Goal: Task Accomplishment & Management: Use online tool/utility

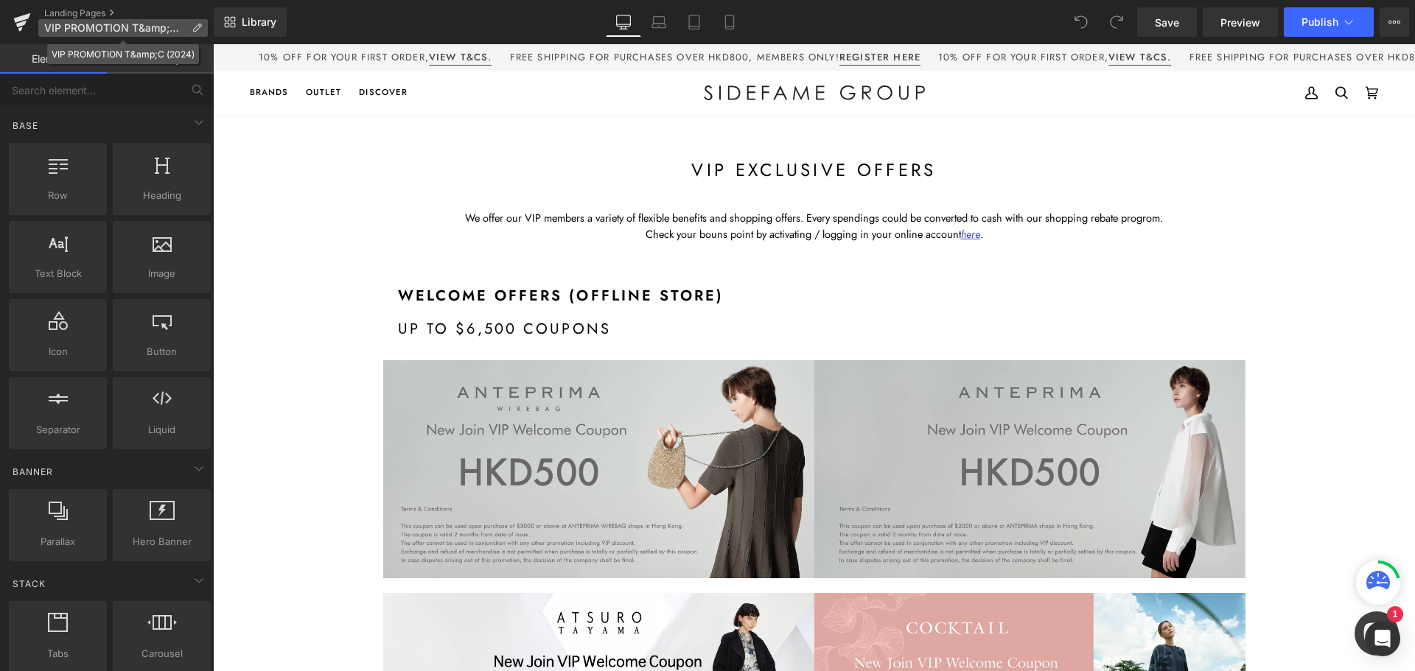
click at [189, 25] on p "VIP PROMOTION T&amp;C (2024)" at bounding box center [122, 28] width 169 height 18
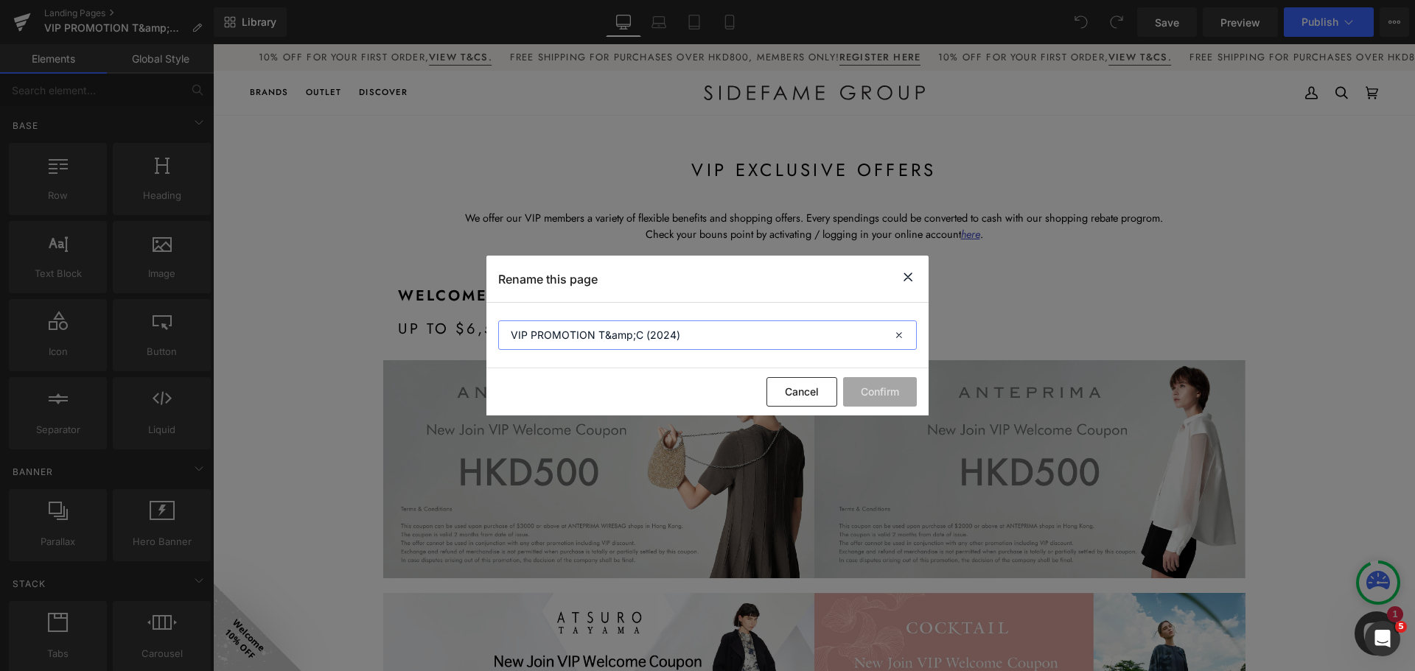
drag, startPoint x: 633, startPoint y: 332, endPoint x: 623, endPoint y: 339, distance: 12.1
click at [603, 329] on input "VIP PROMOTION T&amp;C (2024)" at bounding box center [707, 335] width 419 height 29
type input "VIP PROMOTION TnC (2024)"
click at [898, 399] on button "Confirm" at bounding box center [880, 391] width 74 height 29
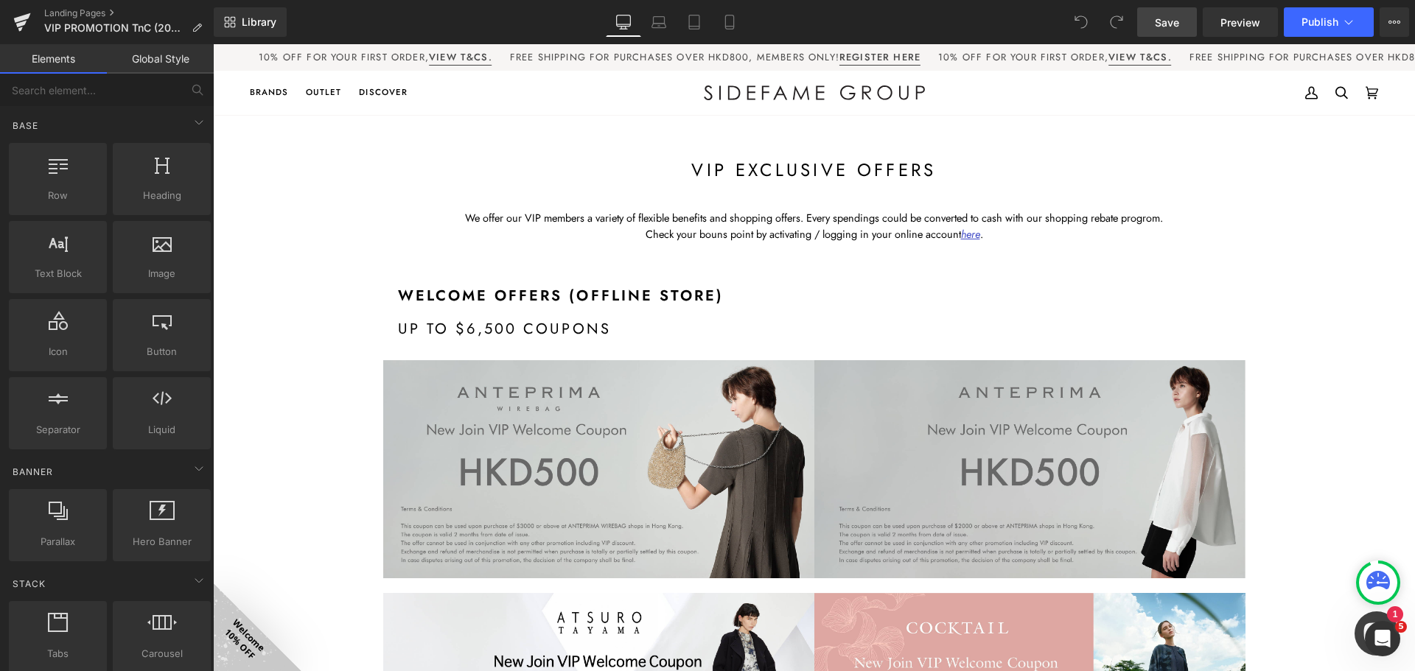
click at [1166, 25] on span "Save" at bounding box center [1167, 22] width 24 height 15
click at [20, 13] on icon at bounding box center [22, 22] width 18 height 37
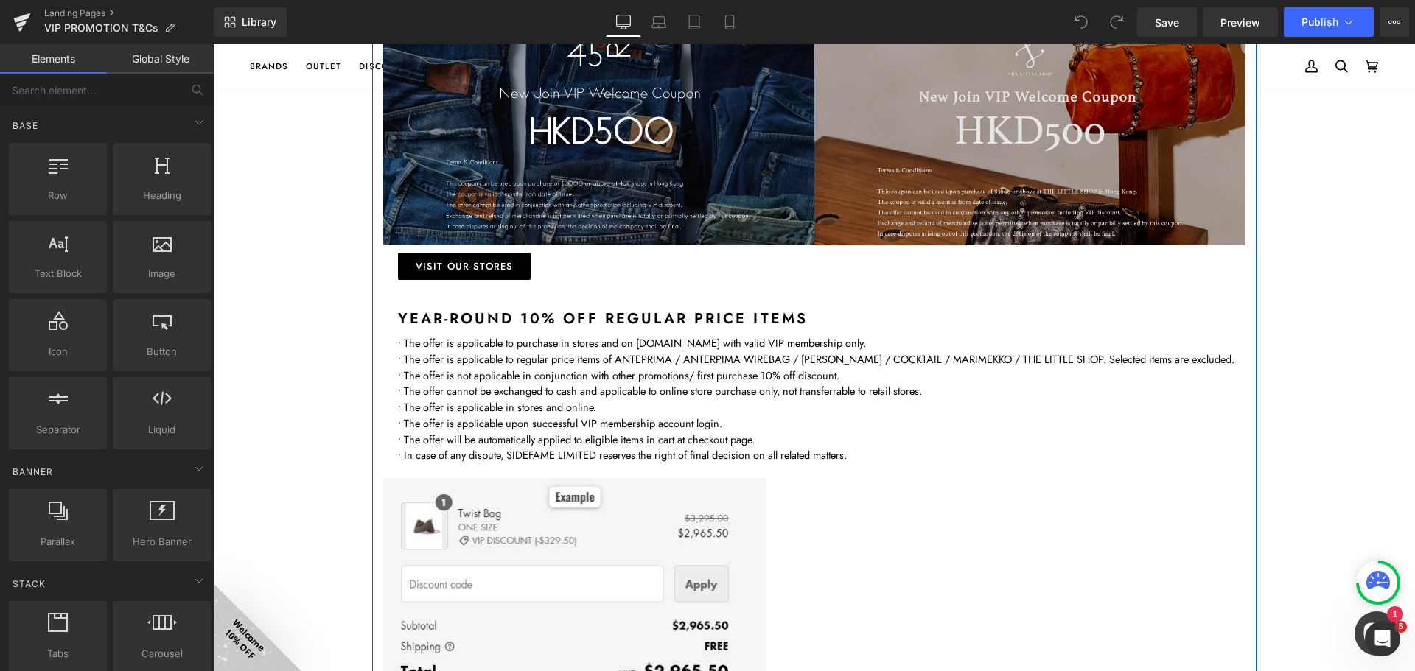
scroll to position [1032, 0]
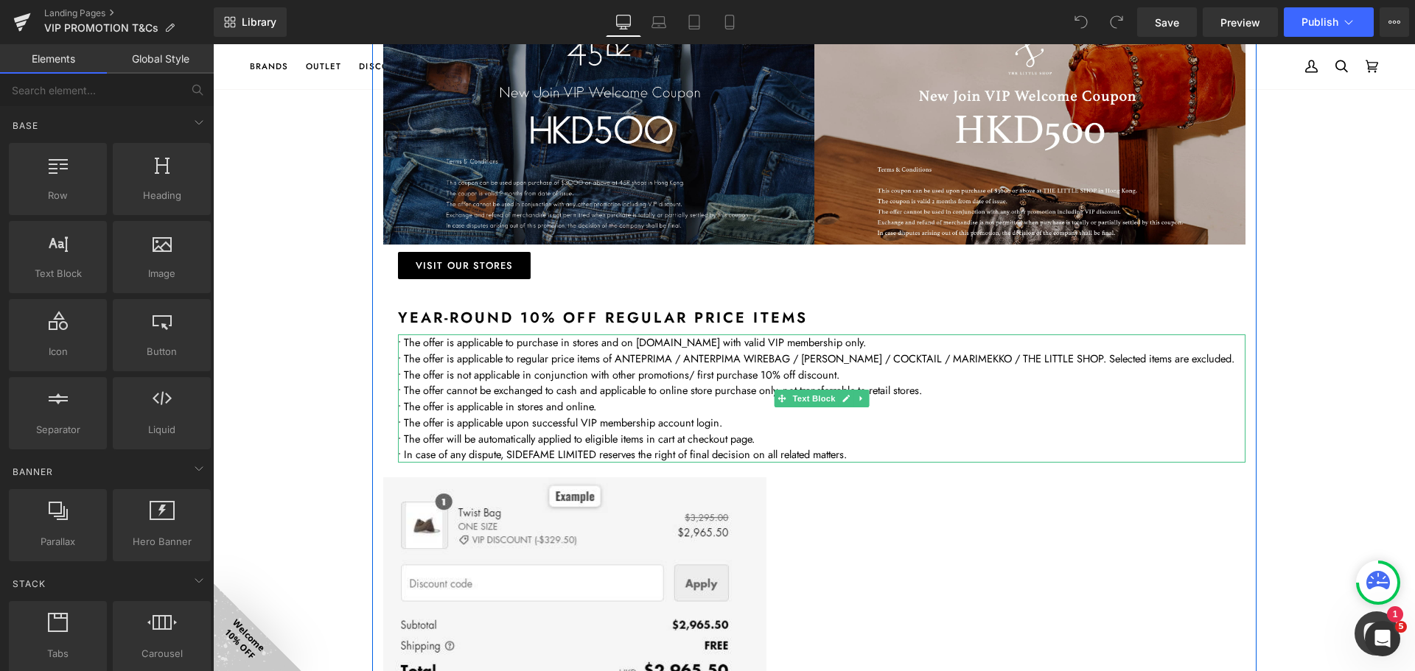
click at [857, 400] on icon at bounding box center [861, 398] width 8 height 9
click at [849, 397] on icon at bounding box center [853, 398] width 8 height 8
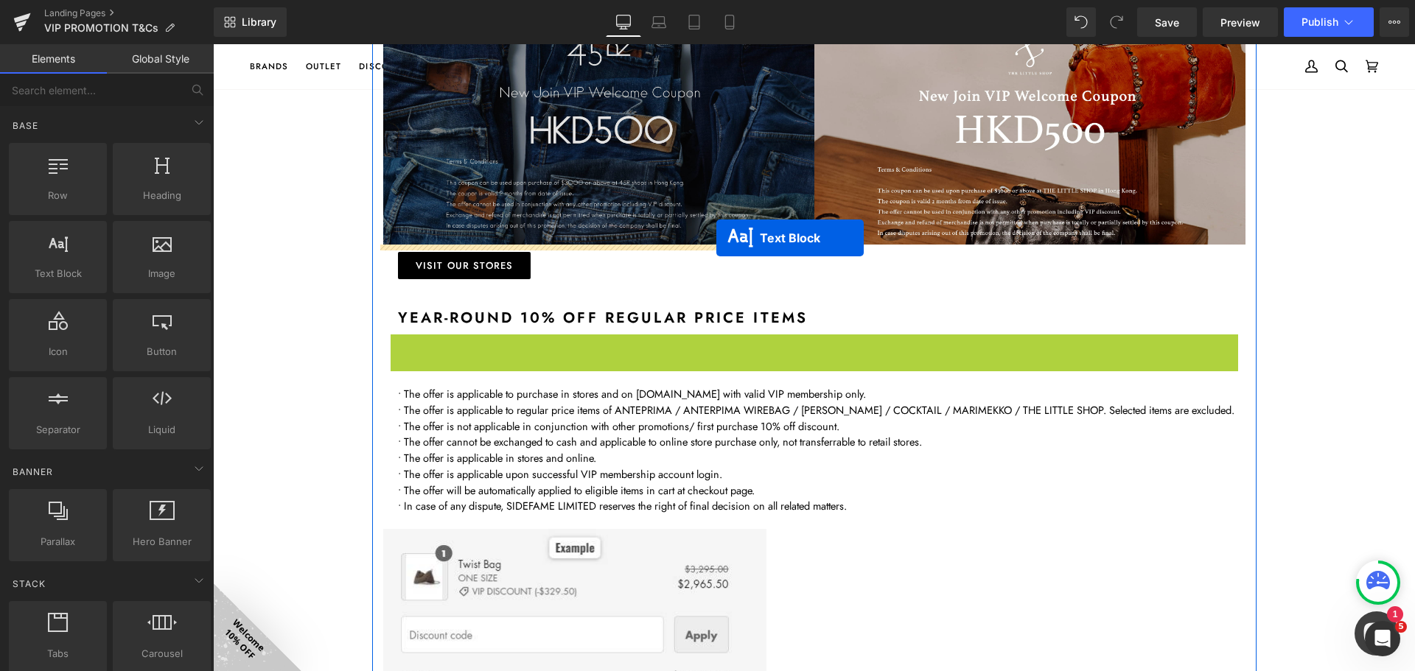
drag, startPoint x: 755, startPoint y: 396, endPoint x: 716, endPoint y: 238, distance: 163.2
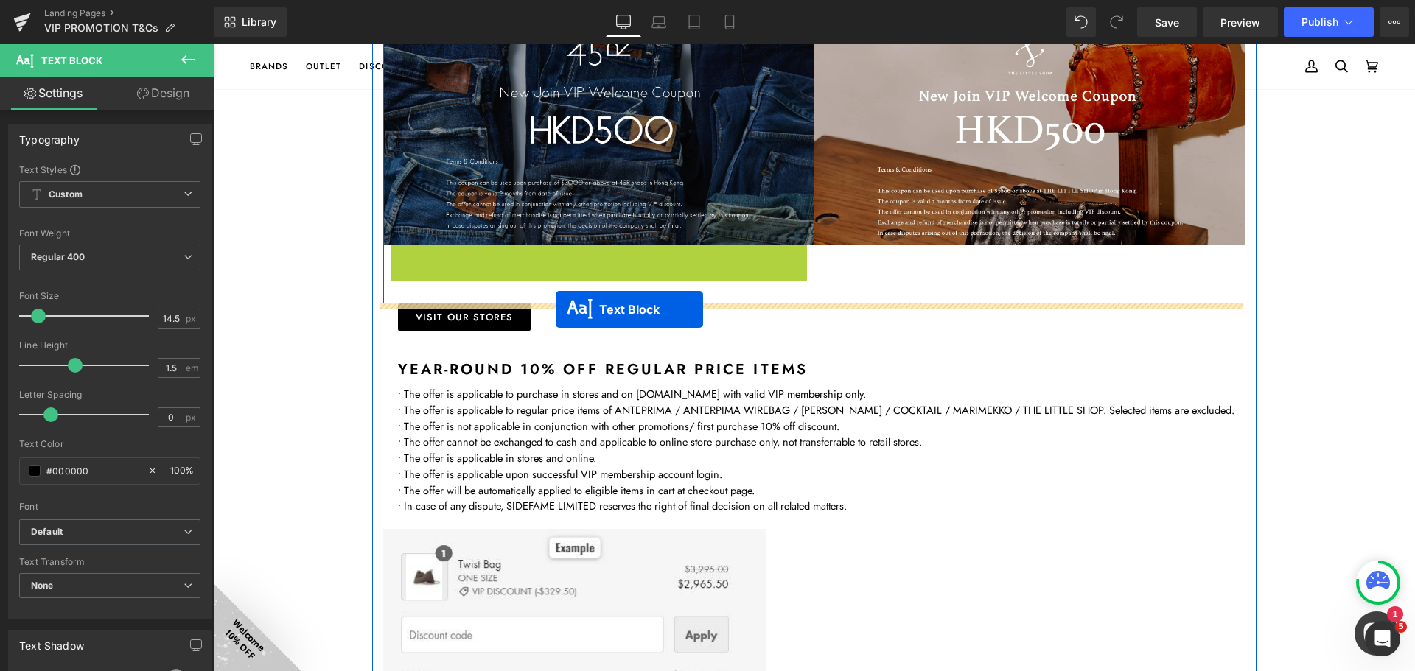
drag, startPoint x: 560, startPoint y: 356, endPoint x: 556, endPoint y: 309, distance: 46.6
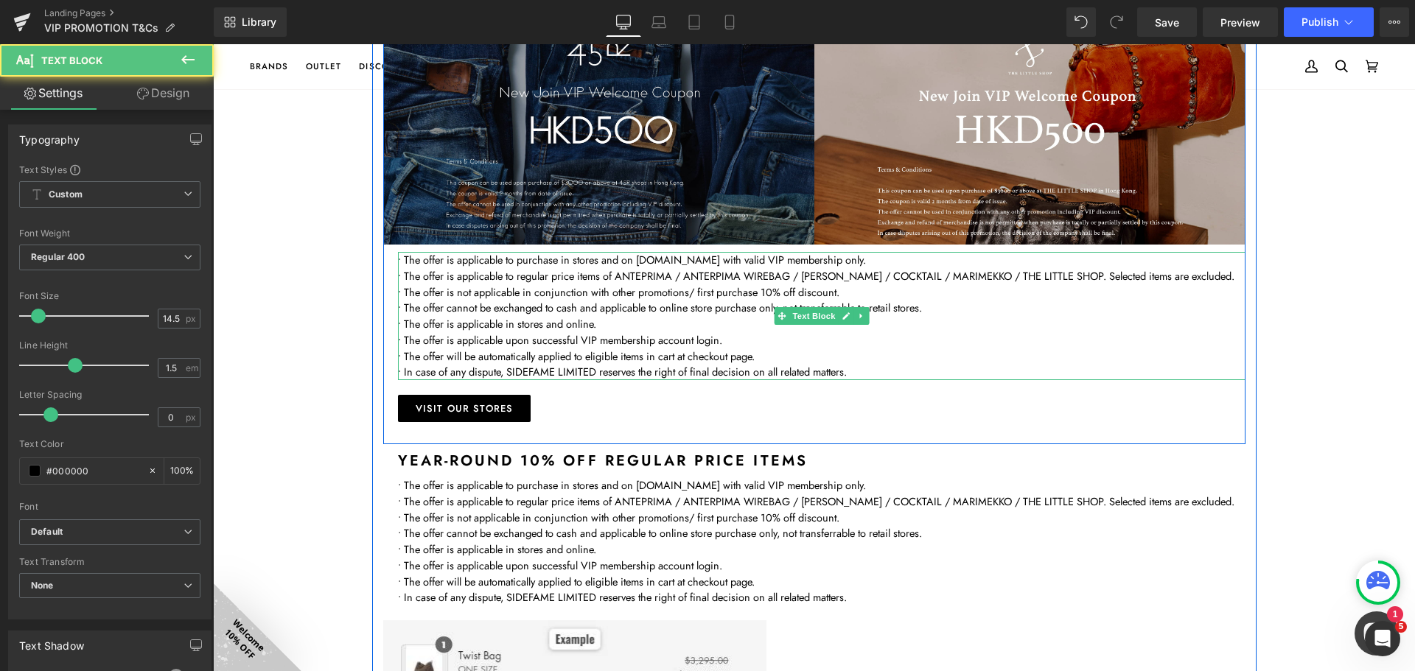
click at [570, 326] on p "• The offer is applicable in stores and online." at bounding box center [821, 324] width 847 height 16
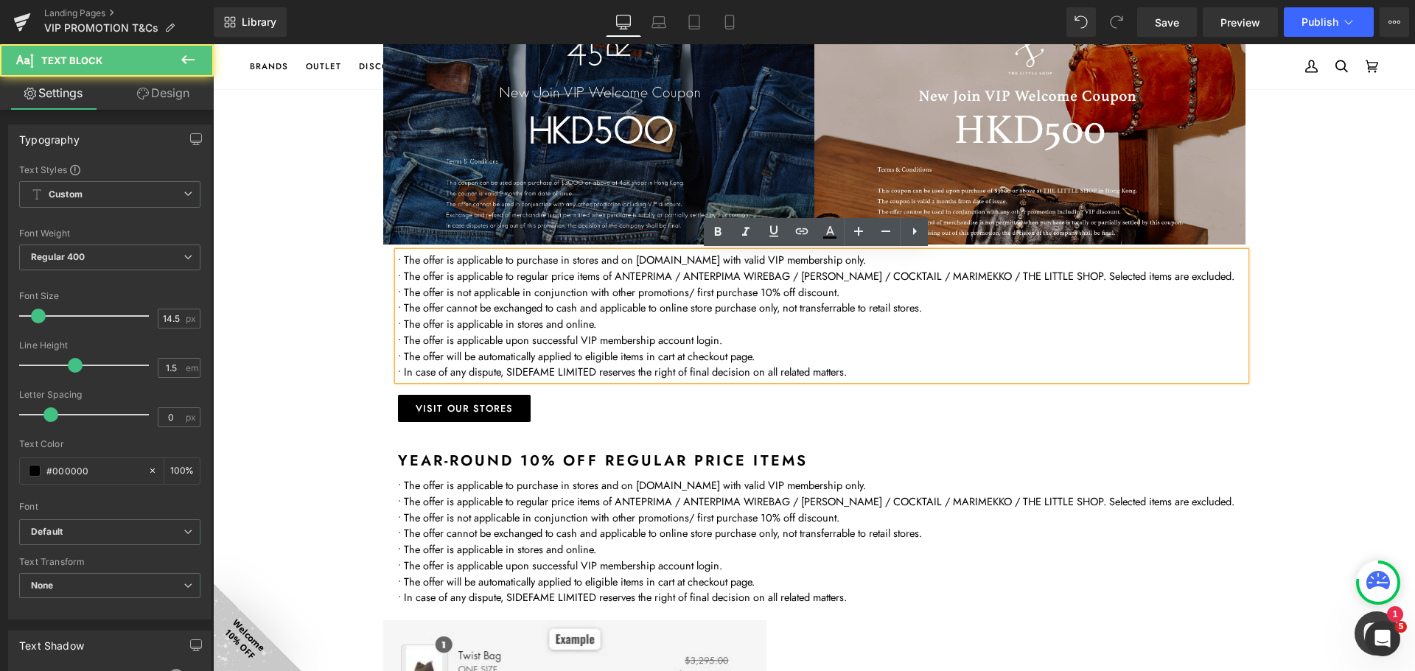
click at [868, 371] on p "• In case of any dispute, SIDEFAME LIMITED reserves the right of final decision…" at bounding box center [821, 372] width 847 height 16
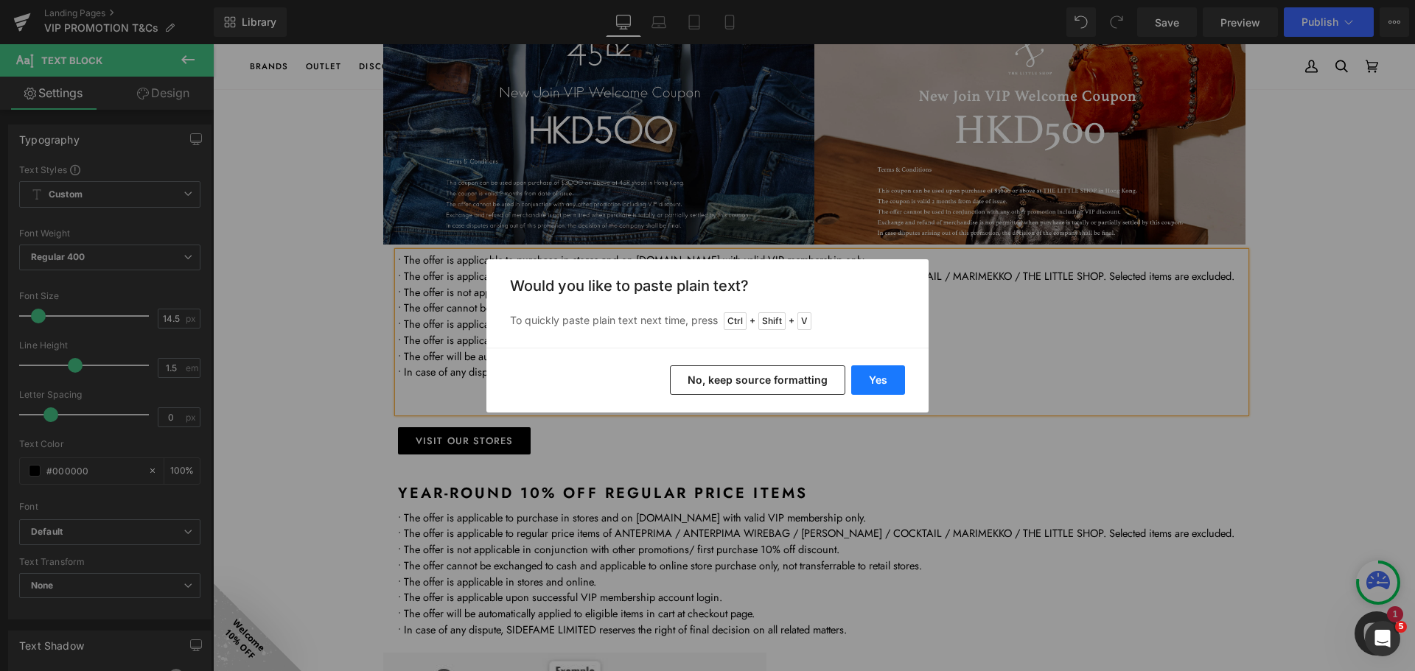
drag, startPoint x: 863, startPoint y: 377, endPoint x: 636, endPoint y: 338, distance: 230.2
click at [863, 377] on button "Yes" at bounding box center [878, 379] width 54 height 29
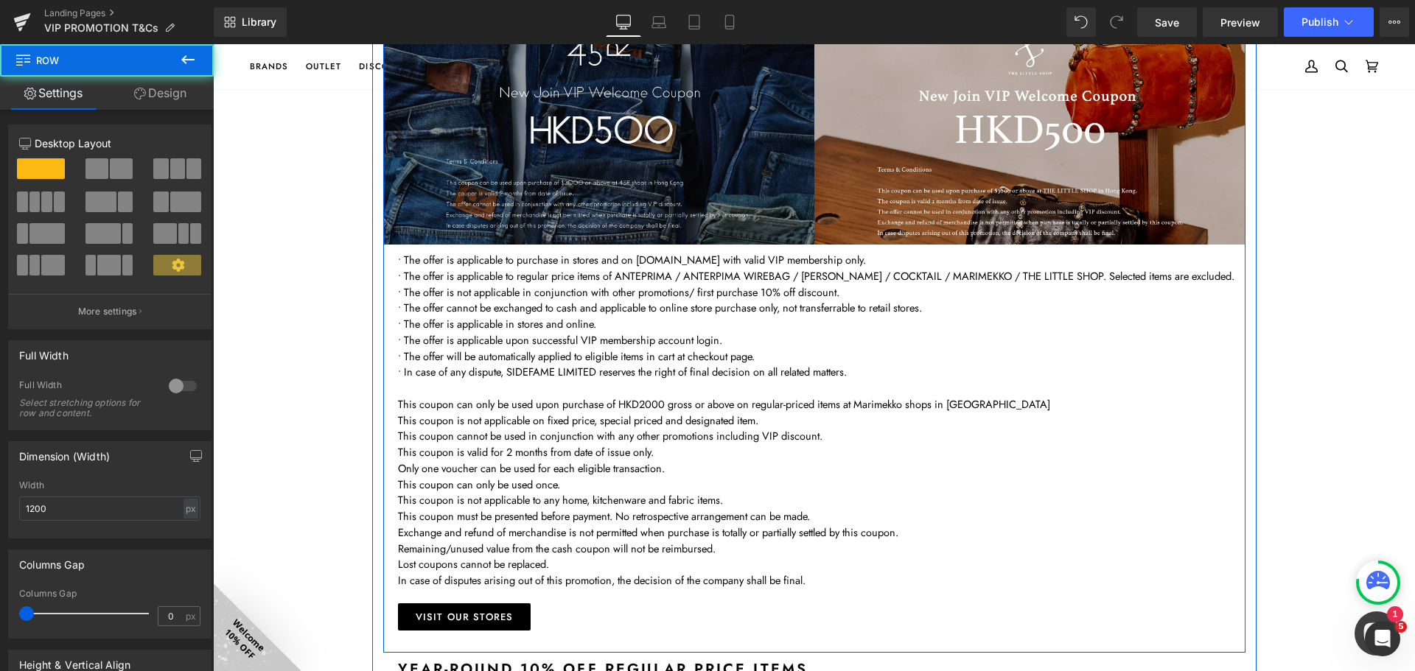
drag, startPoint x: 388, startPoint y: 363, endPoint x: 396, endPoint y: 365, distance: 9.3
click at [399, 368] on p "• In case of any dispute, SIDEFAME LIMITED reserves the right of final decision…" at bounding box center [821, 372] width 847 height 16
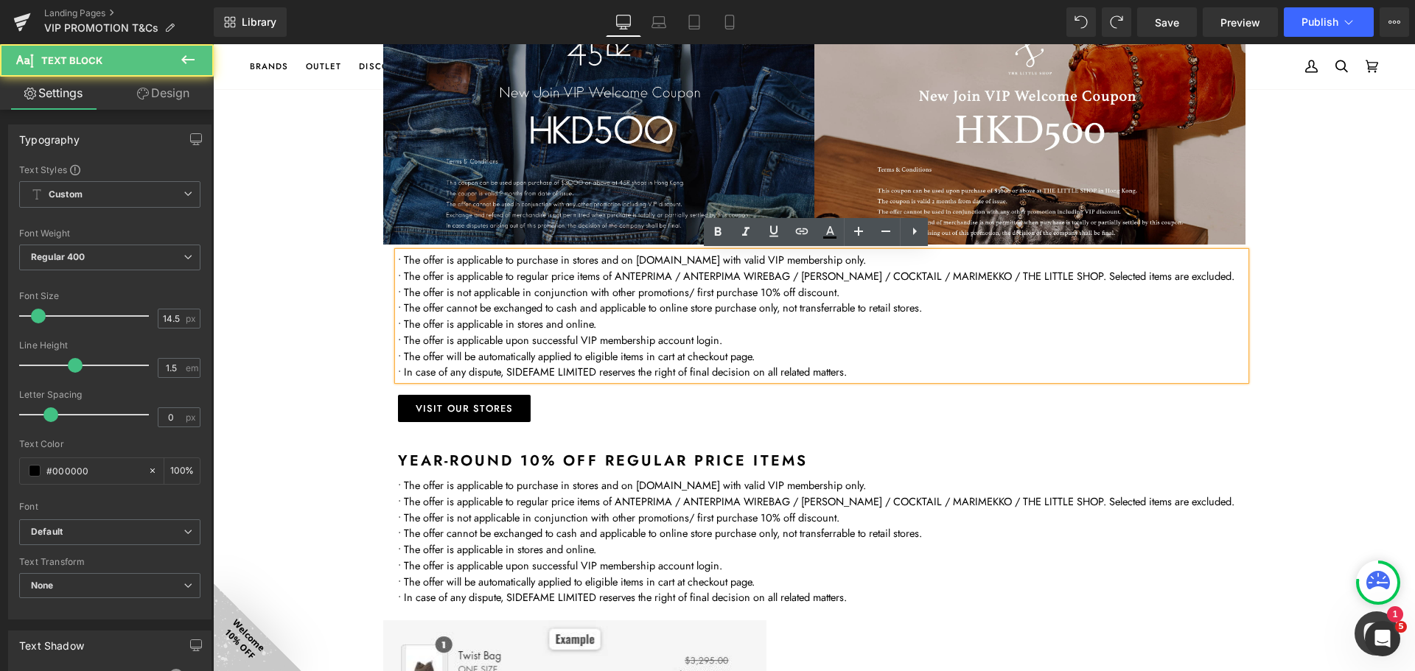
drag, startPoint x: 525, startPoint y: 351, endPoint x: 600, endPoint y: 365, distance: 75.9
click at [526, 350] on p "• The offer will be automatically applied to eligible items in cart at checkout…" at bounding box center [821, 357] width 847 height 16
drag, startPoint x: 865, startPoint y: 372, endPoint x: 881, endPoint y: 368, distance: 16.6
click at [866, 372] on p "• In case of any dispute, SIDEFAME LIMITED reserves the right of final decision…" at bounding box center [821, 372] width 847 height 16
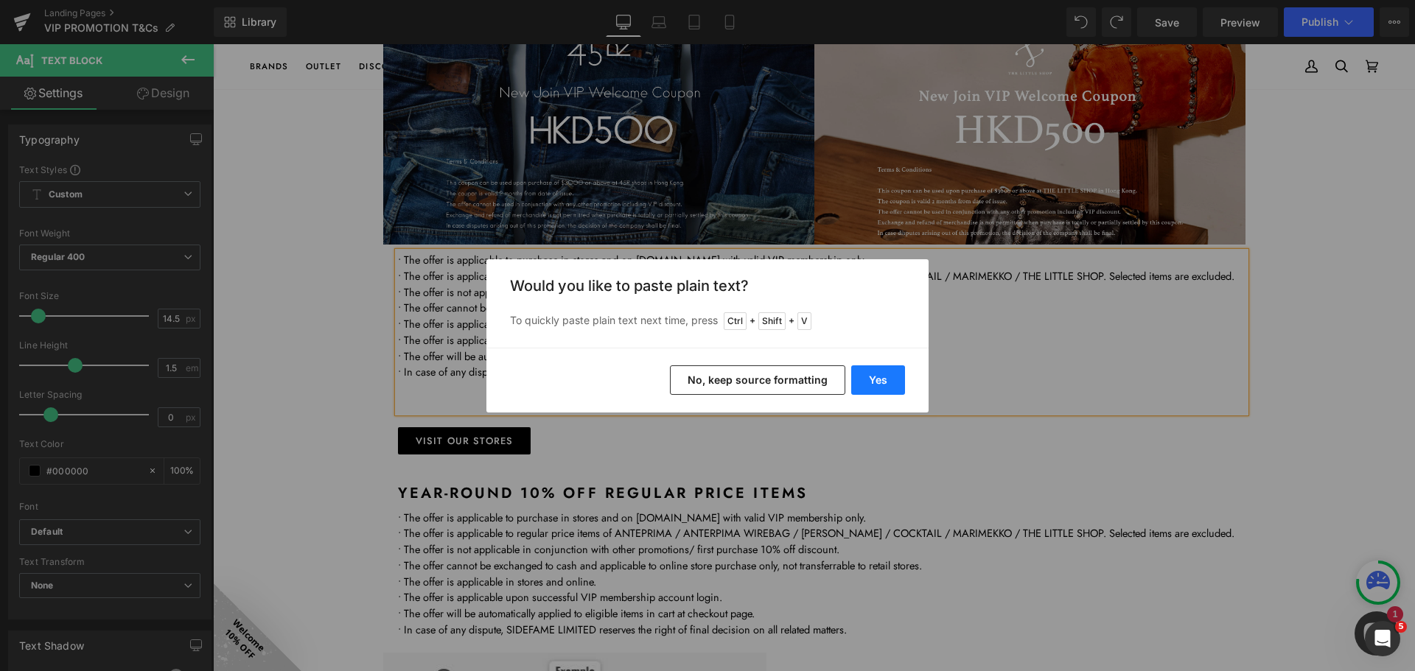
drag, startPoint x: 891, startPoint y: 374, endPoint x: 661, endPoint y: 334, distance: 233.3
click at [891, 374] on button "Yes" at bounding box center [878, 379] width 54 height 29
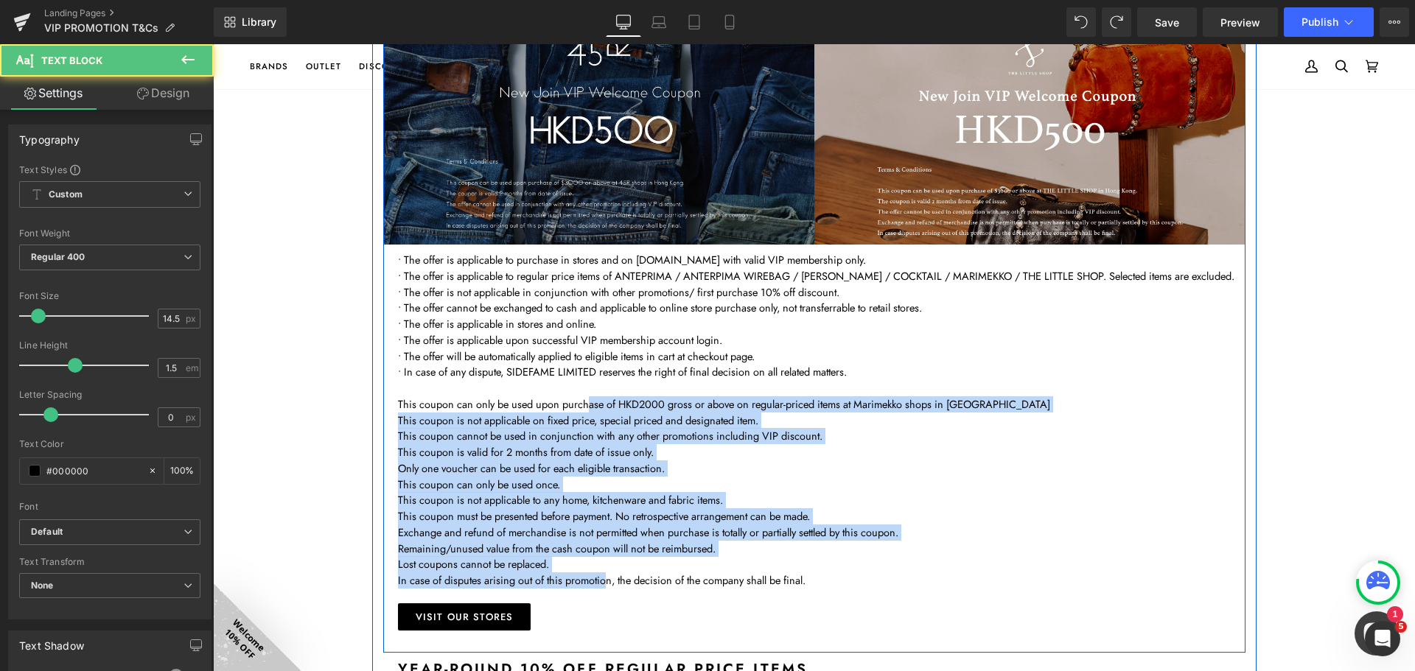
drag, startPoint x: 583, startPoint y: 407, endPoint x: 599, endPoint y: 563, distance: 156.3
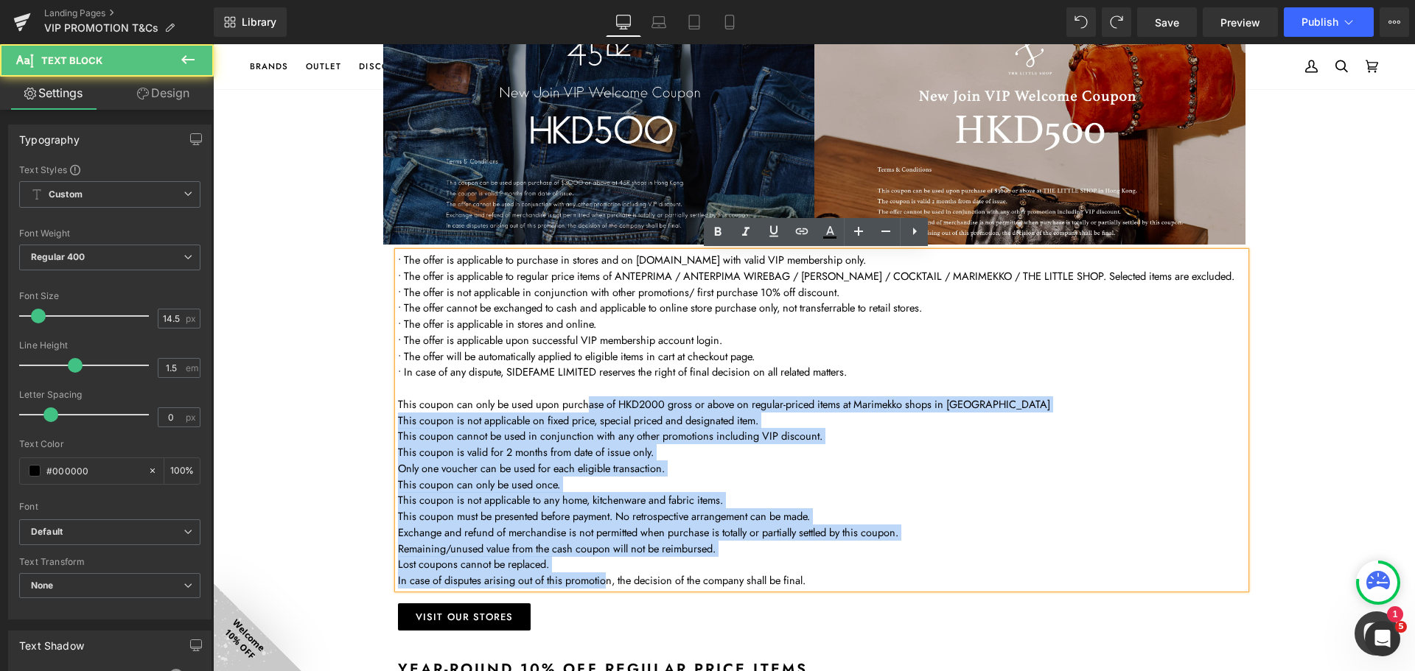
click at [552, 430] on p "This coupon cannot be used in conjunction with any other promotions including V…" at bounding box center [821, 436] width 847 height 16
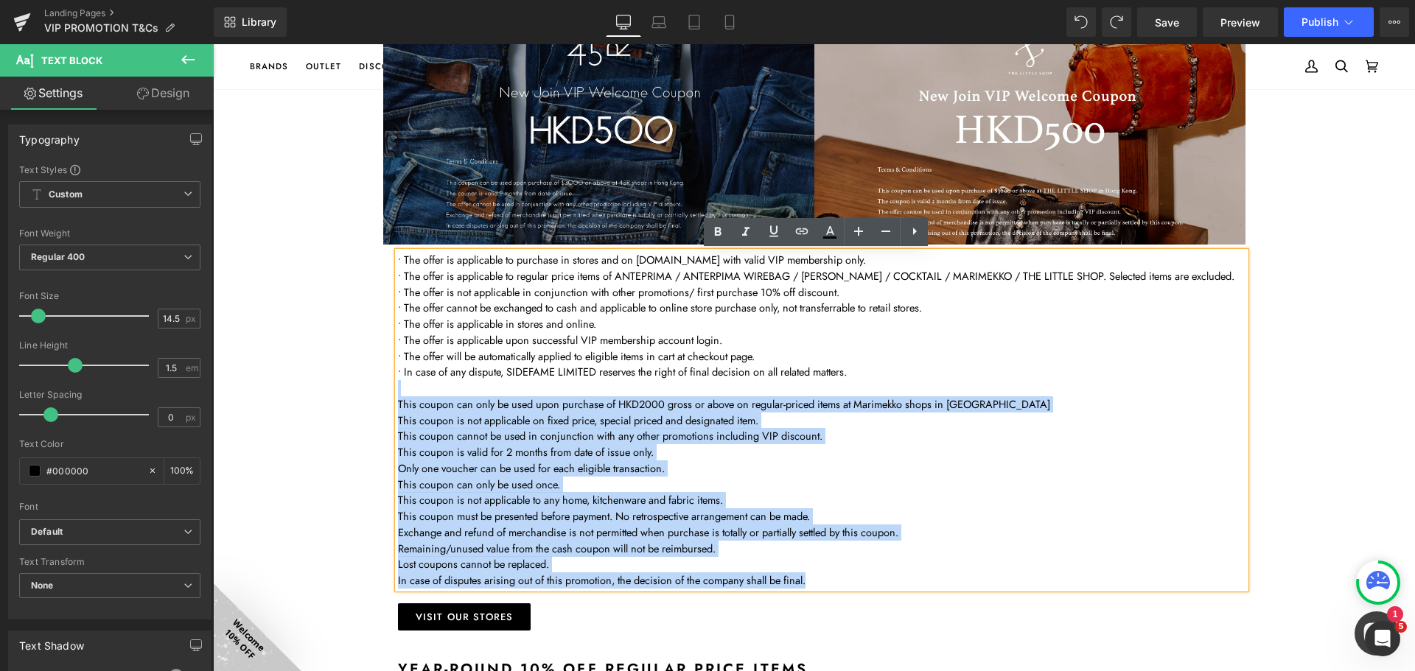
drag, startPoint x: 444, startPoint y: 391, endPoint x: 822, endPoint y: 584, distance: 425.4
click at [822, 584] on div "• The offer is applicable to purchase in stores and on www.sidefame.com.hk with…" at bounding box center [821, 420] width 847 height 337
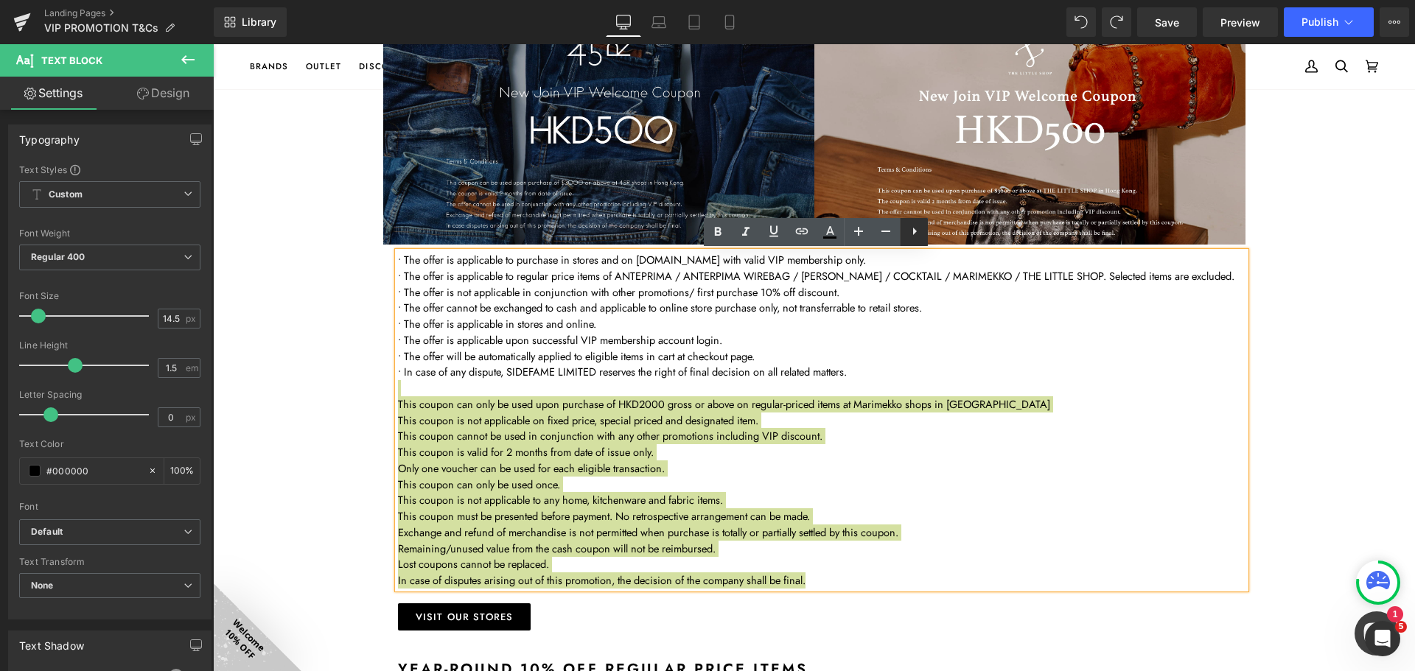
click at [920, 227] on icon at bounding box center [915, 232] width 18 height 18
click at [914, 232] on icon at bounding box center [914, 232] width 18 height 18
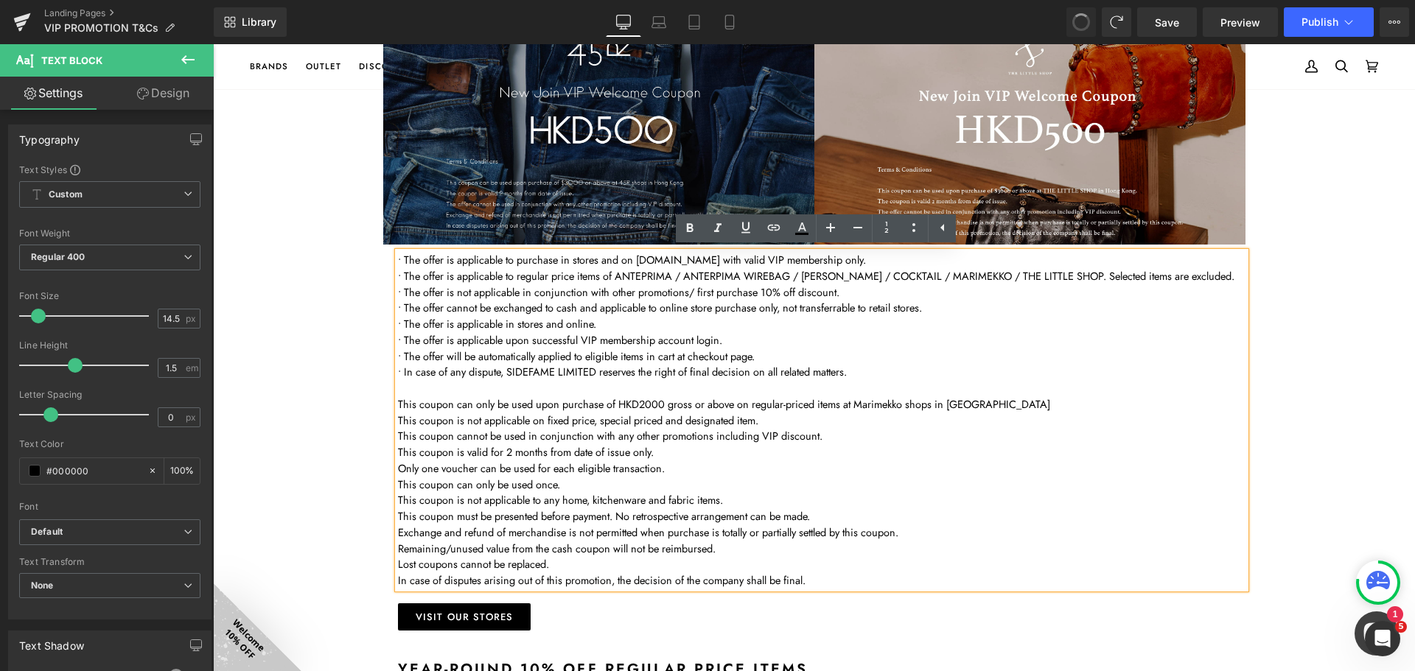
click at [815, 450] on p "This coupon is valid for 2 months from date of issue only." at bounding box center [821, 452] width 847 height 16
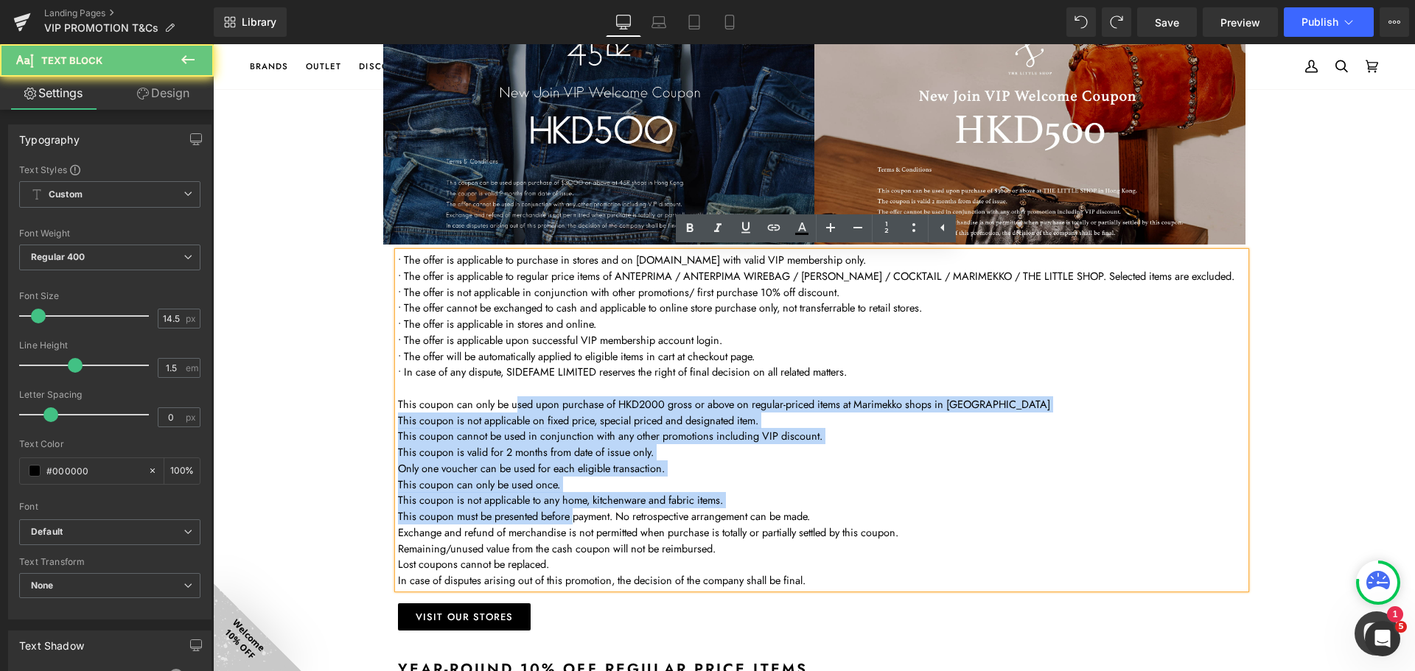
drag, startPoint x: 512, startPoint y: 405, endPoint x: 577, endPoint y: 520, distance: 132.6
click at [574, 520] on div "• The offer is applicable to purchase in stores and on www.sidefame.com.hk with…" at bounding box center [821, 420] width 847 height 337
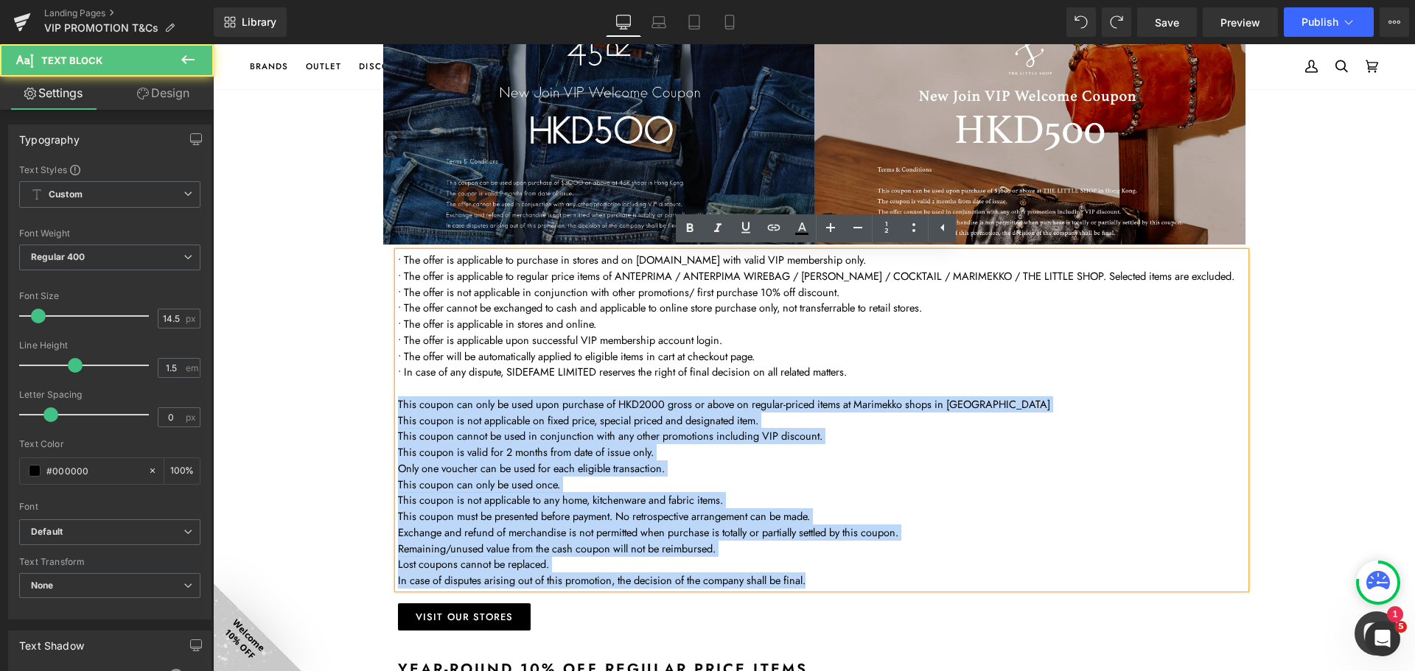
drag, startPoint x: 827, startPoint y: 578, endPoint x: 386, endPoint y: 409, distance: 472.8
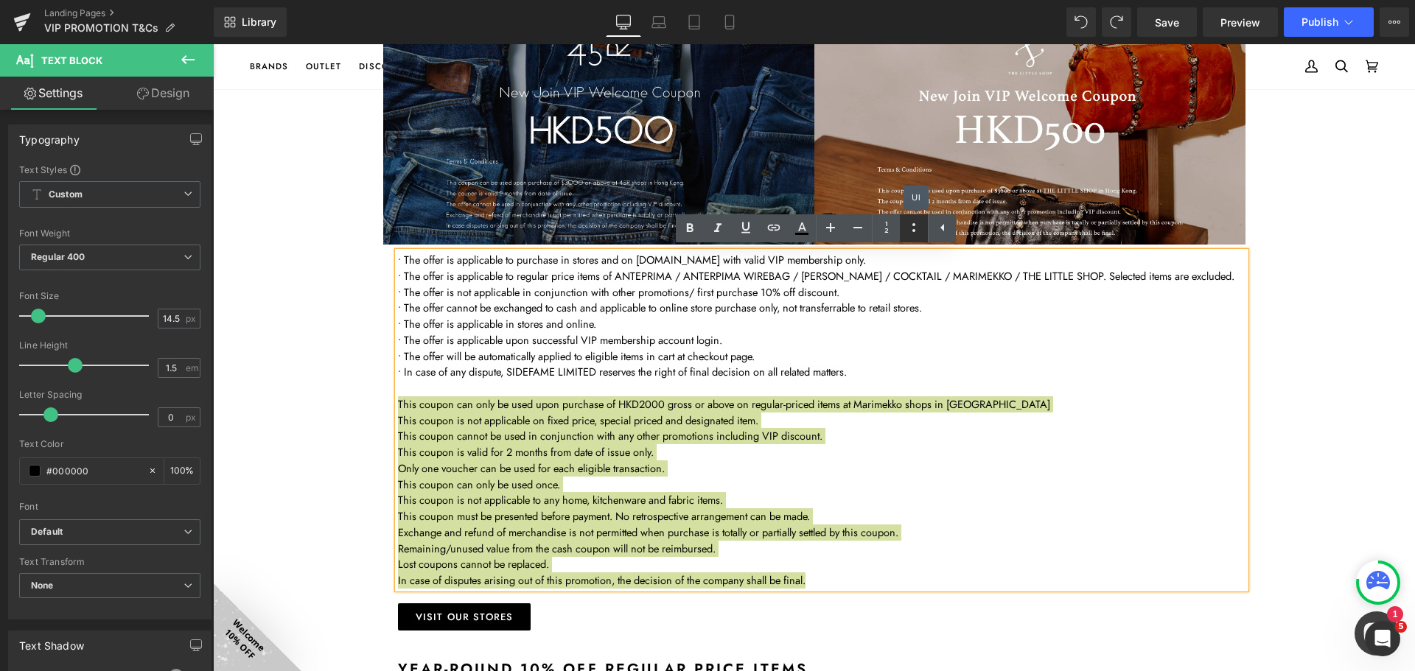
click at [918, 230] on icon at bounding box center [914, 228] width 18 height 18
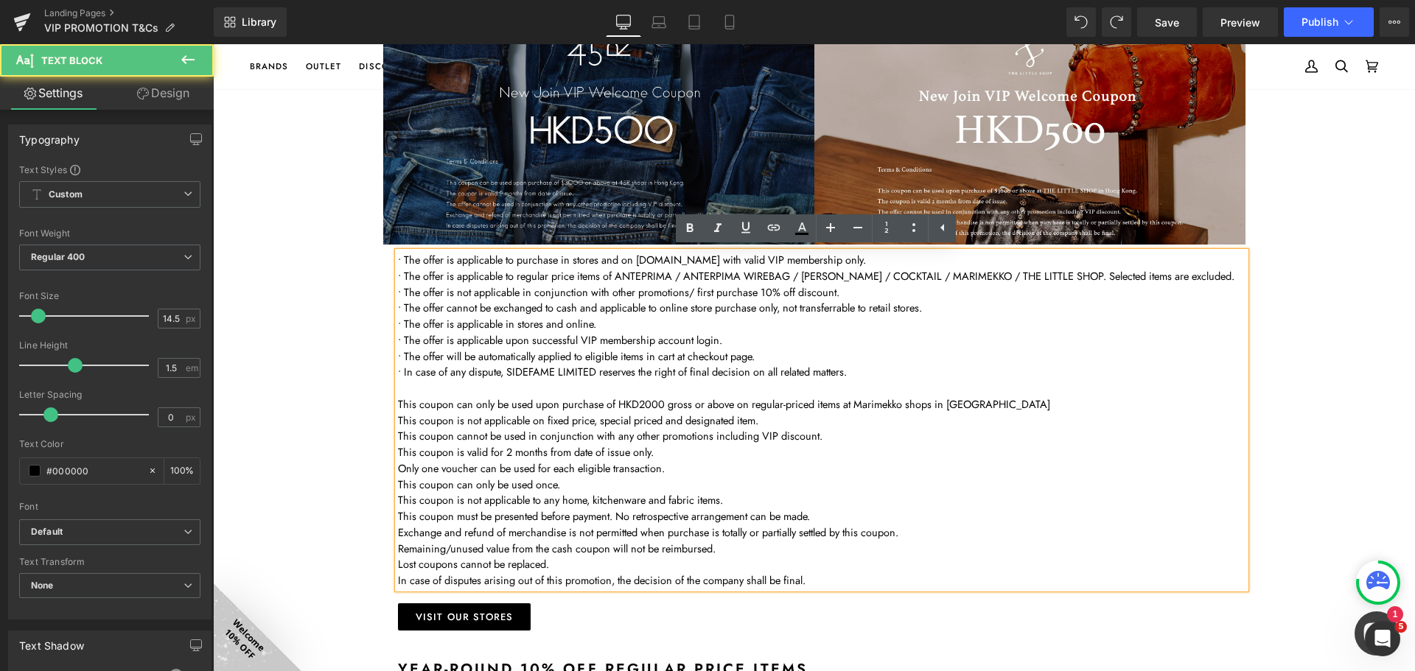
click at [483, 315] on p "• The offer cannot be exchanged to cash and applicable to online store purchase…" at bounding box center [821, 308] width 847 height 16
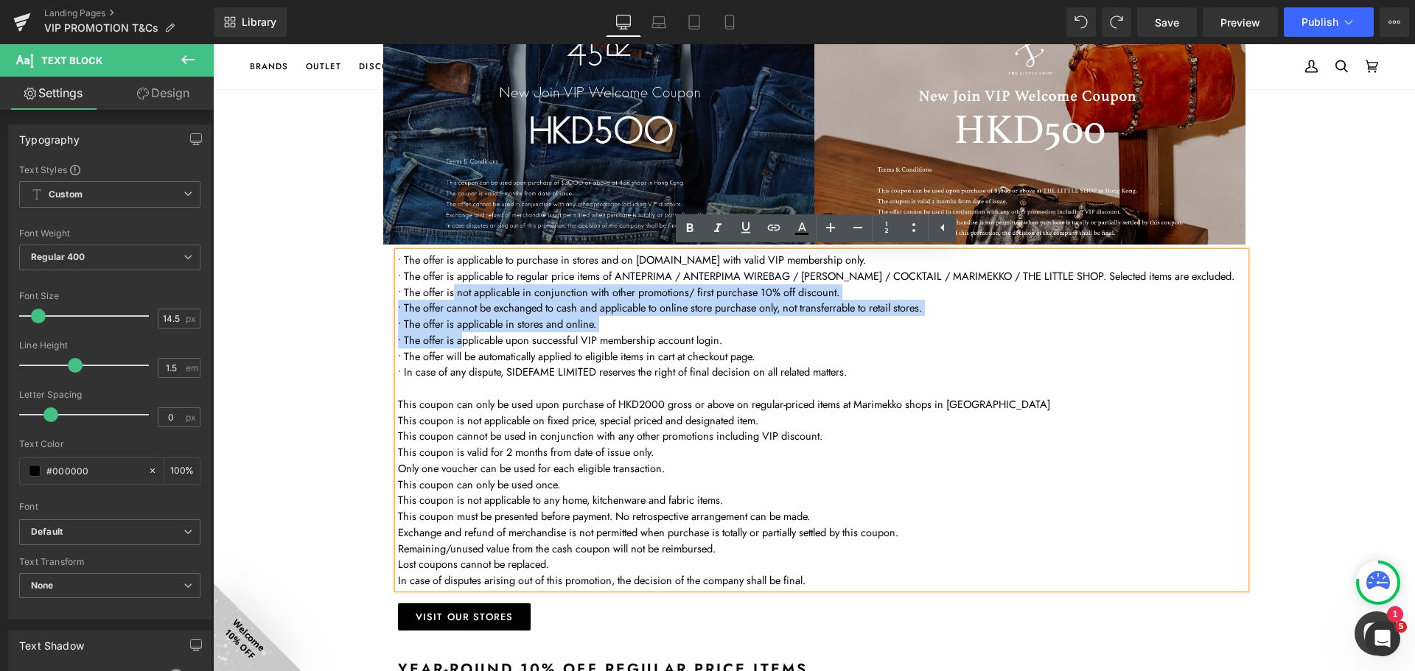
drag, startPoint x: 447, startPoint y: 286, endPoint x: 459, endPoint y: 347, distance: 62.3
click at [459, 347] on div "• The offer is applicable to purchase in stores and on www.sidefame.com.hk with…" at bounding box center [821, 420] width 847 height 337
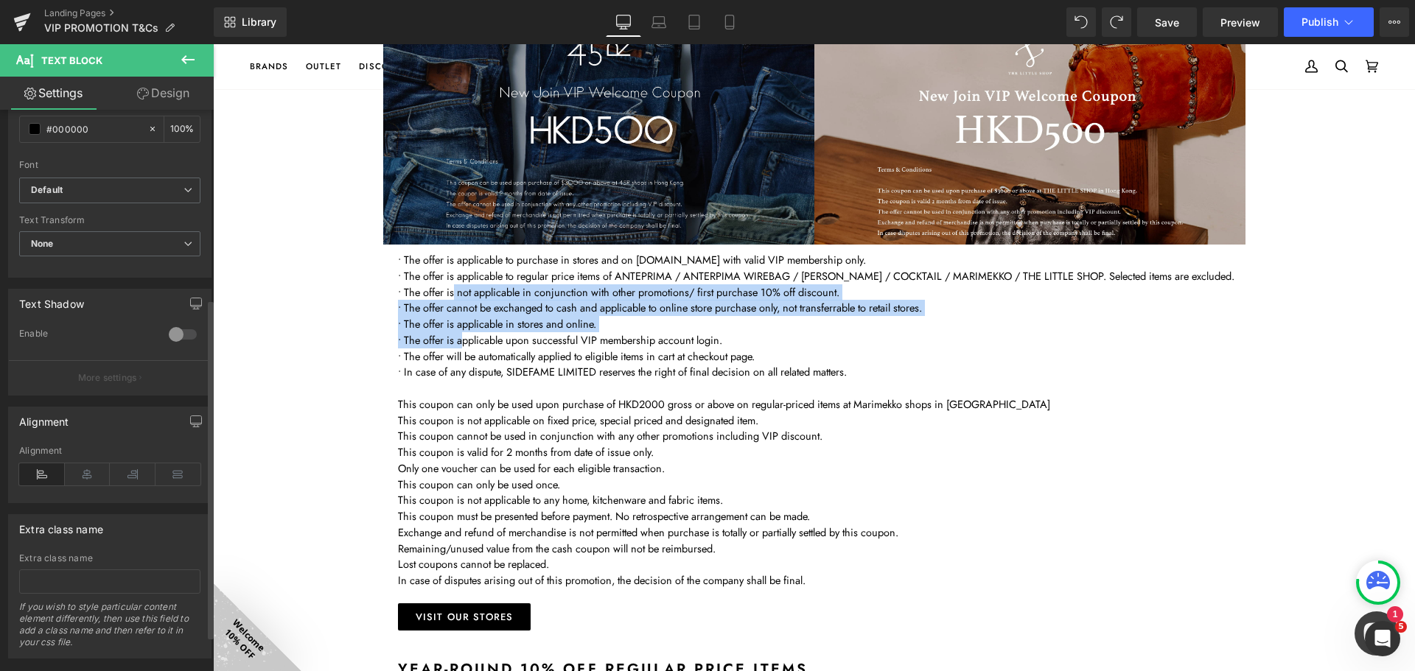
scroll to position [371, 0]
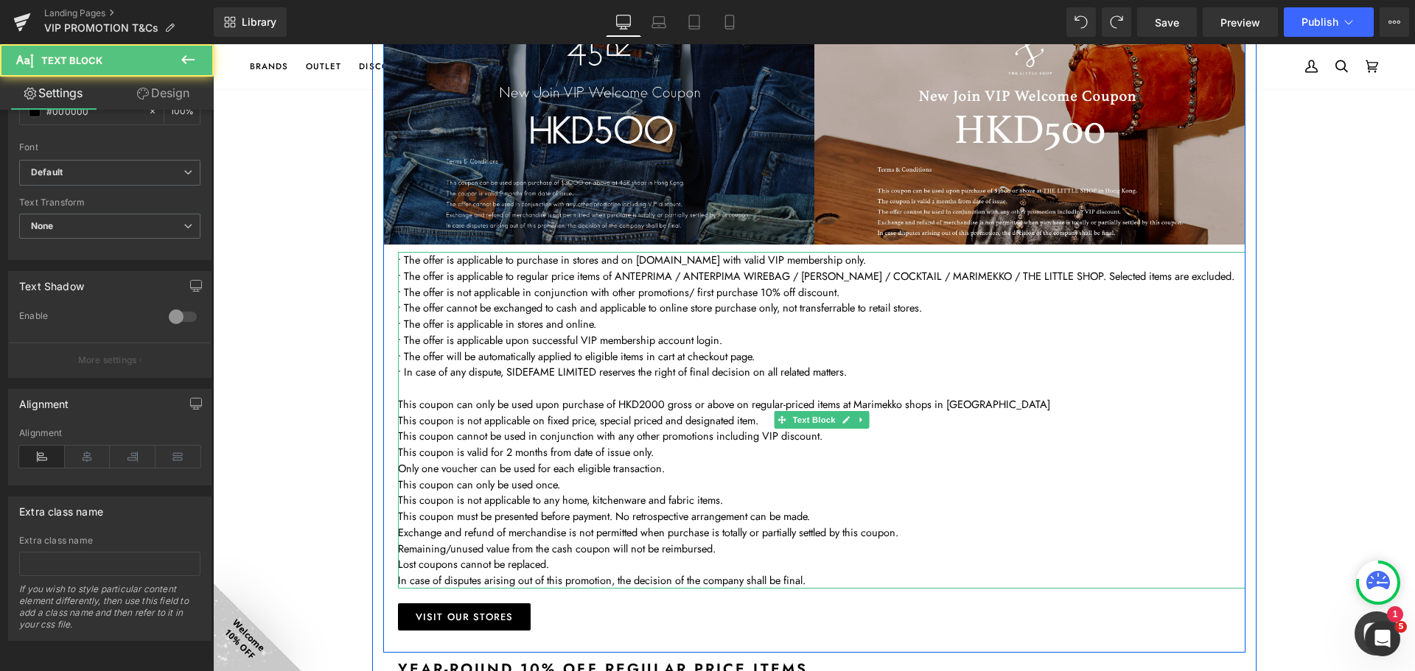
click at [537, 458] on p "This coupon is valid for 2 months from date of issue only." at bounding box center [821, 452] width 847 height 16
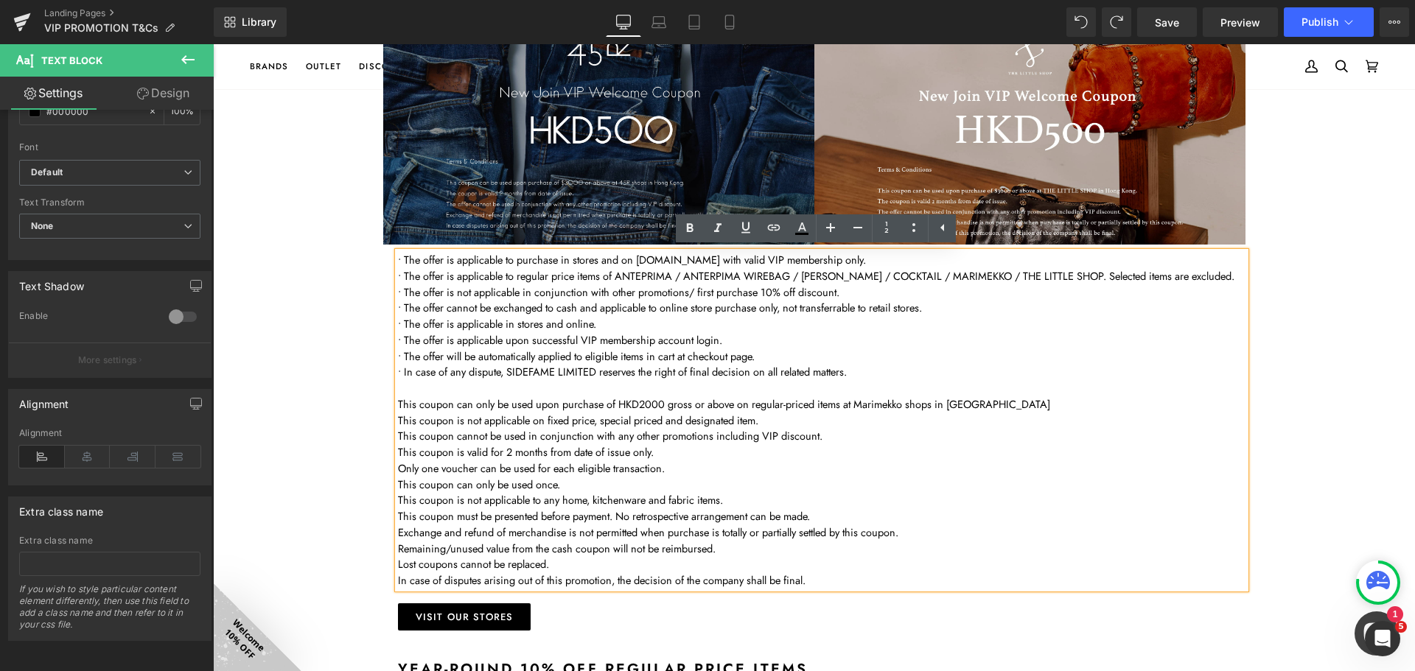
click at [398, 368] on p "• In case of any dispute, SIDEFAME LIMITED reserves the right of final decision…" at bounding box center [821, 372] width 847 height 16
copy p "•"
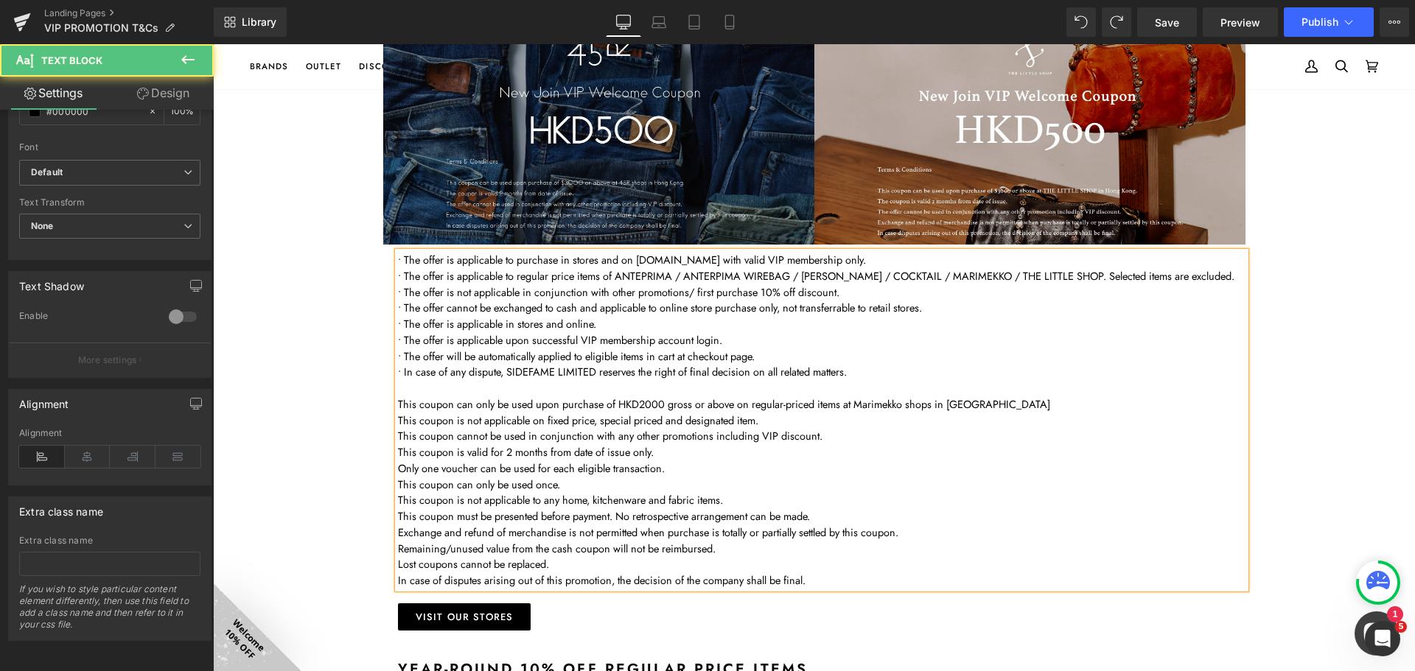
click at [398, 407] on p "This coupon can only be used upon purchase of HKD2000 gross or above on regular…" at bounding box center [821, 404] width 847 height 16
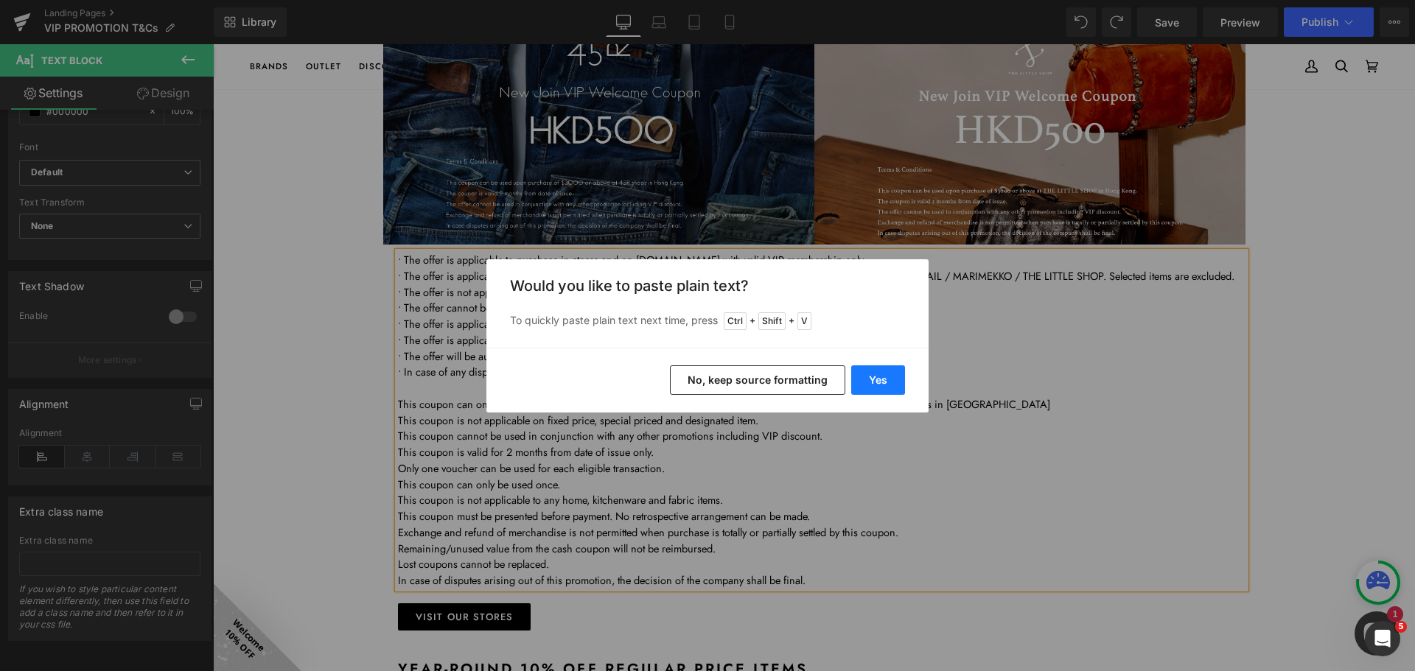
click at [872, 387] on button "Yes" at bounding box center [878, 379] width 54 height 29
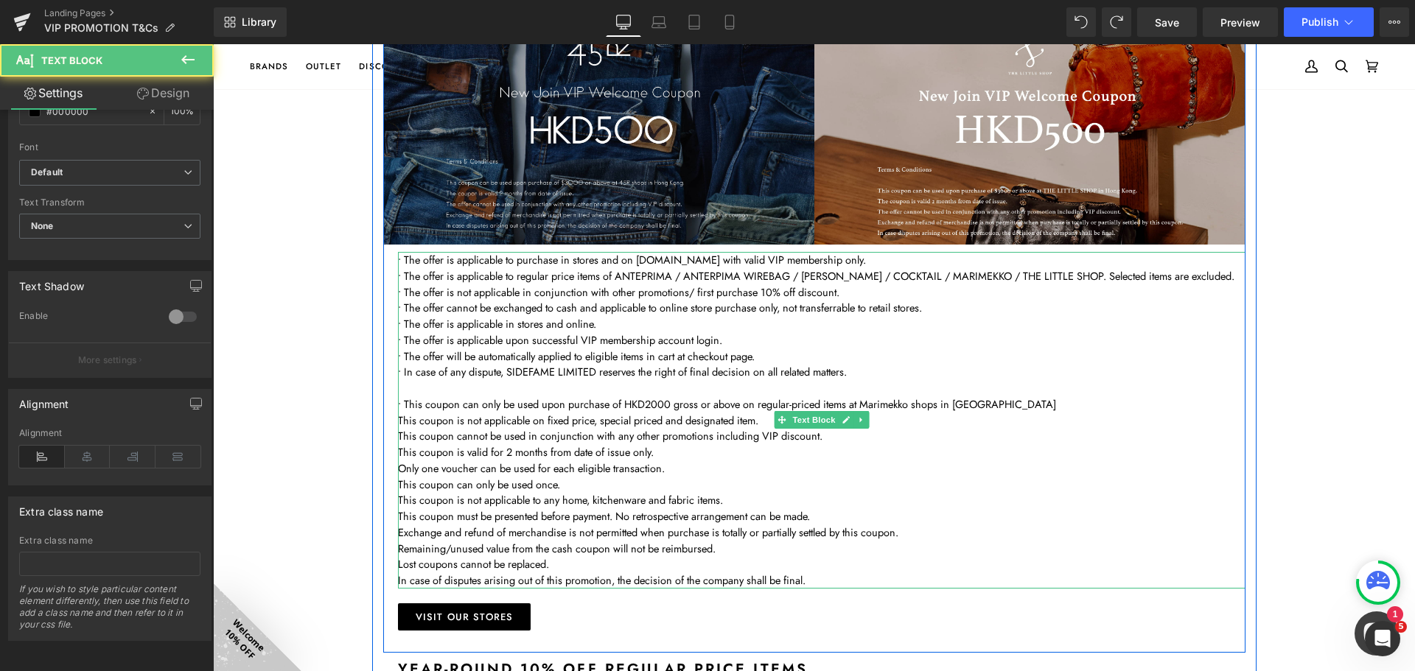
click at [398, 420] on p "This coupon is not applicable on fixed price, special priced and designated ite…" at bounding box center [821, 421] width 847 height 16
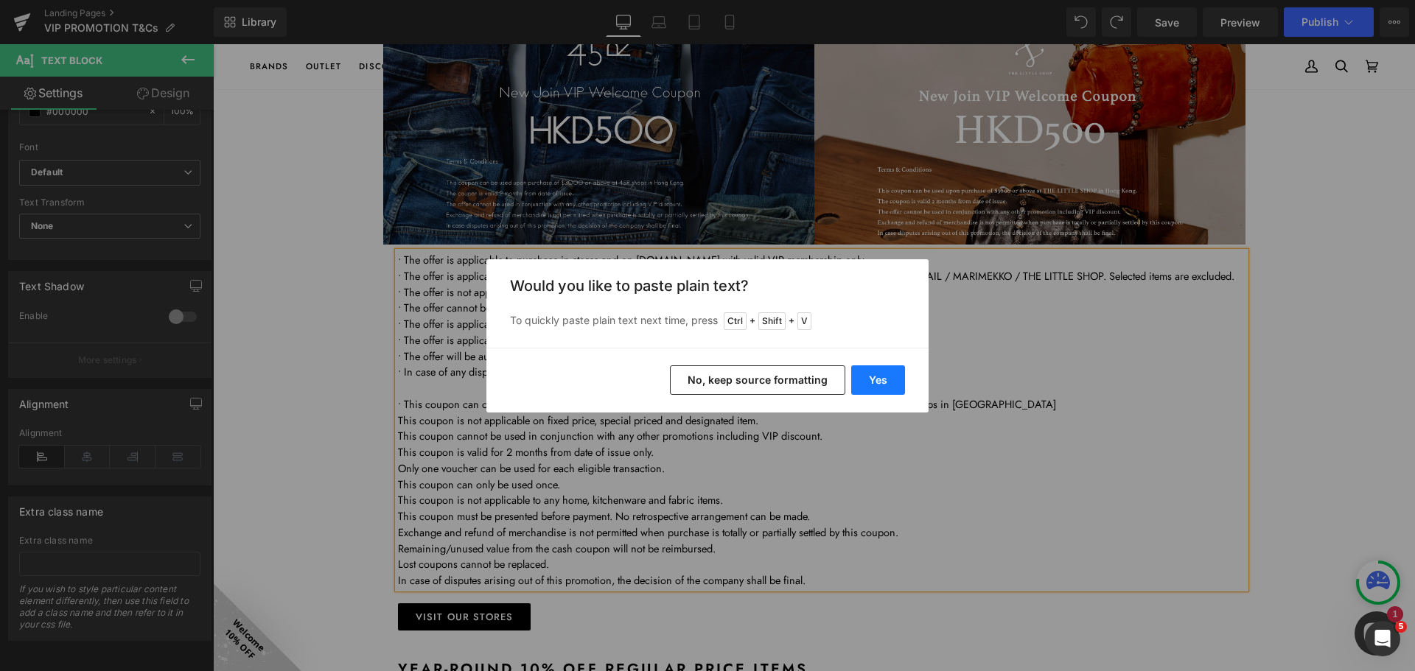
drag, startPoint x: 889, startPoint y: 379, endPoint x: 141, endPoint y: 414, distance: 748.7
click at [889, 379] on button "Yes" at bounding box center [878, 379] width 54 height 29
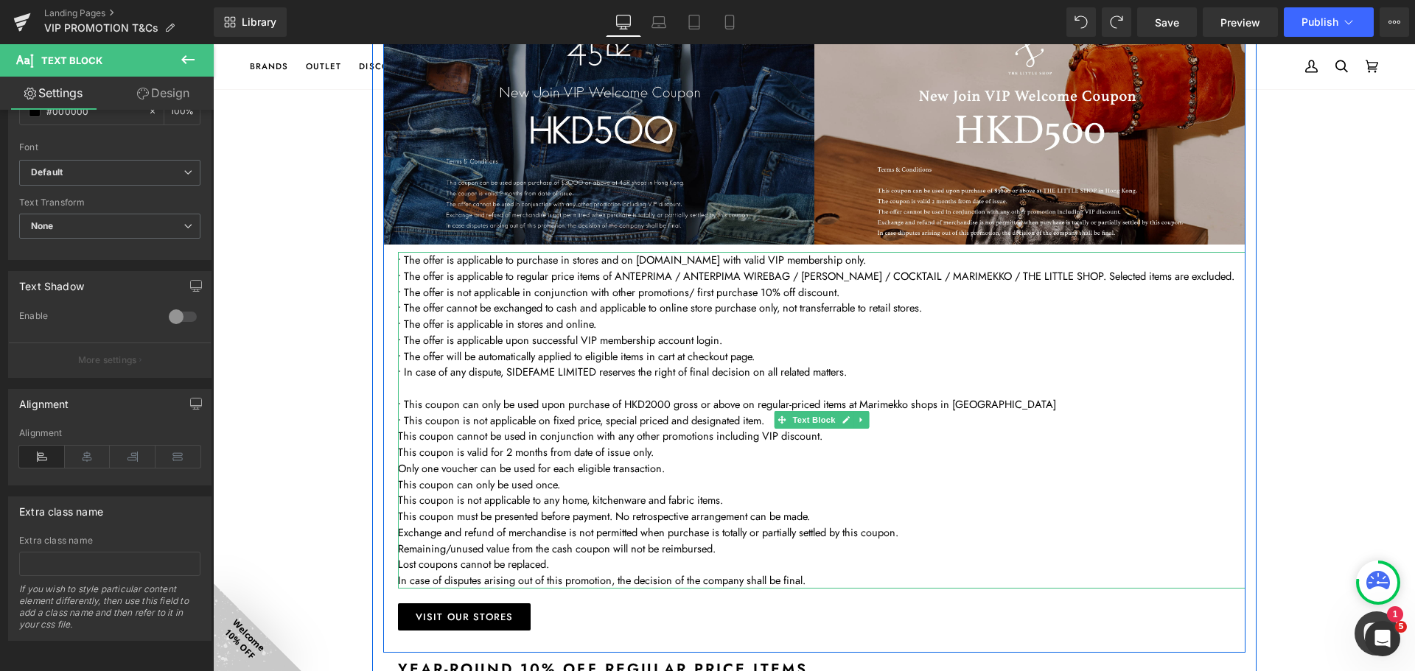
click at [398, 437] on p "This coupon cannot be used in conjunction with any other promotions including V…" at bounding box center [821, 436] width 847 height 16
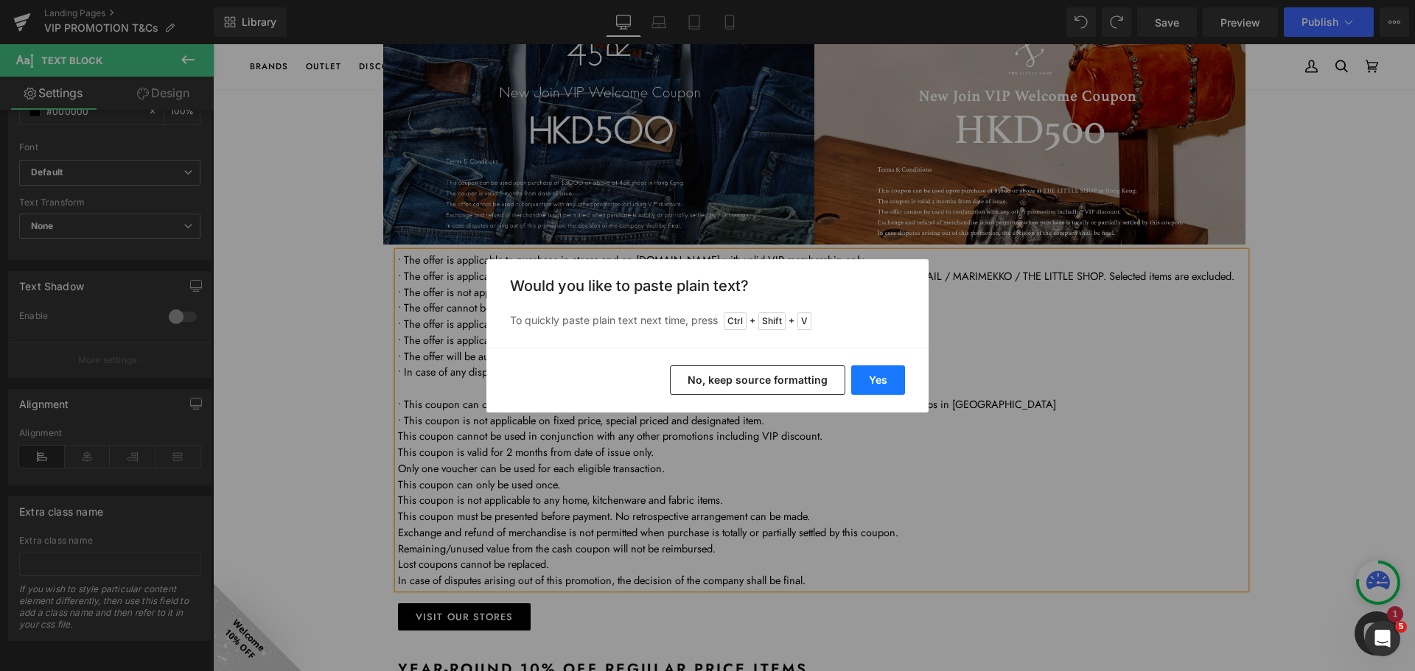
click at [883, 377] on button "Yes" at bounding box center [878, 379] width 54 height 29
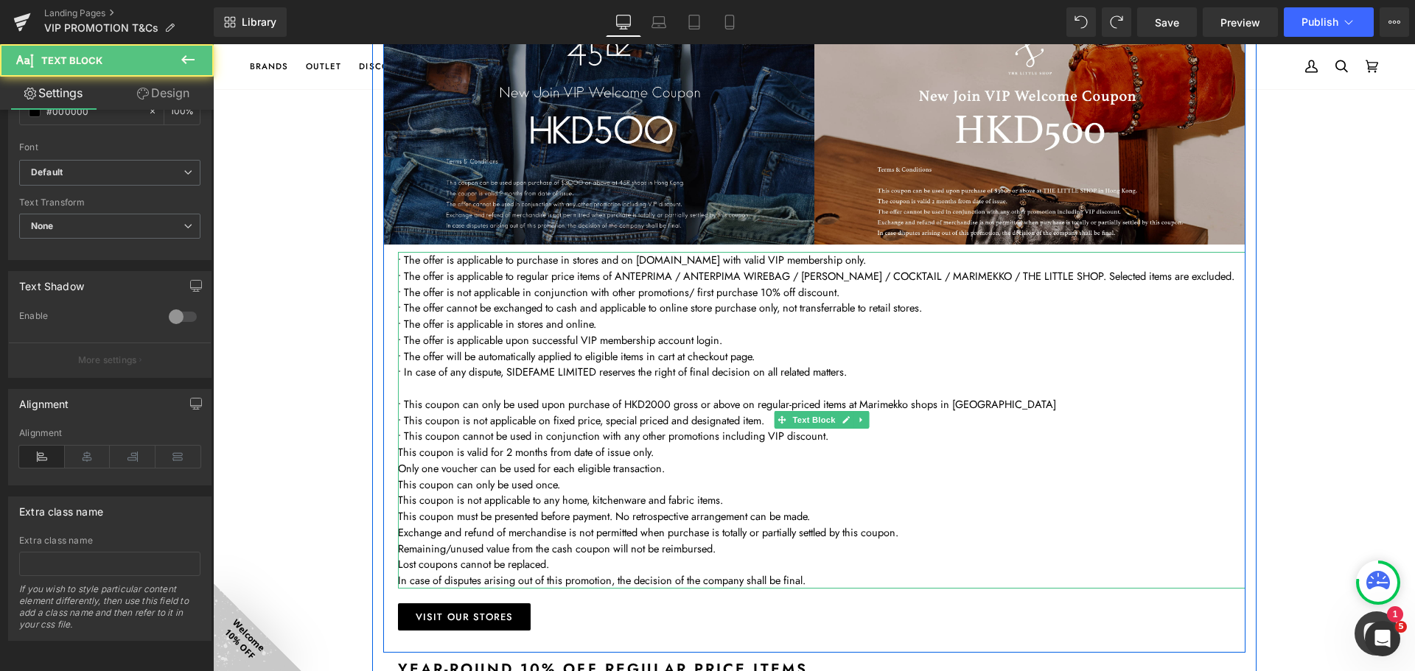
click at [452, 453] on p "This coupon is valid for 2 months from date of issue only." at bounding box center [821, 452] width 847 height 16
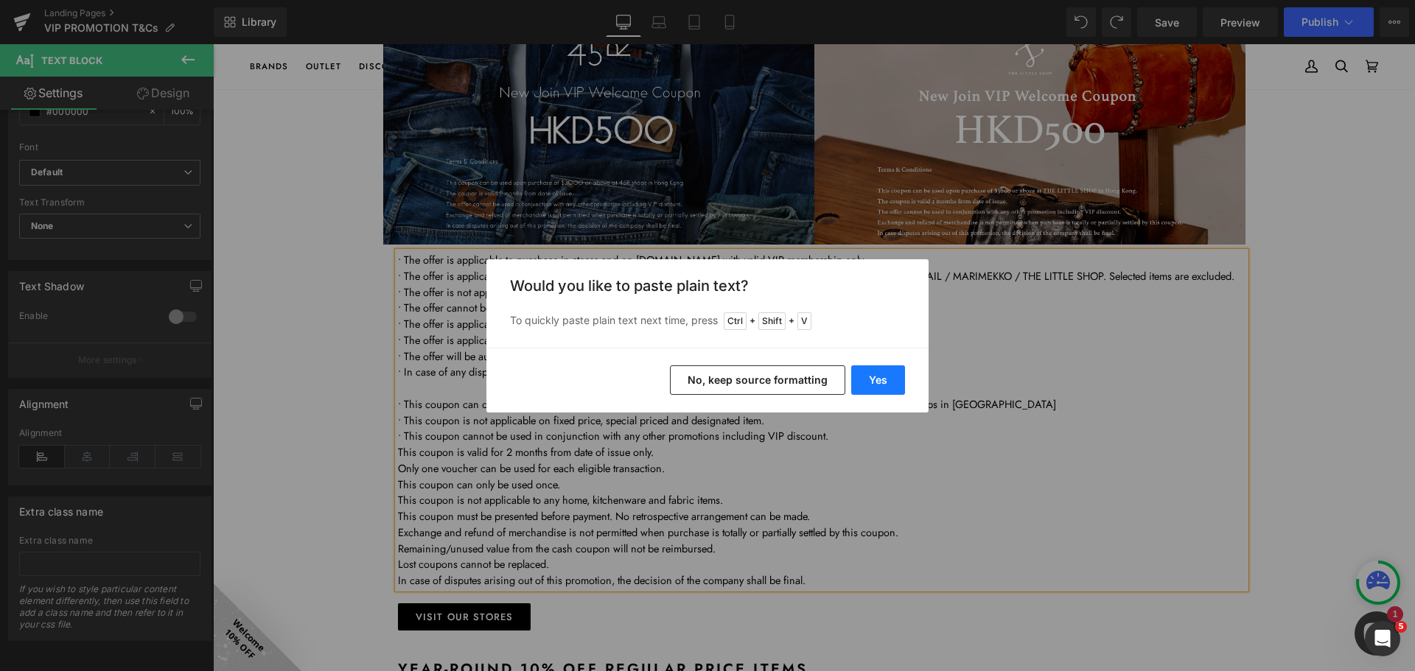
drag, startPoint x: 877, startPoint y: 375, endPoint x: 635, endPoint y: 345, distance: 243.6
click at [877, 375] on button "Yes" at bounding box center [878, 379] width 54 height 29
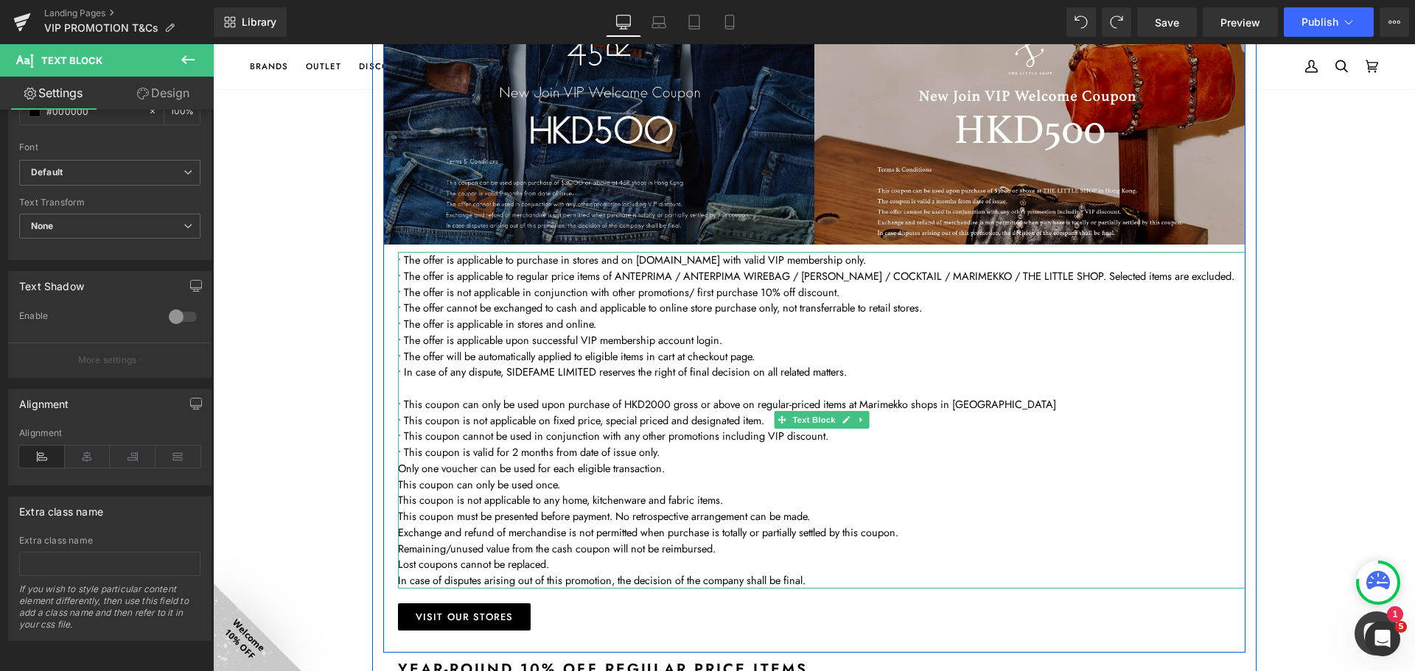
click at [493, 470] on p "Only one voucher can be used for each eligible transaction." at bounding box center [821, 469] width 847 height 16
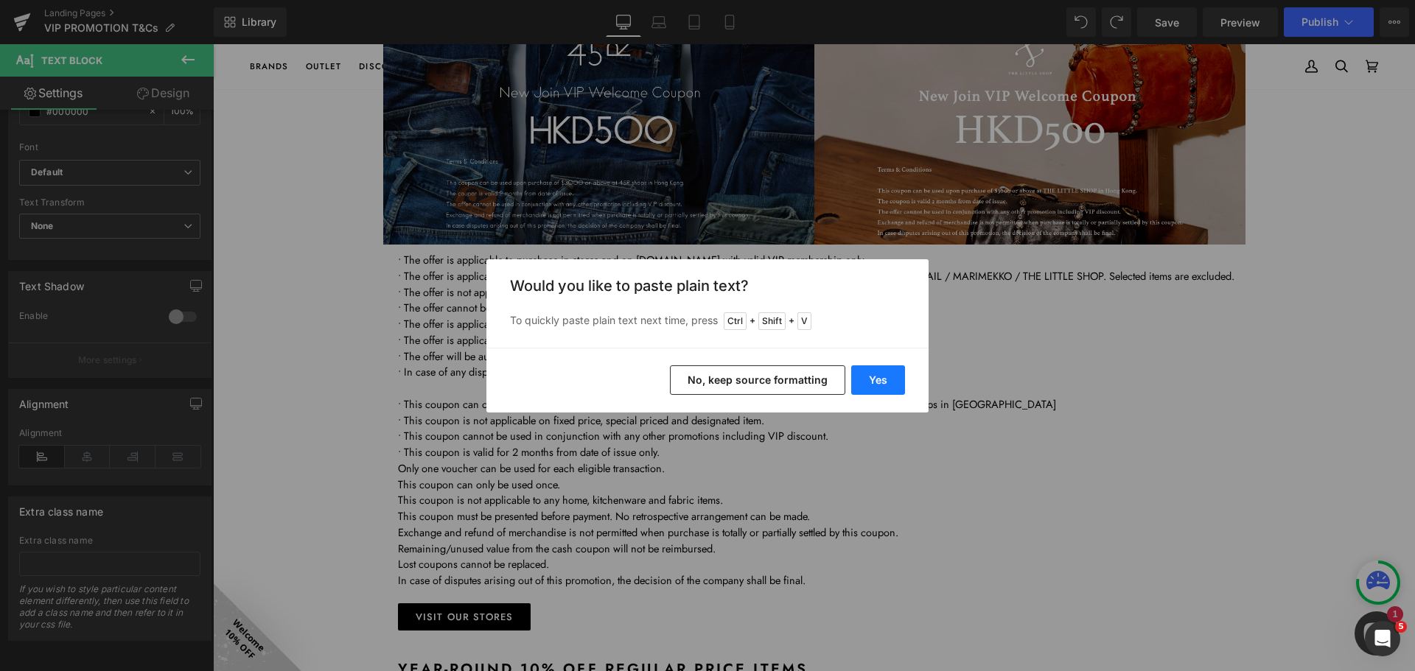
click at [879, 374] on button "Yes" at bounding box center [878, 379] width 54 height 29
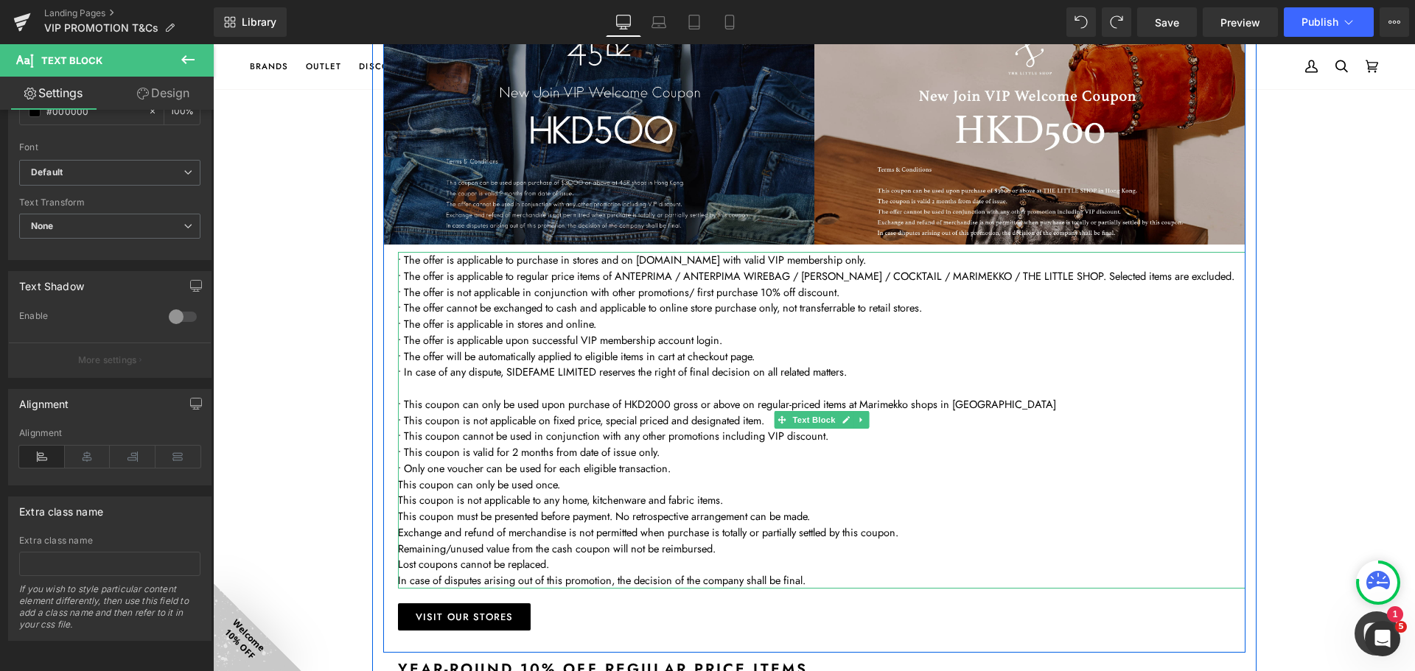
click at [453, 483] on p "This coupon can only be used once." at bounding box center [821, 485] width 847 height 16
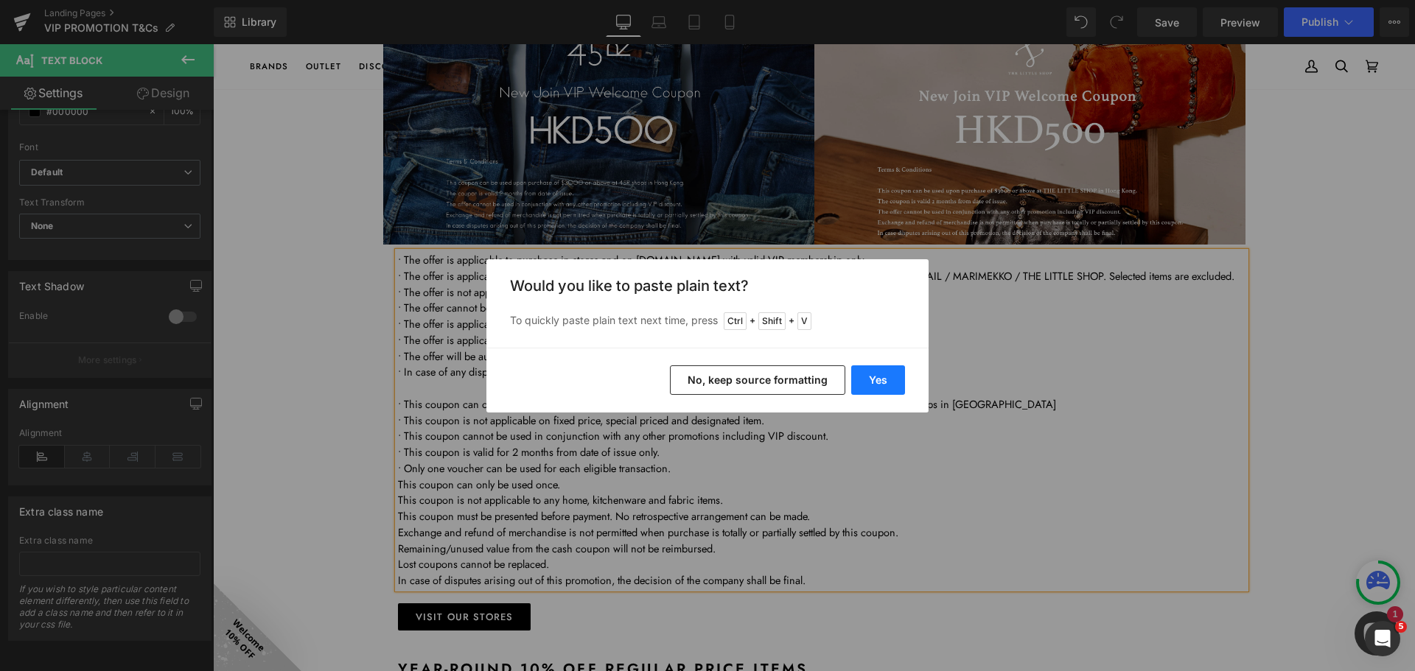
drag, startPoint x: 892, startPoint y: 367, endPoint x: 668, endPoint y: 322, distance: 229.2
click at [892, 367] on button "Yes" at bounding box center [878, 379] width 54 height 29
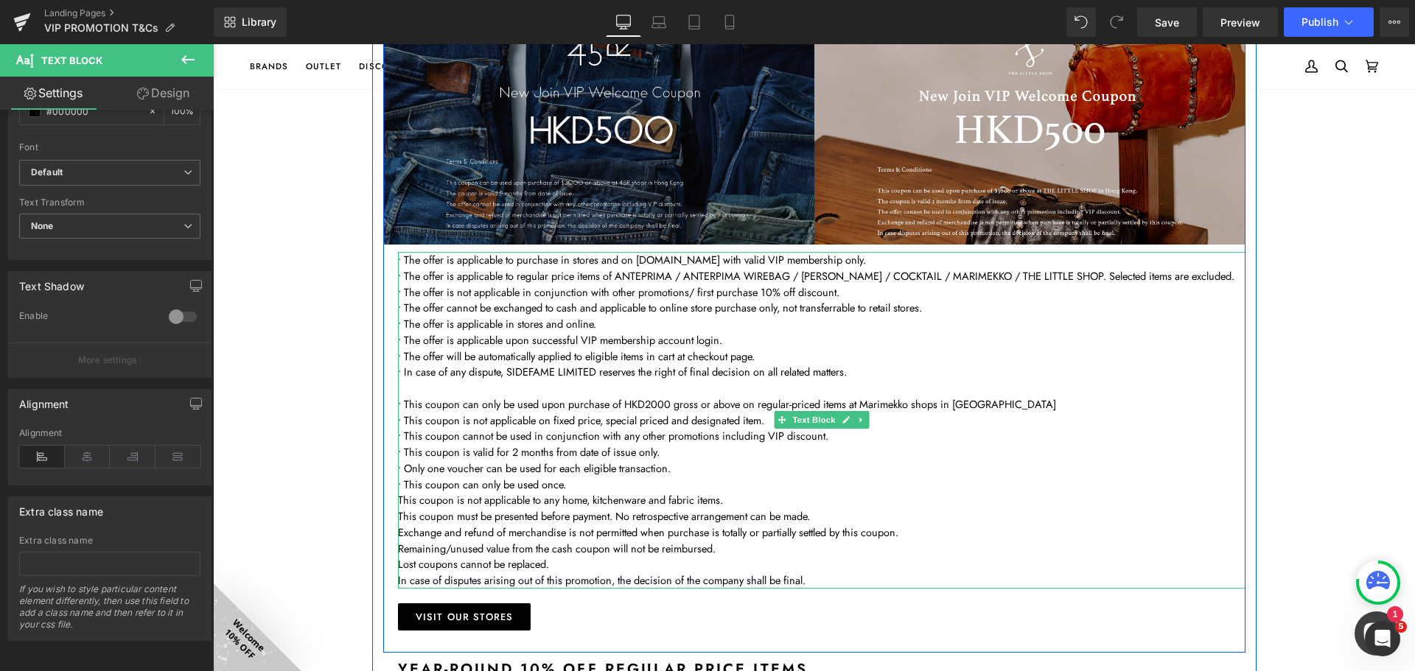
click at [532, 500] on p "This coupon is not applicable to any home, kitchenware and fabric items." at bounding box center [821, 500] width 847 height 16
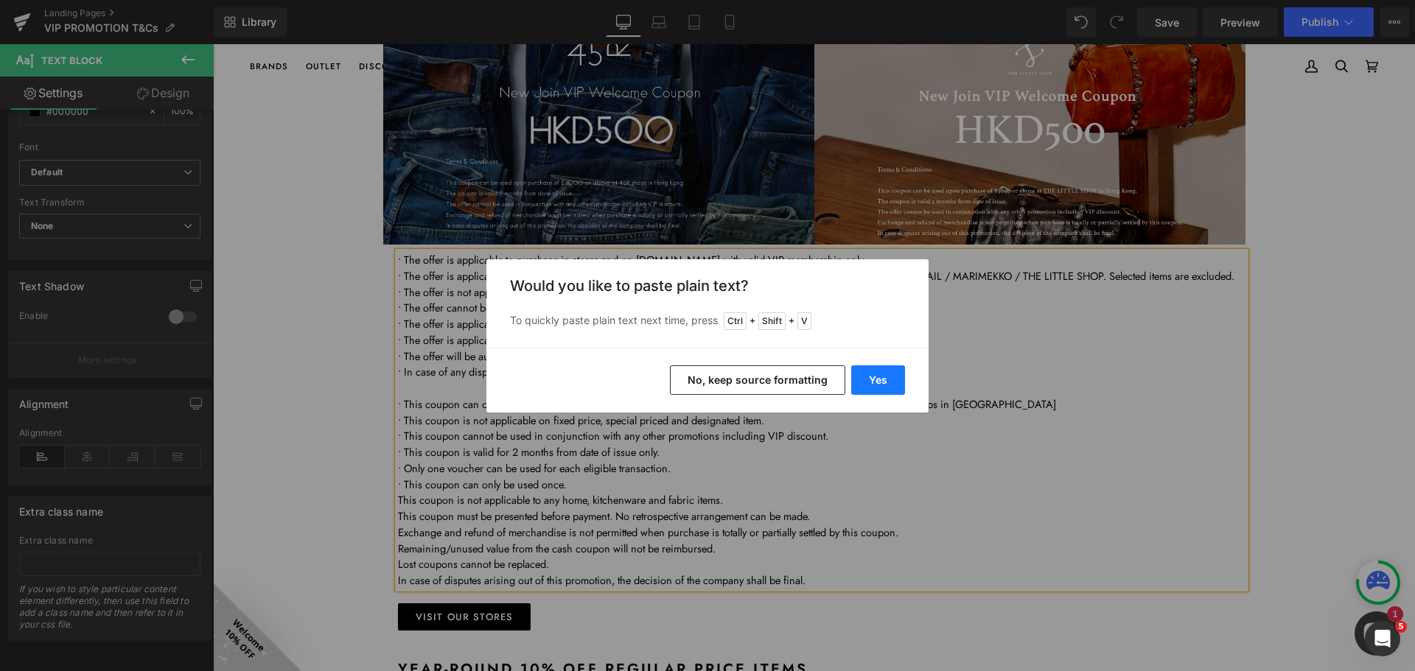
drag, startPoint x: 874, startPoint y: 374, endPoint x: 636, endPoint y: 341, distance: 240.2
click at [874, 374] on button "Yes" at bounding box center [878, 379] width 54 height 29
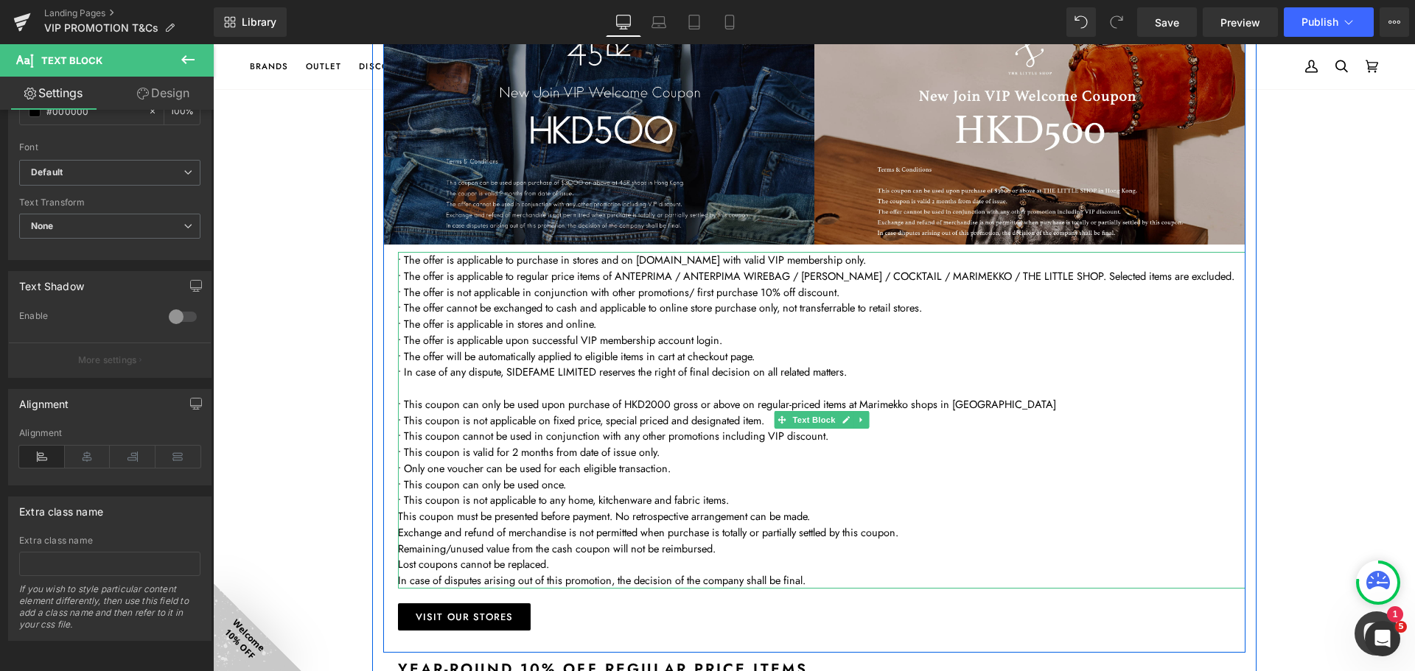
click at [442, 518] on p "This coupon must be presented before payment. No retrospective arrangement can …" at bounding box center [821, 516] width 847 height 16
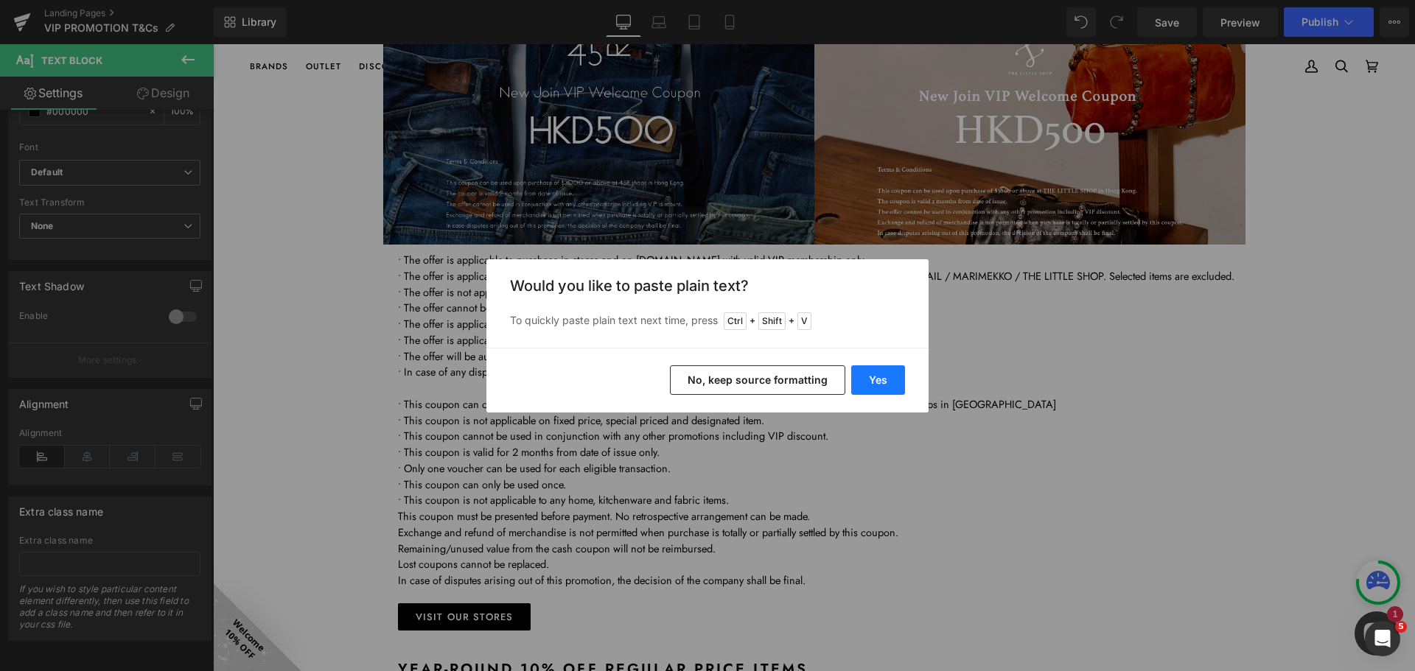
click at [887, 377] on button "Yes" at bounding box center [878, 379] width 54 height 29
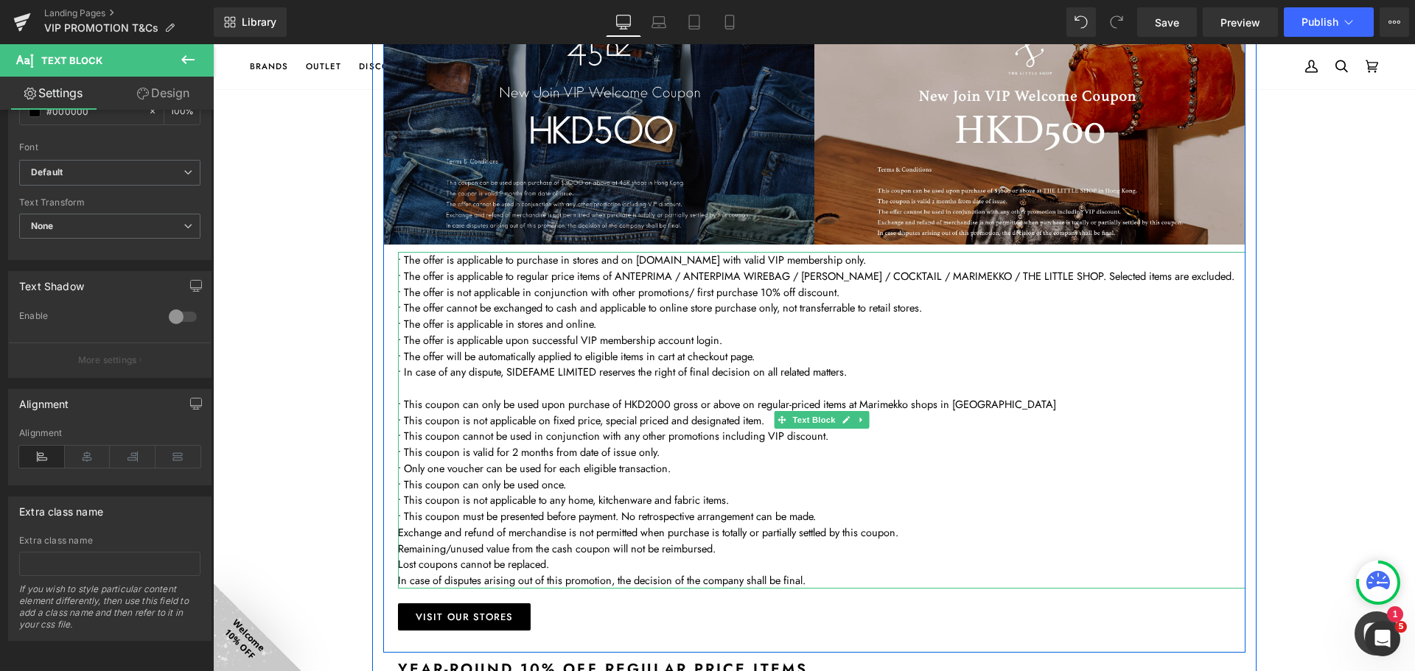
click at [536, 531] on p "Exchange and refund of merchandise is not permitted when purchase is totally or…" at bounding box center [821, 533] width 847 height 16
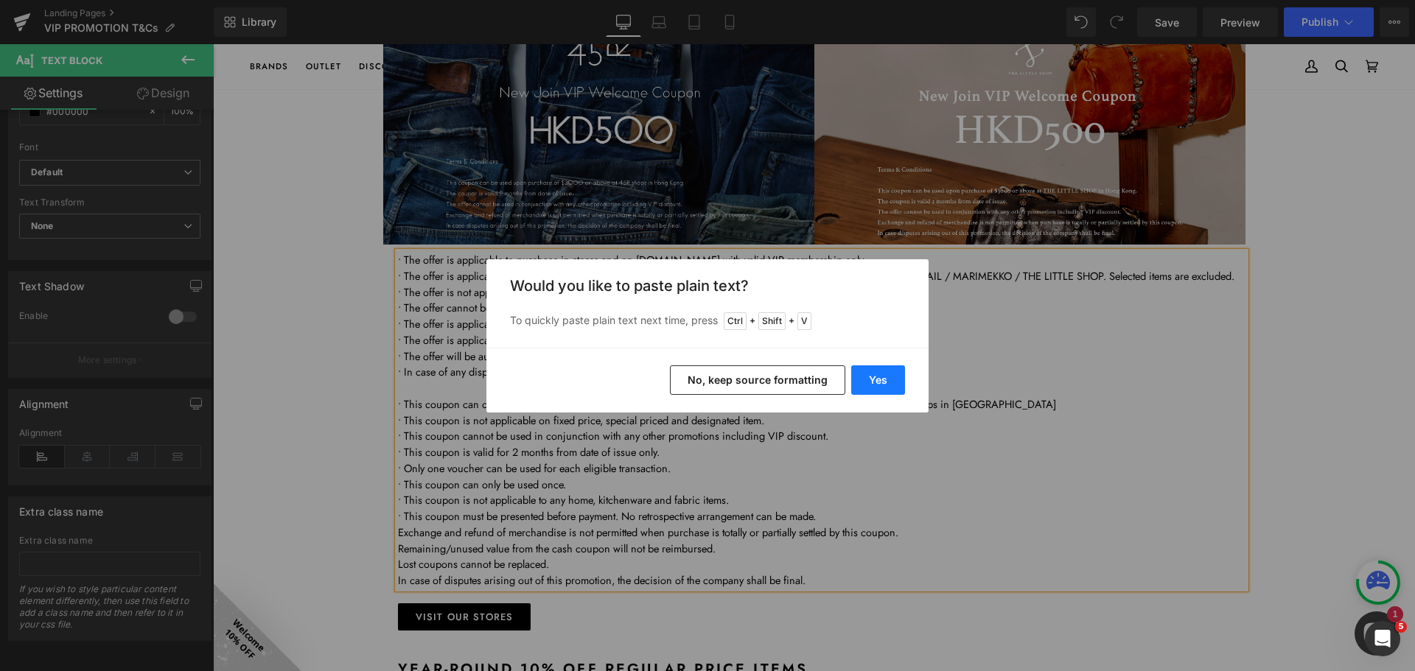
click at [869, 375] on button "Yes" at bounding box center [878, 379] width 54 height 29
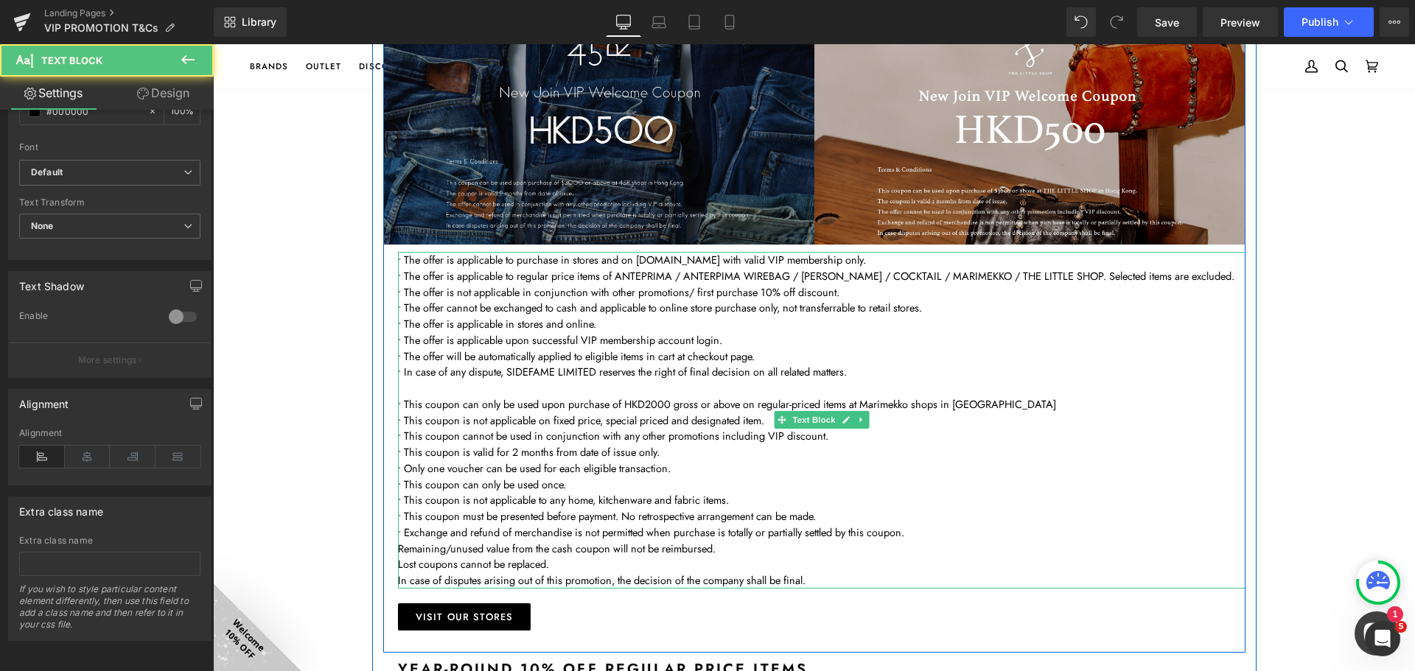
click at [426, 550] on p "Remaining/unused value from the cash coupon will not be reimbursed." at bounding box center [821, 549] width 847 height 16
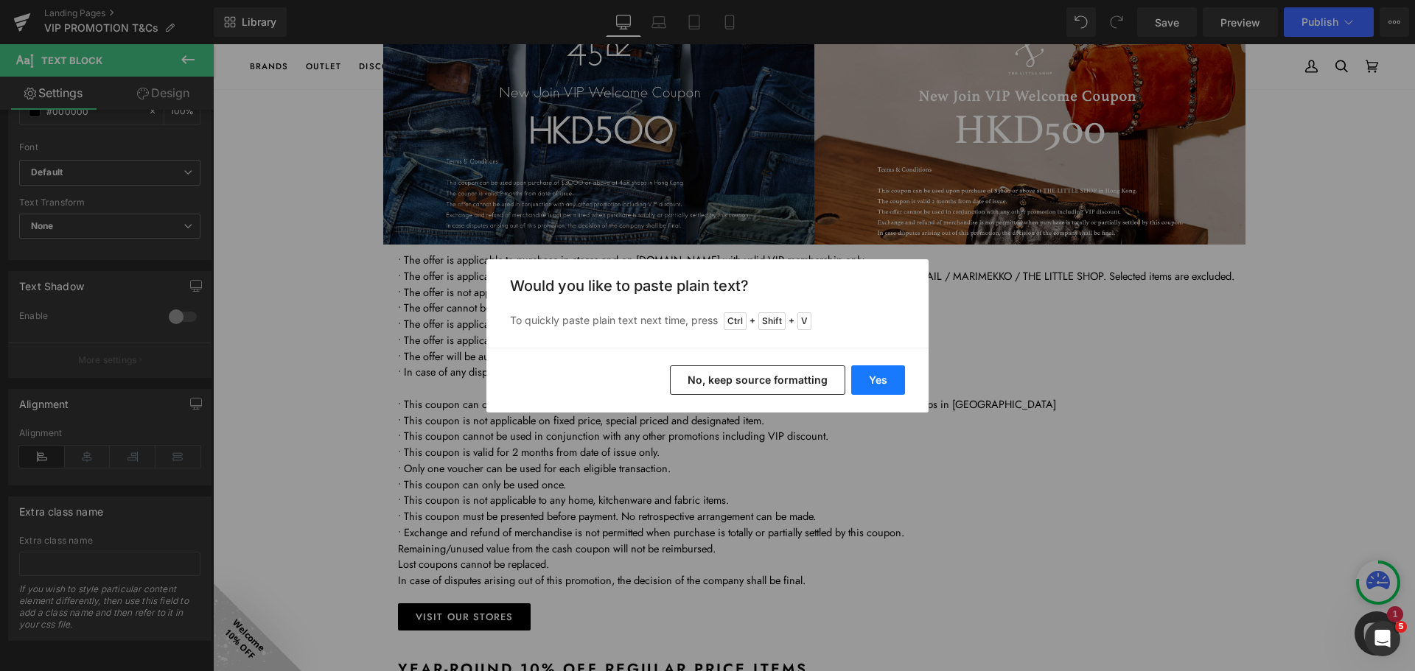
click at [871, 379] on button "Yes" at bounding box center [878, 379] width 54 height 29
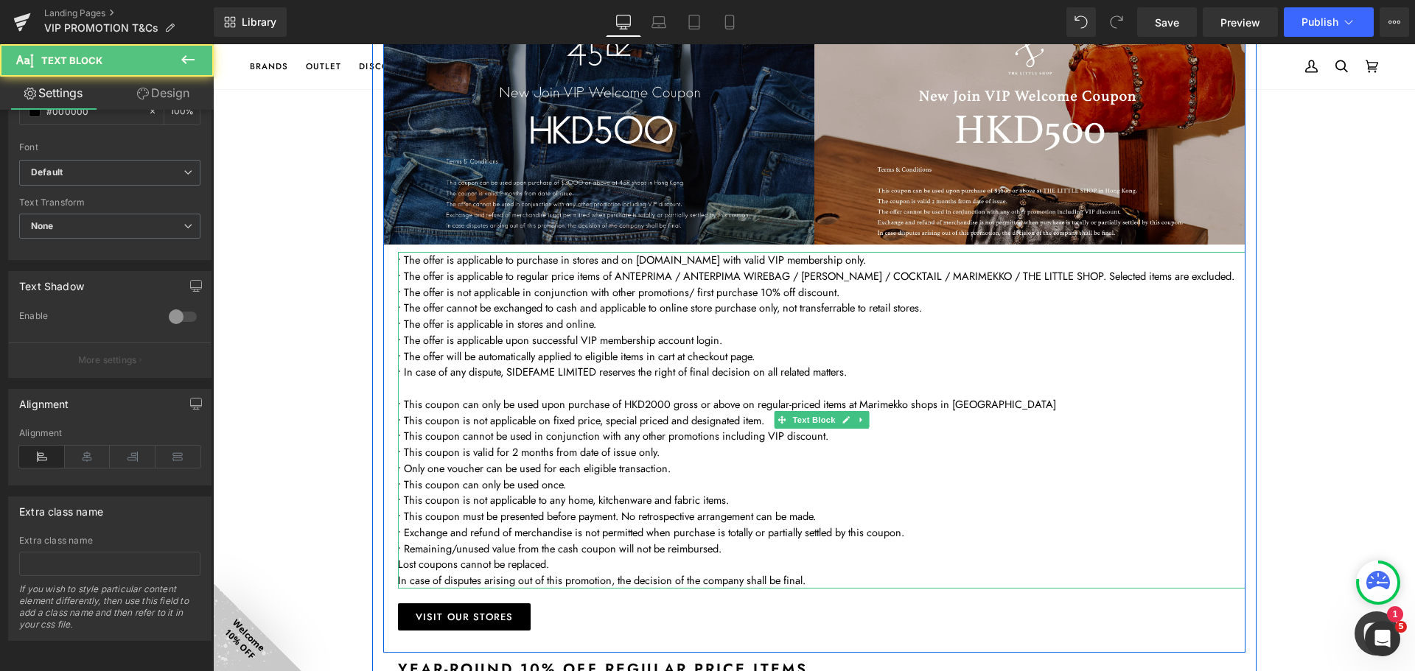
click at [475, 568] on p "Lost coupons cannot be replaced." at bounding box center [821, 564] width 847 height 16
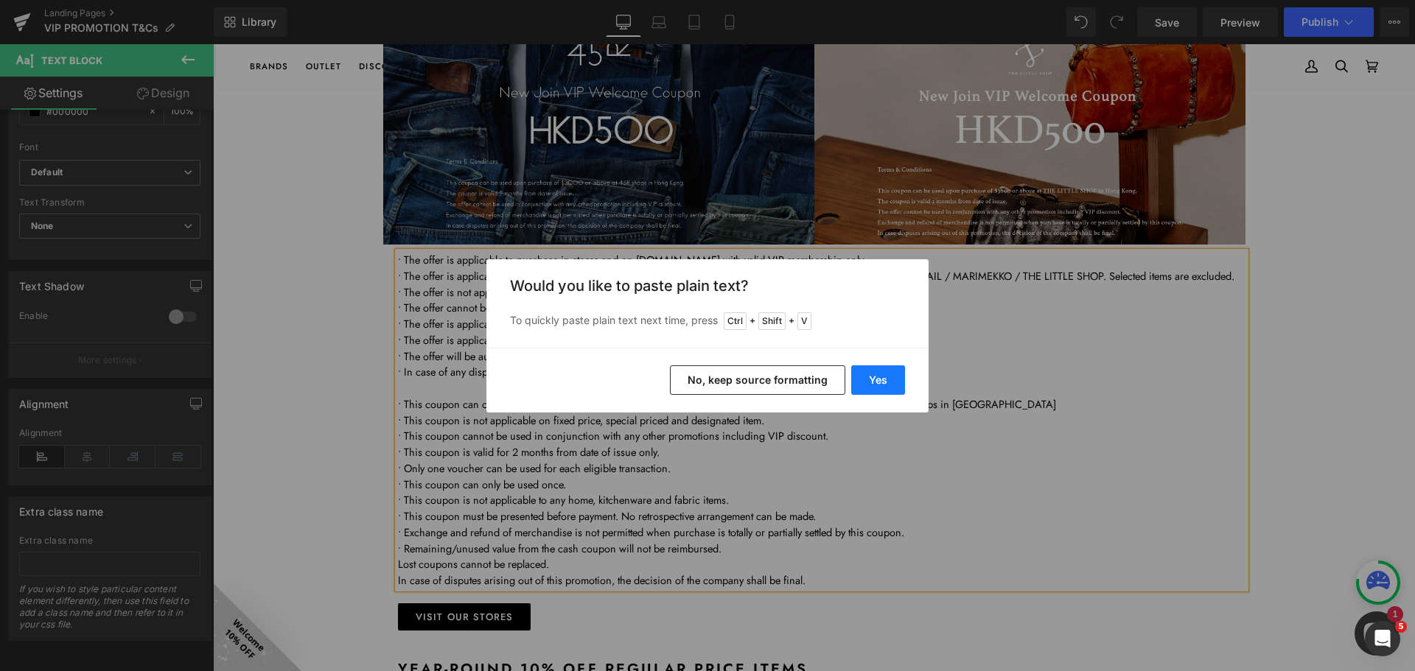
click at [884, 374] on button "Yes" at bounding box center [878, 379] width 54 height 29
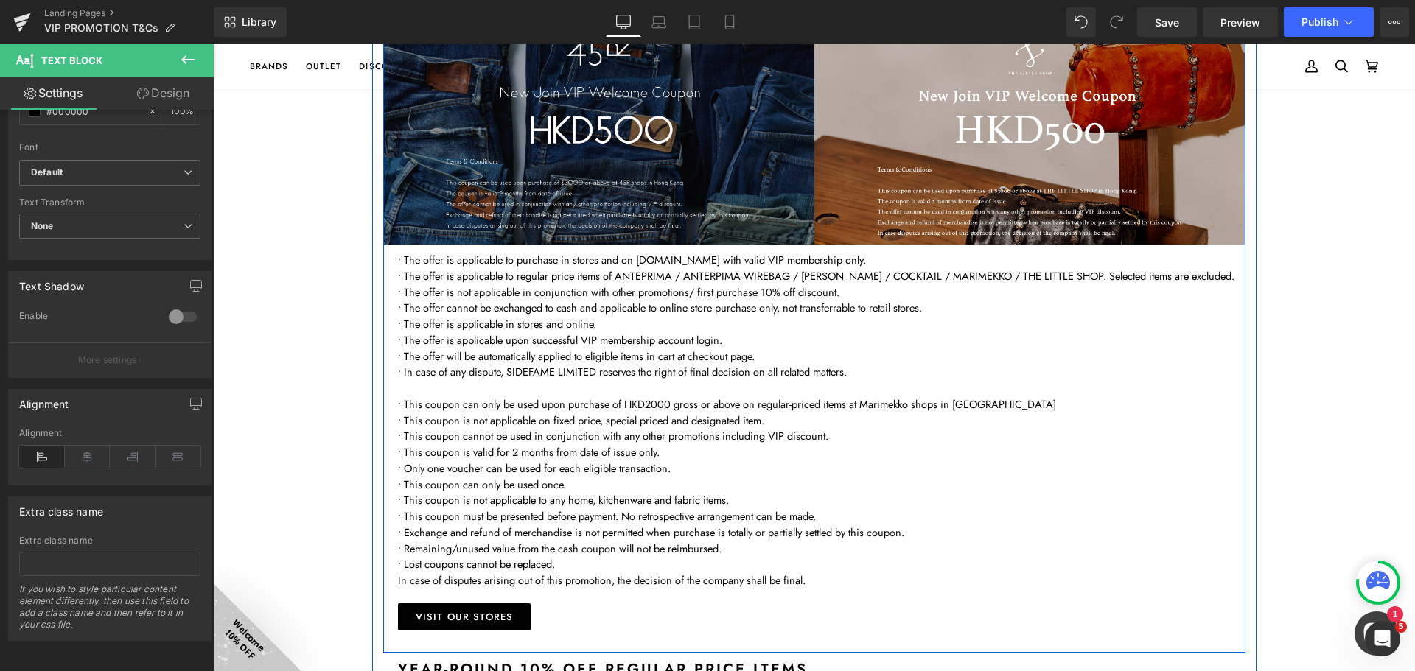
click at [512, 581] on p "In case of disputes arising out of this promotion, the decision of the company …" at bounding box center [821, 581] width 847 height 16
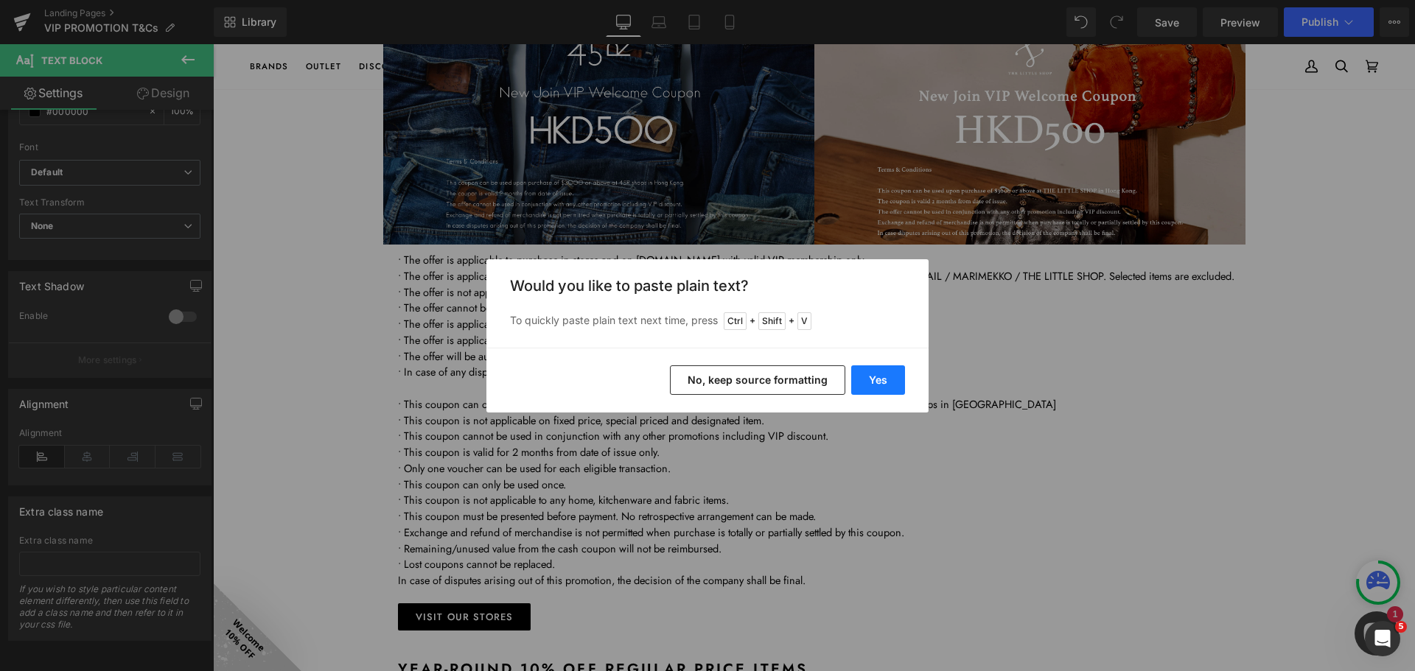
click at [874, 379] on button "Yes" at bounding box center [878, 379] width 54 height 29
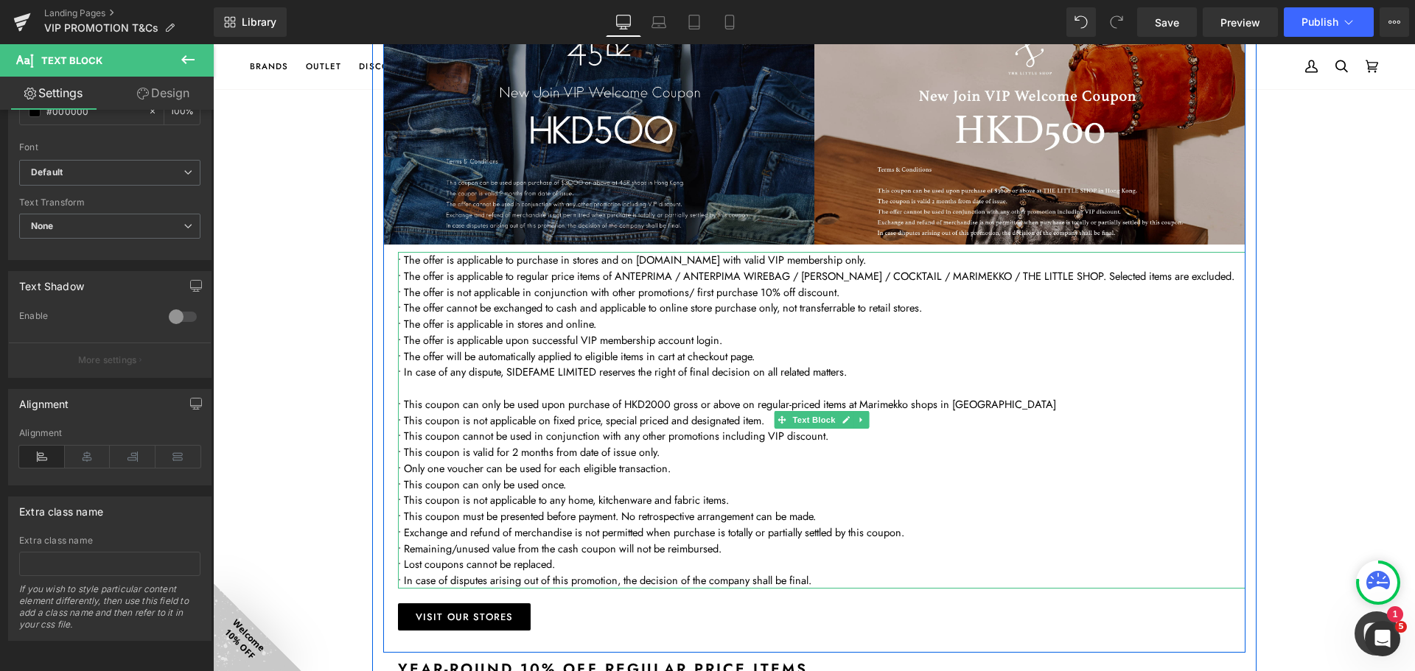
click at [803, 553] on p "• Remaining/unused value from the cash coupon will not be reimbursed." at bounding box center [821, 549] width 847 height 16
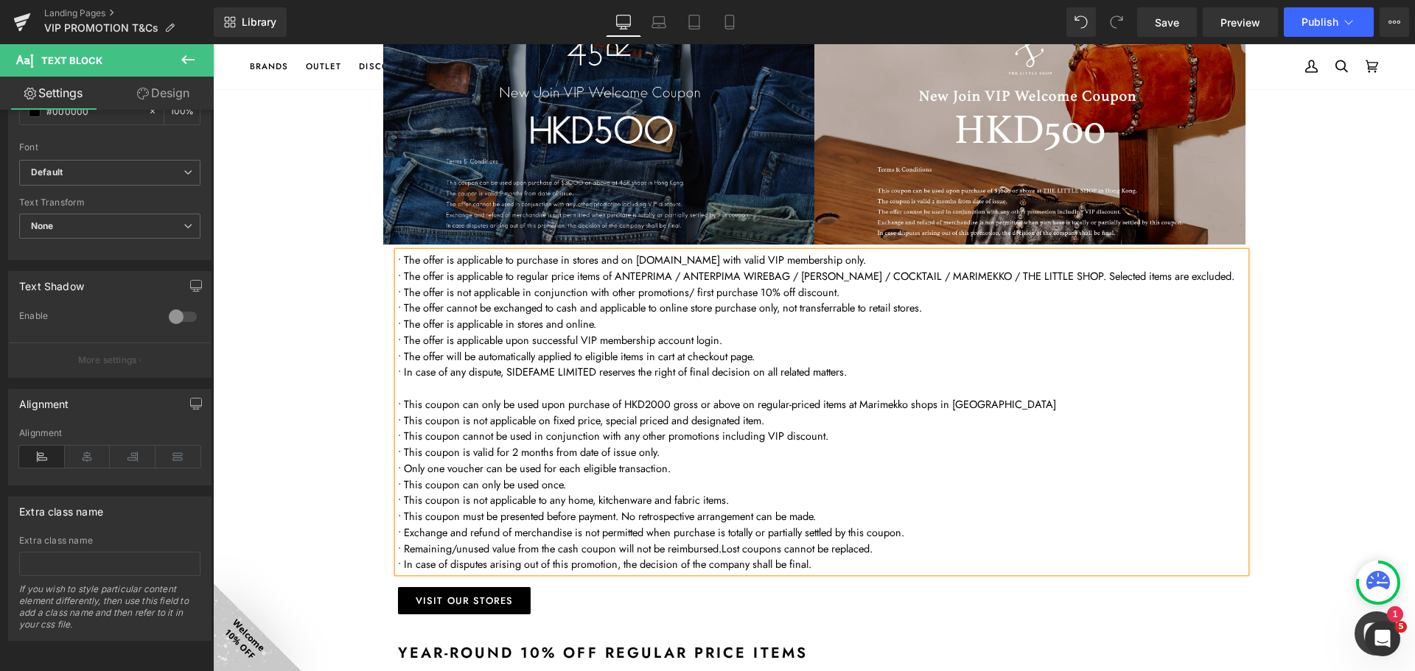
click at [684, 473] on p "• Only one voucher can be used for each eligible transaction." at bounding box center [821, 469] width 847 height 16
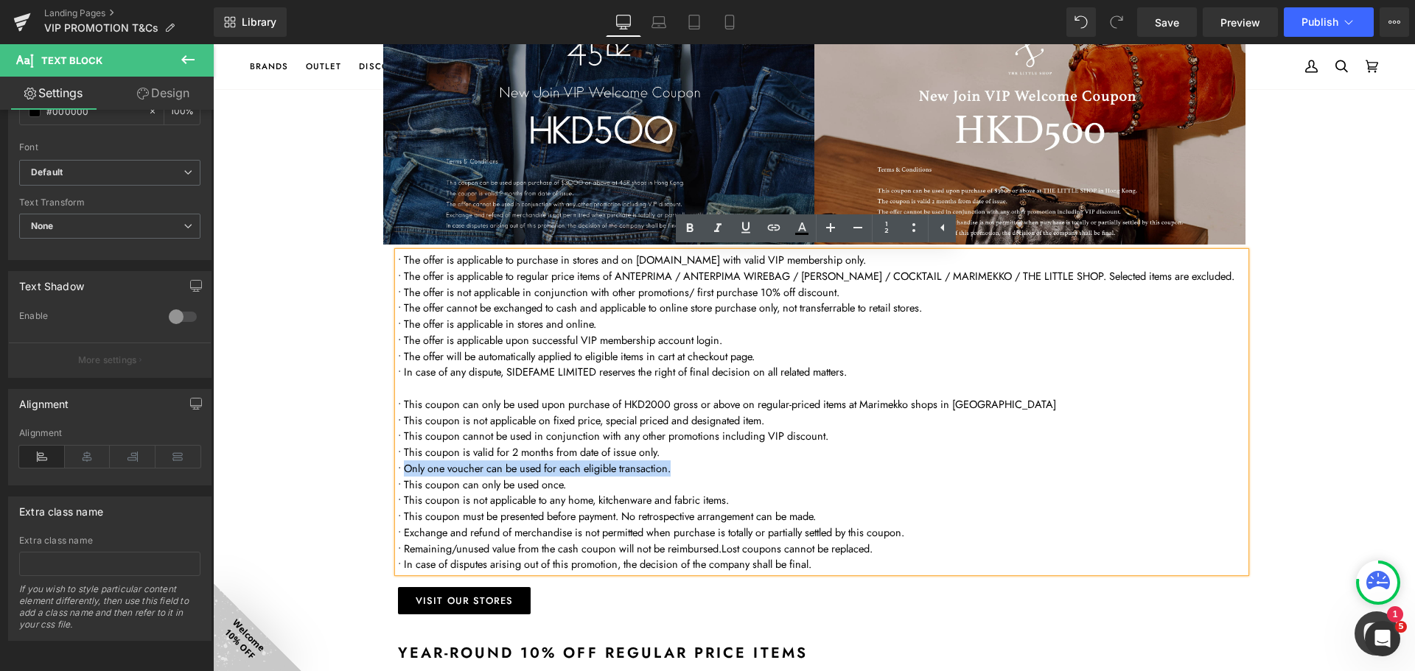
drag, startPoint x: 676, startPoint y: 469, endPoint x: 528, endPoint y: 477, distance: 148.4
click at [399, 469] on p "• Only one voucher can be used for each eligible transaction." at bounding box center [821, 469] width 847 height 16
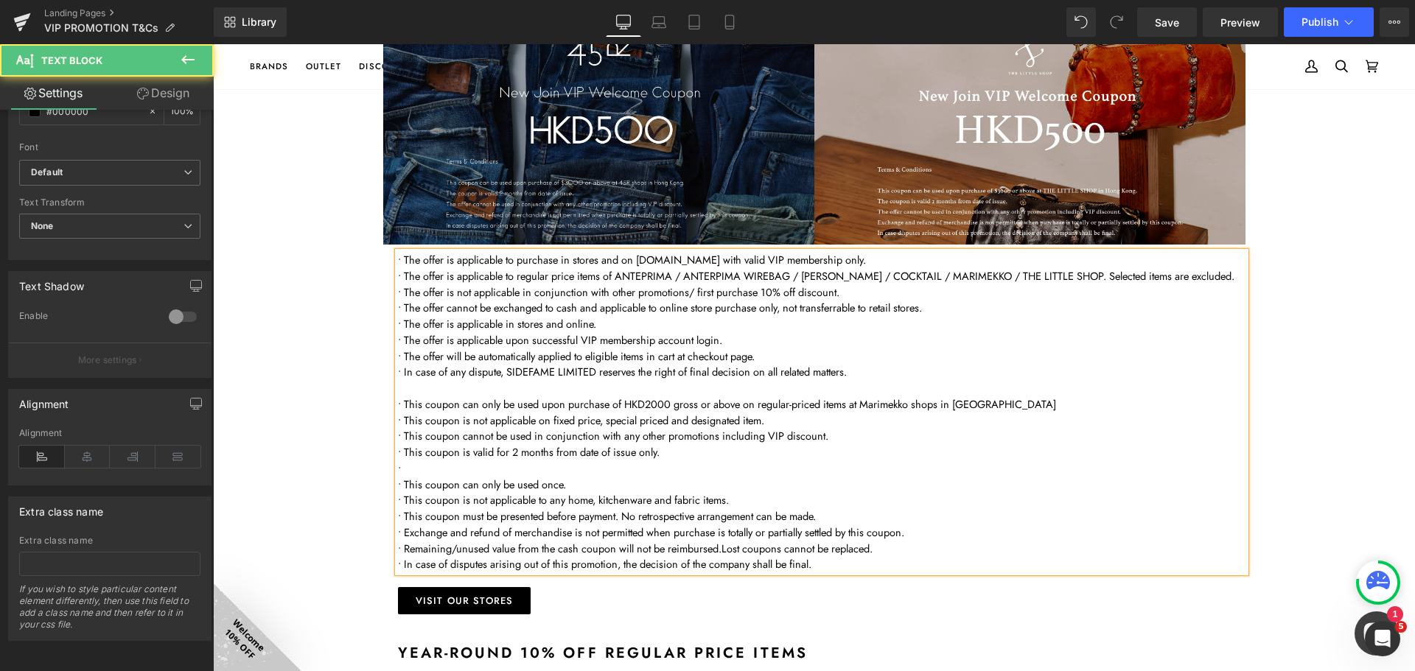
click at [609, 484] on p "• This coupon can only be used once." at bounding box center [821, 485] width 847 height 16
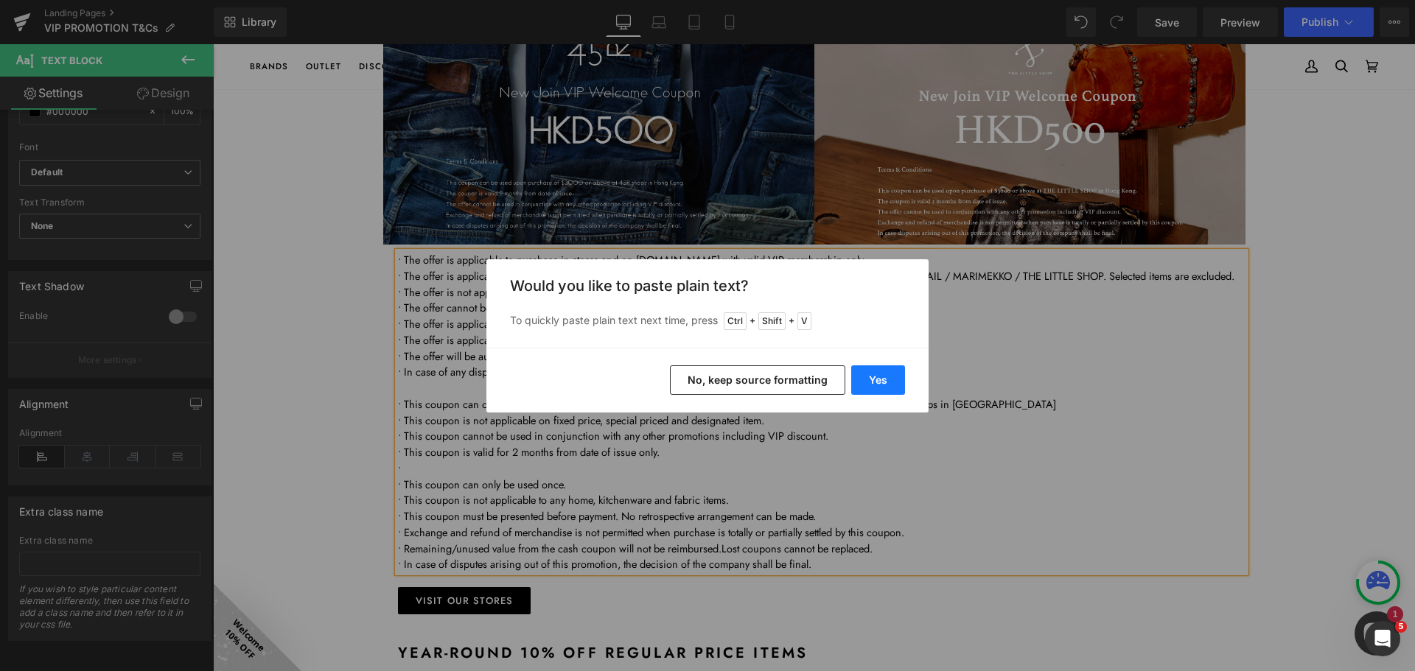
click at [870, 381] on button "Yes" at bounding box center [878, 379] width 54 height 29
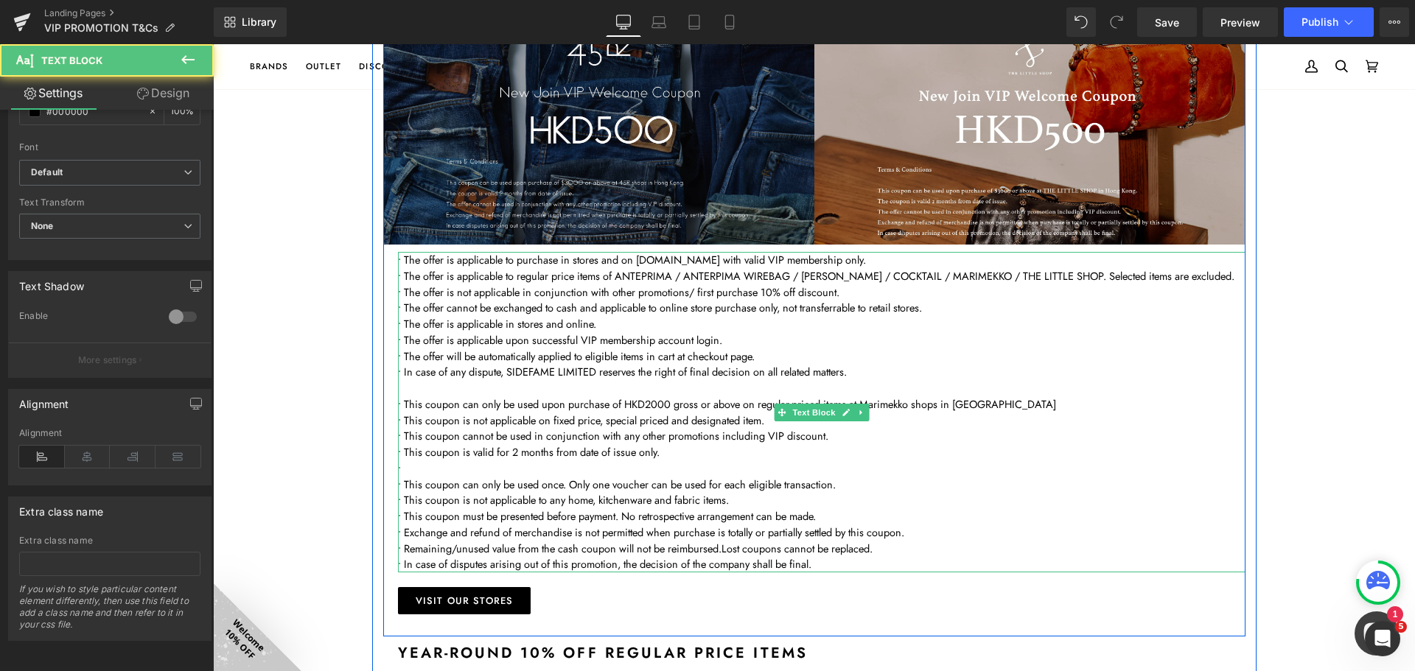
click at [533, 467] on p "•" at bounding box center [821, 469] width 847 height 16
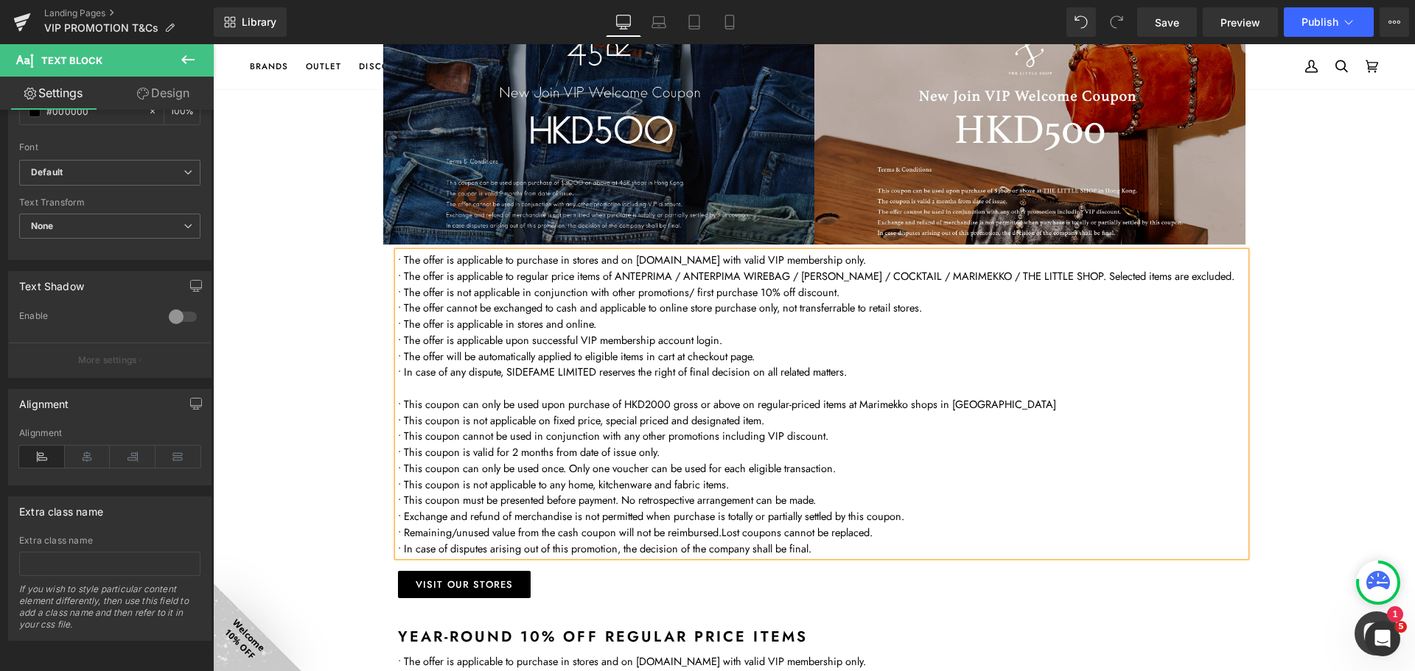
click at [579, 491] on p "• This coupon is not applicable to any home, kitchenware and fabric items." at bounding box center [821, 485] width 847 height 16
click at [579, 492] on p "• This coupon must be presented before payment. No retrospective arrangement ca…" at bounding box center [821, 500] width 847 height 16
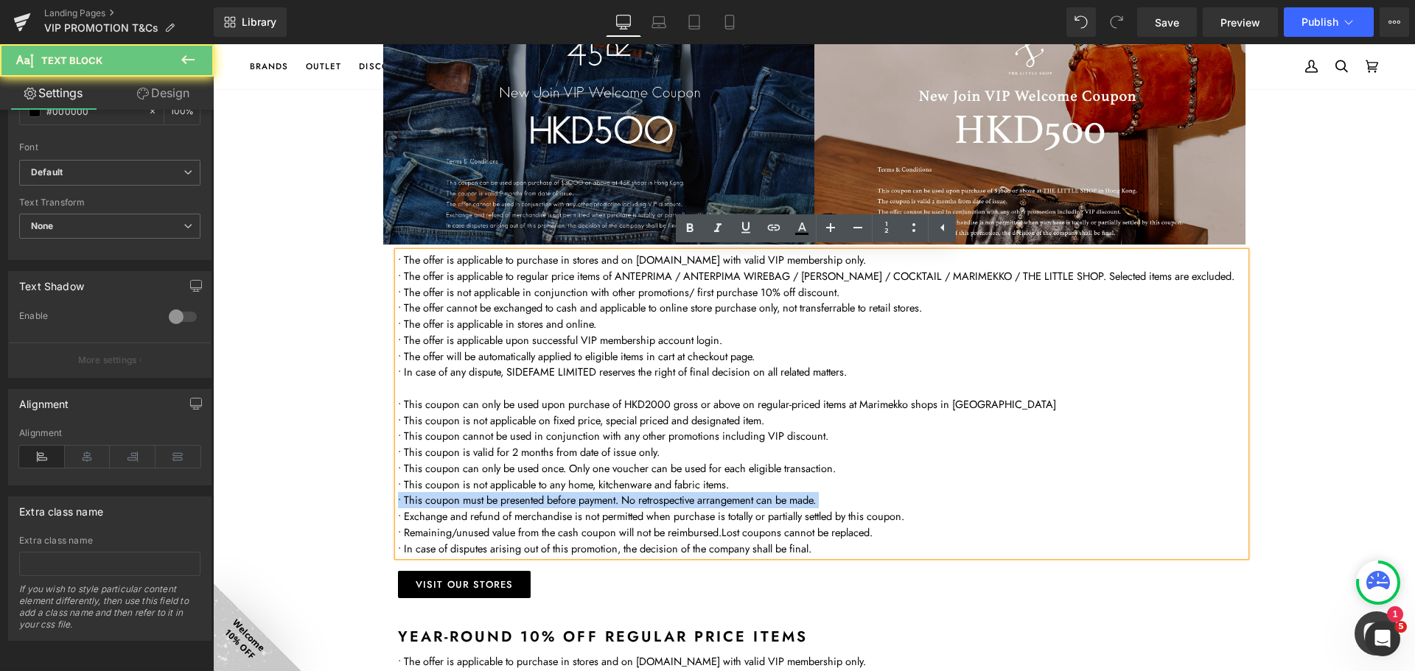
click at [579, 492] on p "• This coupon must be presented before payment. No retrospective arrangement ca…" at bounding box center [821, 500] width 847 height 16
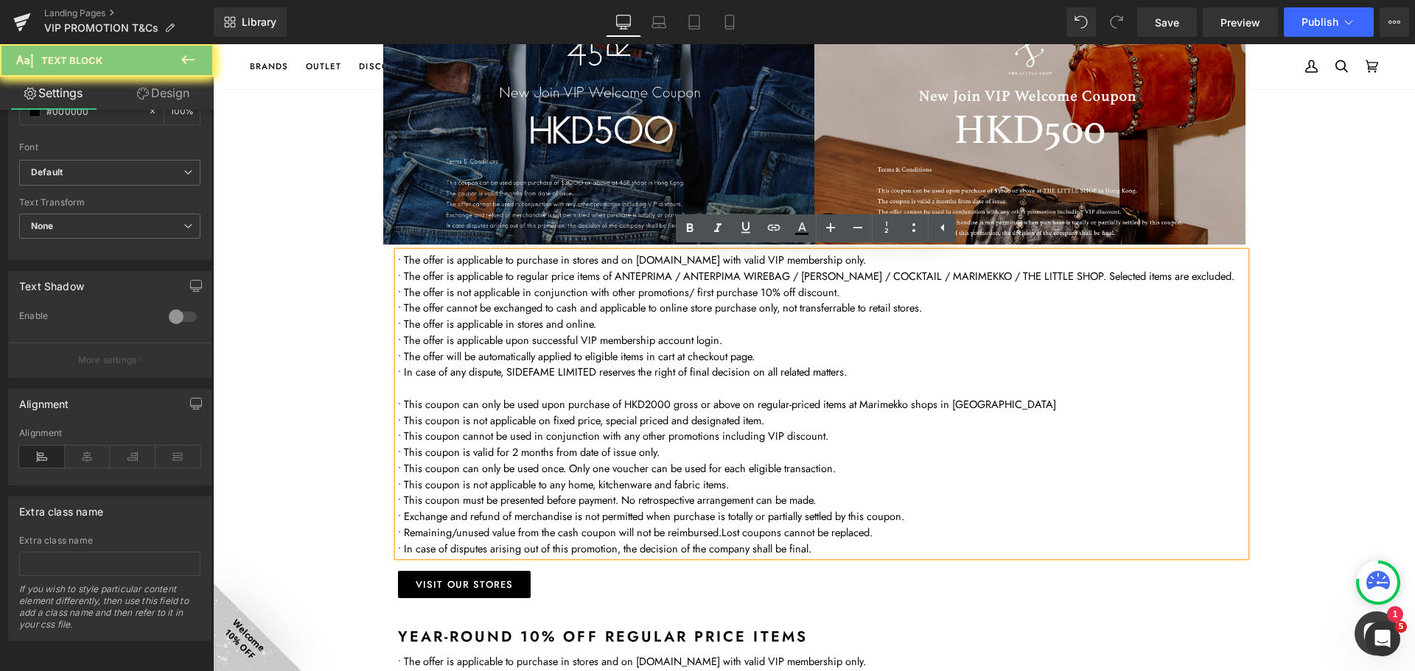
click at [580, 483] on p "• This coupon is not applicable to any home, kitchenware and fabric items." at bounding box center [821, 485] width 847 height 16
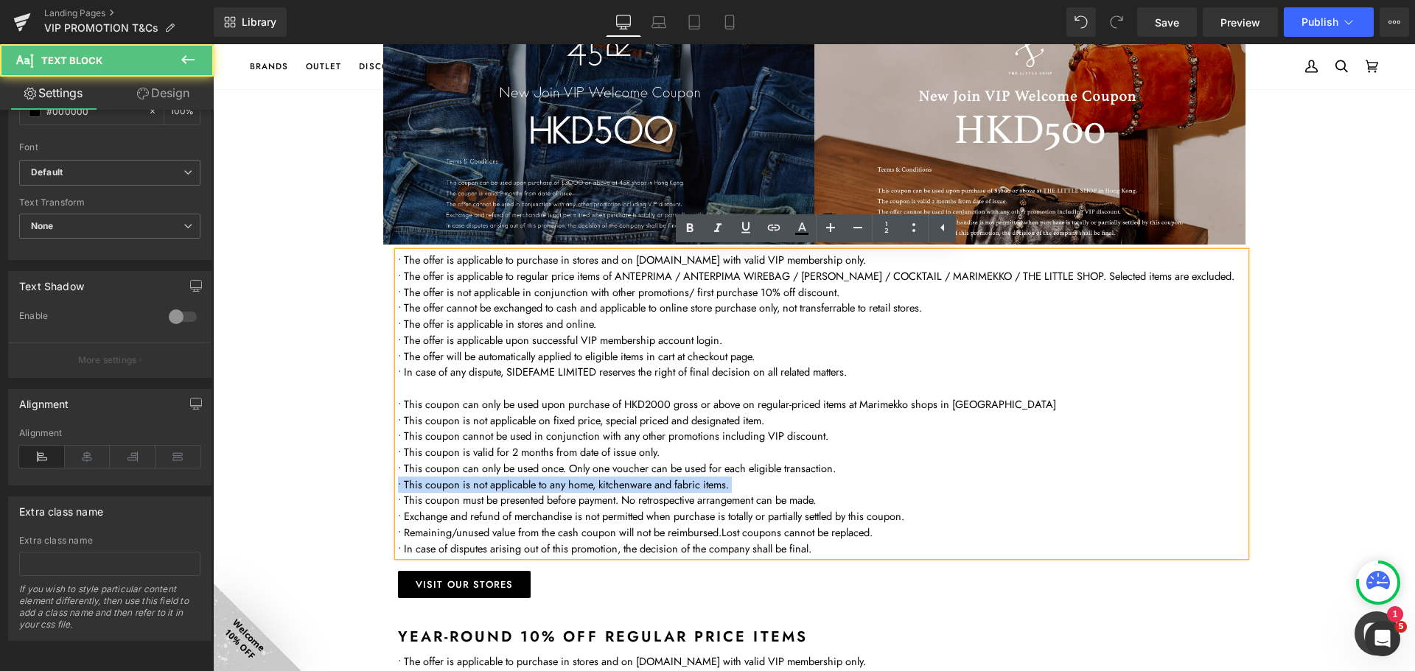
click at [580, 483] on p "• This coupon is not applicable to any home, kitchenware and fabric items." at bounding box center [821, 485] width 847 height 16
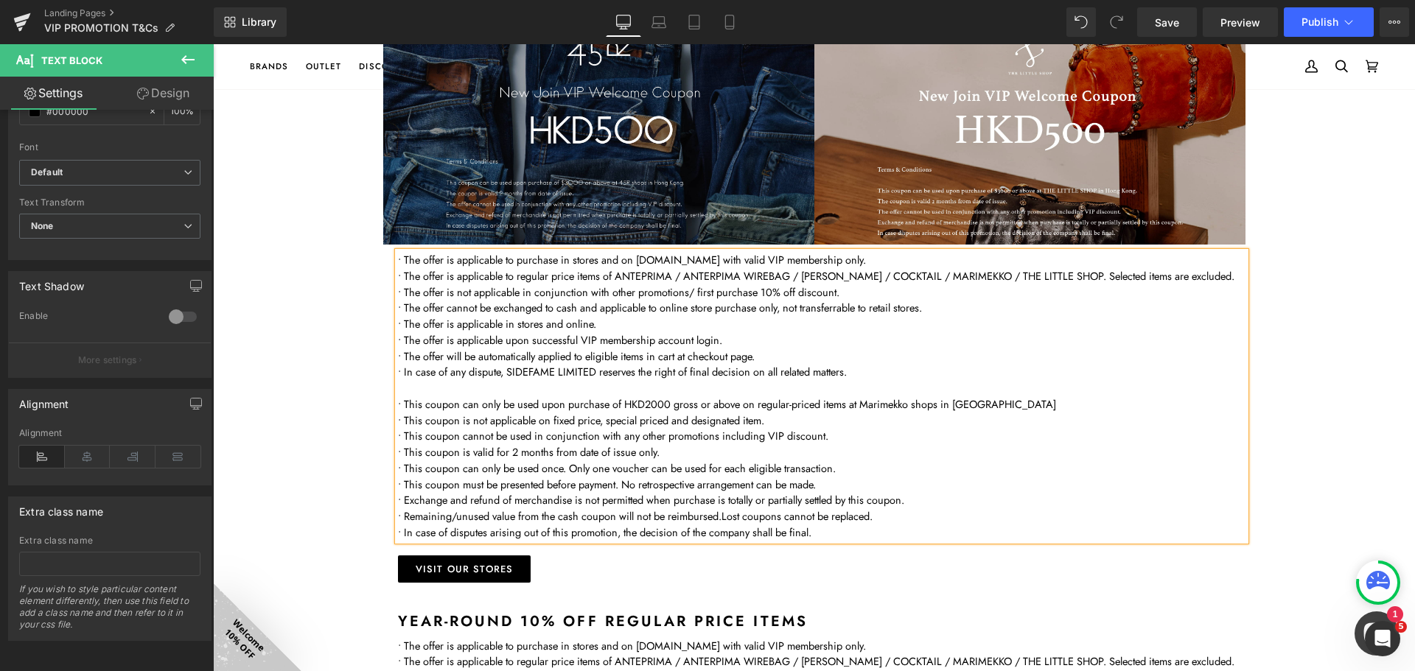
click at [507, 386] on p at bounding box center [821, 388] width 847 height 16
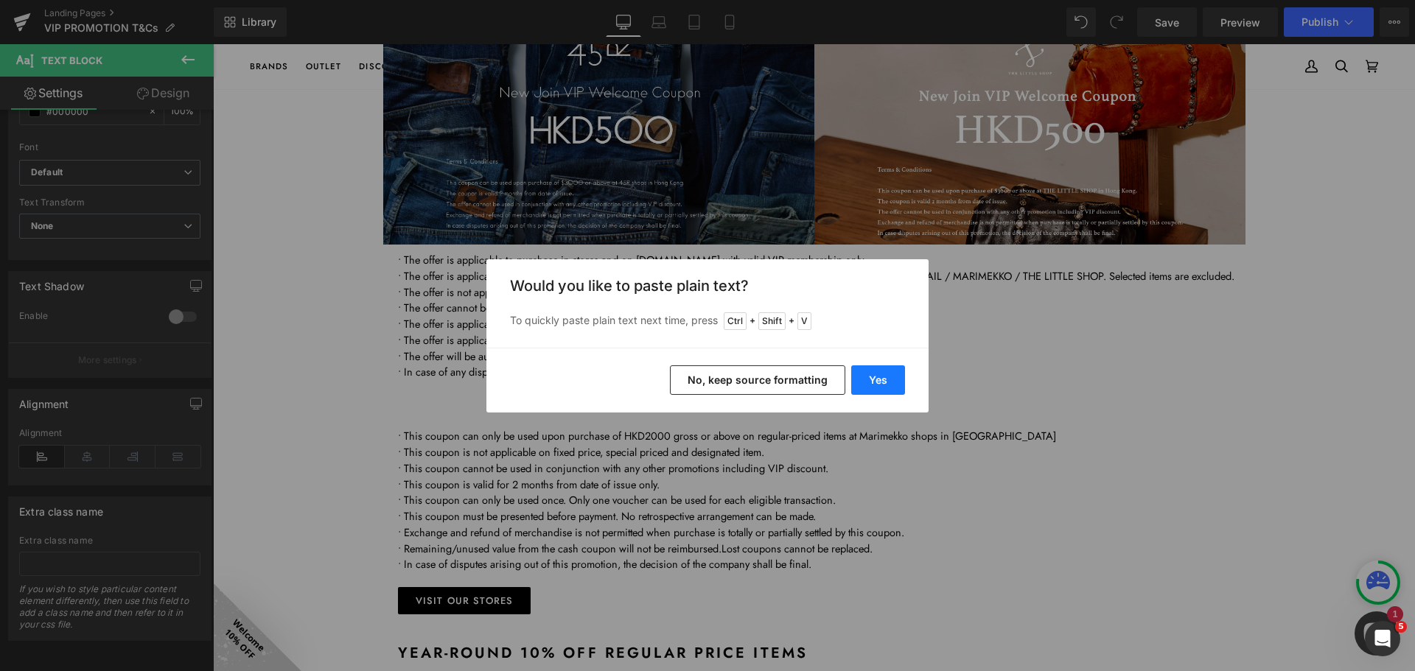
click at [871, 377] on button "Yes" at bounding box center [878, 379] width 54 height 29
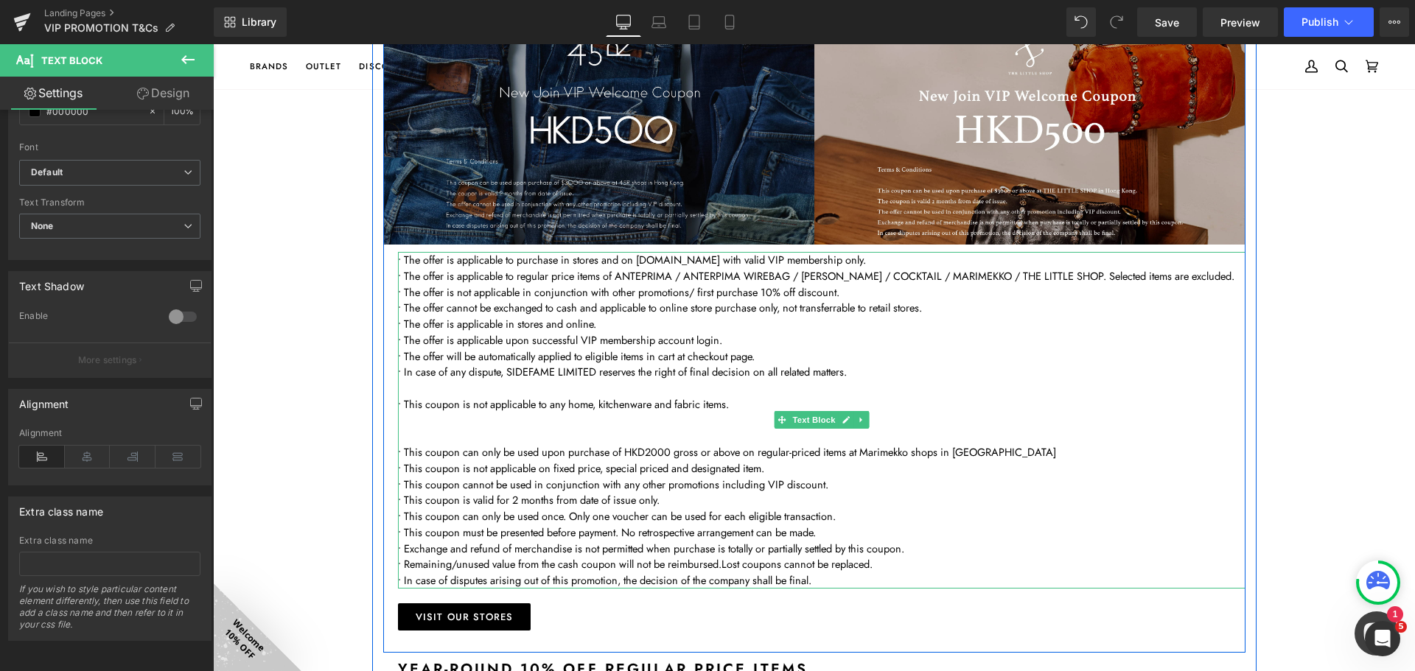
click at [629, 454] on p "• This coupon can only be used upon purchase of HKD2000 gross or above on regul…" at bounding box center [821, 452] width 847 height 16
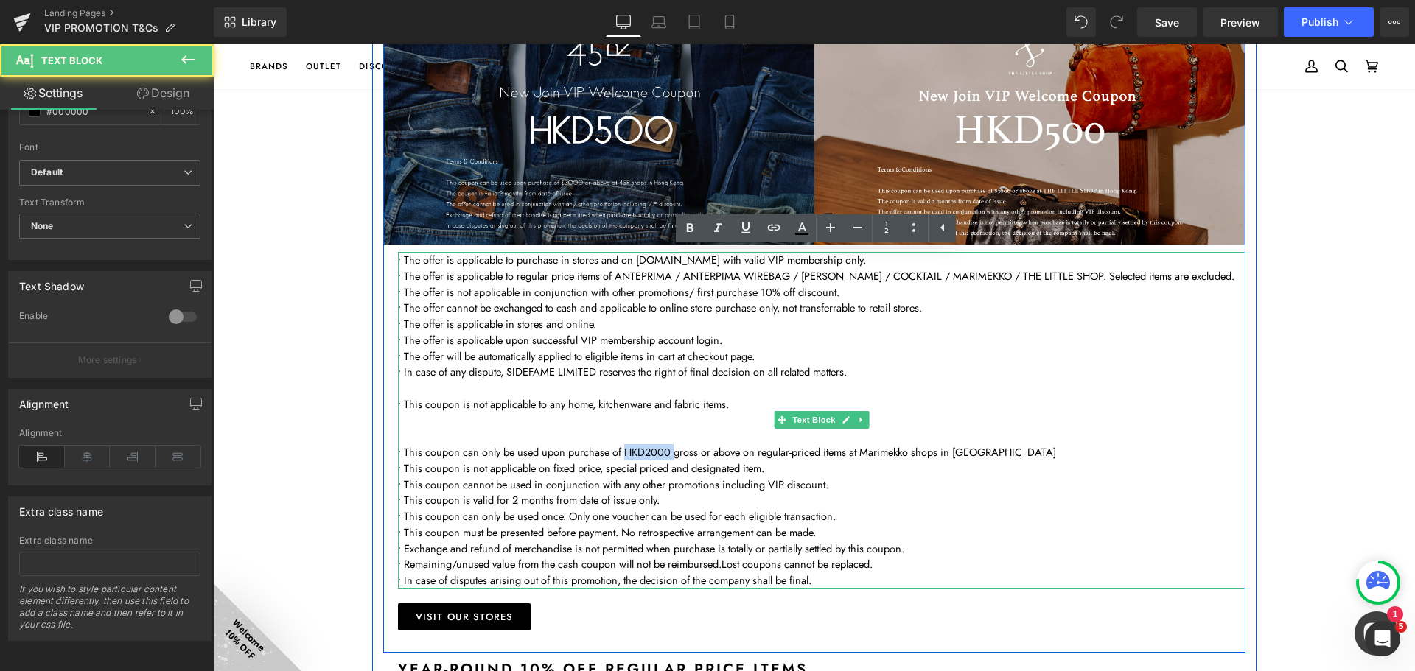
click at [629, 454] on p "• This coupon can only be used upon purchase of HKD2000 gross or above on regul…" at bounding box center [821, 452] width 847 height 16
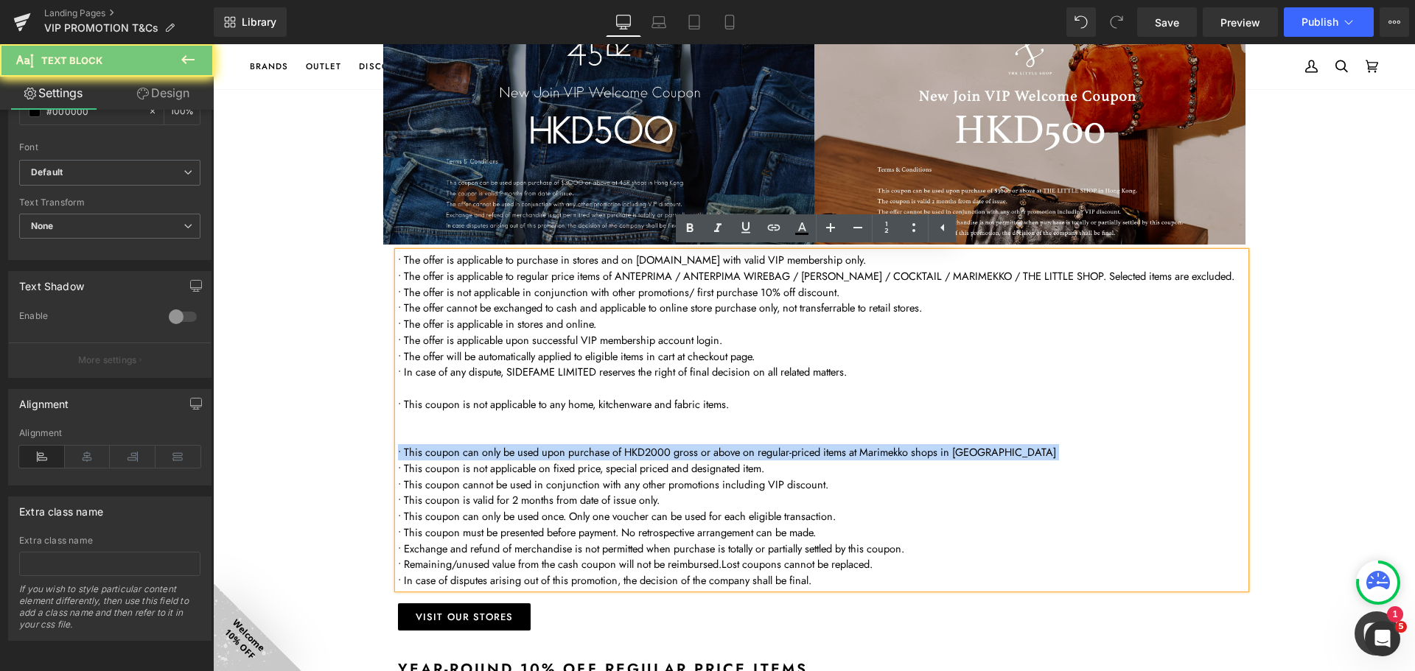
click at [629, 454] on p "• This coupon can only be used upon purchase of HKD2000 gross or above on regul…" at bounding box center [821, 452] width 847 height 16
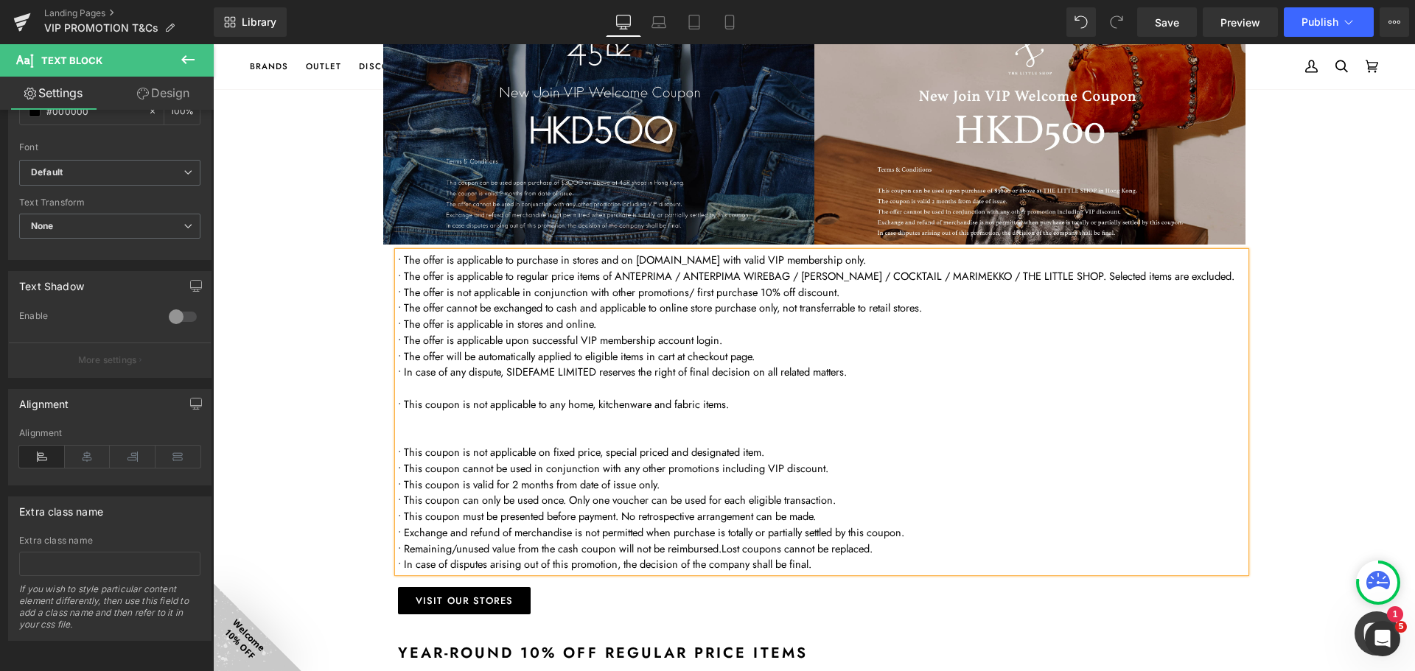
click at [540, 419] on p at bounding box center [821, 421] width 847 height 16
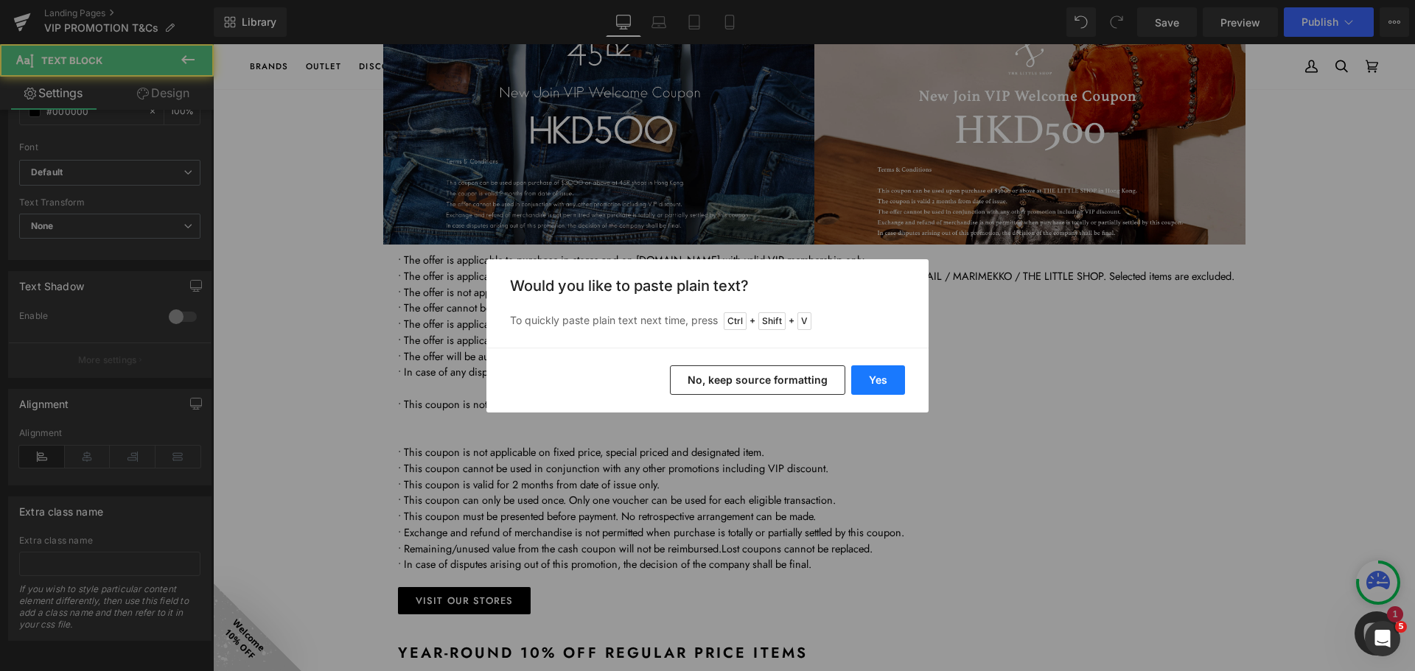
click at [872, 382] on button "Yes" at bounding box center [878, 379] width 54 height 29
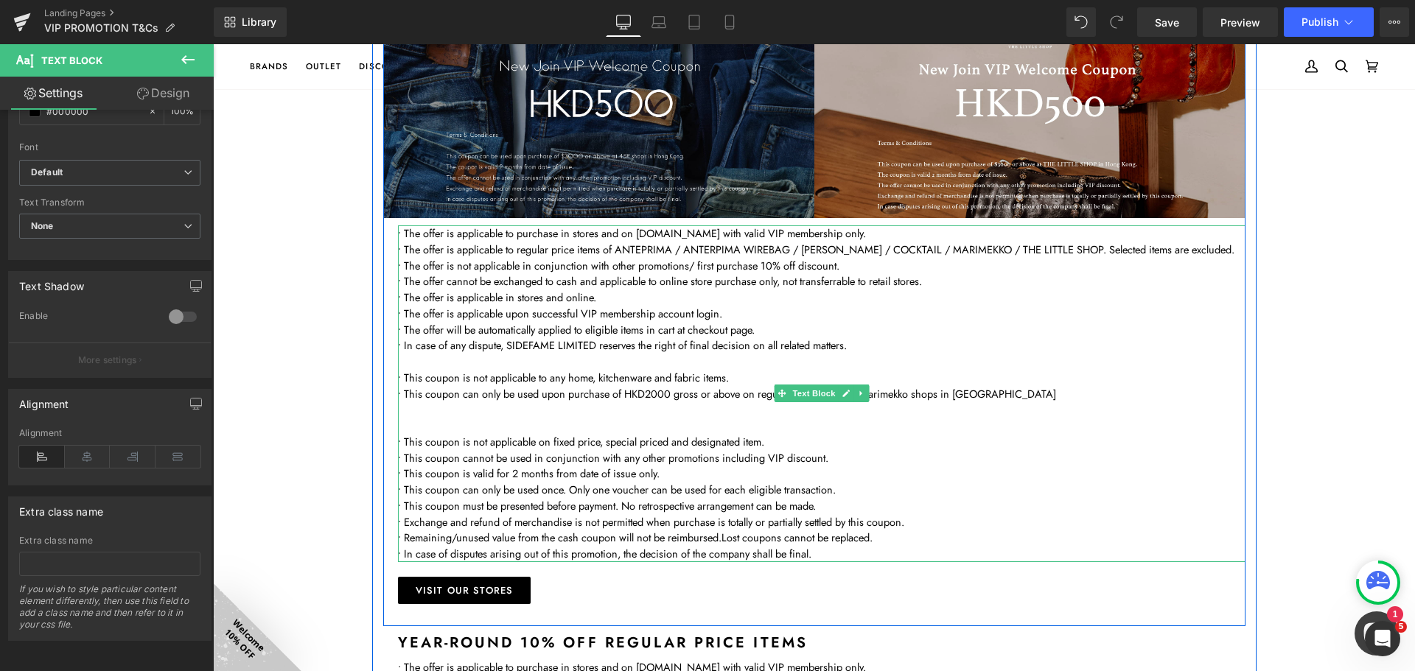
scroll to position [1032, 0]
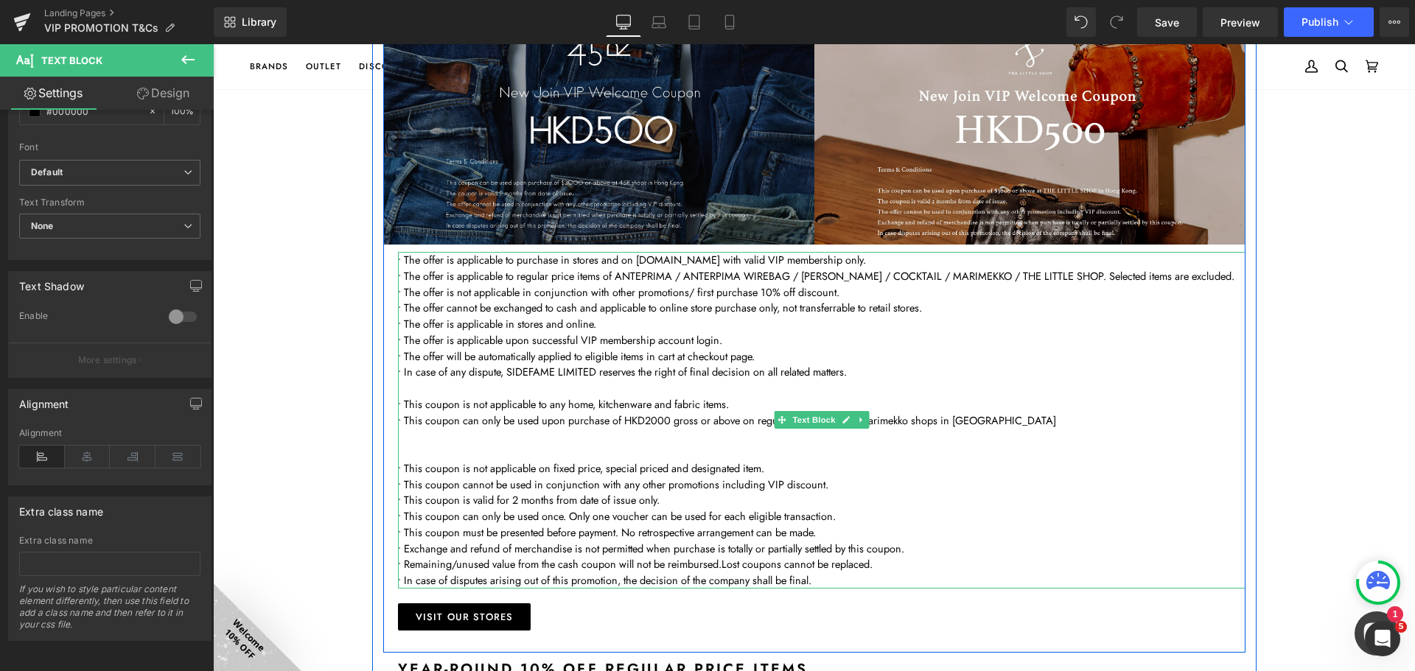
click at [595, 371] on p "• In case of any dispute, SIDEFAME LIMITED reserves the right of final decision…" at bounding box center [821, 372] width 847 height 16
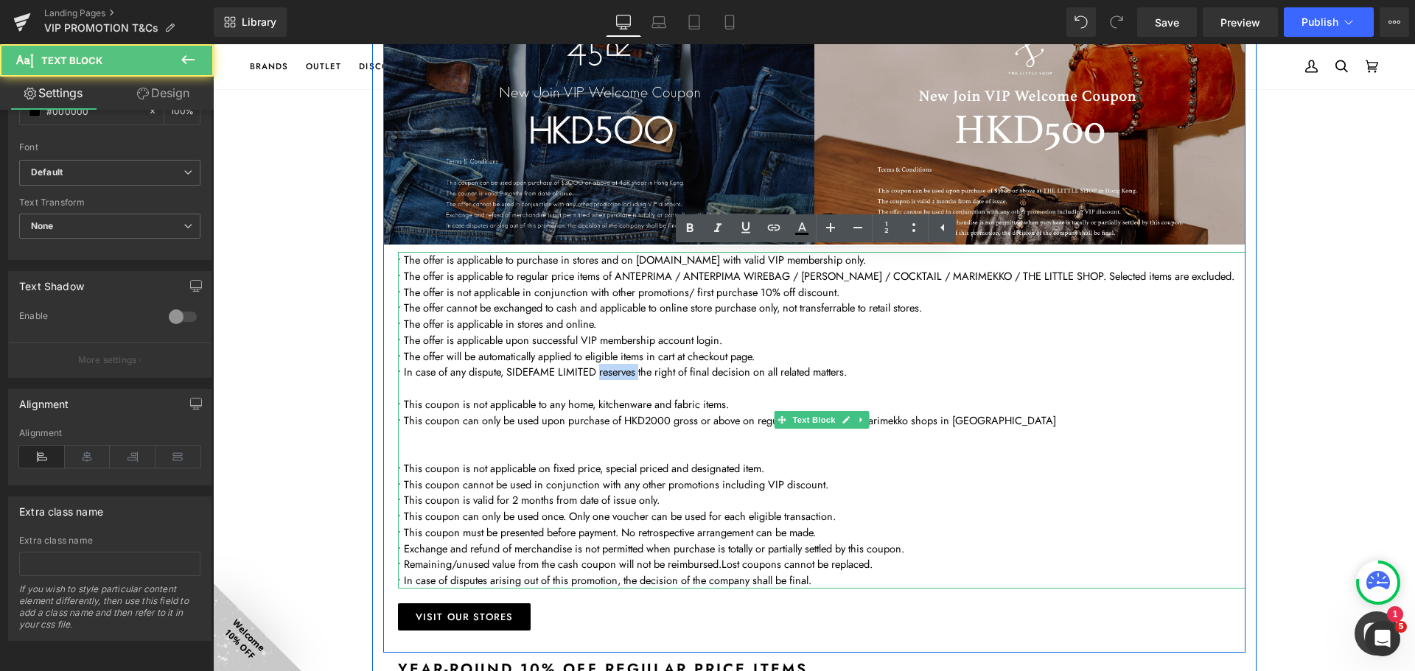
click at [595, 371] on p "• In case of any dispute, SIDEFAME LIMITED reserves the right of final decision…" at bounding box center [821, 372] width 847 height 16
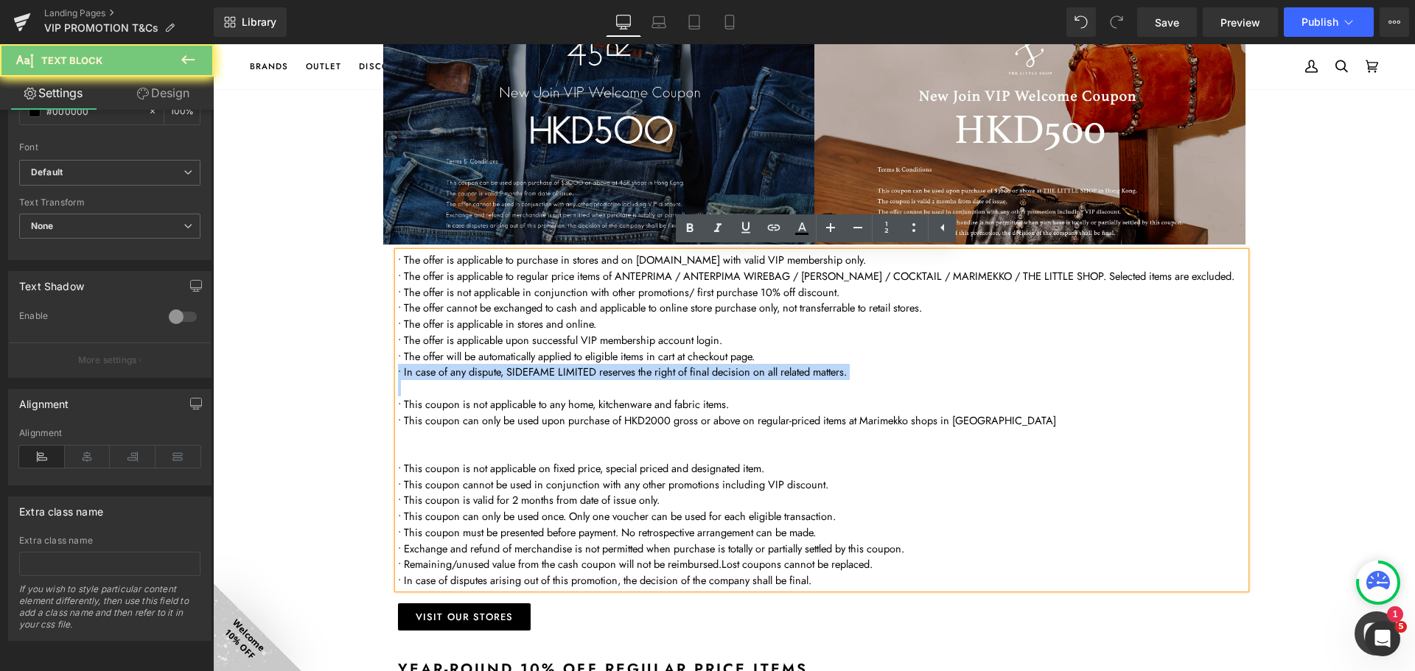
click at [595, 371] on p "• In case of any dispute, SIDEFAME LIMITED reserves the right of final decision…" at bounding box center [821, 372] width 847 height 16
copy p "• In case of any dispute, SIDEFAME LIMITED reserves the right of final decision…"
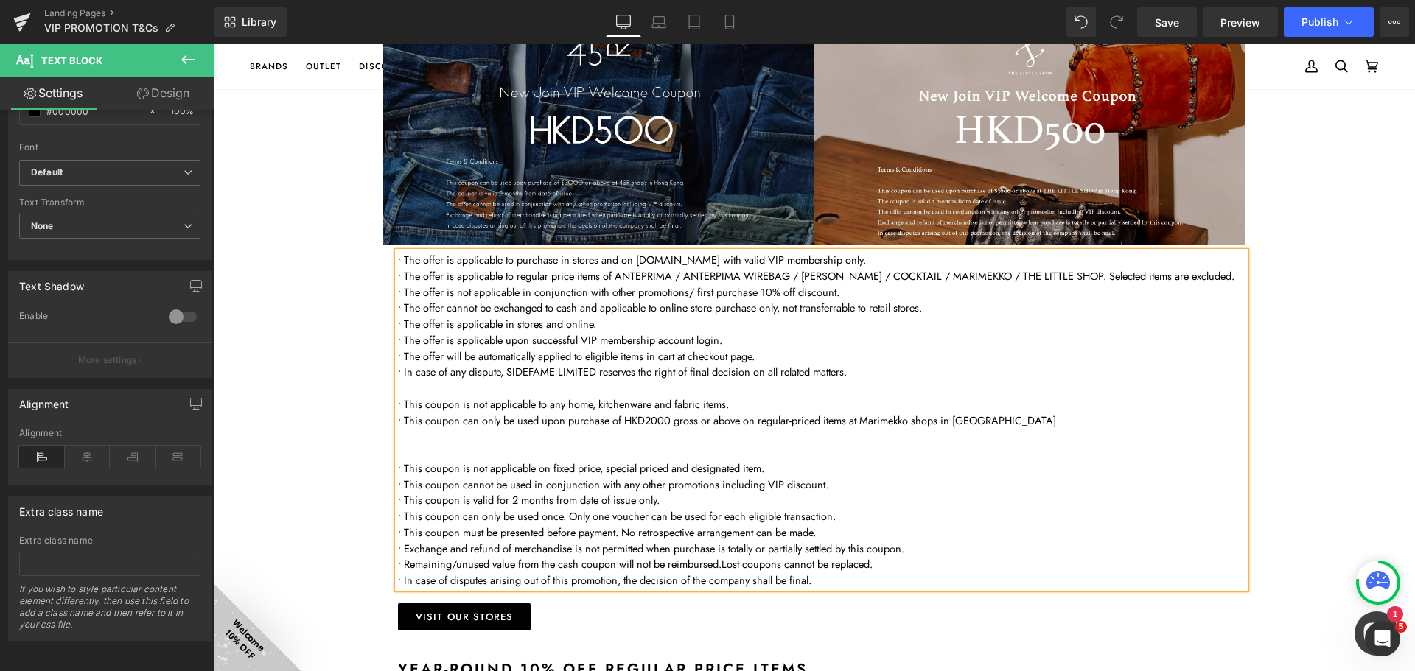
click at [557, 583] on p "• In case of disputes arising out of this promotion, the decision of the compan…" at bounding box center [821, 581] width 847 height 16
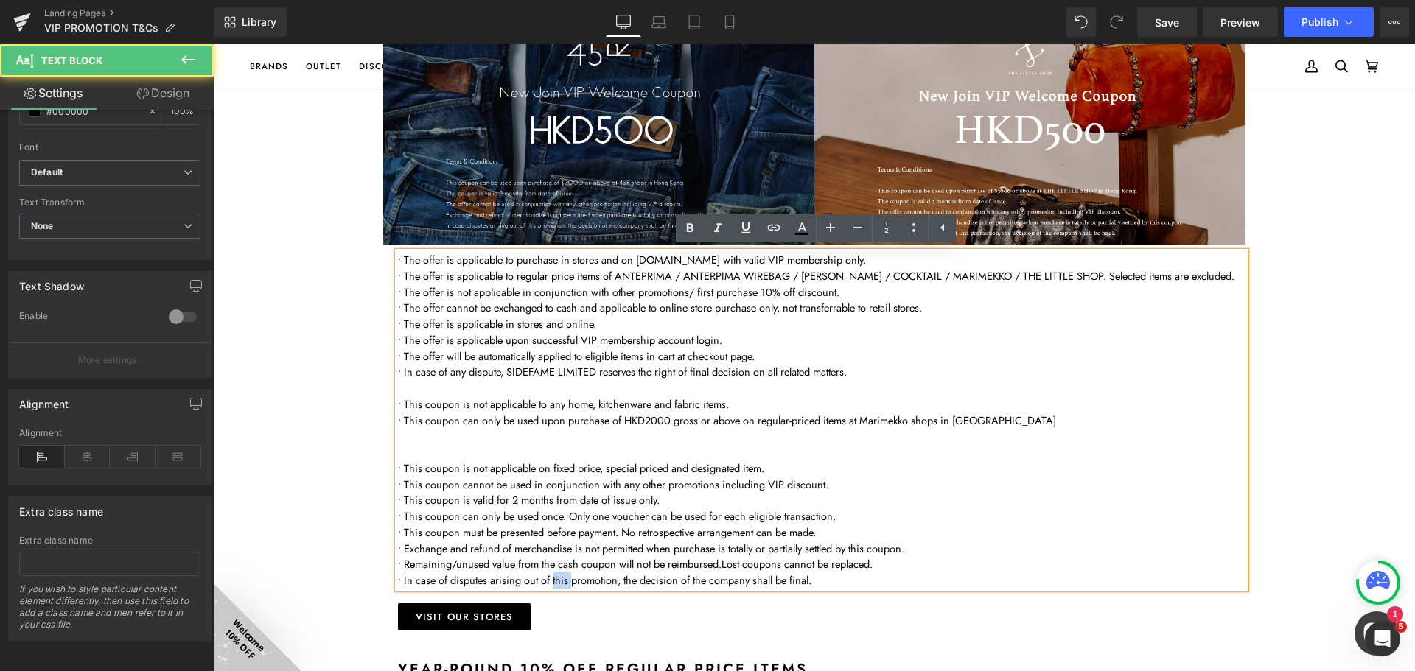
click at [557, 583] on p "• In case of disputes arising out of this promotion, the decision of the compan…" at bounding box center [821, 581] width 847 height 16
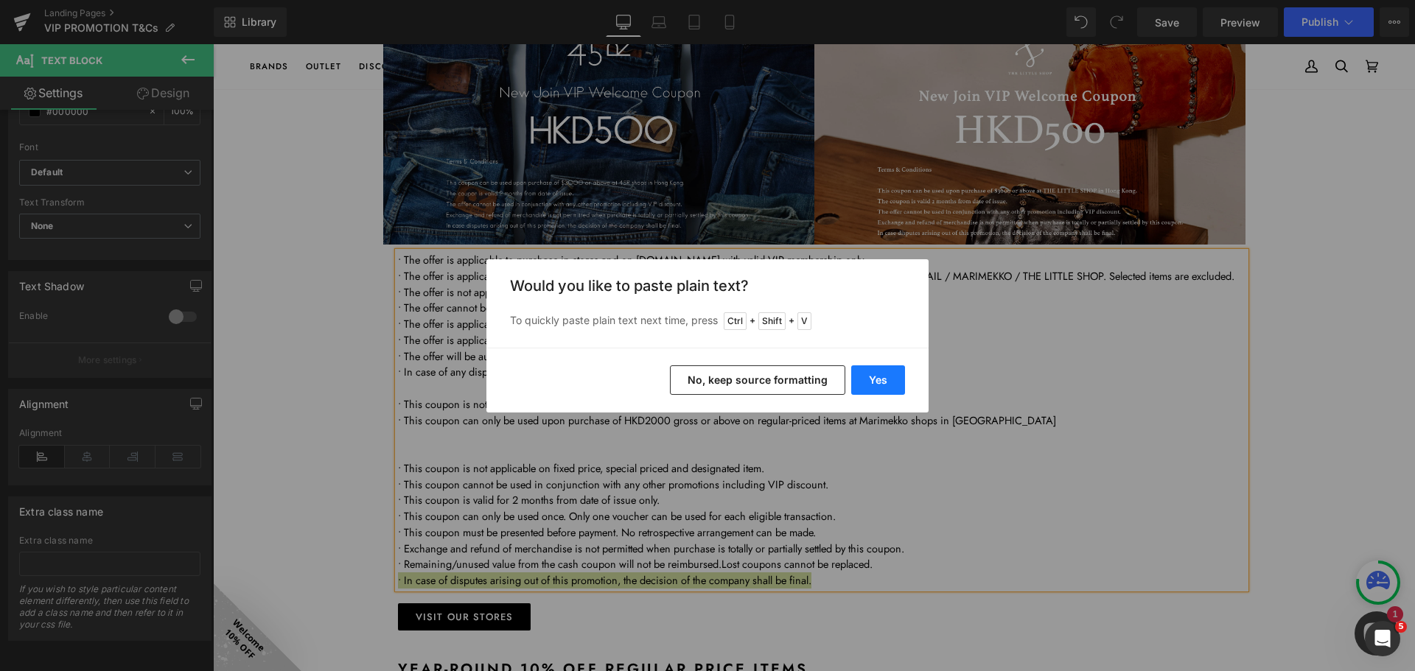
click at [875, 371] on button "Yes" at bounding box center [878, 379] width 54 height 29
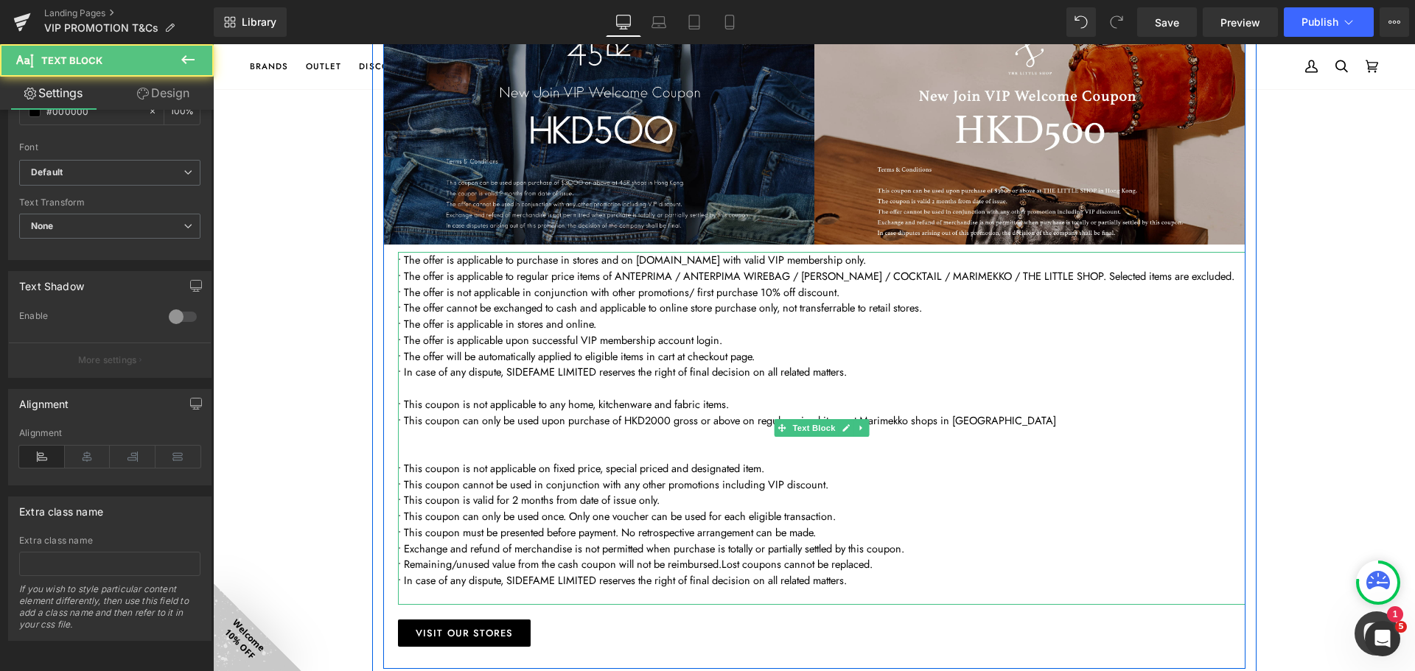
click at [900, 589] on p at bounding box center [821, 597] width 847 height 16
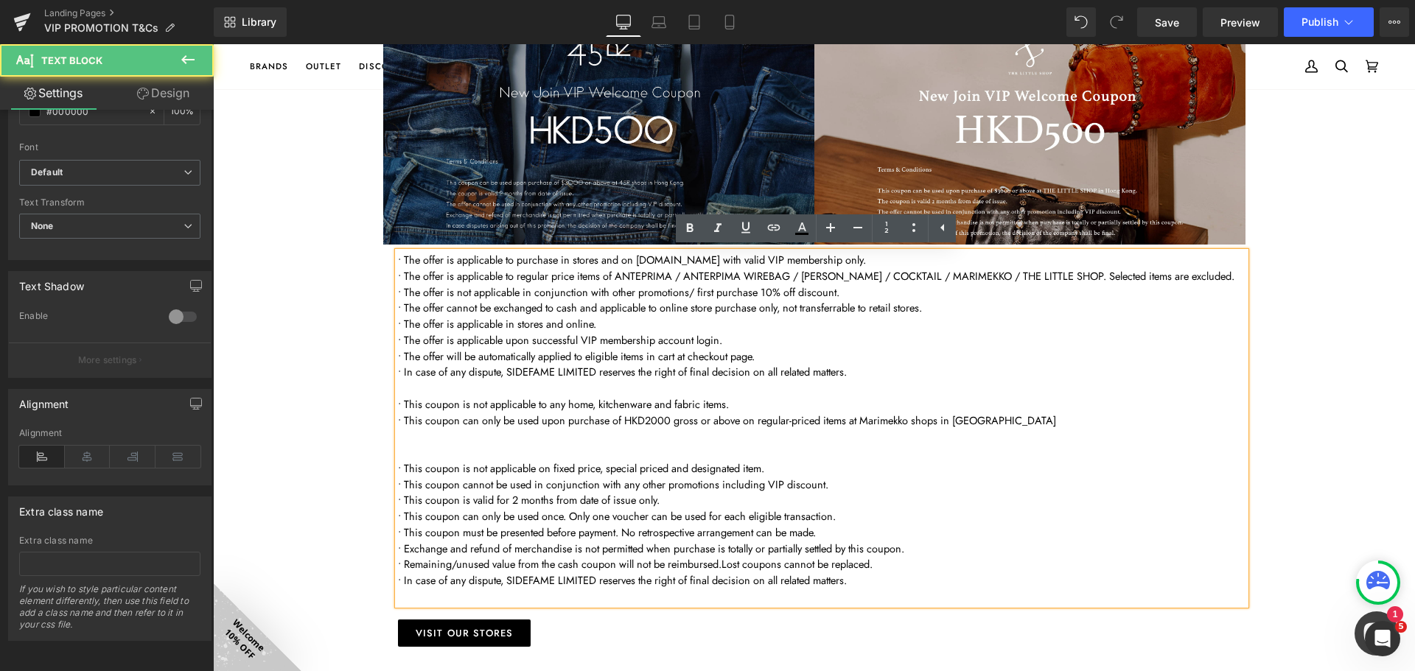
click at [892, 580] on p "• In case of any dispute, SIDEFAME LIMITED reserves the right of final decision…" at bounding box center [821, 581] width 847 height 16
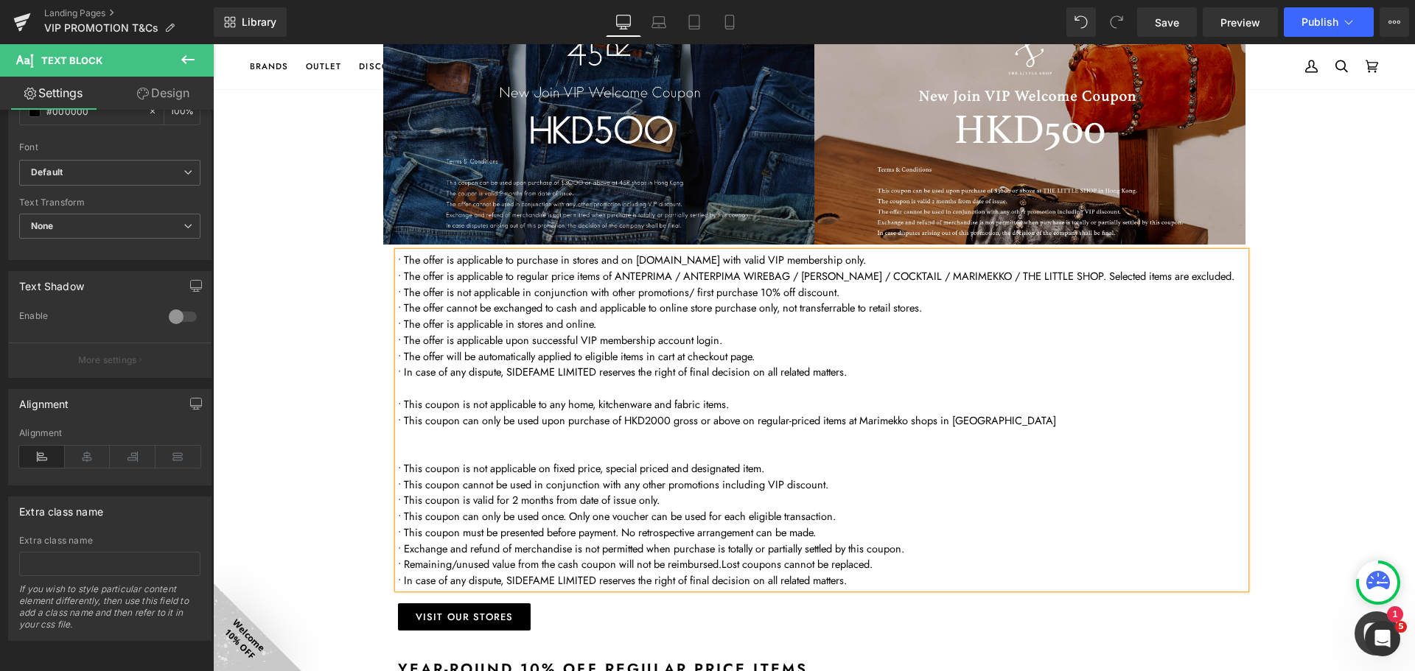
click at [892, 561] on p "• Remaining/unused value from the cash coupon will not be reimbursed. Lost coup…" at bounding box center [821, 564] width 847 height 16
click at [841, 534] on p "• This coupon must be presented before payment. No retrospective arrangement ca…" at bounding box center [821, 533] width 847 height 16
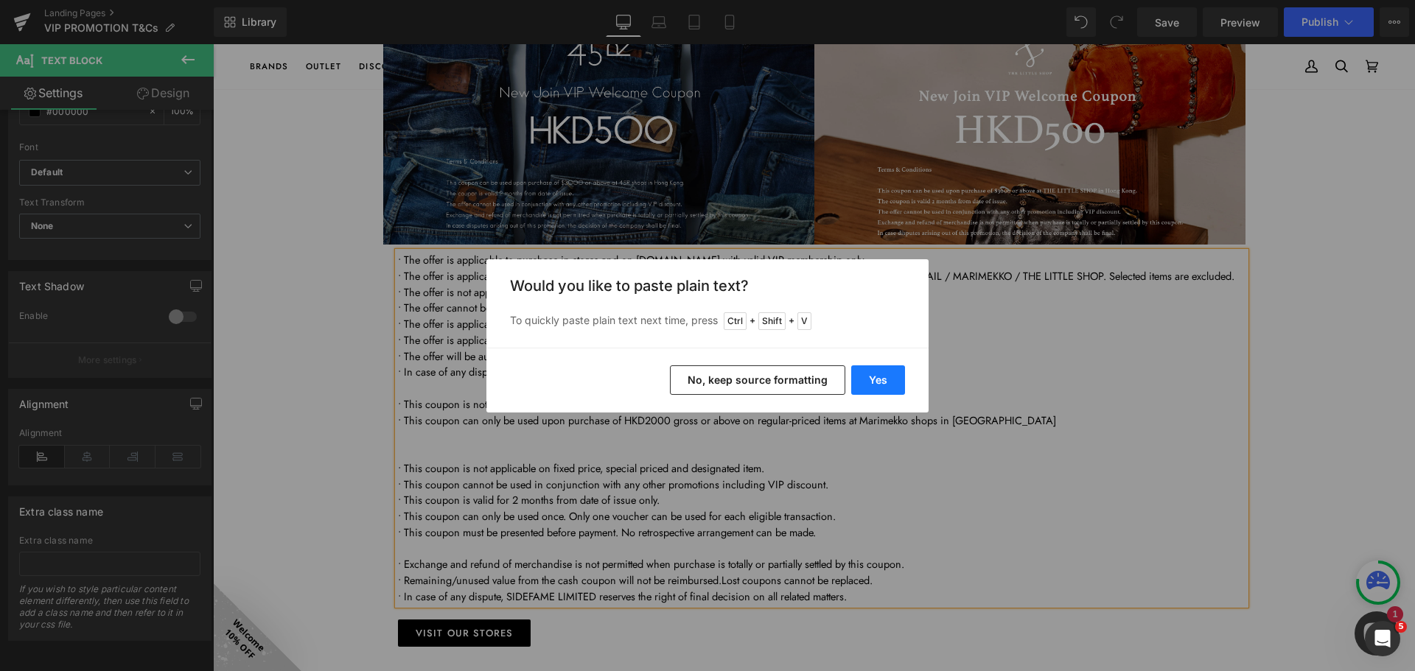
drag, startPoint x: 886, startPoint y: 371, endPoint x: 483, endPoint y: 431, distance: 406.8
click at [886, 371] on button "Yes" at bounding box center [878, 379] width 54 height 29
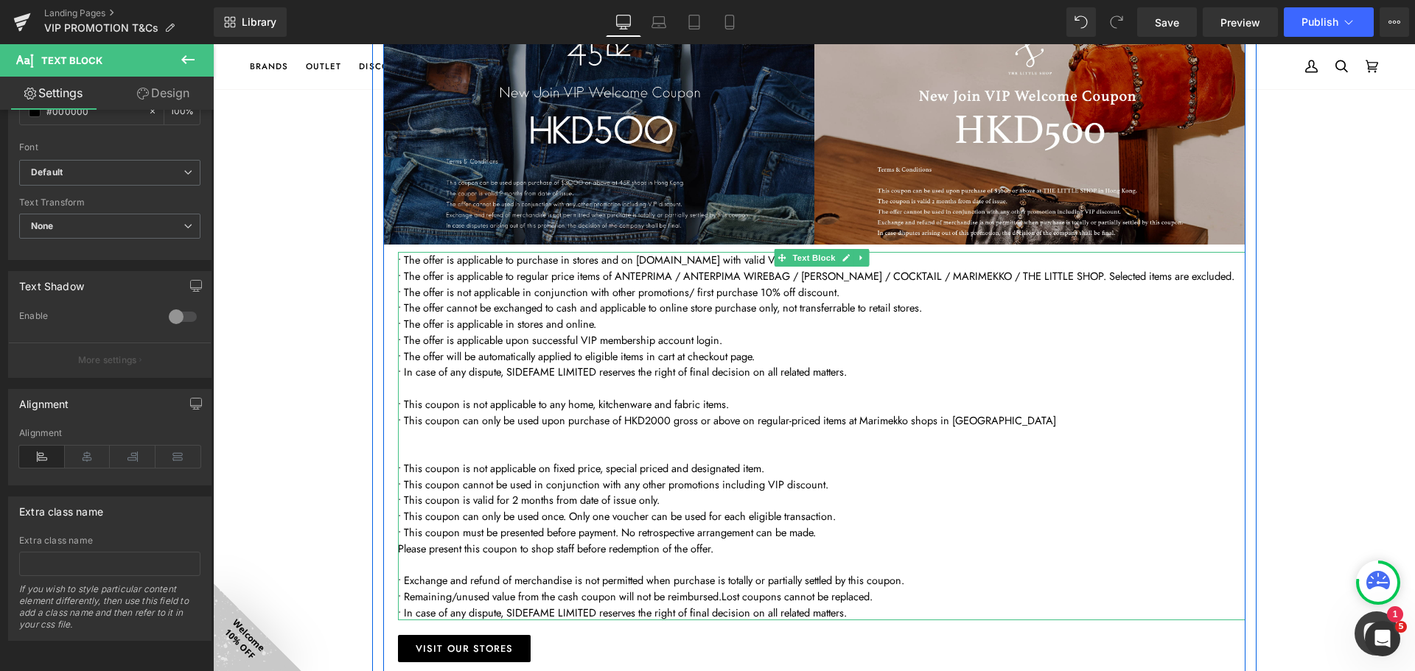
click at [438, 564] on p at bounding box center [821, 564] width 847 height 16
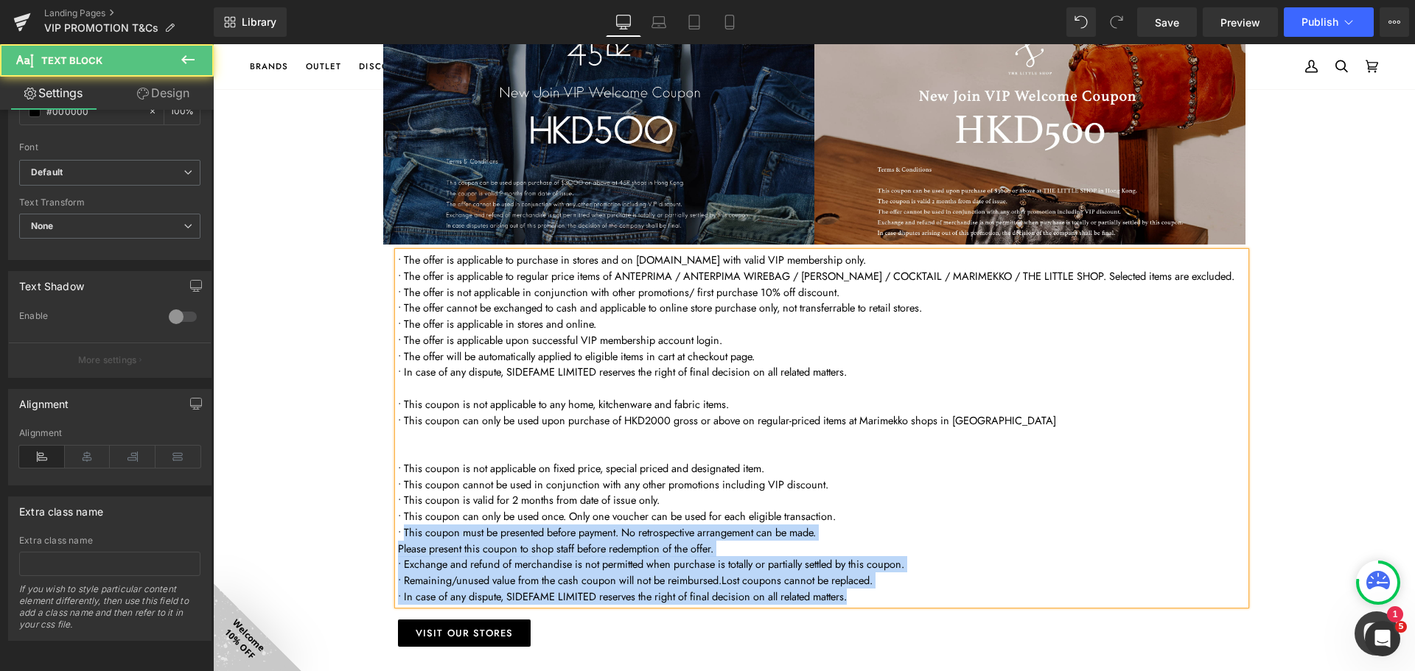
drag, startPoint x: 400, startPoint y: 532, endPoint x: 391, endPoint y: 532, distance: 9.6
click at [398, 532] on div "• The offer is applicable to purchase in stores and on www.sidefame.com.hk with…" at bounding box center [821, 428] width 847 height 353
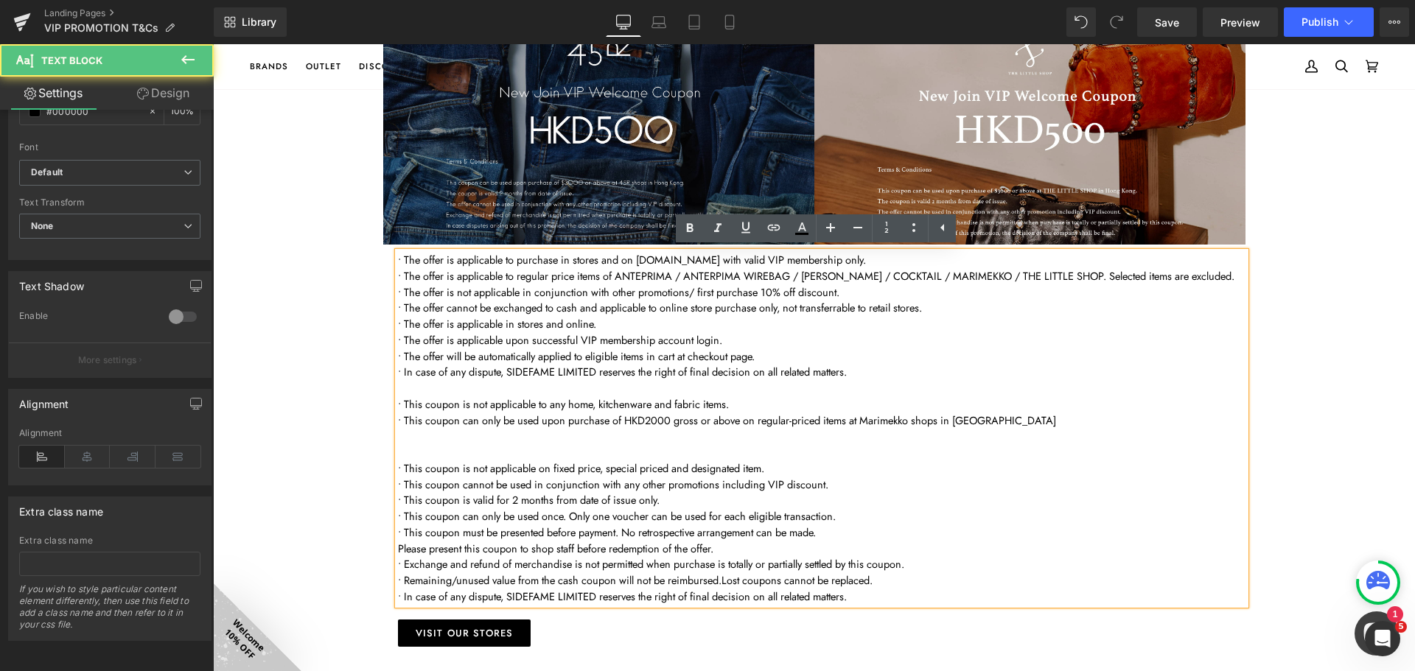
click at [398, 533] on span "• This coupon must be presented before payment. No retrospective arrangement ca…" at bounding box center [607, 532] width 418 height 15
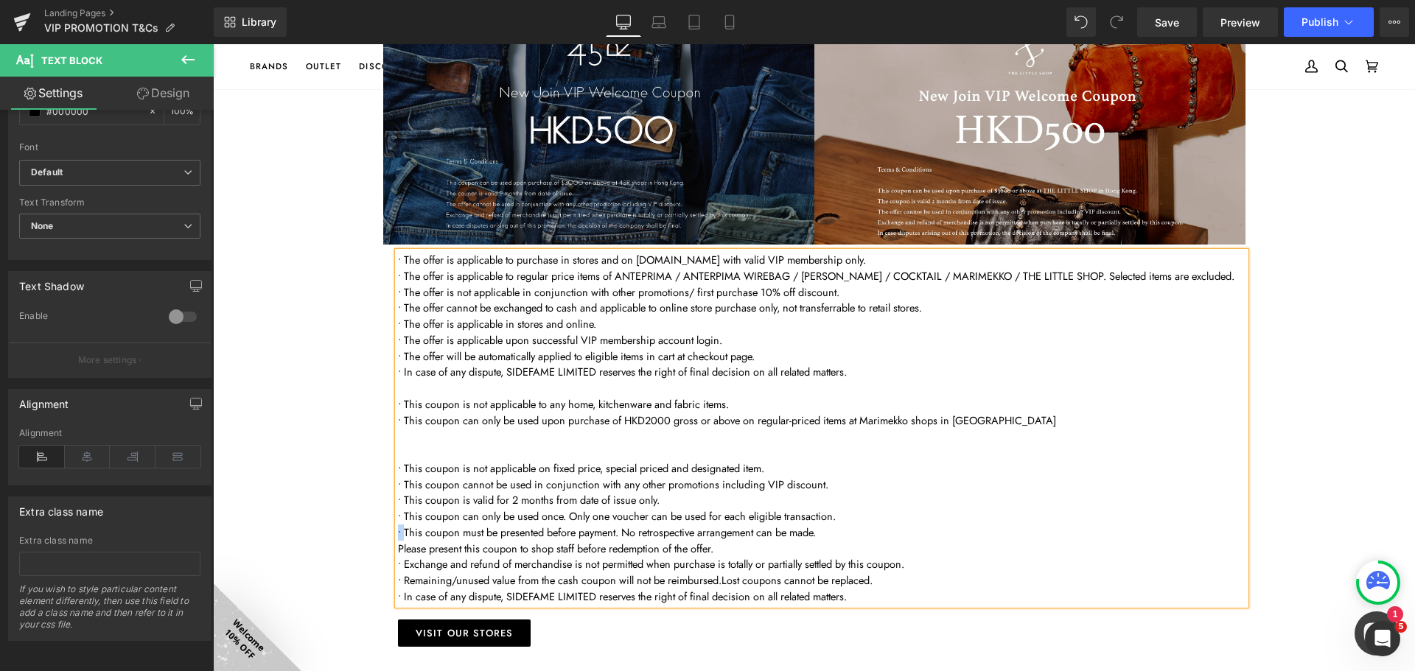
copy span "•"
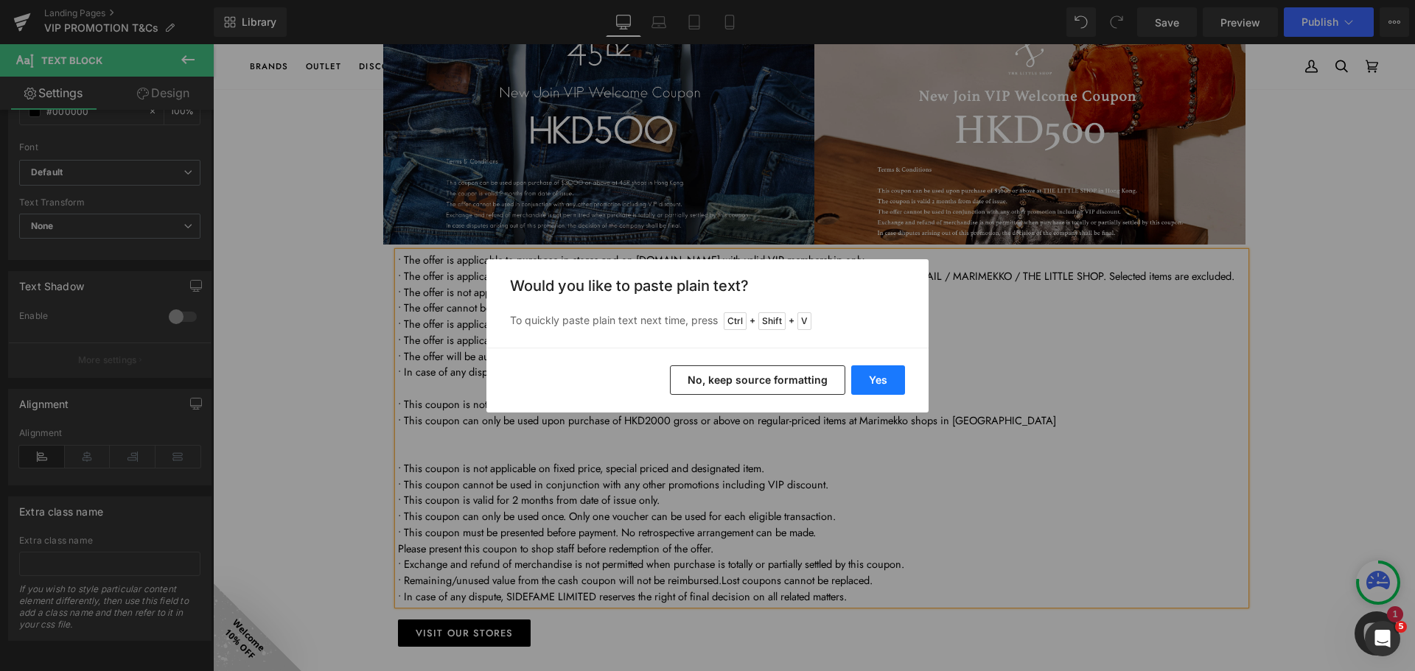
click at [883, 377] on button "Yes" at bounding box center [878, 379] width 54 height 29
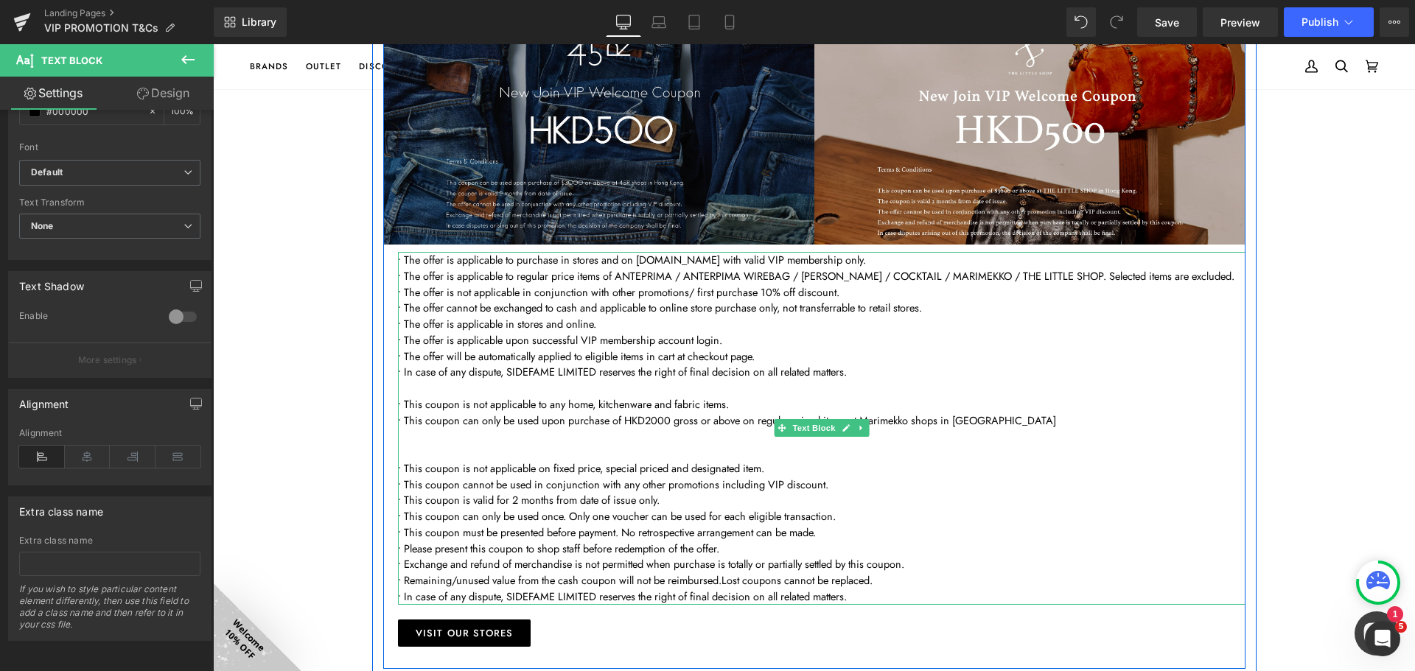
click at [492, 456] on p at bounding box center [821, 452] width 847 height 16
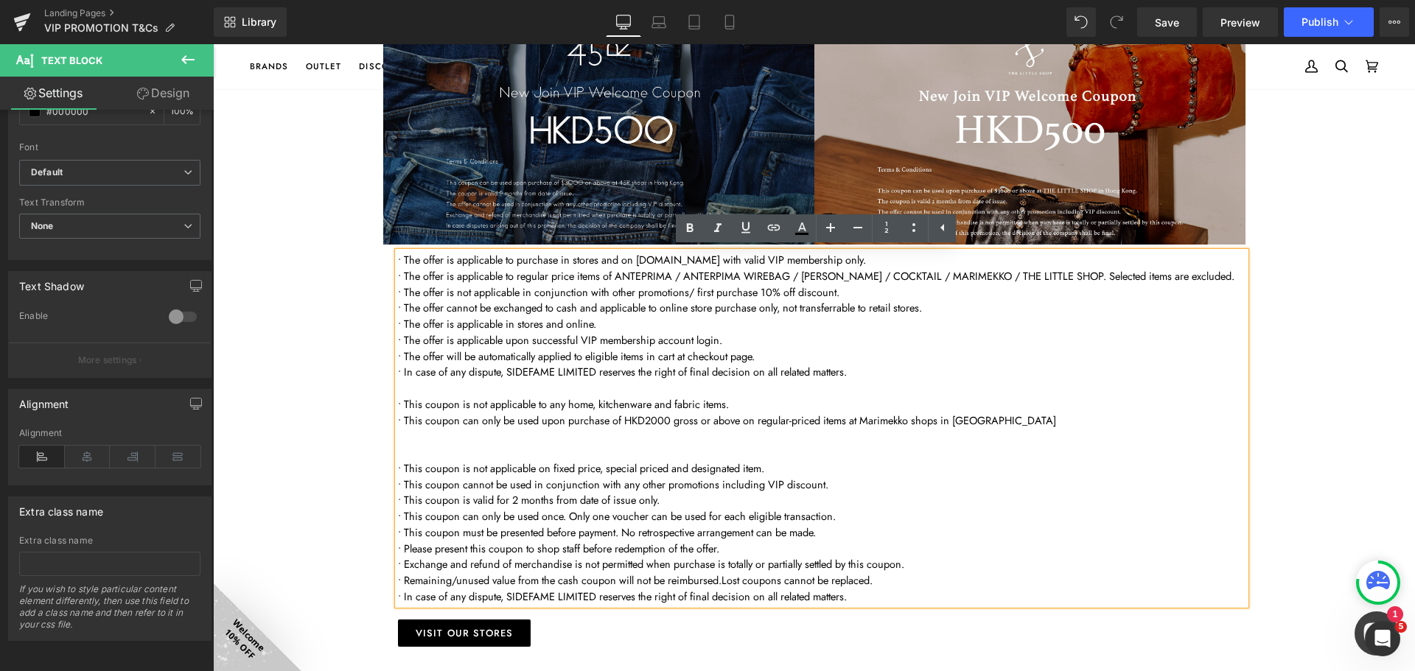
click at [522, 447] on p at bounding box center [821, 452] width 847 height 16
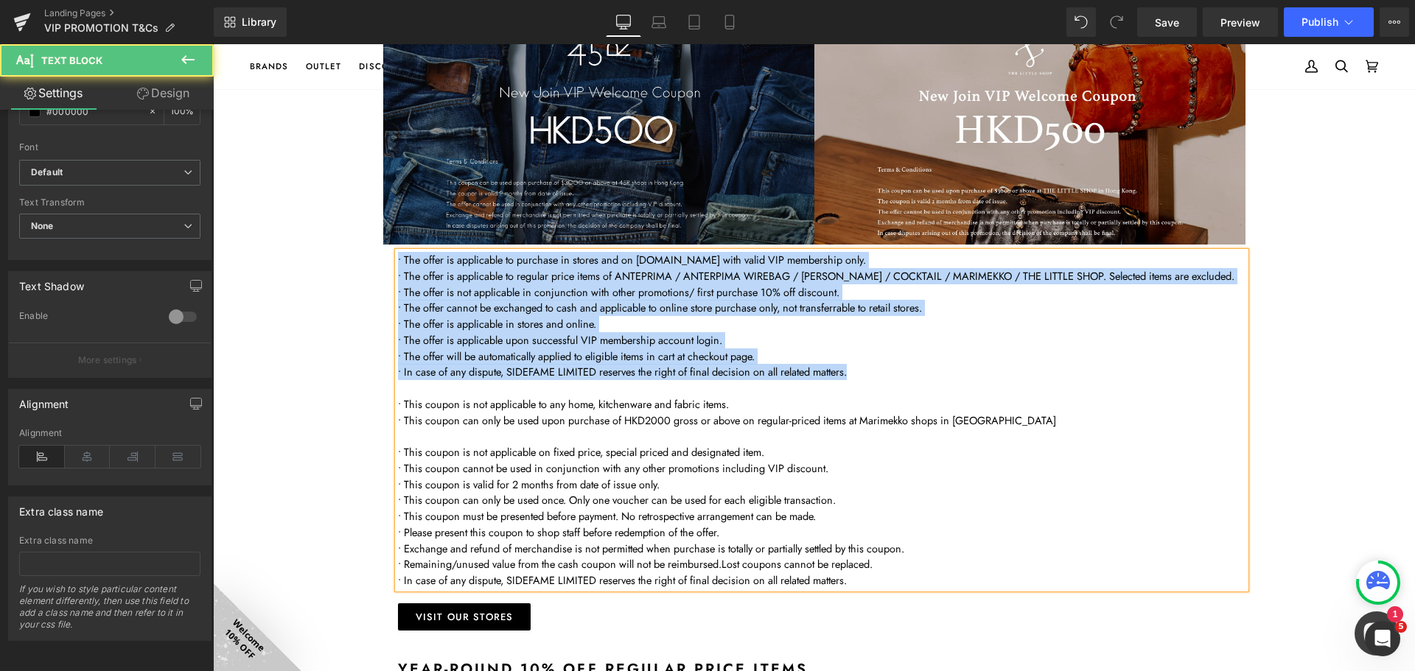
drag, startPoint x: 855, startPoint y: 374, endPoint x: 319, endPoint y: 217, distance: 558.2
click at [319, 219] on div "VIP exclusive Offers Heading We offer our VIP members a variety of flexible ben…" at bounding box center [814, 621] width 1202 height 3076
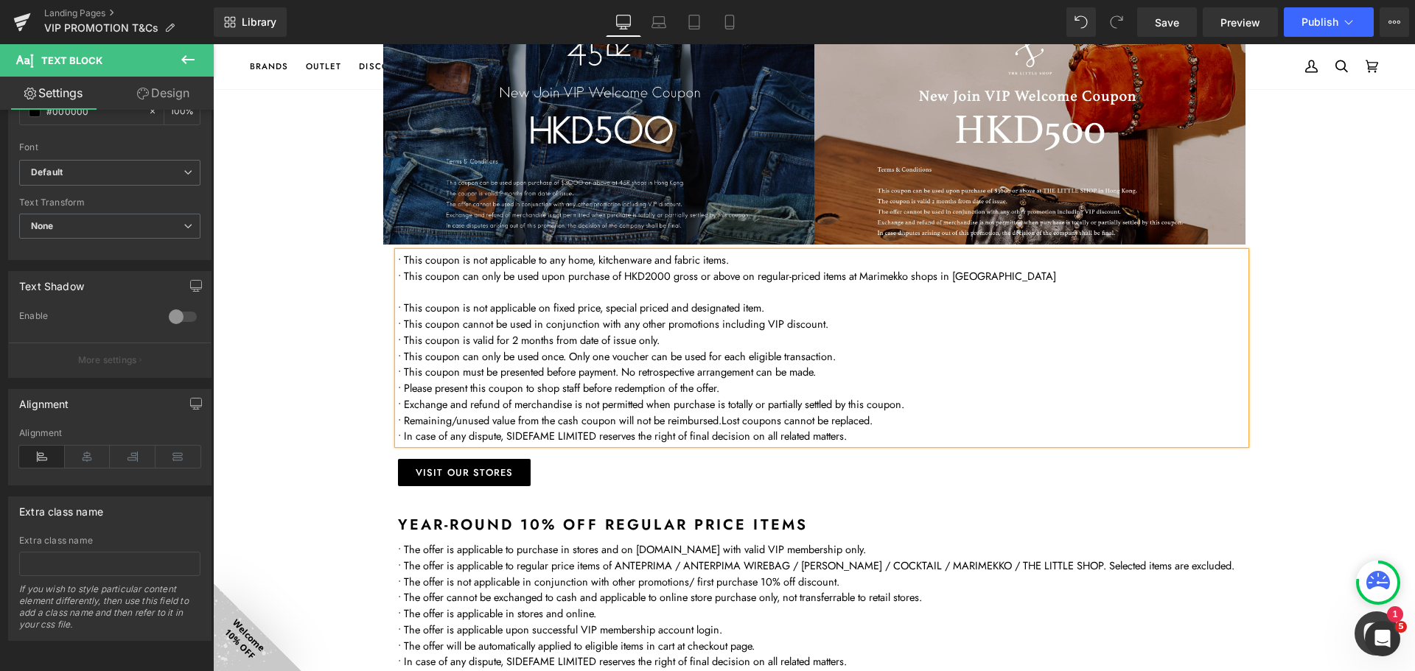
click at [519, 319] on p "• This coupon cannot be used in conjunction with any other promotions including…" at bounding box center [821, 324] width 847 height 16
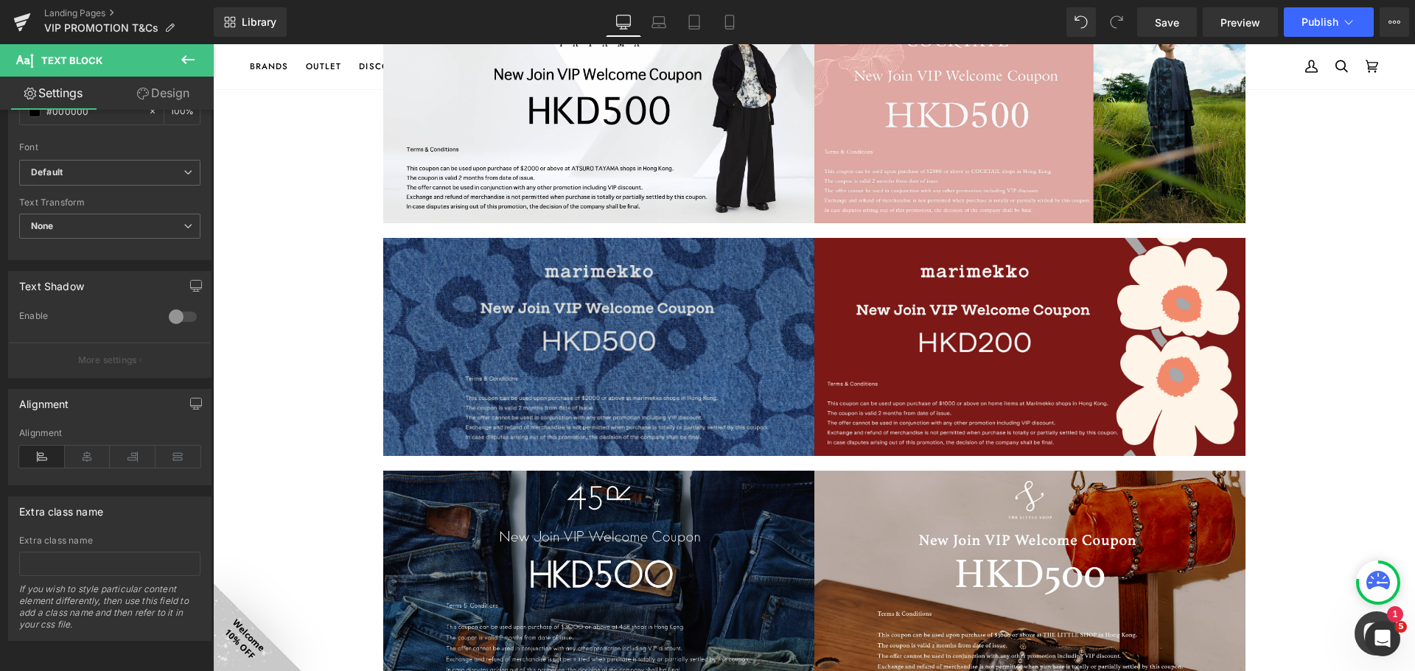
scroll to position [589, 0]
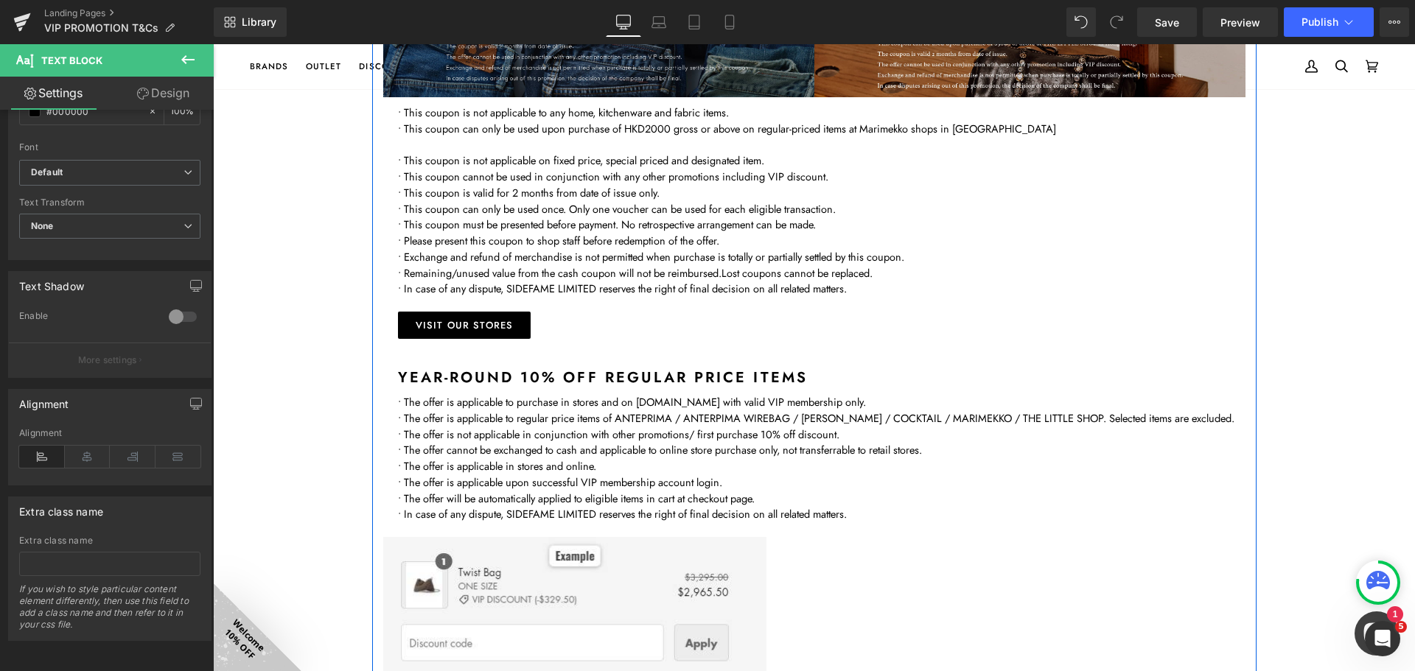
click at [497, 195] on p "• This coupon is valid for 2 months from date of issue only." at bounding box center [821, 193] width 847 height 16
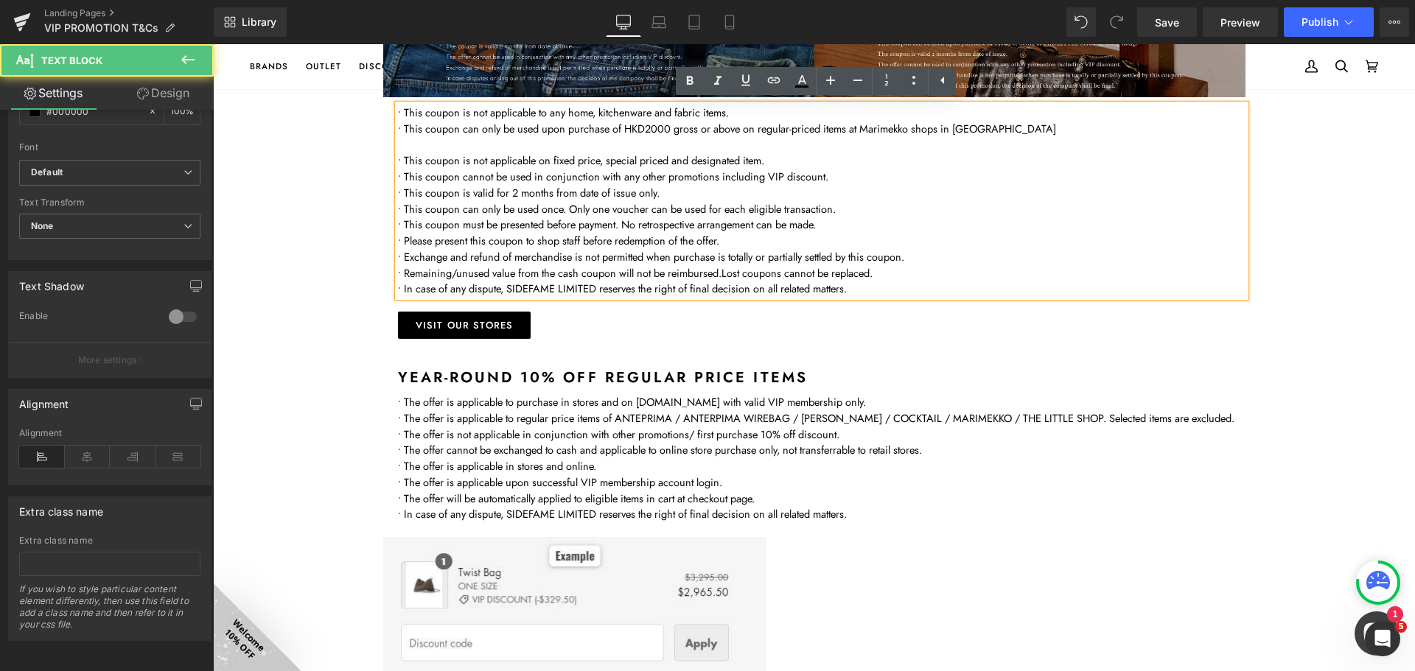
scroll to position [1032, 0]
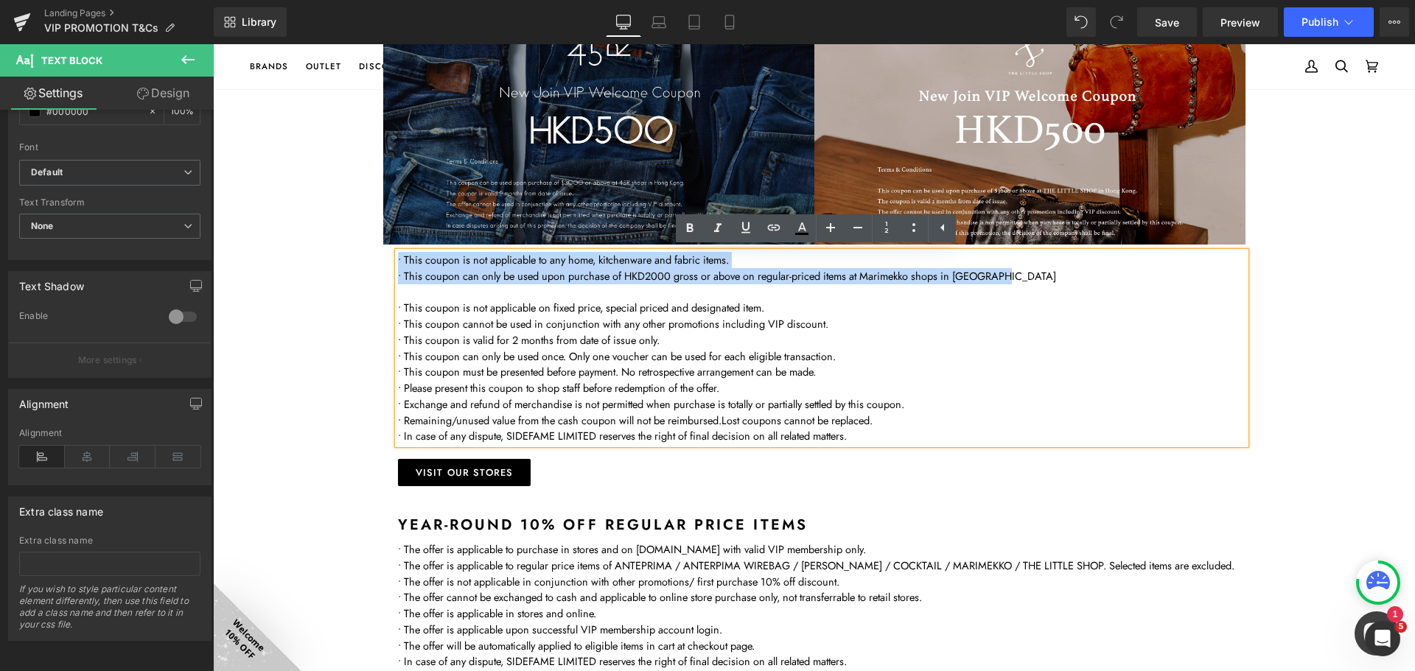
drag, startPoint x: 993, startPoint y: 281, endPoint x: 497, endPoint y: 253, distance: 496.7
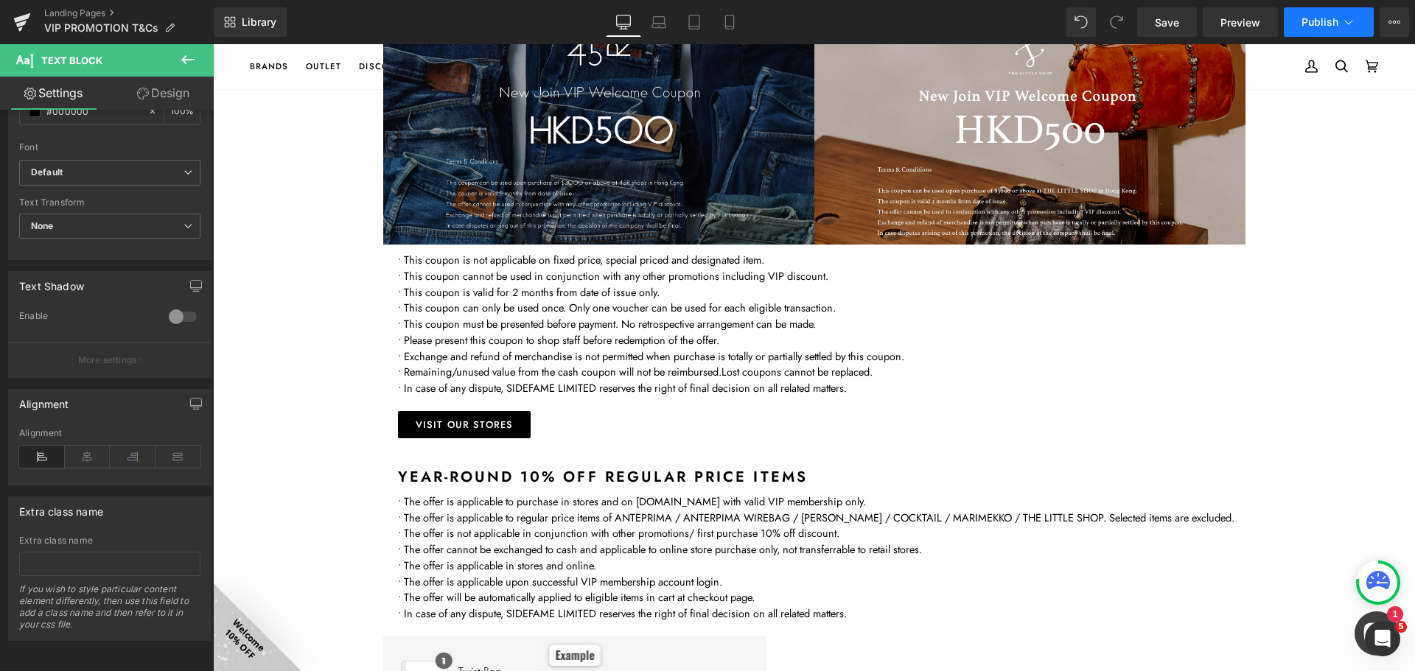
click at [1312, 21] on span "Publish" at bounding box center [1319, 22] width 37 height 12
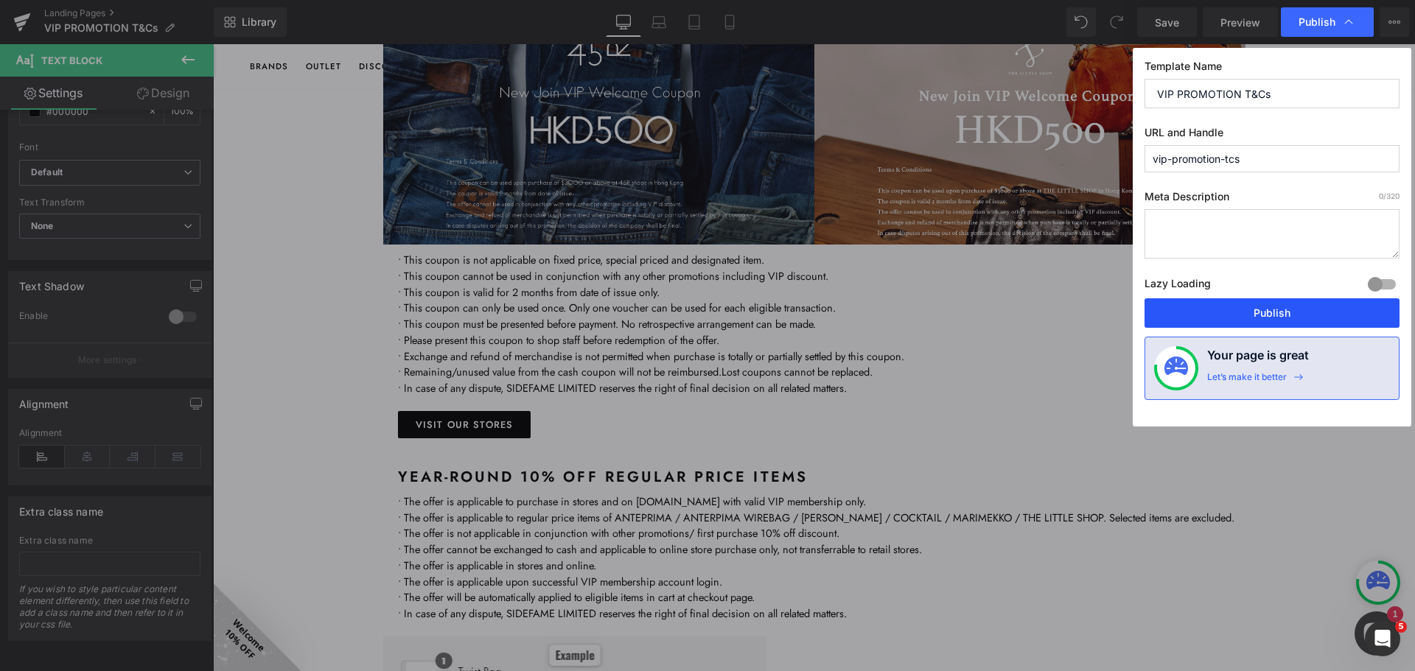
drag, startPoint x: 1300, startPoint y: 309, endPoint x: 1092, endPoint y: 255, distance: 214.6
click at [1300, 309] on button "Publish" at bounding box center [1271, 312] width 255 height 29
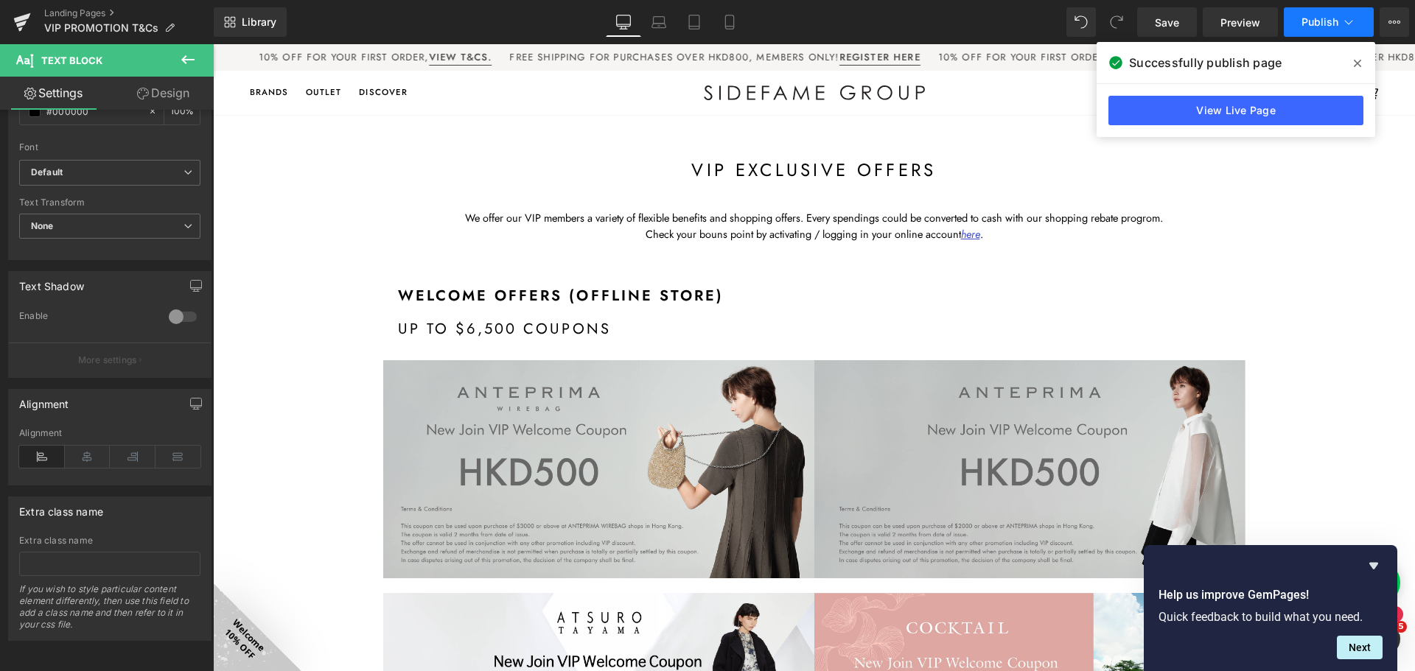
click at [1323, 19] on span "Publish" at bounding box center [1319, 22] width 37 height 12
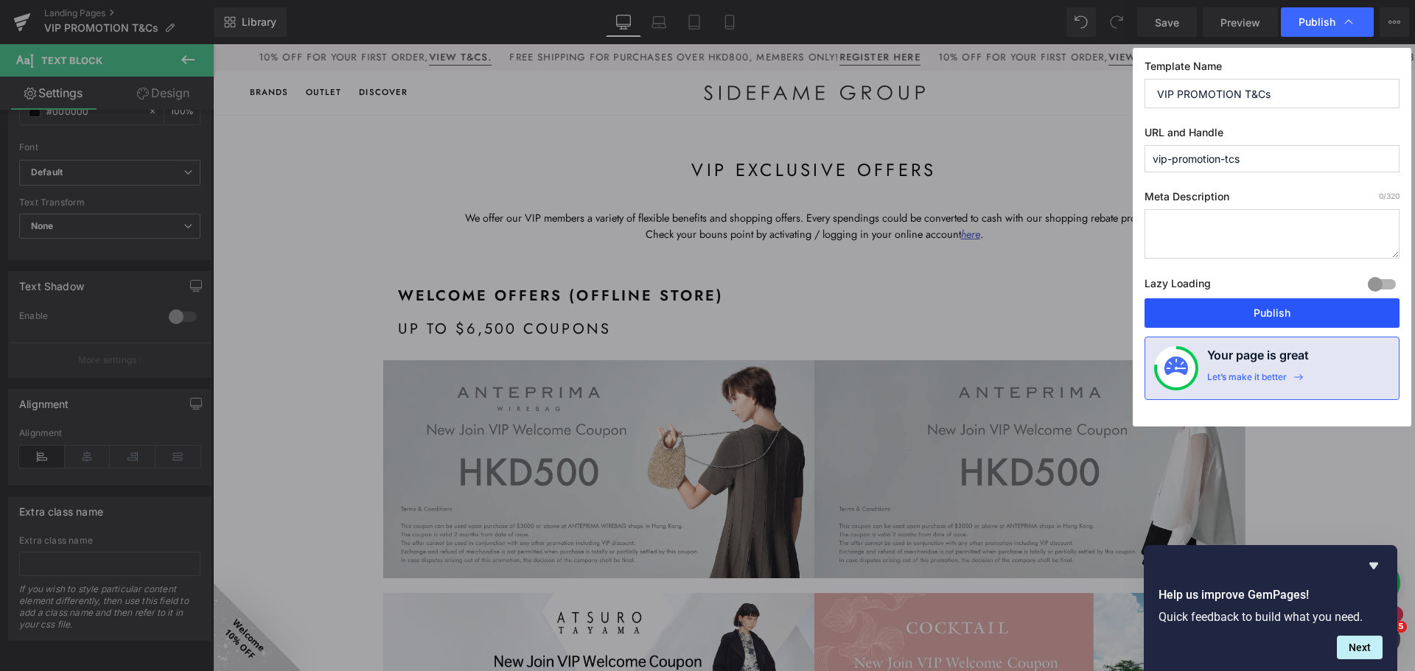
click at [1293, 305] on button "Publish" at bounding box center [1271, 312] width 255 height 29
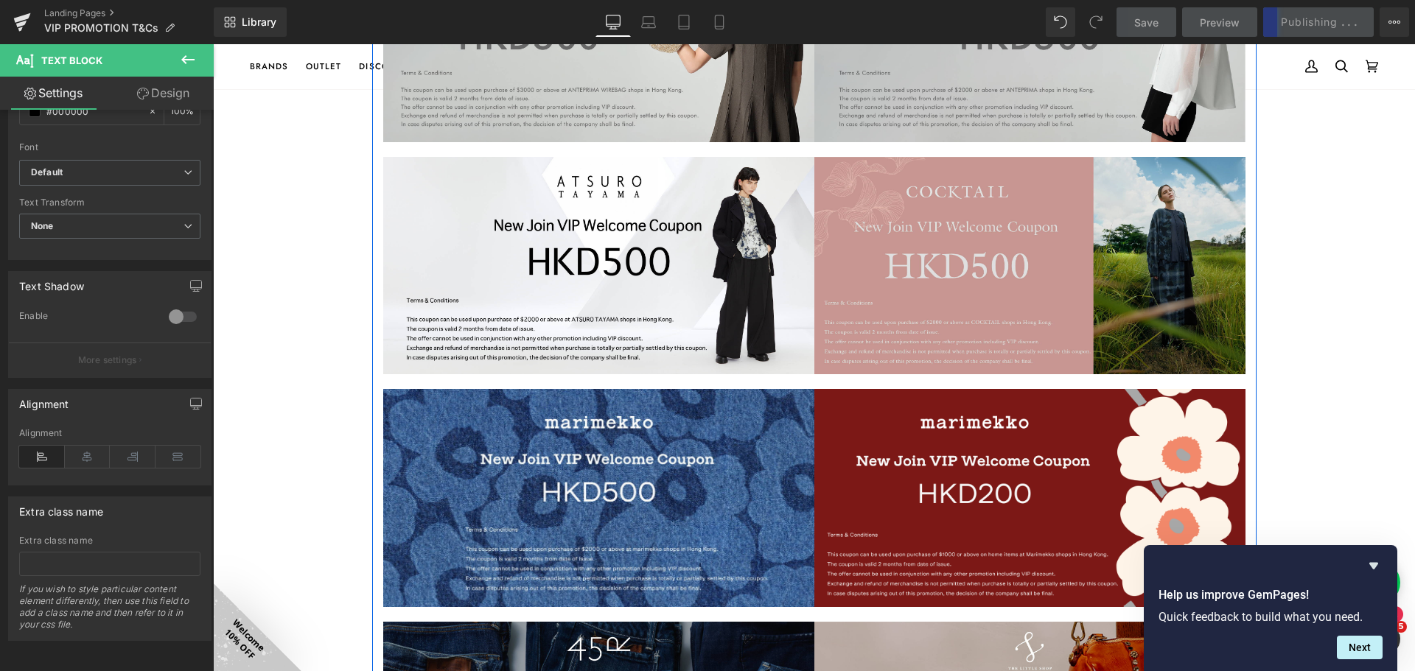
scroll to position [589, 0]
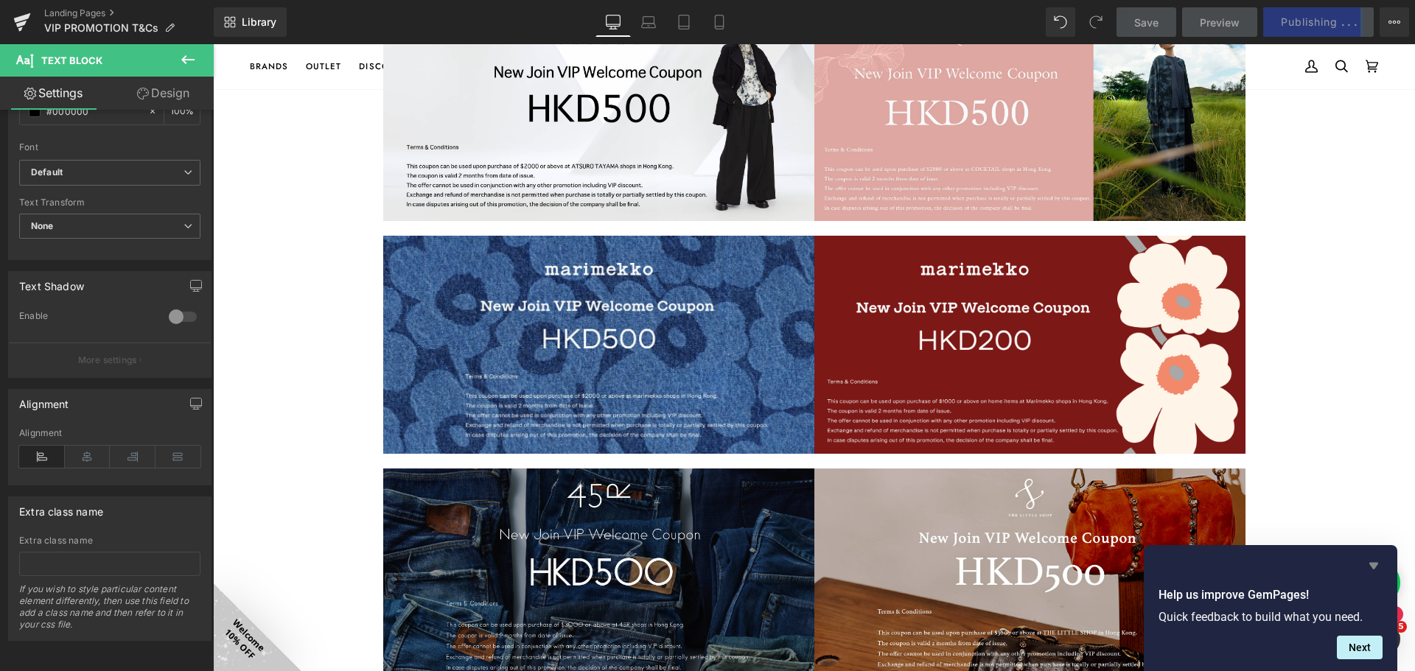
click at [1369, 564] on icon "Hide survey" at bounding box center [1374, 566] width 18 height 18
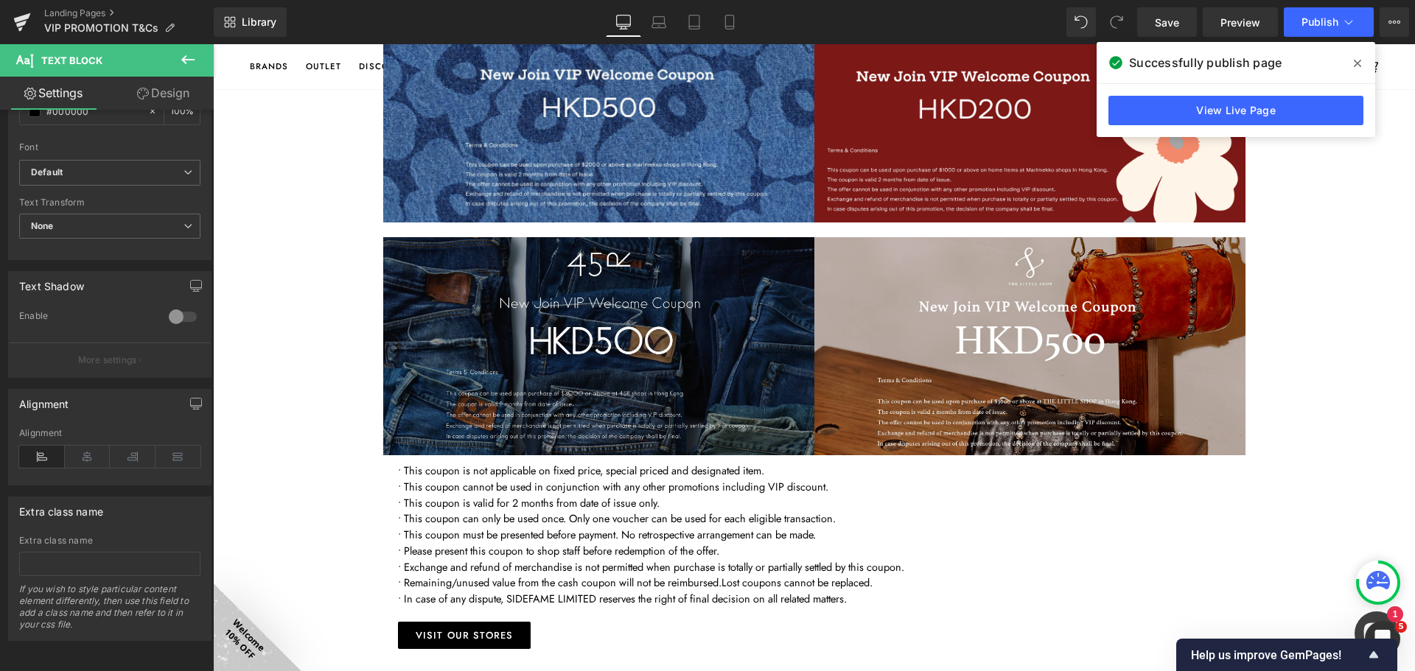
scroll to position [884, 0]
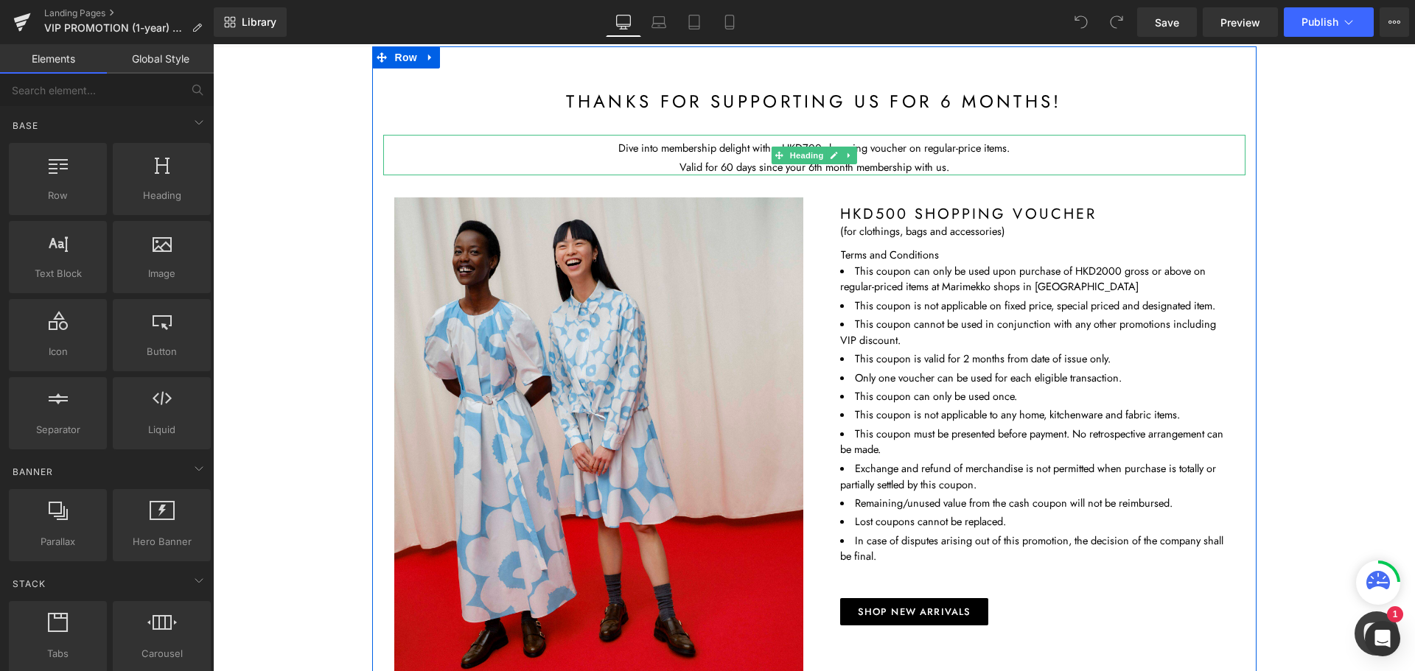
scroll to position [147, 0]
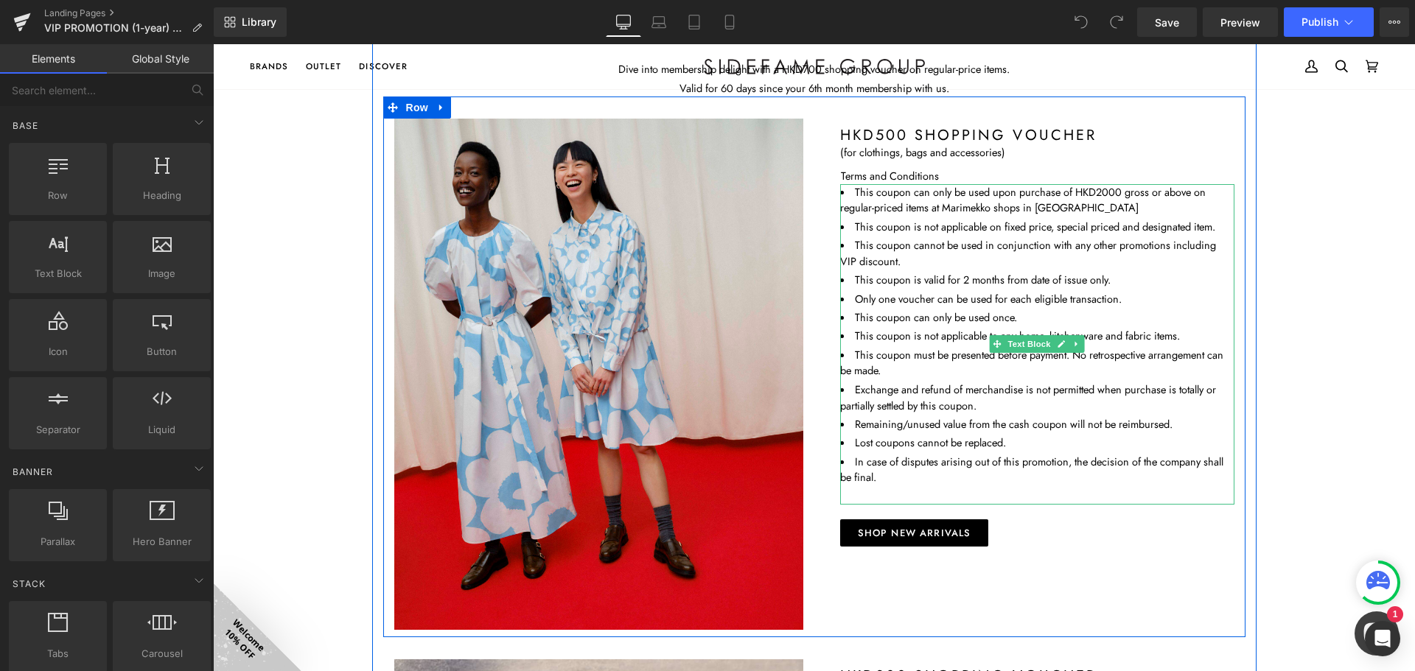
click at [926, 438] on li "Lost coupons cannot be replaced." at bounding box center [1037, 443] width 394 height 16
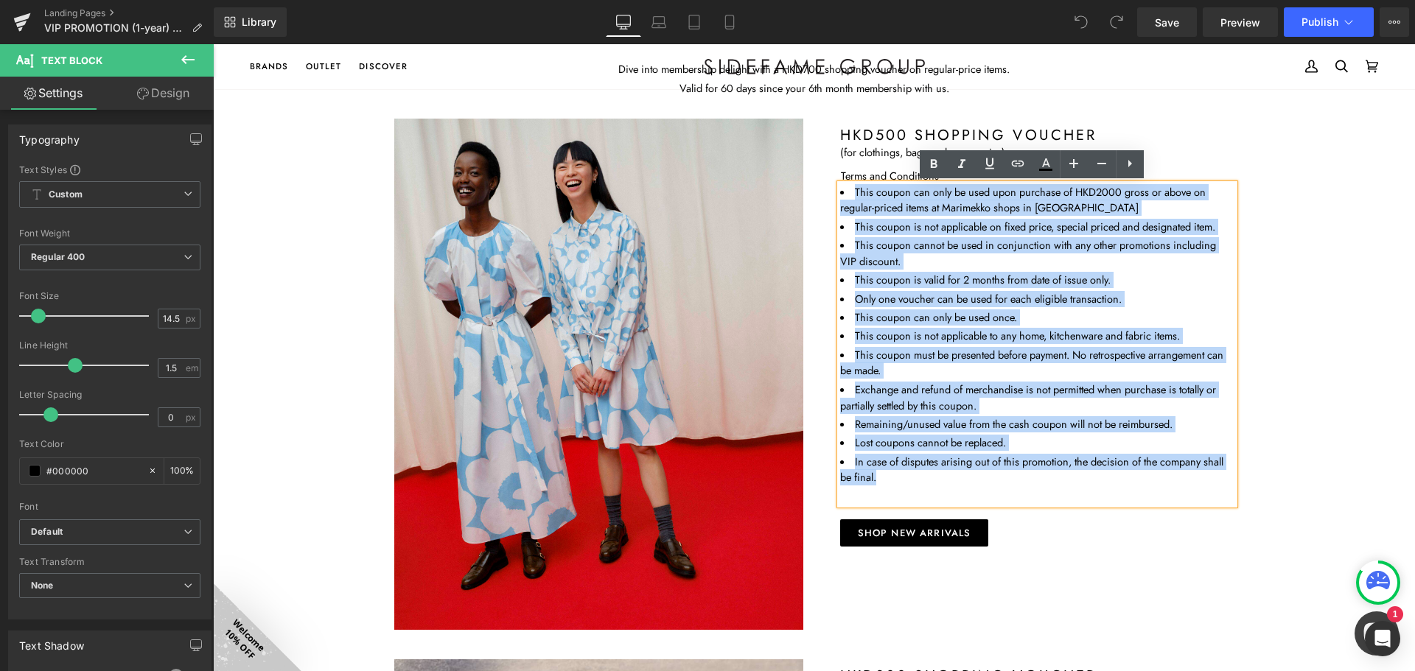
drag, startPoint x: 893, startPoint y: 480, endPoint x: 835, endPoint y: 185, distance: 300.4
click at [840, 185] on ul "This coupon can only be used upon purchase of HKD2000 gross or above on regular…" at bounding box center [1037, 335] width 394 height 302
copy ul "This coupon can only be used upon purchase of HKD2000 gross or above on regular…"
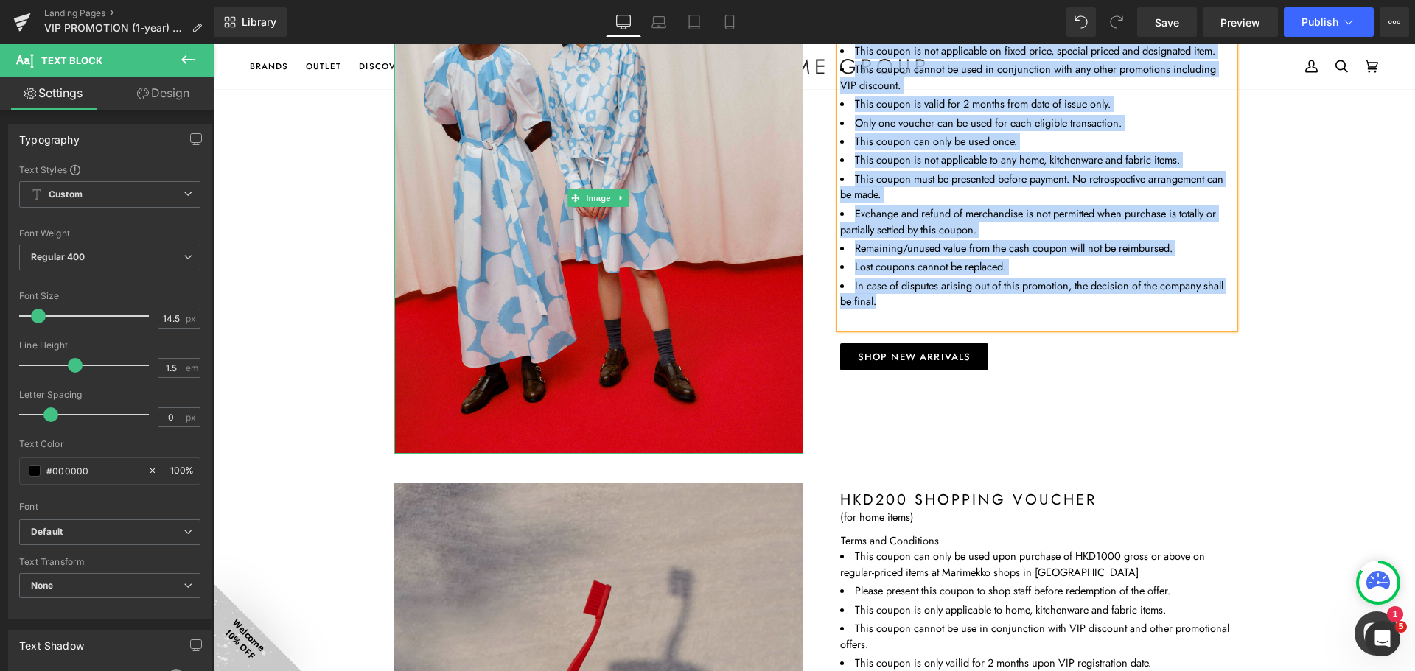
scroll to position [663, 0]
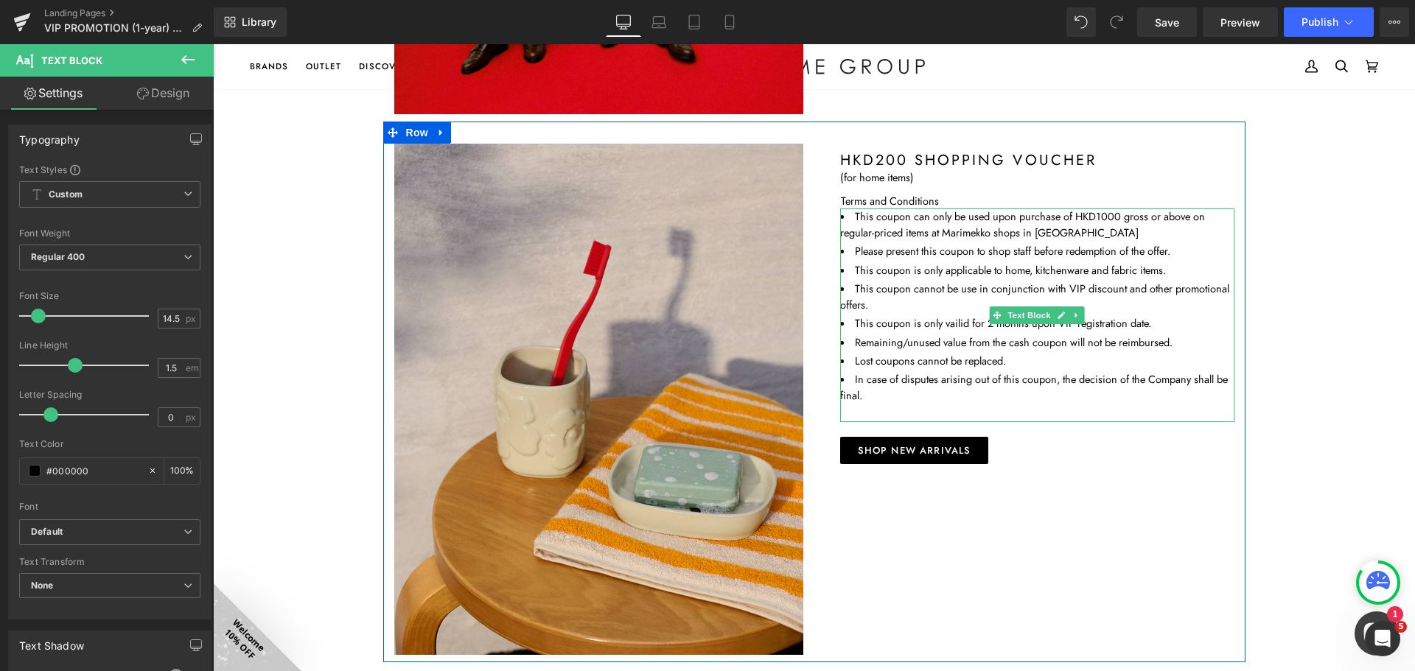
click at [898, 249] on li "Please present this coupon to shop staff before redemption of the offer." at bounding box center [1037, 251] width 394 height 16
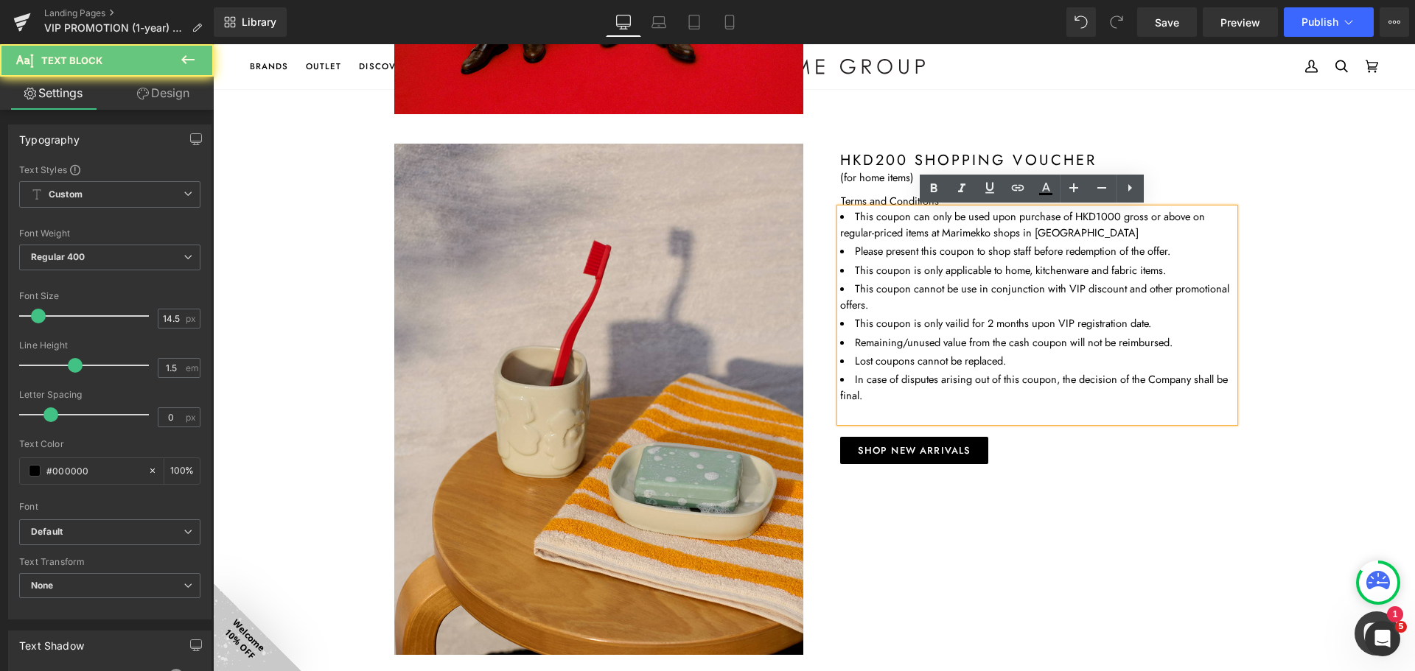
click at [898, 249] on li "Please present this coupon to shop staff before redemption of the offer." at bounding box center [1037, 251] width 394 height 16
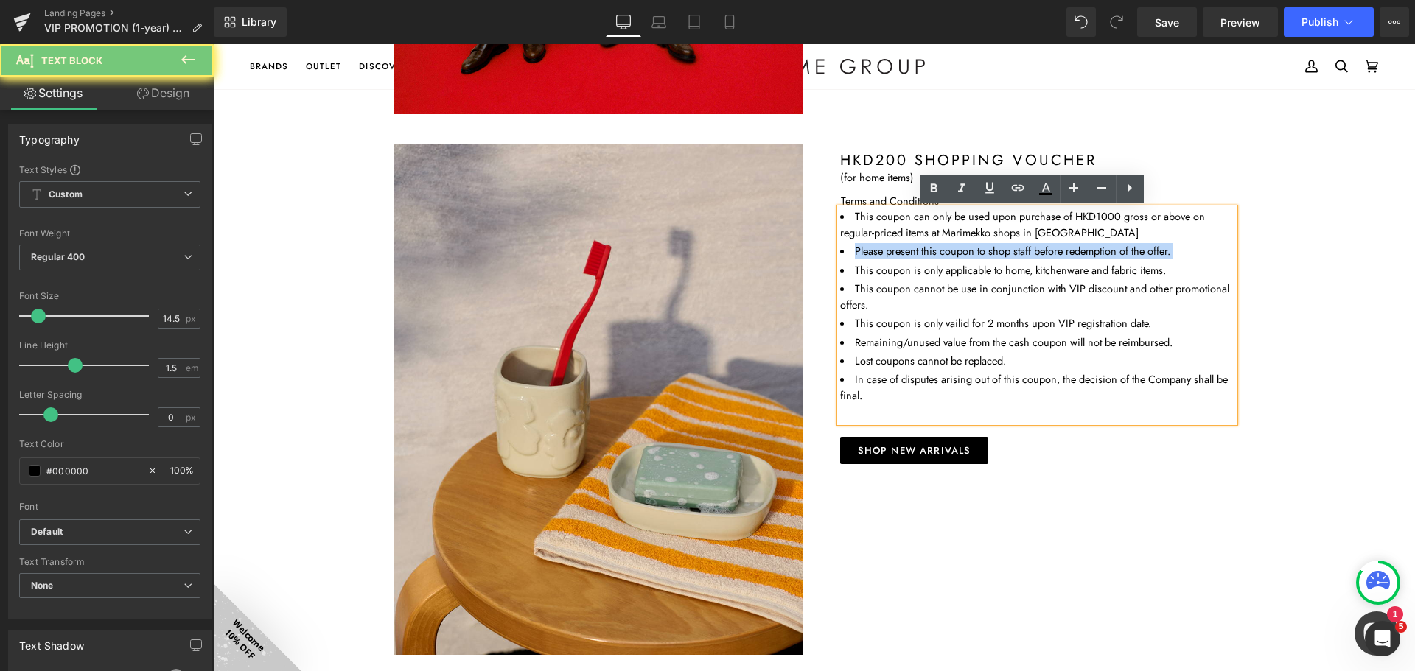
click at [898, 249] on li "Please present this coupon to shop staff before redemption of the offer." at bounding box center [1037, 251] width 394 height 16
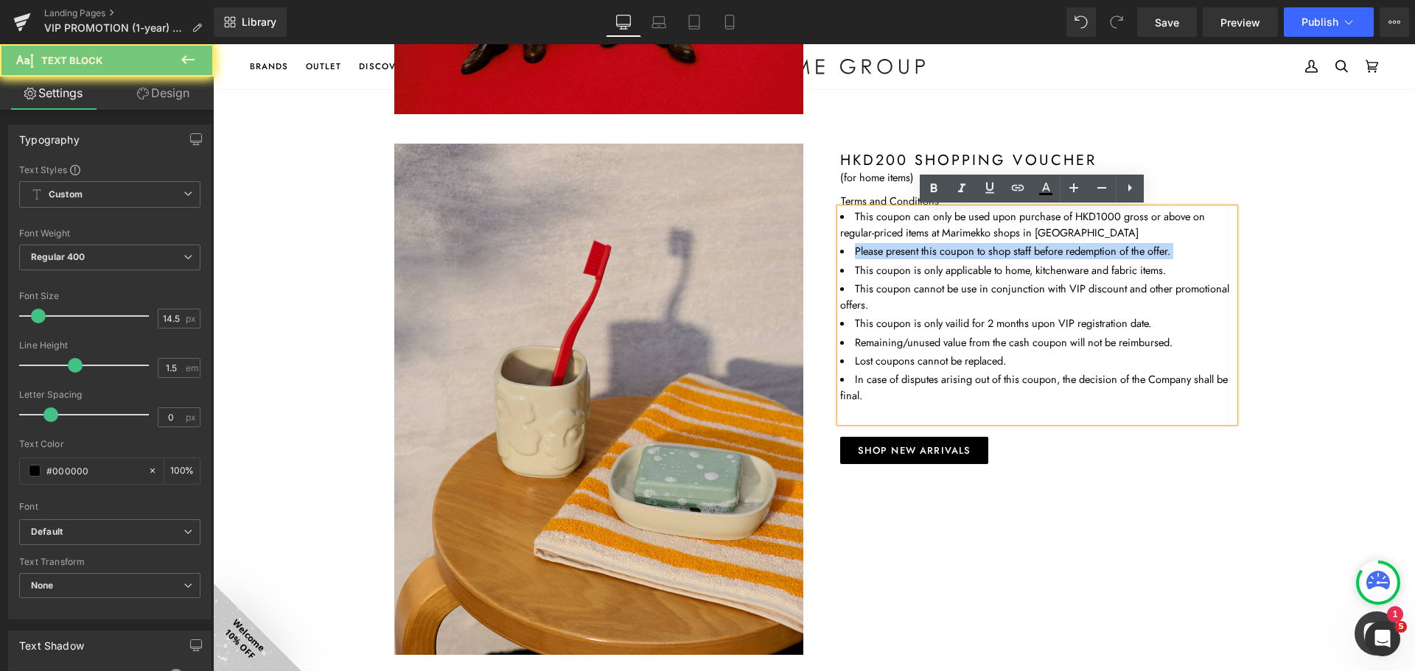
copy li "Please present this coupon to shop staff before redemption of the offer."
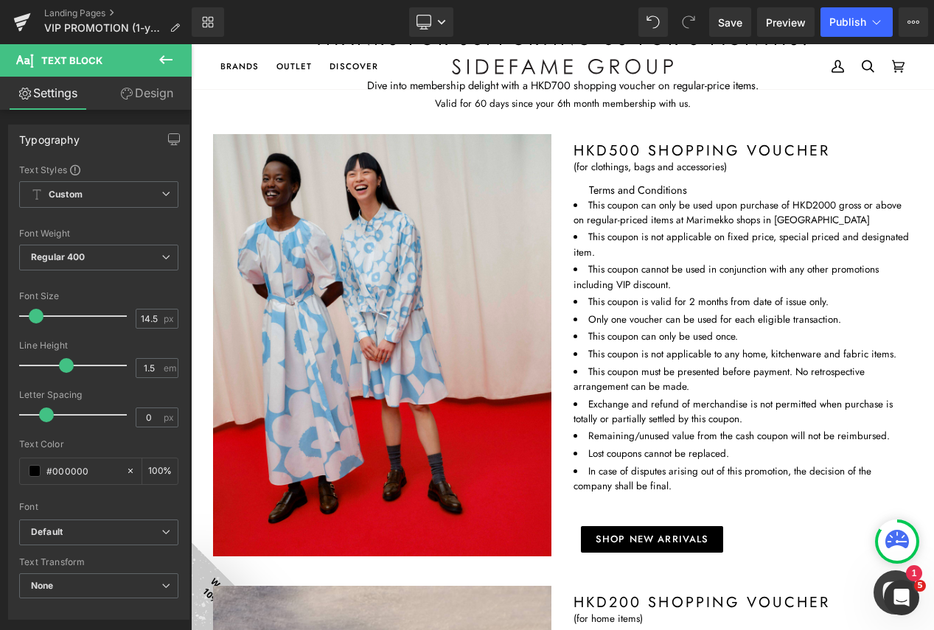
scroll to position [127, 0]
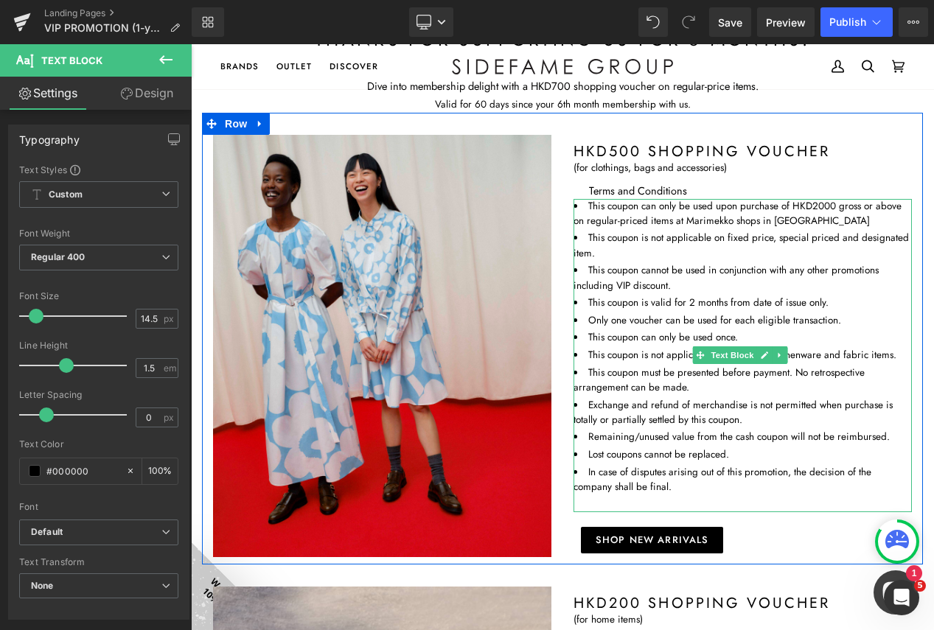
click at [714, 222] on li "This coupon can only be used upon purchase of HKD2000 gross or above on regular…" at bounding box center [742, 214] width 338 height 30
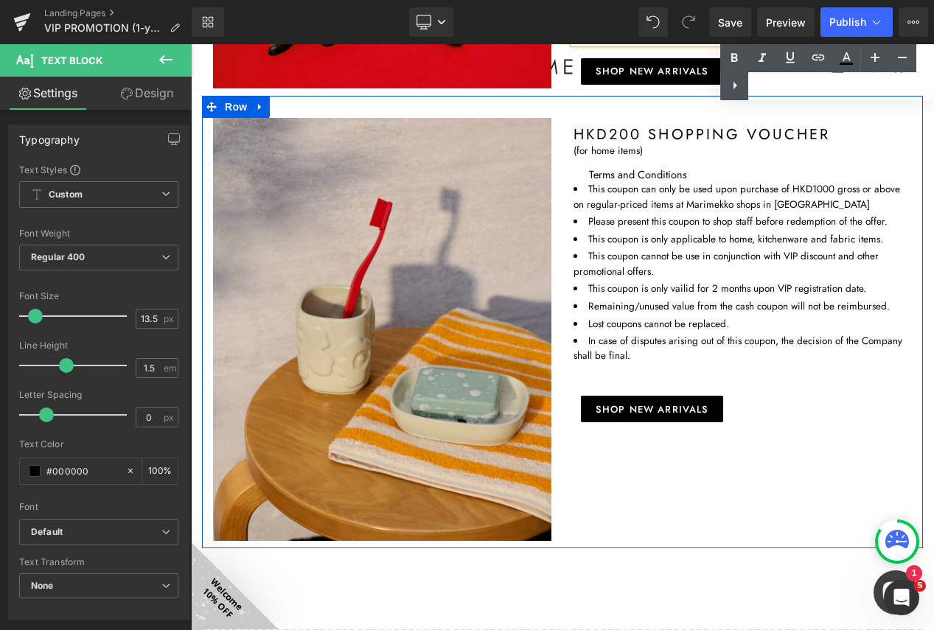
scroll to position [570, 0]
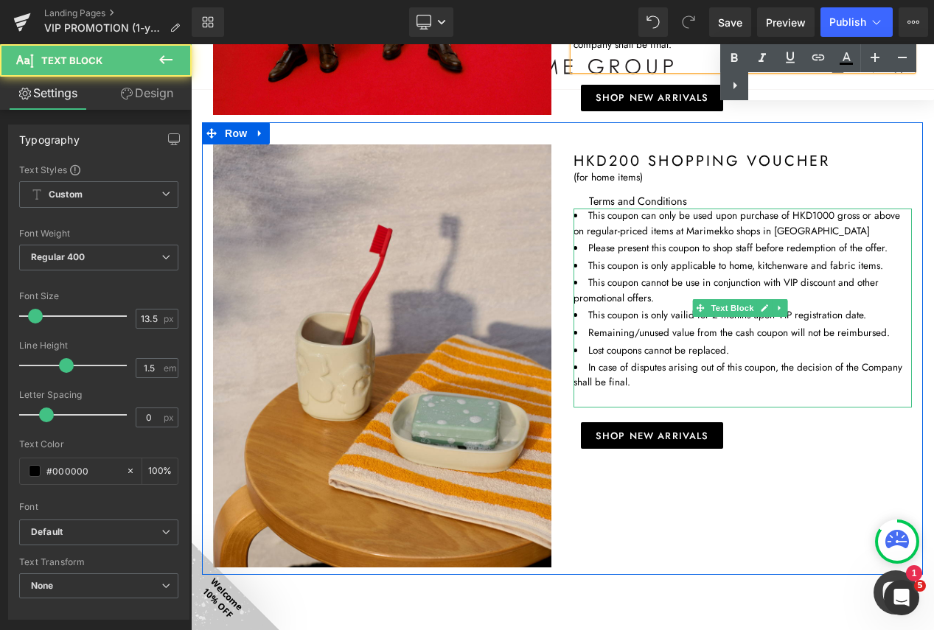
click at [849, 234] on li "This coupon can only be used upon purchase of HKD1000 gross or above on regular…" at bounding box center [742, 224] width 338 height 30
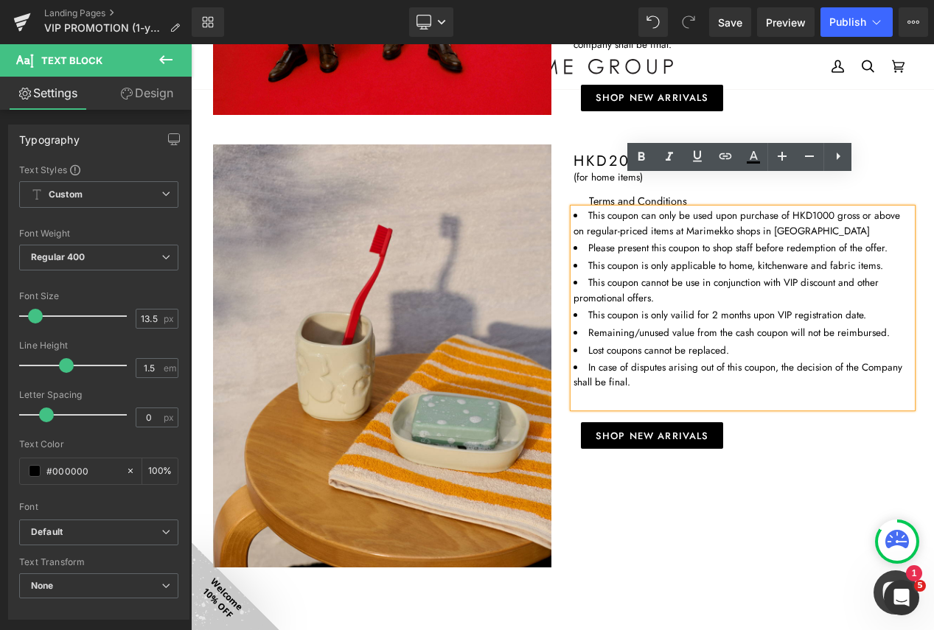
drag, startPoint x: 603, startPoint y: 346, endPoint x: 608, endPoint y: 313, distance: 33.6
click at [603, 346] on li "Lost coupons cannot be replaced." at bounding box center [742, 350] width 338 height 15
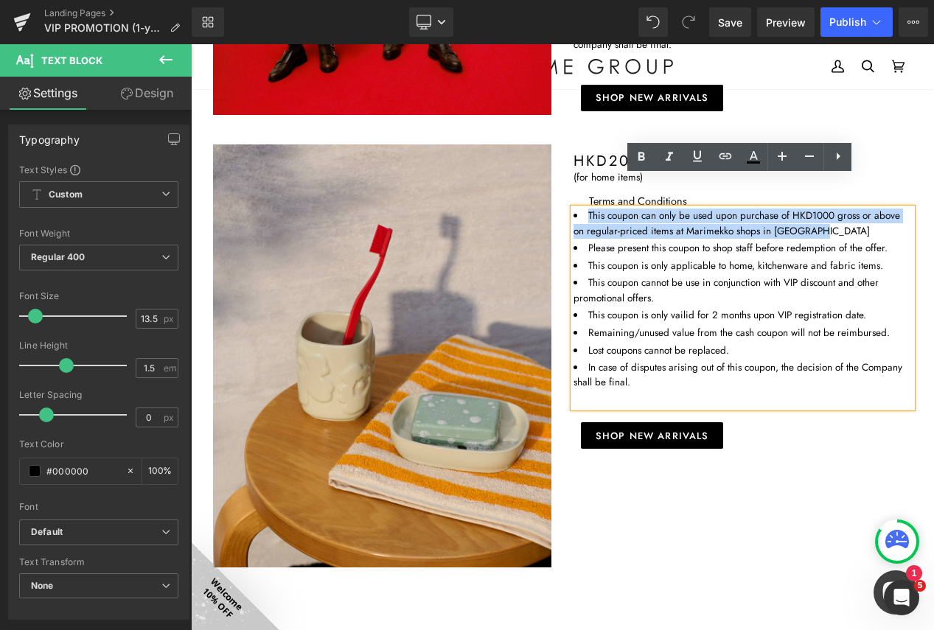
drag, startPoint x: 836, startPoint y: 224, endPoint x: 577, endPoint y: 214, distance: 259.5
click at [577, 214] on li "This coupon can only be used upon purchase of HKD1000 gross or above on regular…" at bounding box center [742, 224] width 338 height 30
copy li "This coupon can only be used upon purchase of HKD1000 gross or above on regular…"
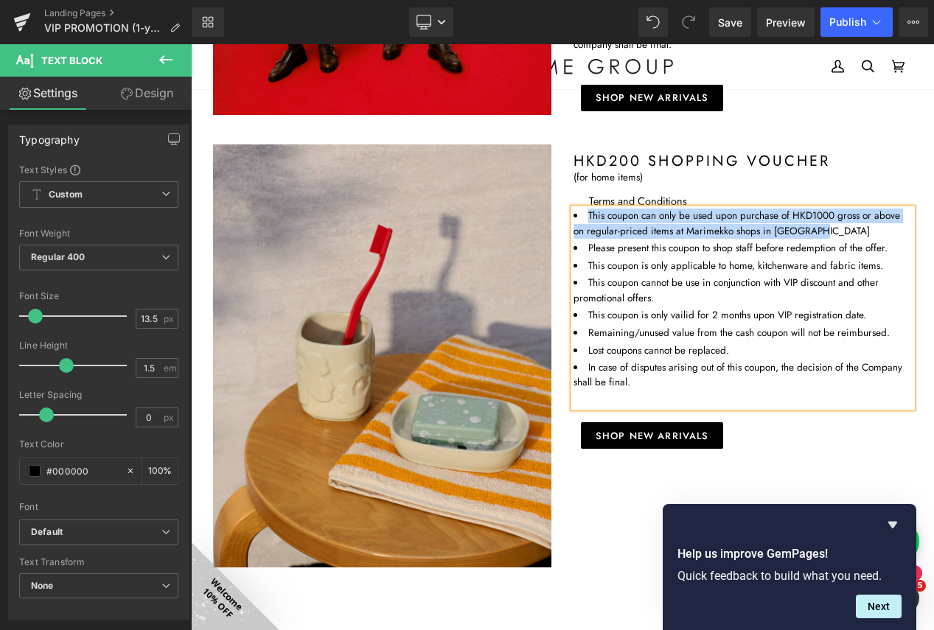
click at [709, 302] on ul "This coupon can only be used upon purchase of HKD1000 gross or above on regular…" at bounding box center [742, 299] width 338 height 181
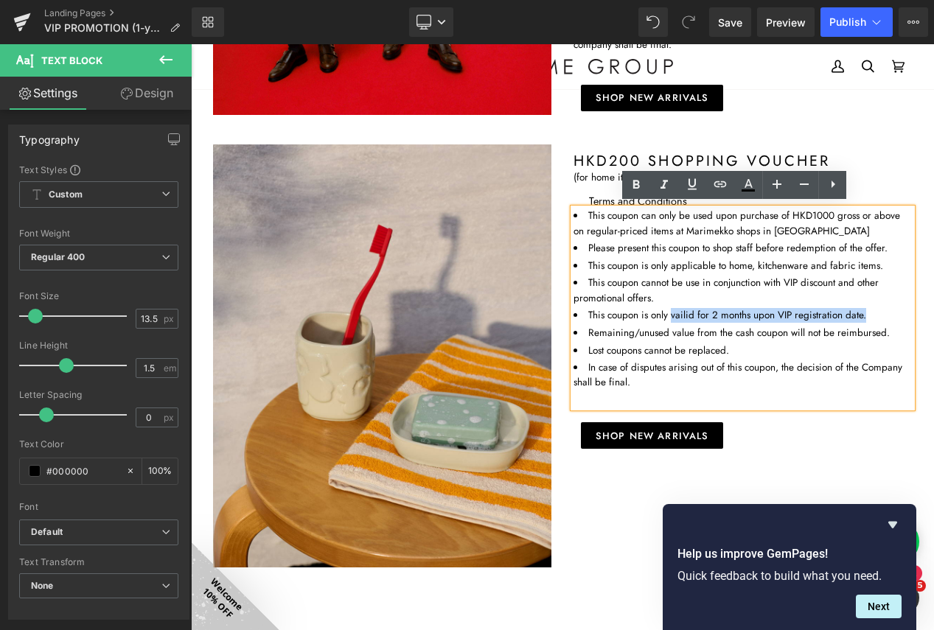
drag, startPoint x: 862, startPoint y: 312, endPoint x: 668, endPoint y: 309, distance: 194.5
click at [668, 309] on li "This coupon is only vailid for 2 months upon VIP registration date." at bounding box center [742, 315] width 338 height 15
copy li "vailid for 2 months upon VIP registration date."
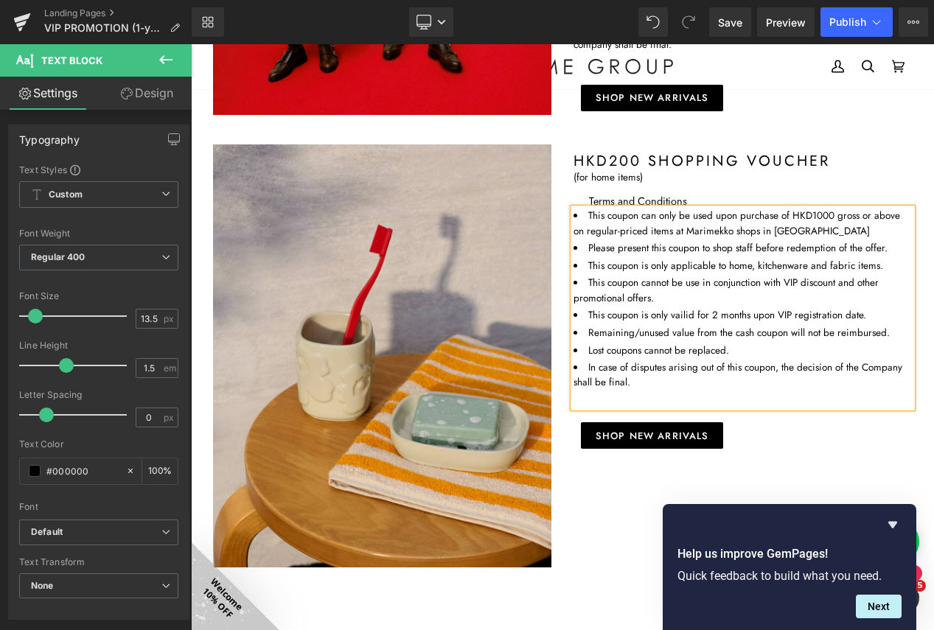
click at [732, 291] on li "This coupon cannot be use in conjunction with VIP discount and other promotiona…" at bounding box center [742, 291] width 338 height 30
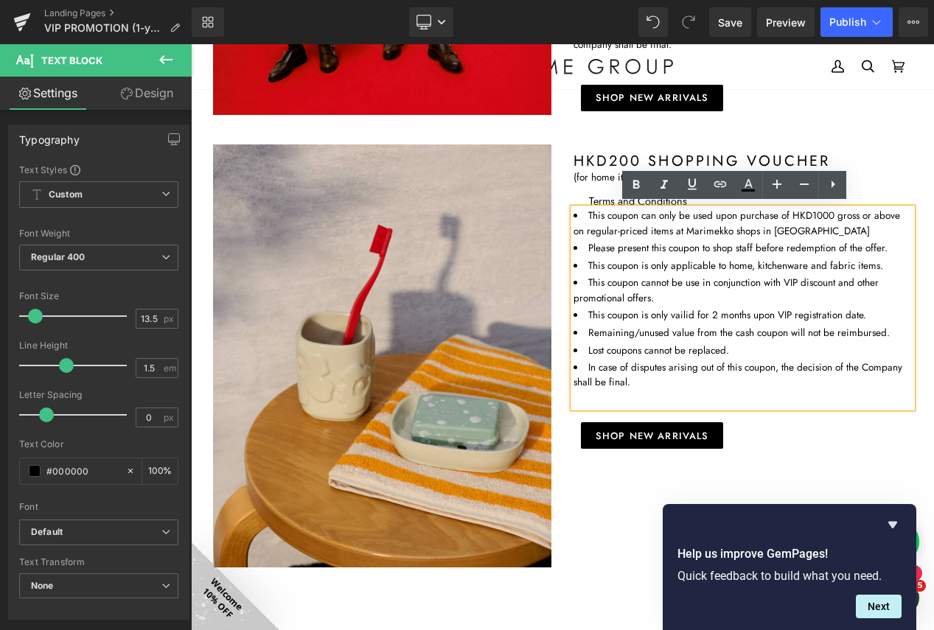
click at [679, 309] on li "This coupon is only vailid for 2 months upon VIP registration date." at bounding box center [742, 315] width 338 height 15
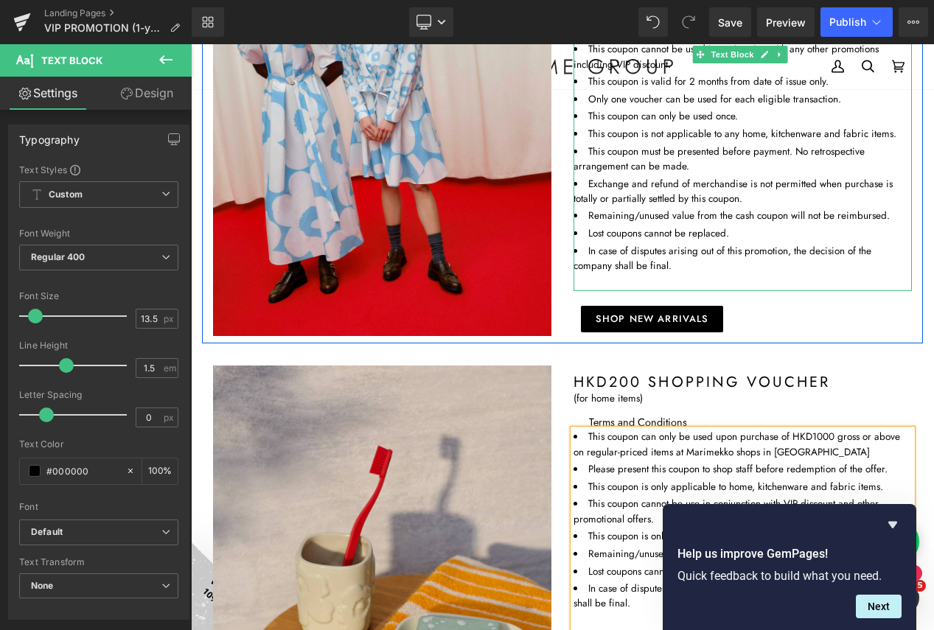
scroll to position [275, 0]
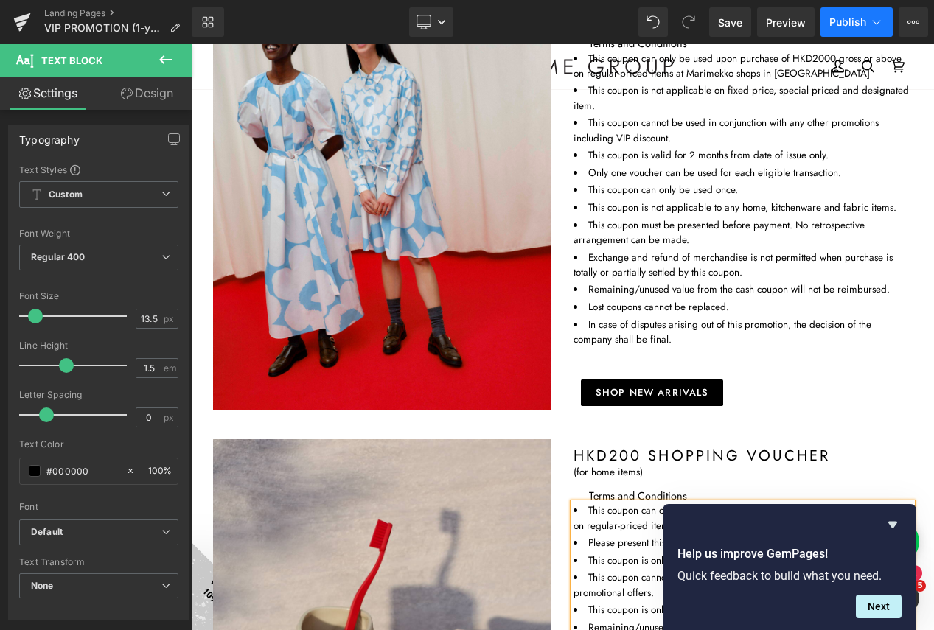
click at [831, 21] on span "Publish" at bounding box center [847, 22] width 37 height 12
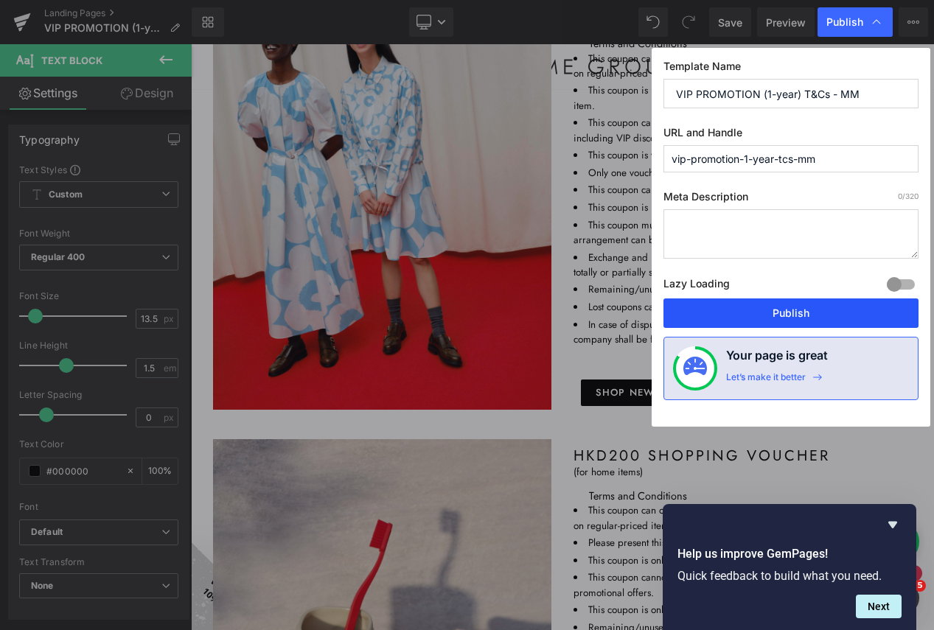
drag, startPoint x: 839, startPoint y: 318, endPoint x: 648, endPoint y: 274, distance: 195.2
click at [839, 318] on button "Publish" at bounding box center [790, 312] width 255 height 29
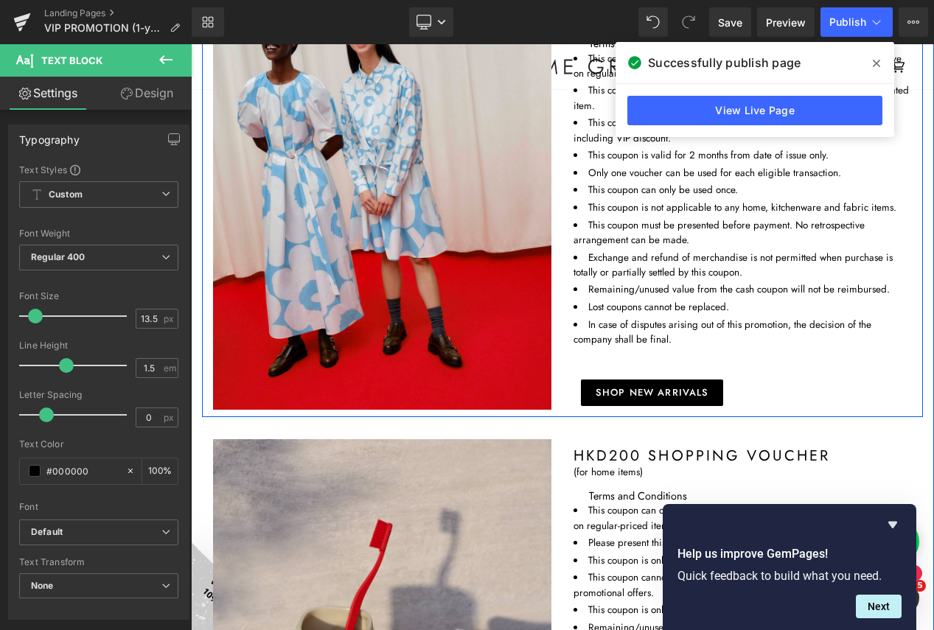
click at [617, 374] on div "HKD500 shopping voucher (for clothings, bags and accessories) Heading Terms and…" at bounding box center [742, 196] width 360 height 419
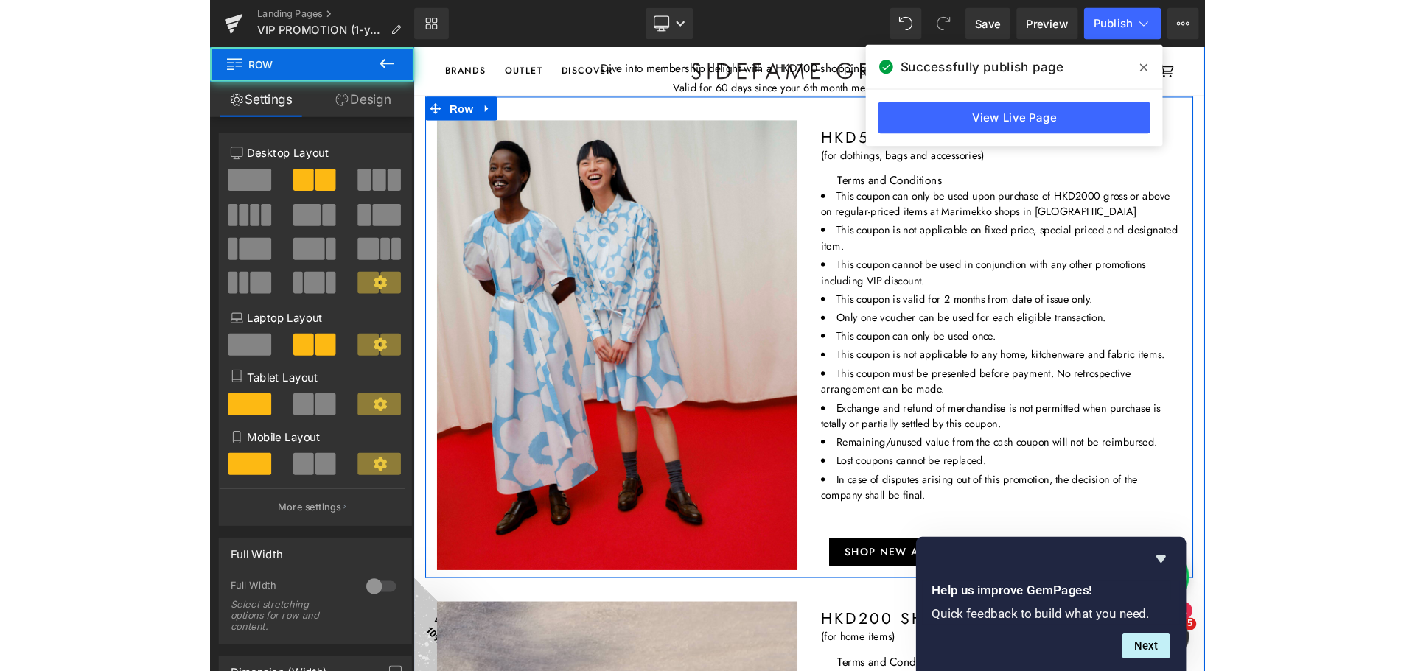
scroll to position [127, 0]
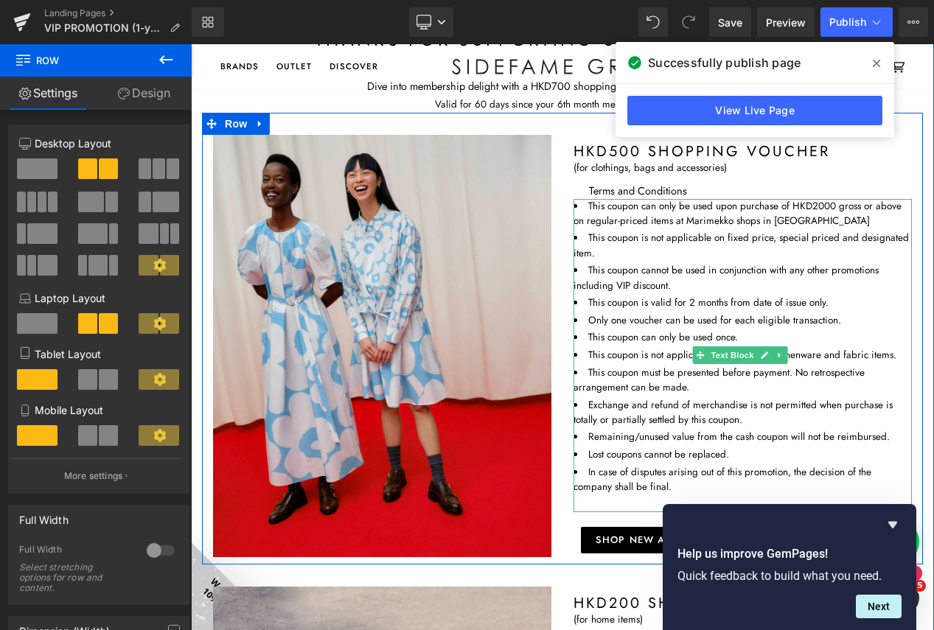
click at [713, 203] on li "This coupon can only be used upon purchase of HKD2000 gross or above on regular…" at bounding box center [742, 214] width 338 height 30
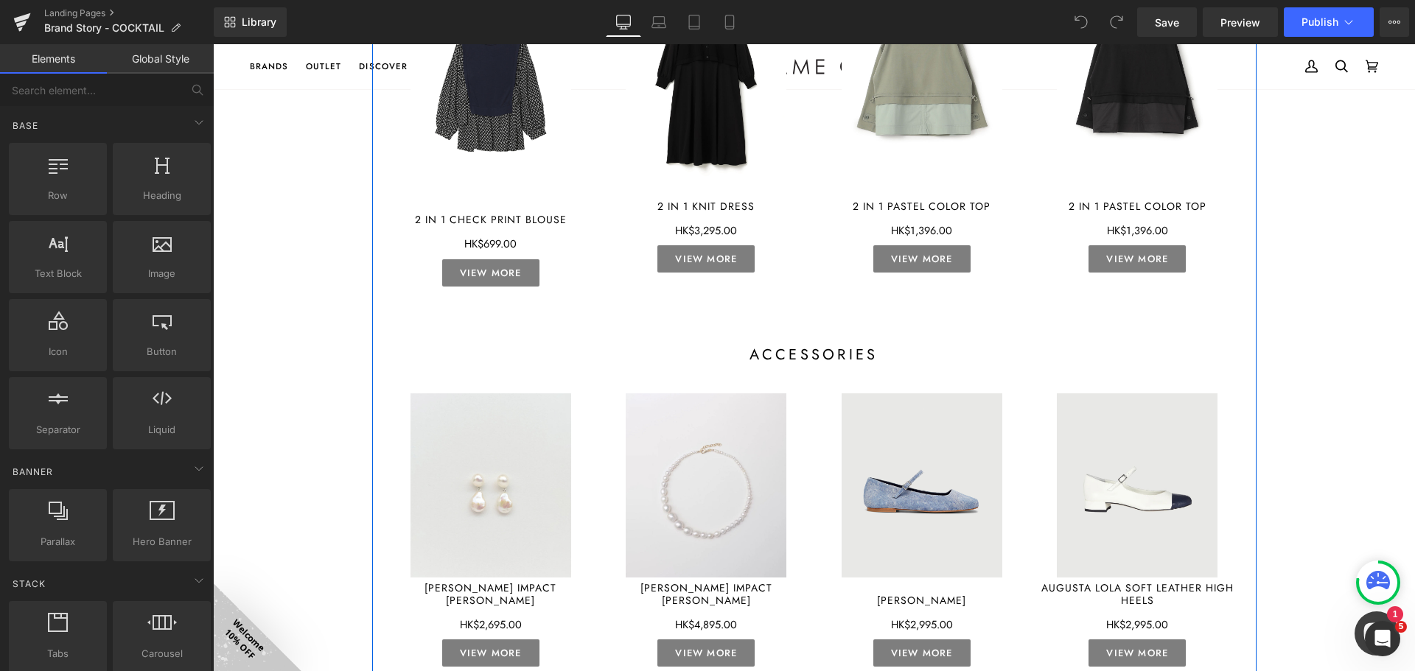
scroll to position [1400, 0]
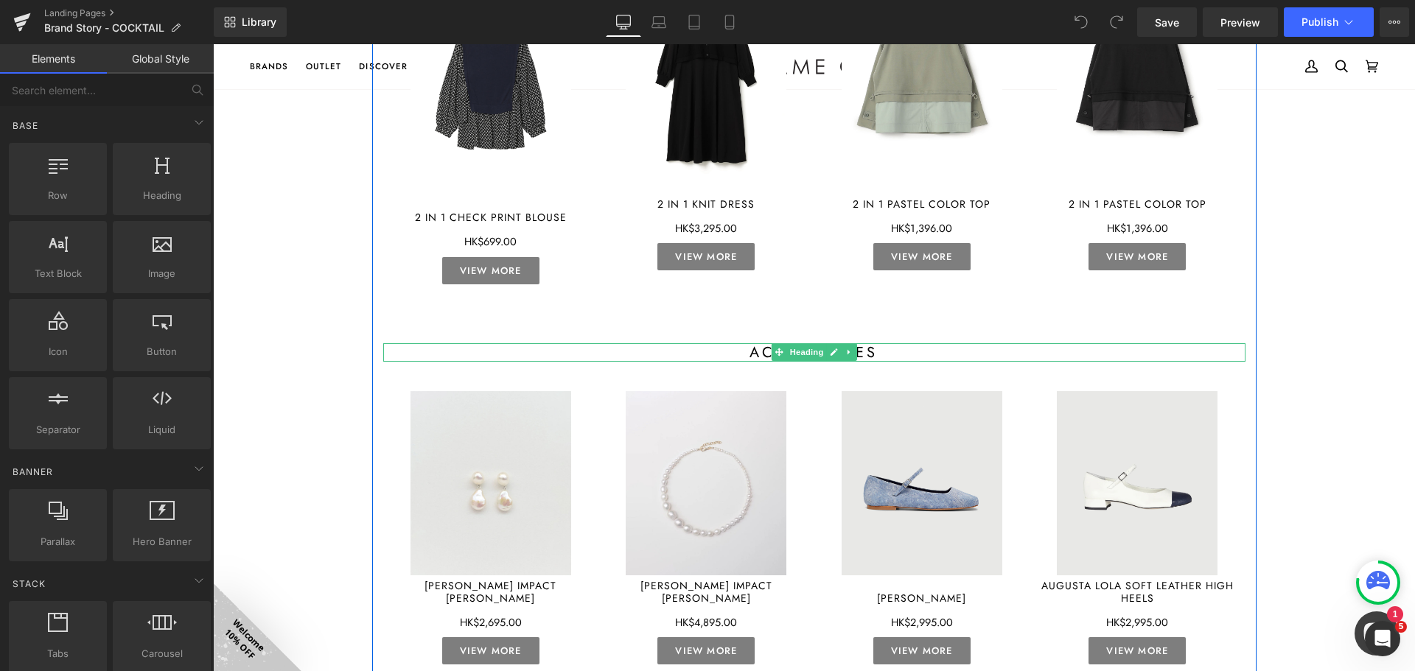
click at [752, 352] on h1 "accessories" at bounding box center [814, 352] width 862 height 18
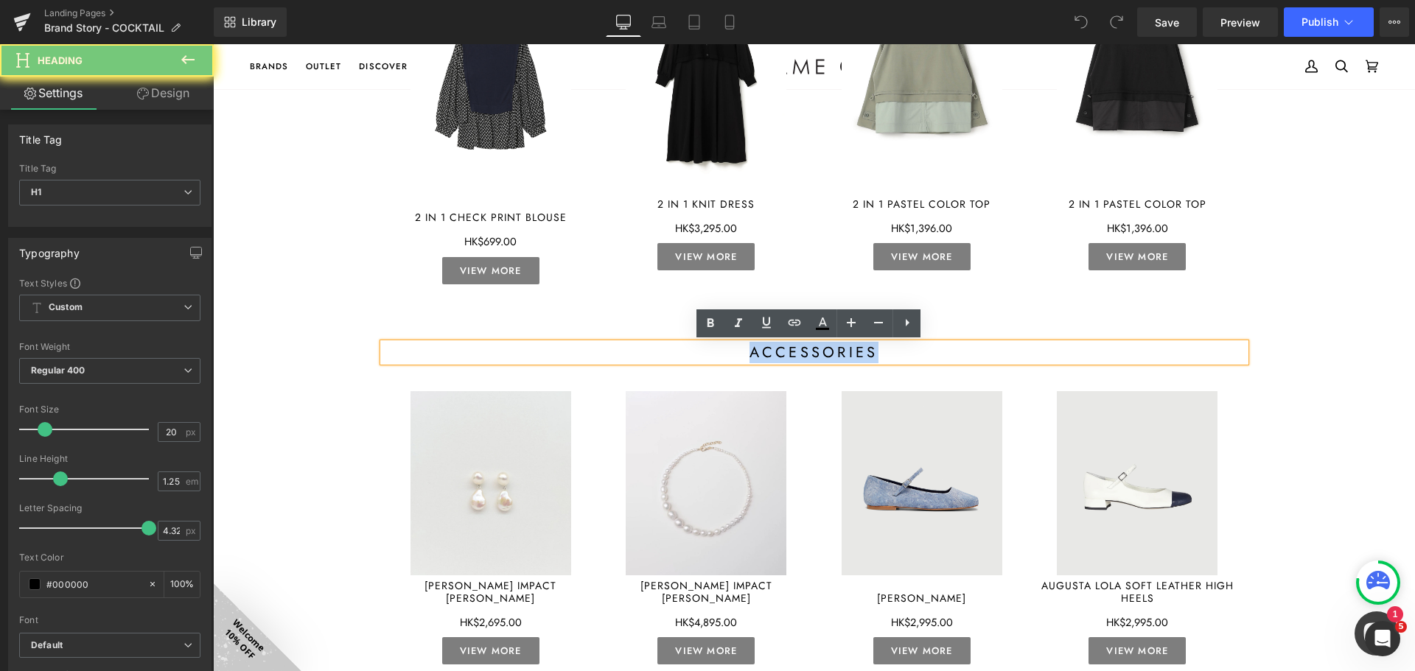
click at [752, 352] on h1 "accessories" at bounding box center [814, 352] width 862 height 18
click at [783, 354] on h1 "accessories" at bounding box center [814, 352] width 862 height 18
paste div
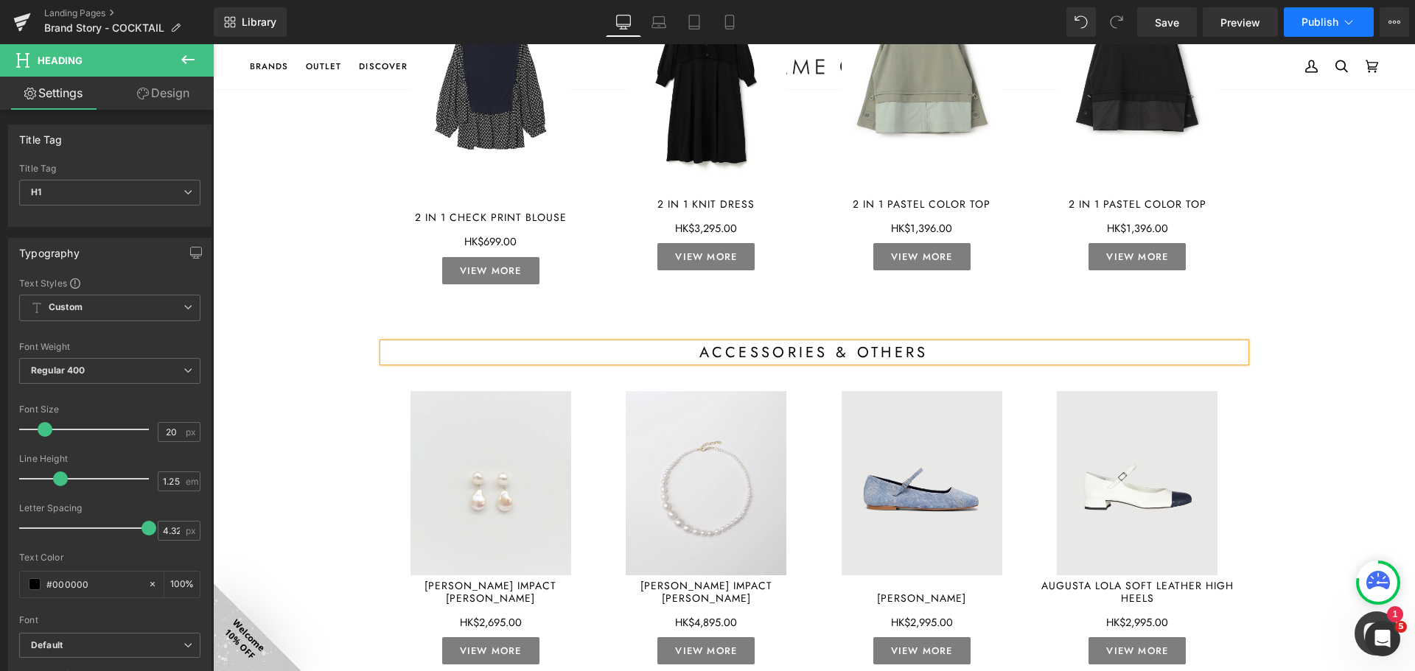
click at [933, 18] on icon at bounding box center [1348, 22] width 15 height 15
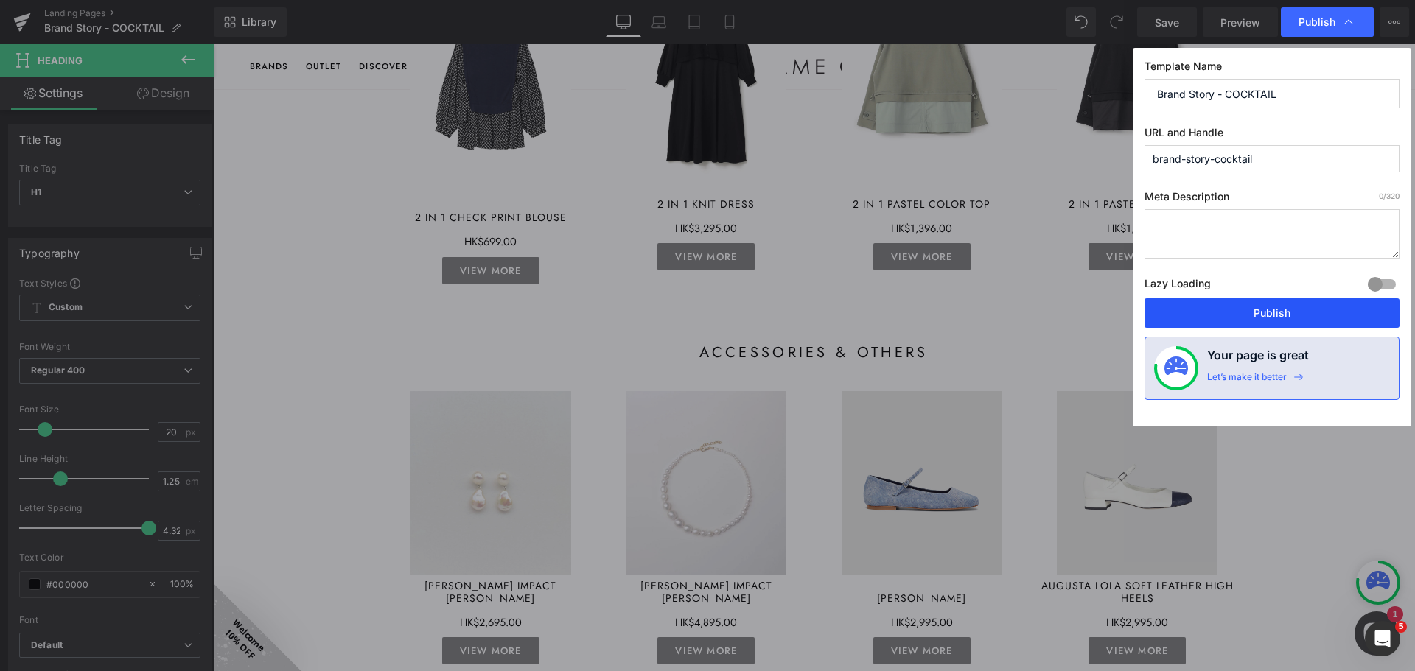
click at [933, 308] on button "Publish" at bounding box center [1271, 312] width 255 height 29
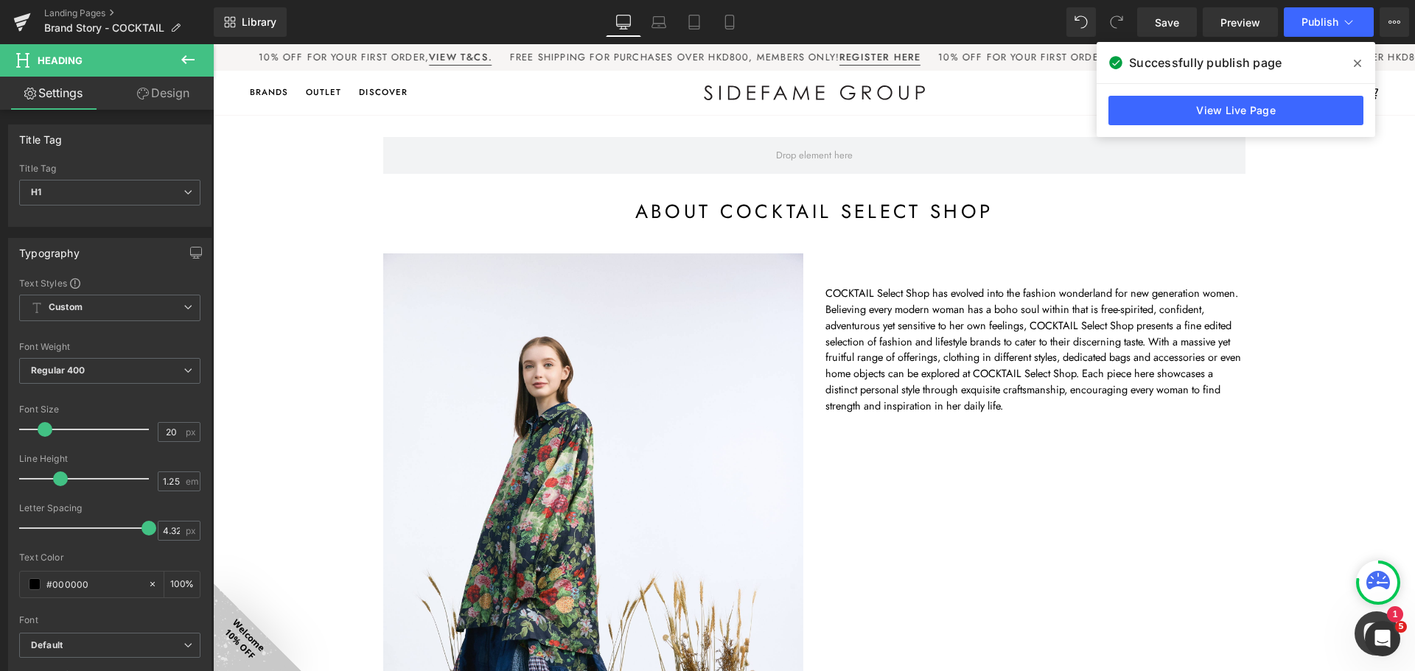
click at [933, 63] on icon at bounding box center [1357, 63] width 7 height 7
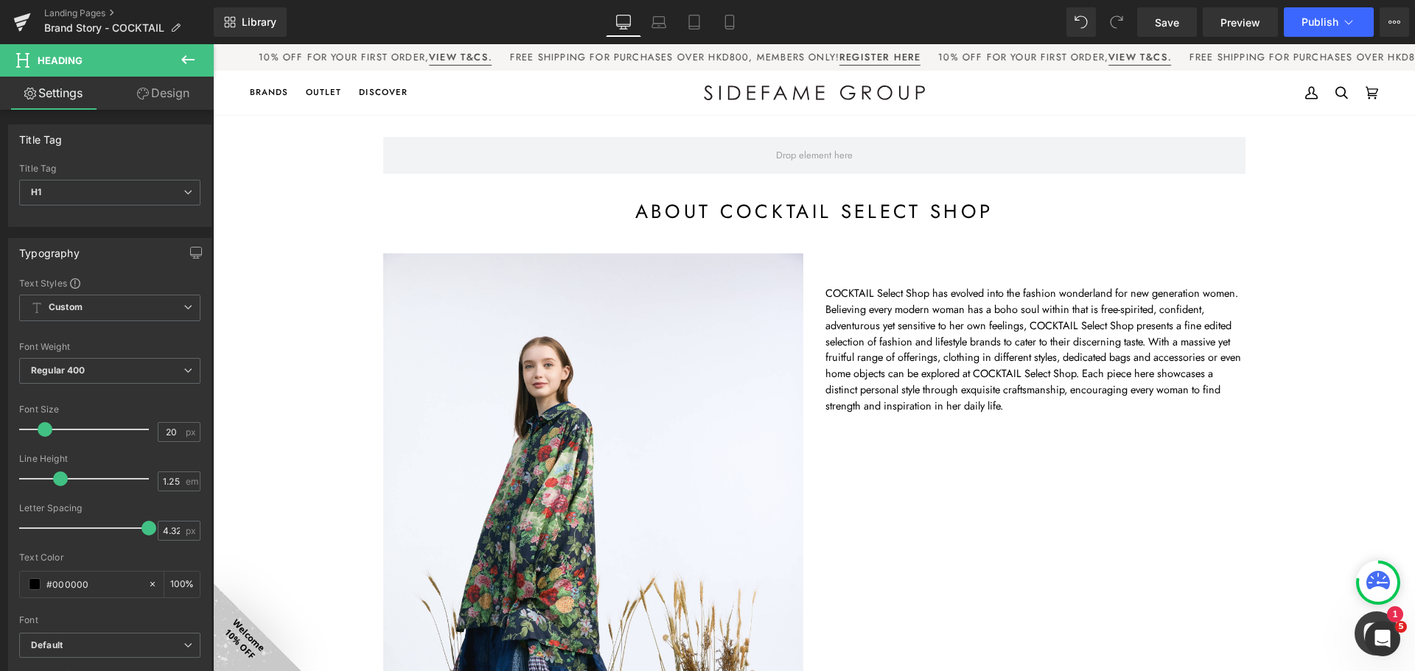
click at [185, 64] on icon at bounding box center [188, 60] width 18 height 18
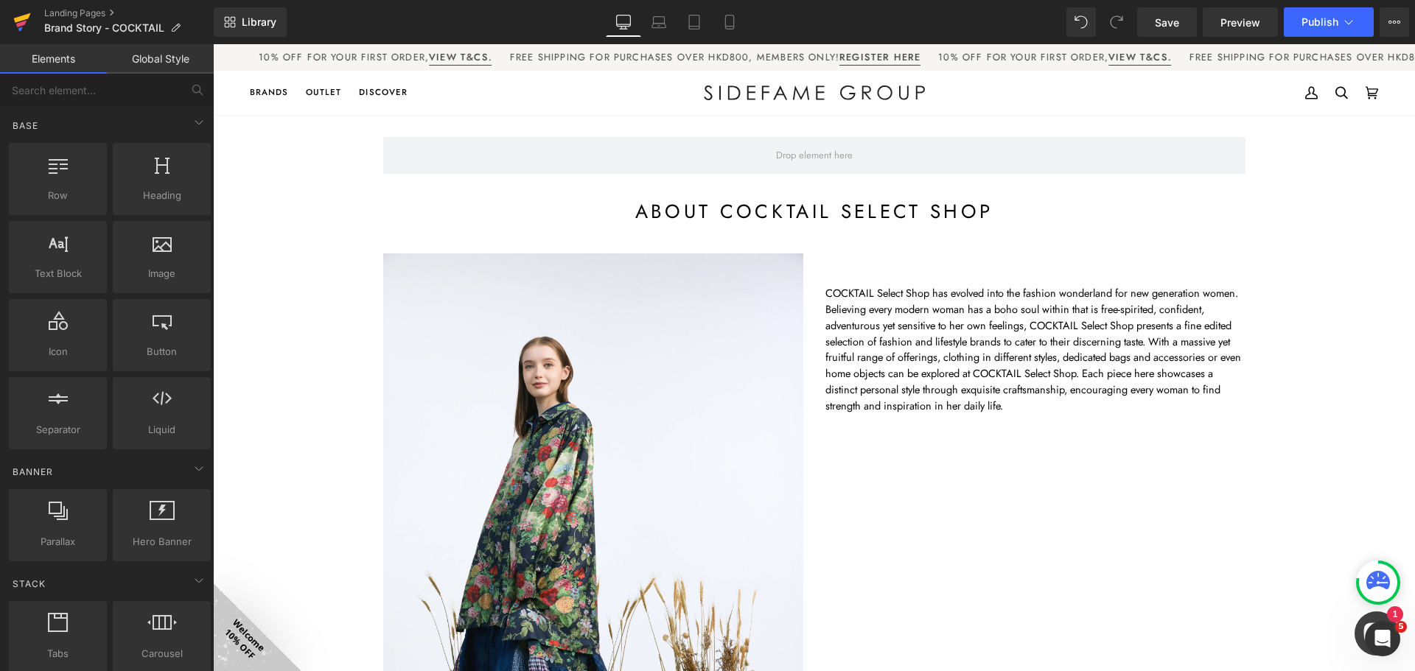
click at [18, 18] on icon at bounding box center [22, 18] width 17 height 10
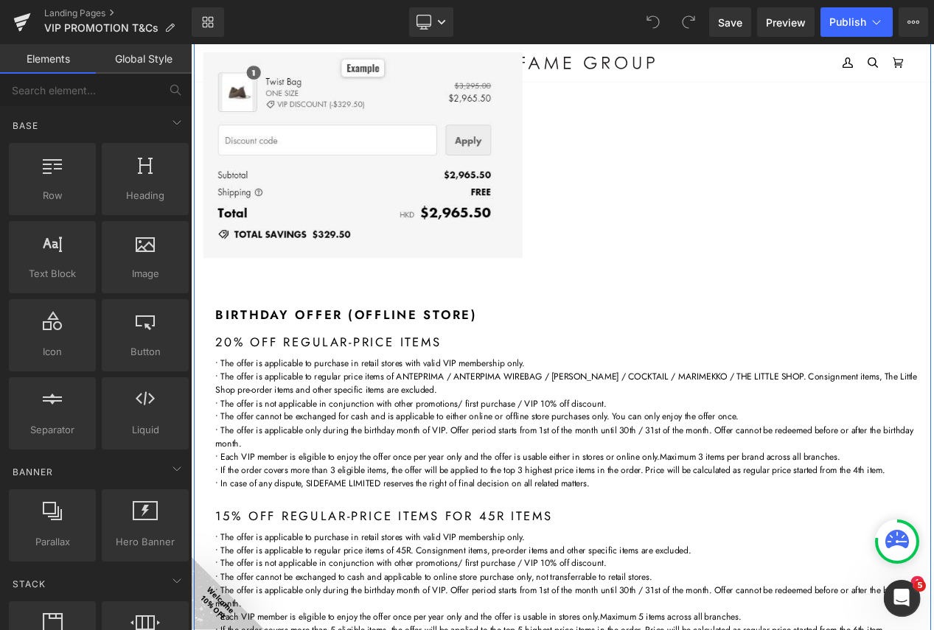
scroll to position [1621, 0]
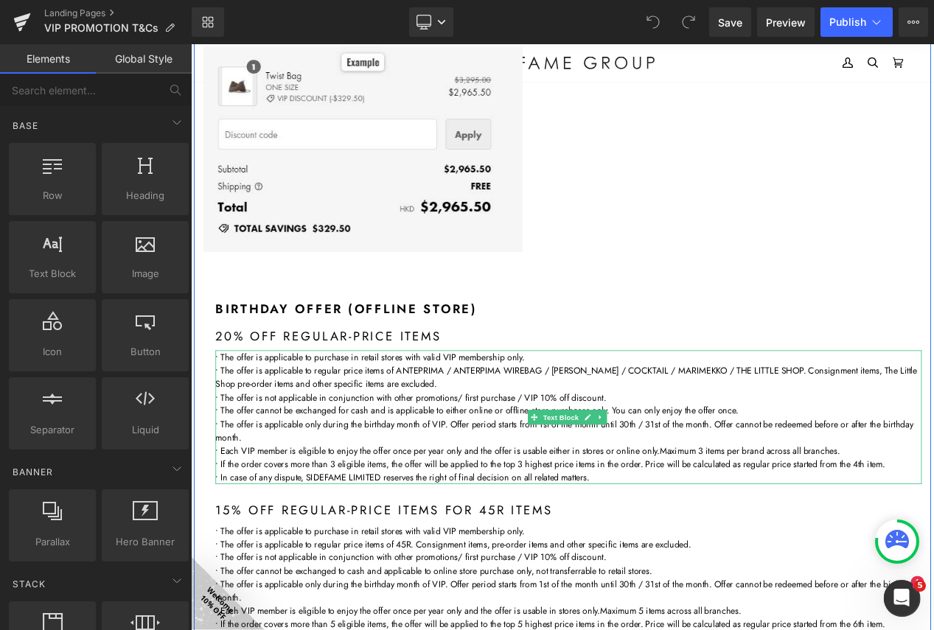
drag, startPoint x: 443, startPoint y: 514, endPoint x: 507, endPoint y: 514, distance: 64.1
click at [443, 514] on p "• The offer is applicable only during the birthday month of VIP. Offer period s…" at bounding box center [643, 508] width 847 height 32
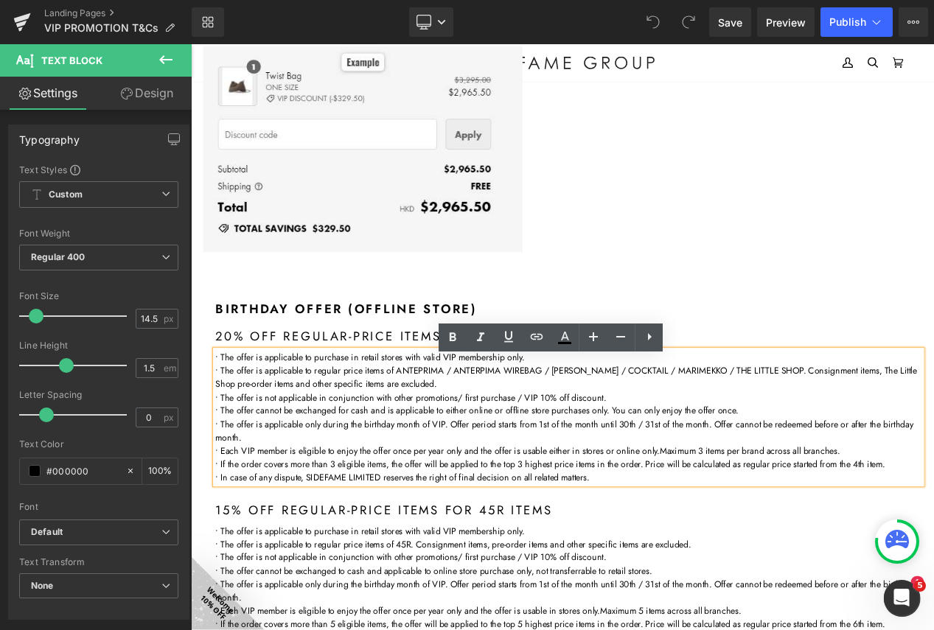
click at [494, 512] on p "• The offer is applicable only during the birthday month of VIP. Offer period s…" at bounding box center [643, 508] width 847 height 32
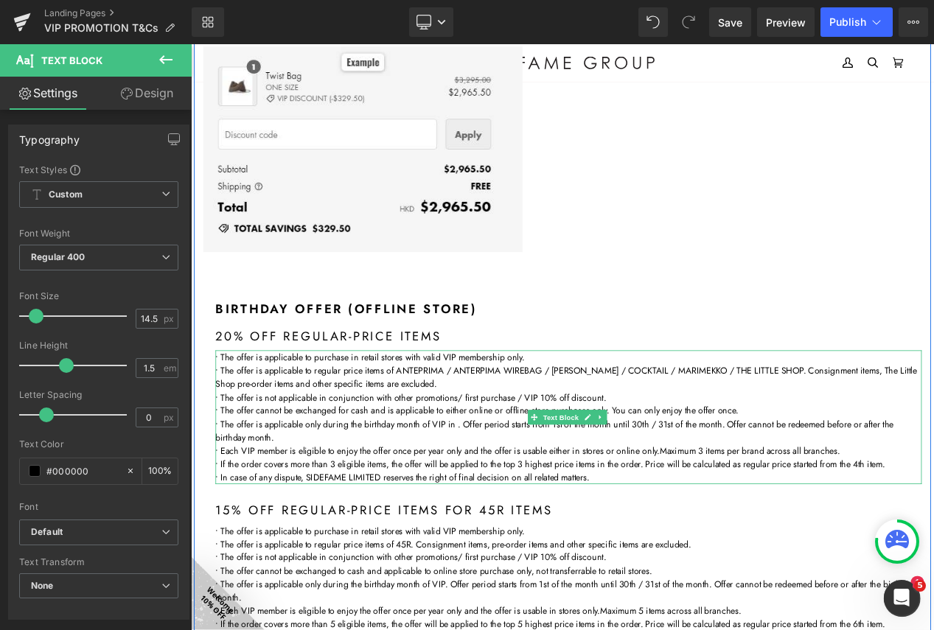
click at [338, 512] on p "• The offer is applicable only during the birthday month of VIP in . Offer peri…" at bounding box center [643, 508] width 847 height 32
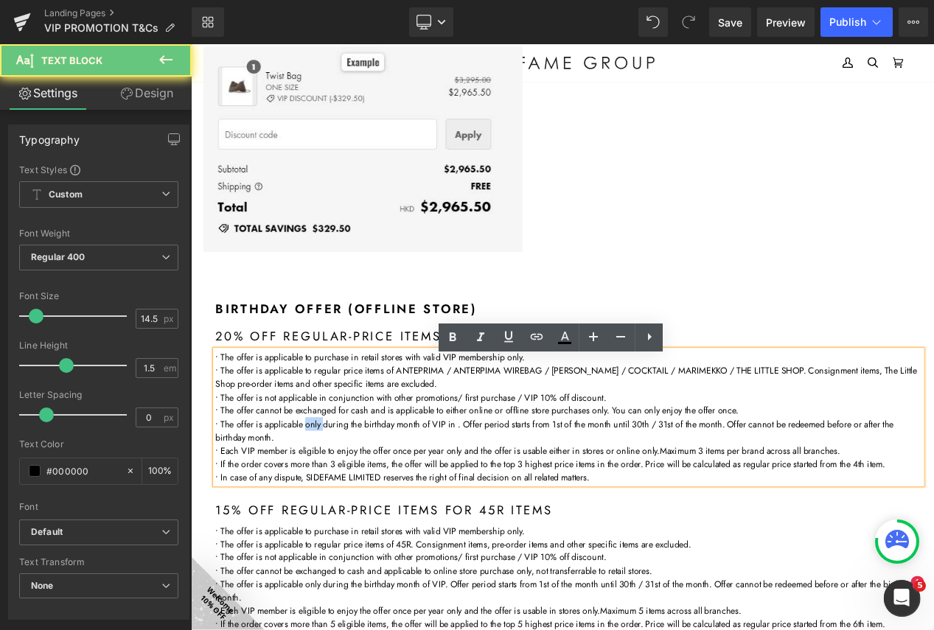
click at [338, 512] on p "• The offer is applicable only during the birthday month of VIP in . Offer peri…" at bounding box center [643, 508] width 847 height 32
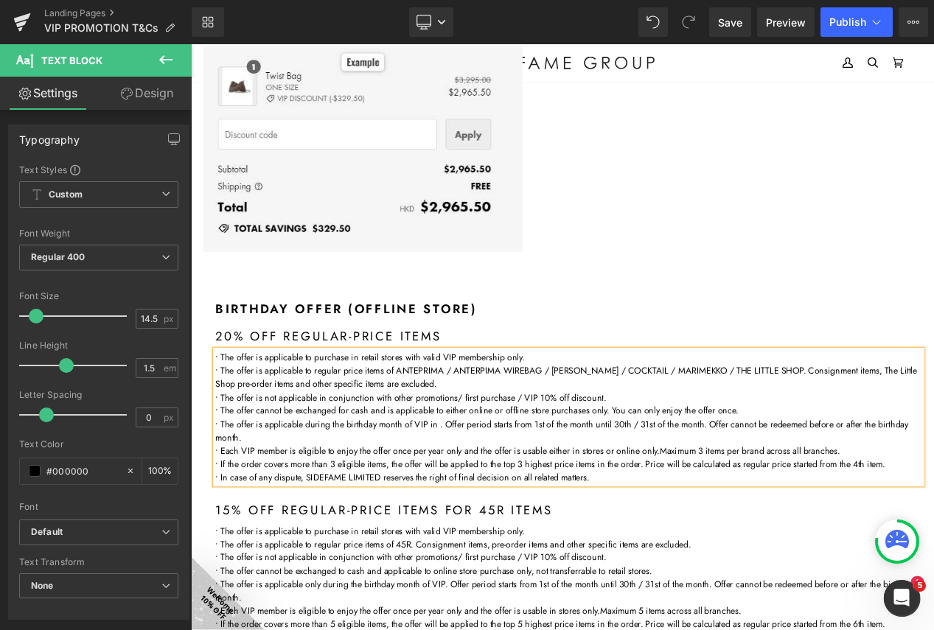
click at [490, 510] on p "• The offer is applicable during the birthday month of VIP in . Offer period st…" at bounding box center [643, 508] width 847 height 32
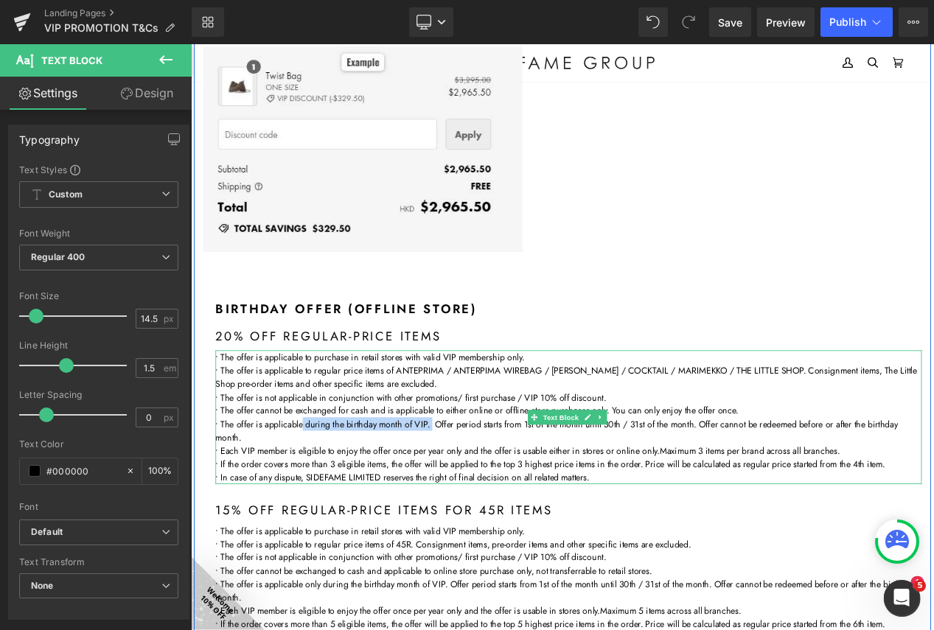
drag, startPoint x: 480, startPoint y: 511, endPoint x: 324, endPoint y: 509, distance: 156.2
click at [324, 509] on p "• The offer is applicable during the birthday month of VIP. Offer period starts…" at bounding box center [643, 508] width 847 height 32
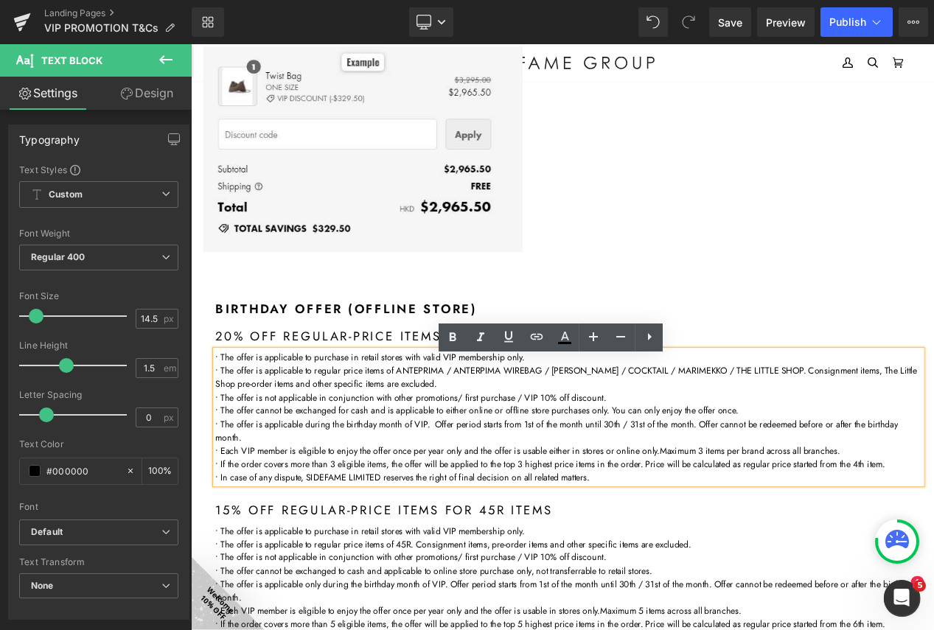
click at [388, 525] on p "• The offer is applicable during the birthday month of VIP. Offer period starts…" at bounding box center [643, 508] width 847 height 32
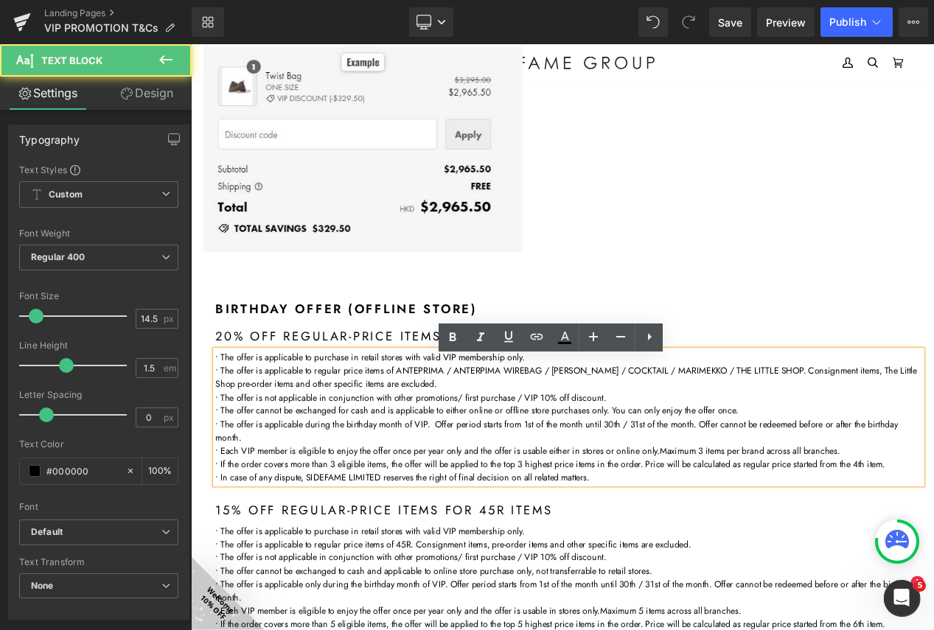
click at [481, 510] on p "• The offer is applicable during the birthday month of VIP. Offer period starts…" at bounding box center [643, 508] width 847 height 32
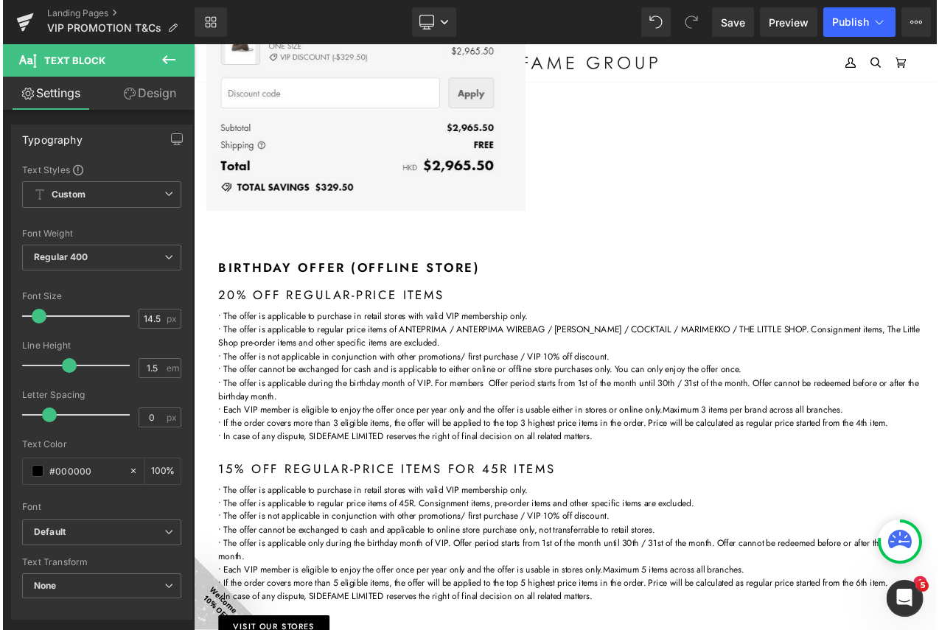
scroll to position [1768, 0]
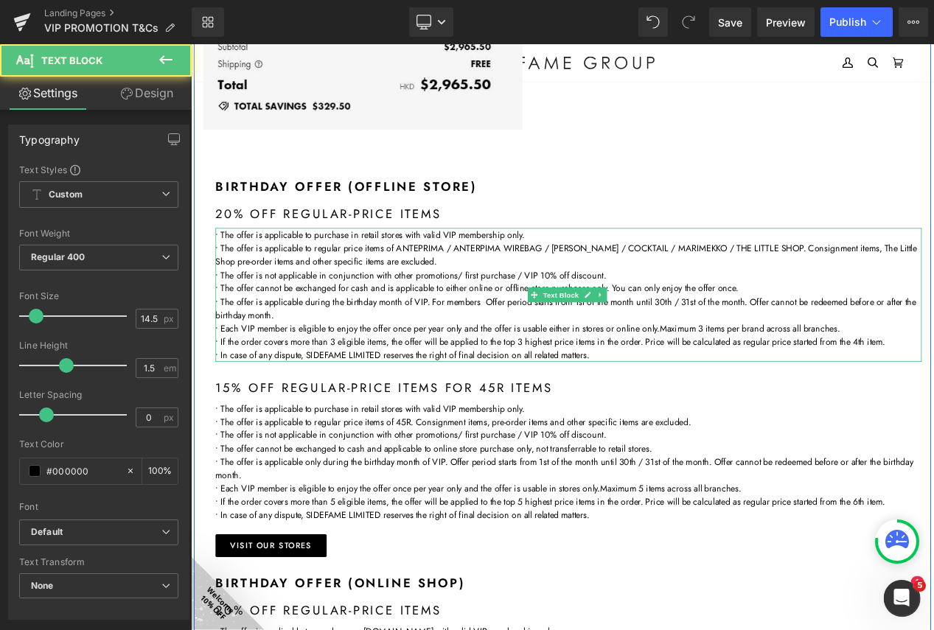
click at [581, 390] on p "• Each VIP member is eligible to enjoy the offer once per year only and the off…" at bounding box center [643, 385] width 847 height 16
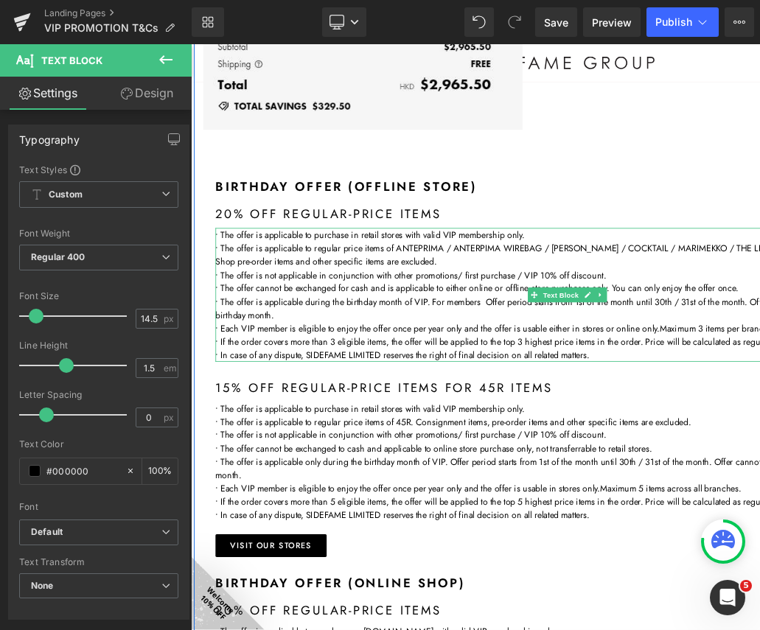
drag, startPoint x: 543, startPoint y: 363, endPoint x: 568, endPoint y: 365, distance: 25.2
click at [543, 363] on p "• The offer is applicable during the birthday month of VIP. For members Offer p…" at bounding box center [643, 361] width 847 height 32
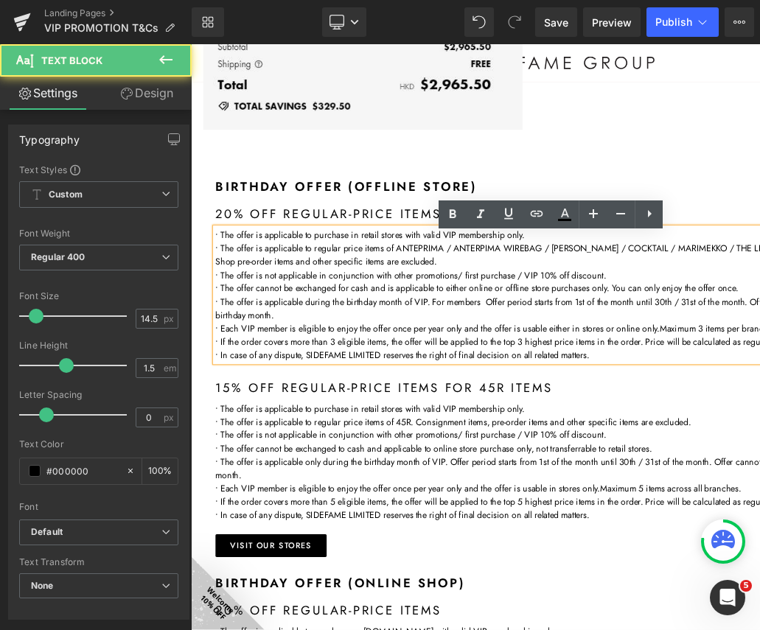
drag, startPoint x: 542, startPoint y: 365, endPoint x: 493, endPoint y: 363, distance: 48.7
click at [493, 363] on p "• The offer is applicable during the birthday month of VIP. For members Offer p…" at bounding box center [643, 361] width 847 height 32
drag, startPoint x: 509, startPoint y: 361, endPoint x: 545, endPoint y: 363, distance: 36.1
click at [545, 363] on p "• The offer is applicable during the birthday month of VIP. For members Offer p…" at bounding box center [643, 361] width 847 height 32
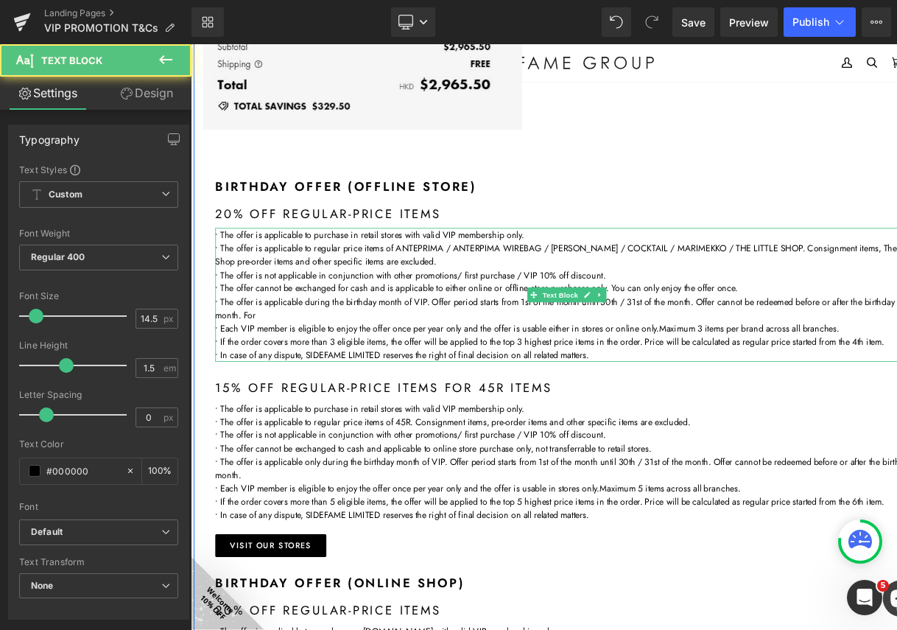
drag, startPoint x: 269, startPoint y: 380, endPoint x: 251, endPoint y: 378, distance: 17.8
click at [251, 377] on p "• The offer is applicable during the birthday month of VIP. Offer period starts…" at bounding box center [643, 361] width 847 height 32
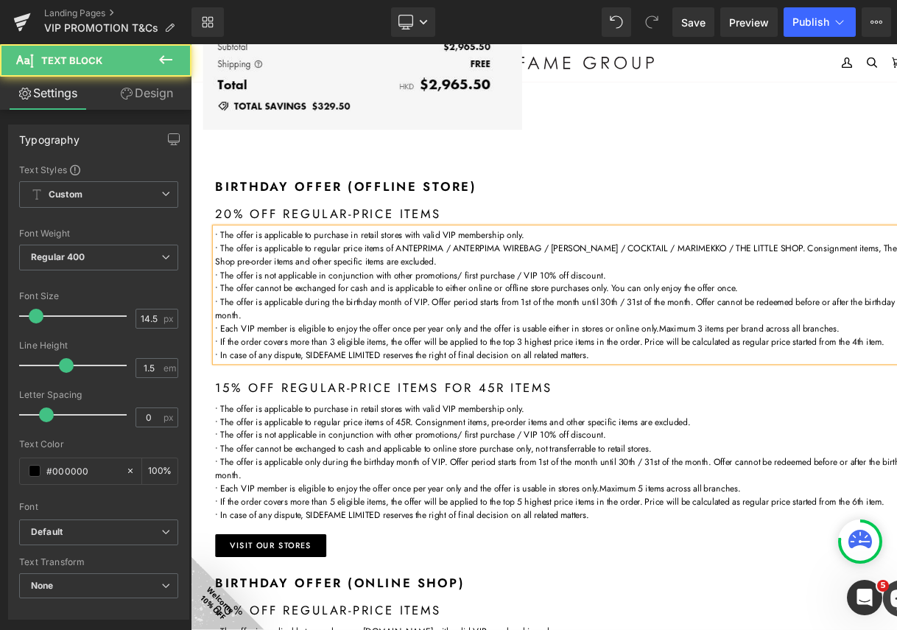
click at [806, 364] on p "• The offer is applicable during the birthday month of VIP. Offer period starts…" at bounding box center [643, 361] width 847 height 32
click at [933, 364] on p "• The offer is applicable during the birthday month of VIP. Offer period starts…" at bounding box center [643, 361] width 847 height 32
drag, startPoint x: 884, startPoint y: 363, endPoint x: 923, endPoint y: 363, distance: 38.3
click at [886, 363] on p "• The offer is applicable during the birthday month of VIP. Offer period starts…" at bounding box center [643, 361] width 847 height 32
drag, startPoint x: 1006, startPoint y: 364, endPoint x: 993, endPoint y: 343, distance: 24.1
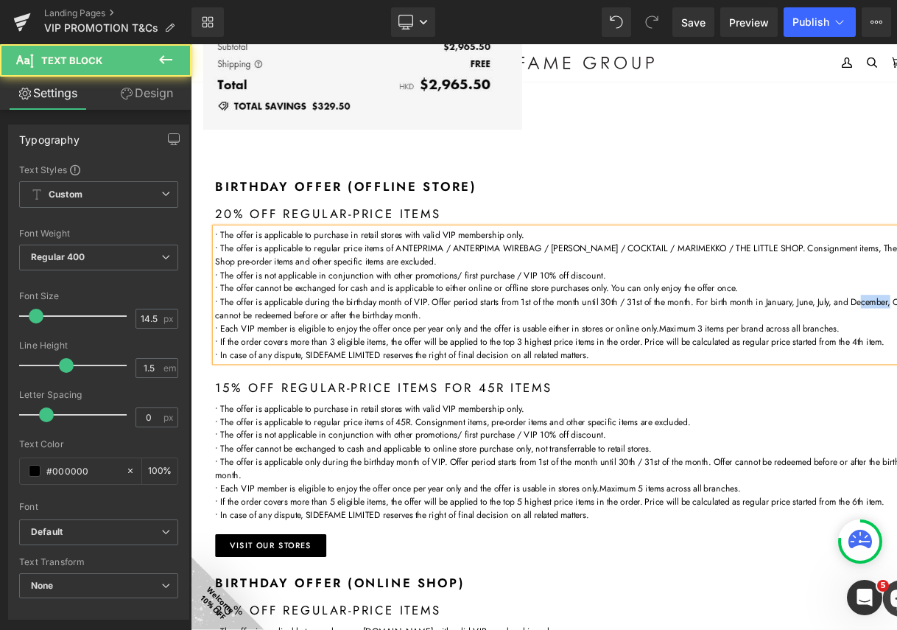
click at [933, 360] on p "• The offer is applicable during the birthday month of VIP. Offer period starts…" at bounding box center [643, 361] width 847 height 32
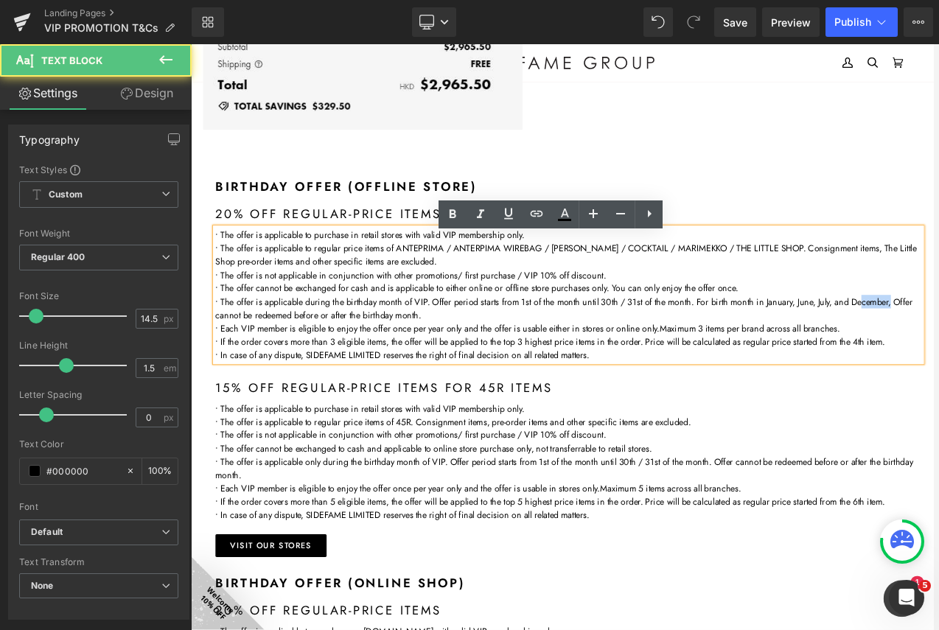
click at [933, 360] on p "• The offer is applicable during the birthday month of VIP. Offer period starts…" at bounding box center [643, 361] width 847 height 32
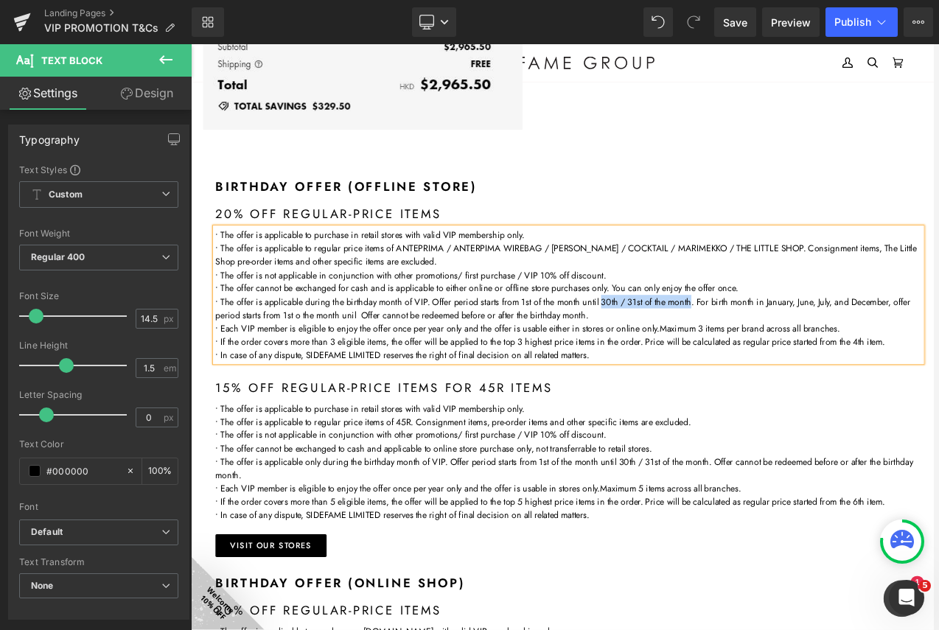
drag, startPoint x: 796, startPoint y: 368, endPoint x: 688, endPoint y: 360, distance: 107.9
click at [688, 360] on p "• The offer is applicable during the birthday month of VIP. Offer period starts…" at bounding box center [643, 361] width 847 height 32
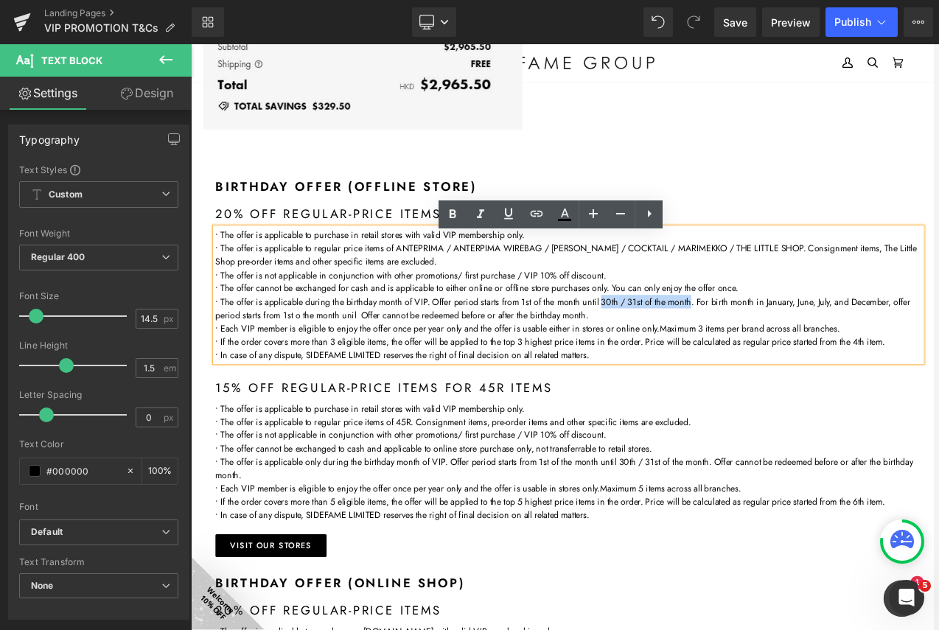
copy p "30th / 31st of the month"
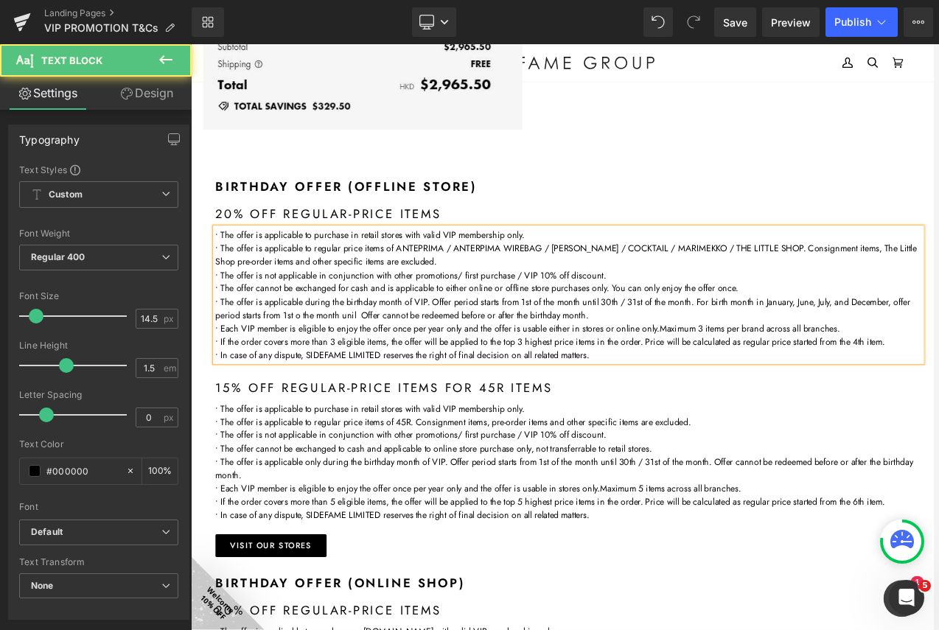
drag, startPoint x: 416, startPoint y: 377, endPoint x: 486, endPoint y: 378, distance: 69.3
click at [418, 377] on p "• The offer is applicable during the birthday month of VIP. Offer period starts…" at bounding box center [643, 361] width 847 height 32
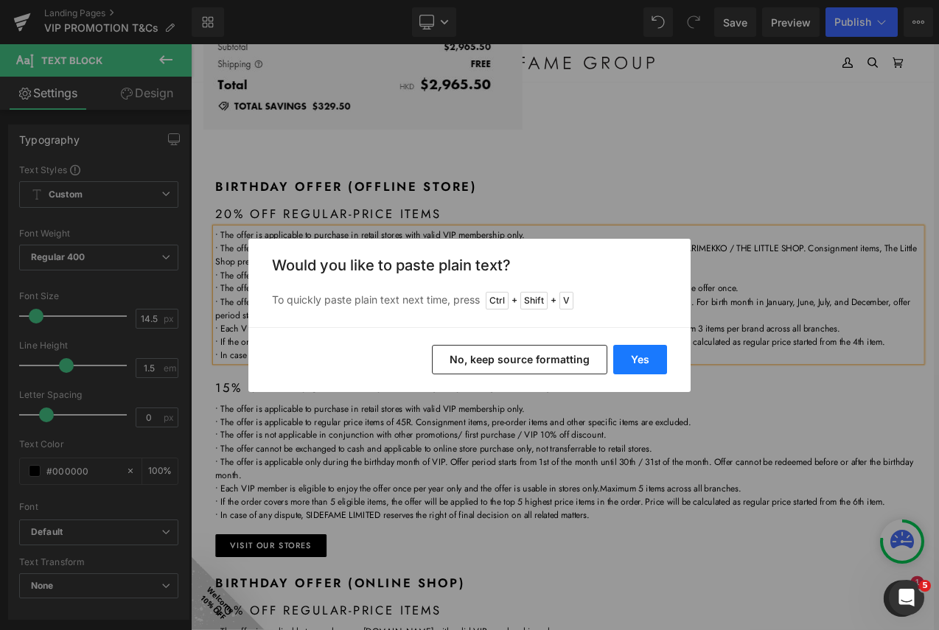
click at [646, 357] on button "Yes" at bounding box center [640, 359] width 54 height 29
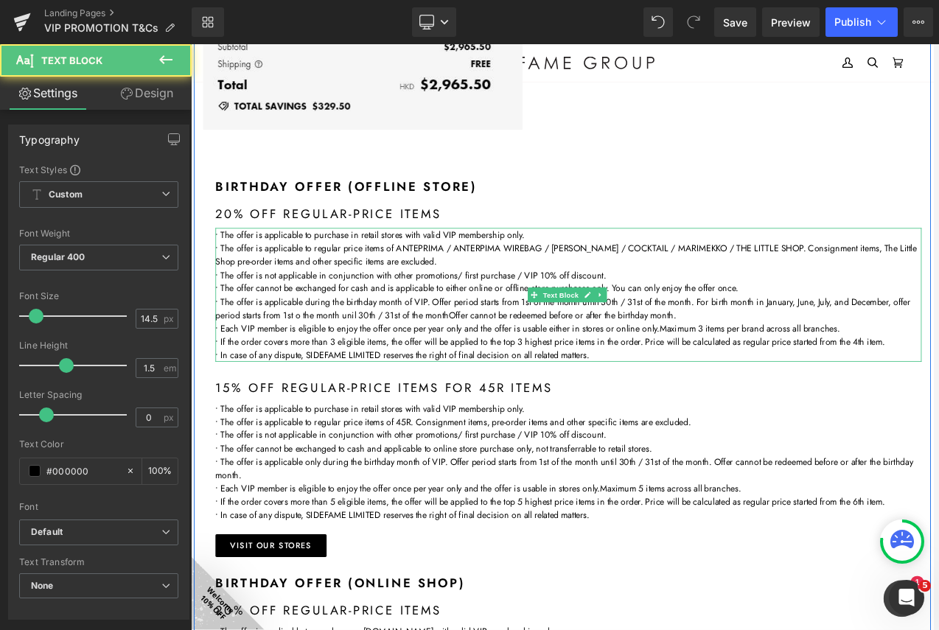
click at [524, 377] on p "• The offer is applicable during the birthday month of VIP. Offer period starts…" at bounding box center [643, 361] width 847 height 32
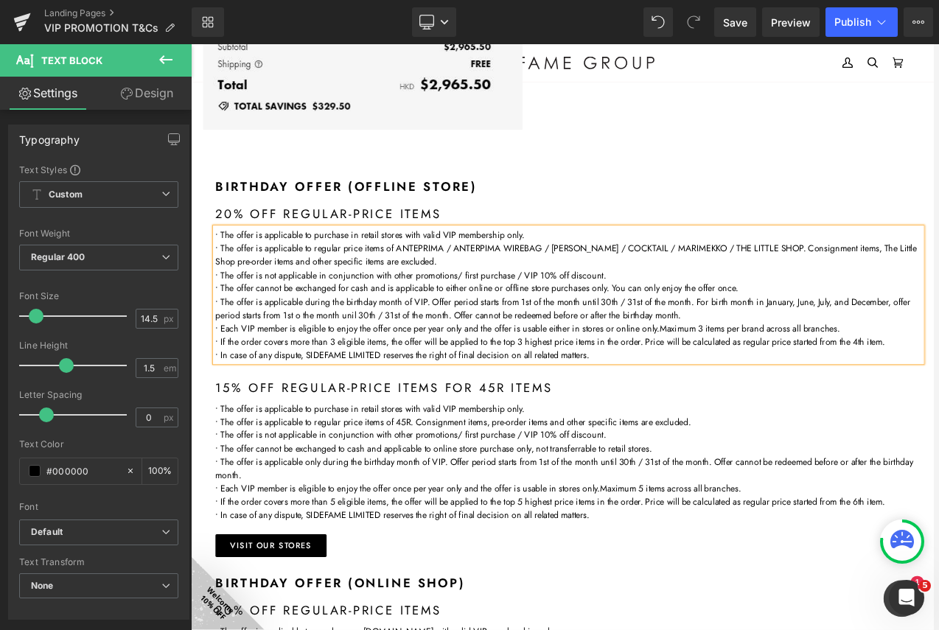
click at [337, 374] on p "• The offer is applicable during the birthday month of VIP. Offer period starts…" at bounding box center [643, 361] width 847 height 32
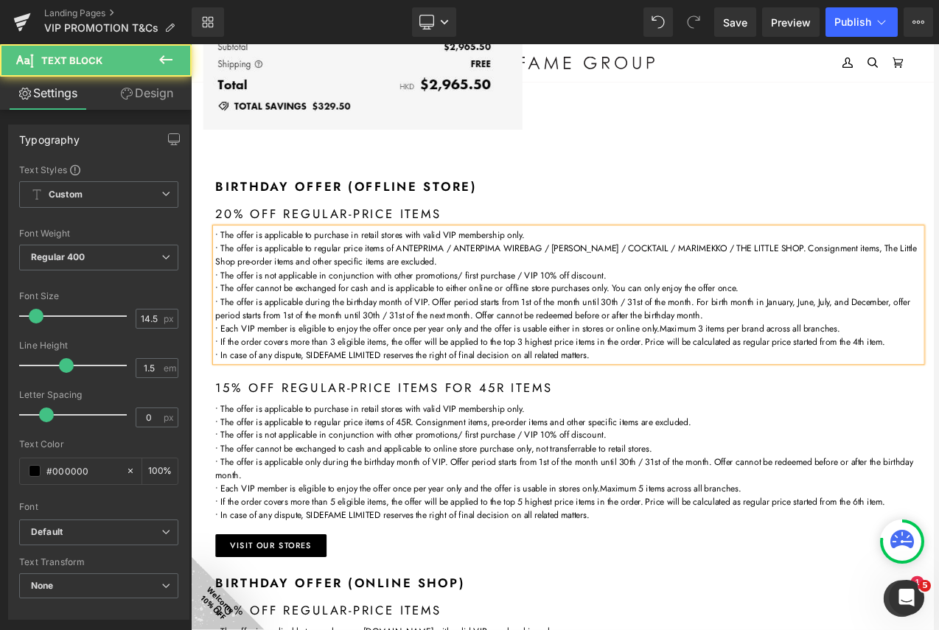
drag, startPoint x: 862, startPoint y: 374, endPoint x: 376, endPoint y: 357, distance: 486.6
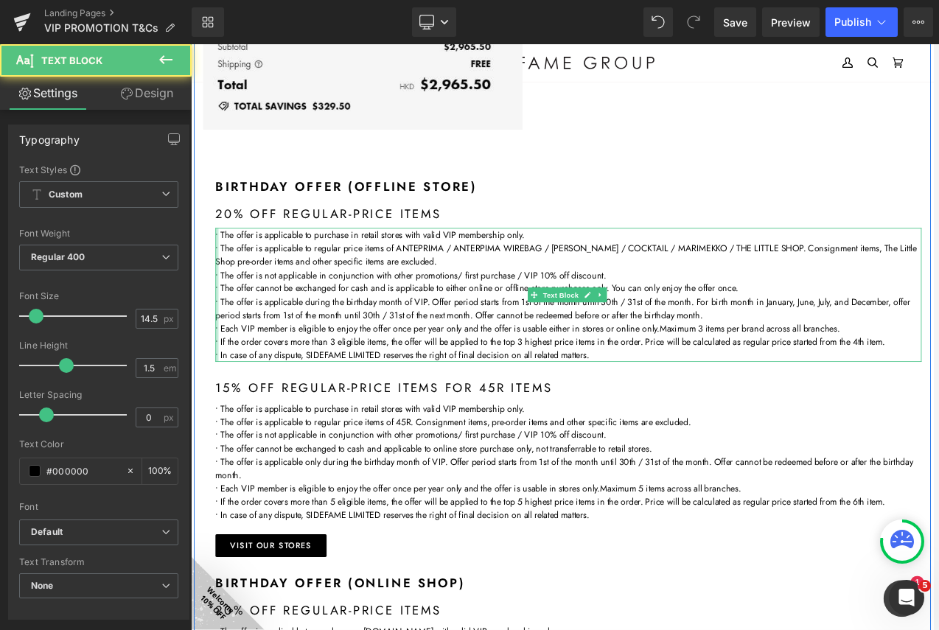
copy p "• The offer is applicable during the birthday month of VIP. Offer period starts…"
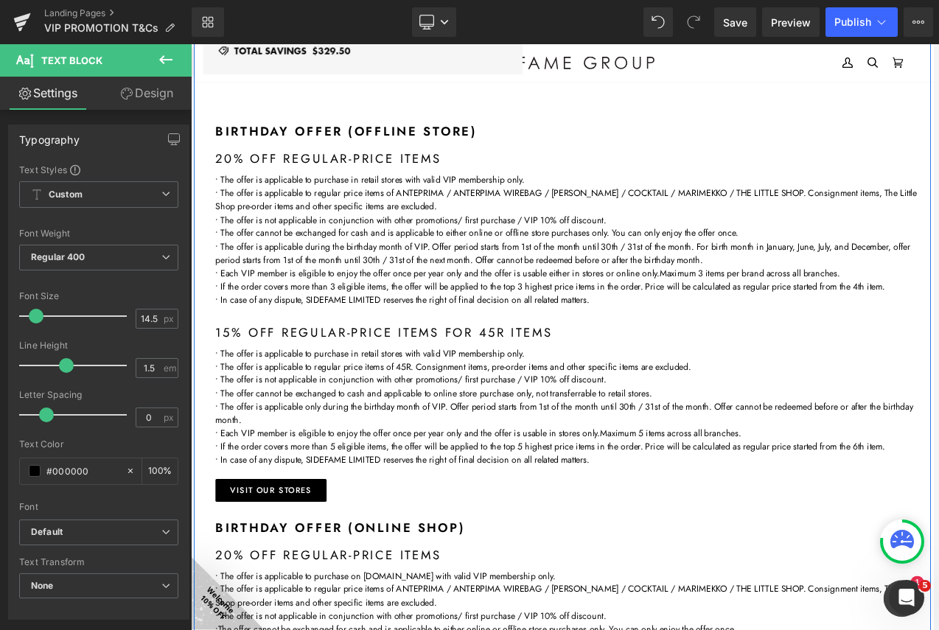
scroll to position [1916, 0]
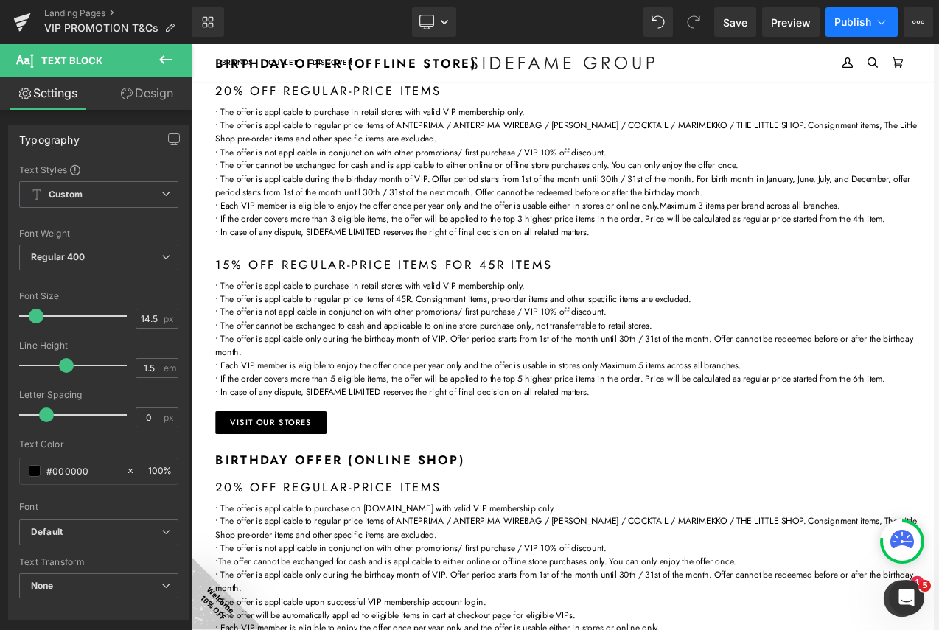
click at [857, 18] on span "Publish" at bounding box center [852, 22] width 37 height 12
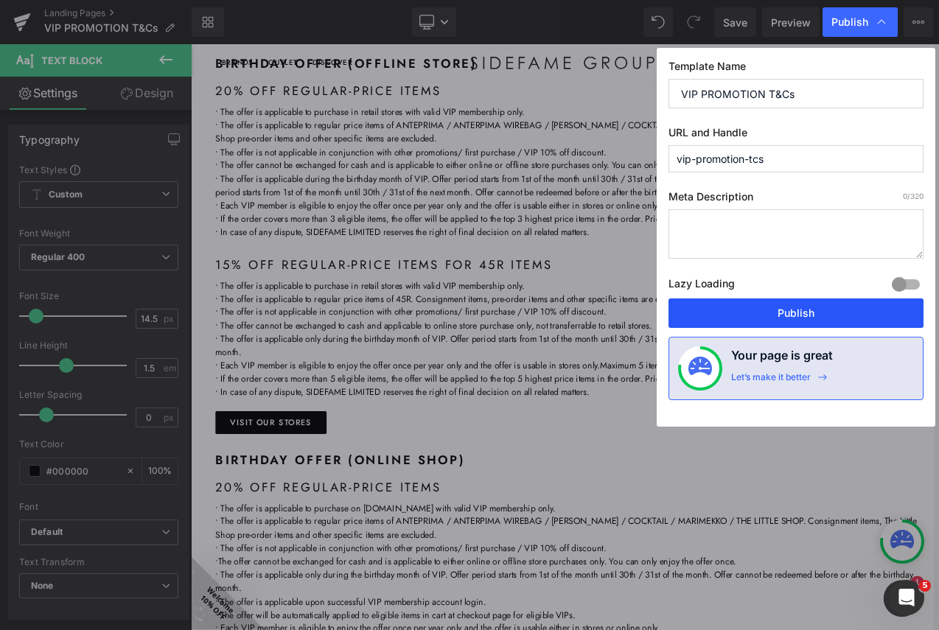
click at [811, 308] on button "Publish" at bounding box center [795, 312] width 255 height 29
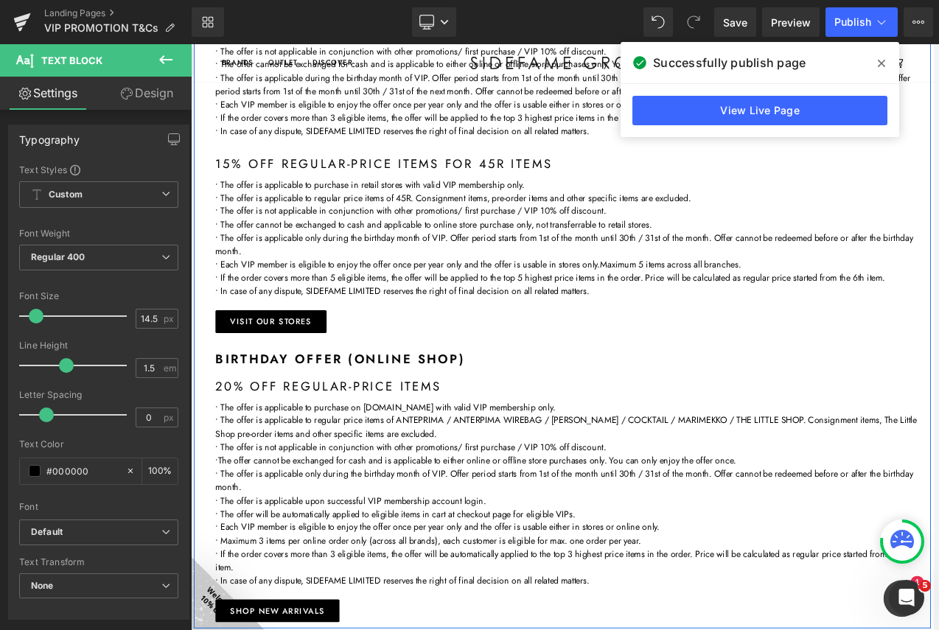
scroll to position [2063, 0]
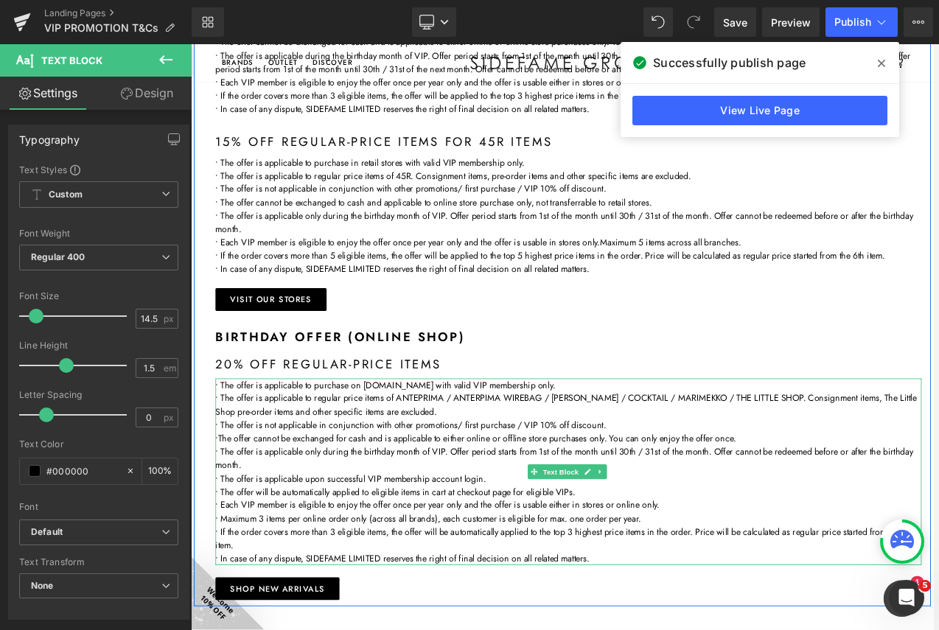
click at [541, 461] on p "• The offer is applicable to purchase on [DOMAIN_NAME] with valid VIP membershi…" at bounding box center [643, 454] width 847 height 16
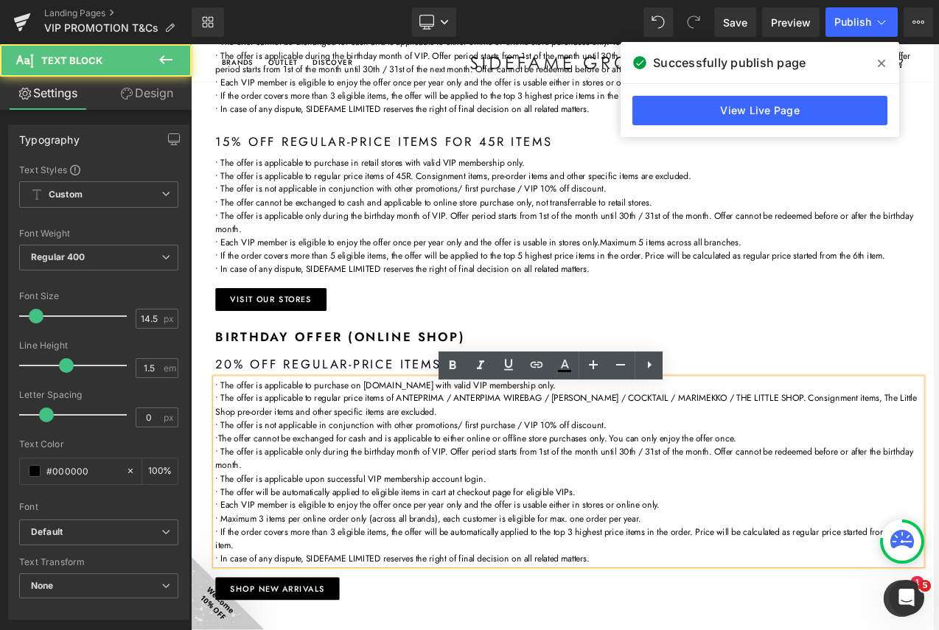
click at [536, 461] on p "• The offer is applicable to purchase on [DOMAIN_NAME] with valid VIP membershi…" at bounding box center [643, 454] width 847 height 16
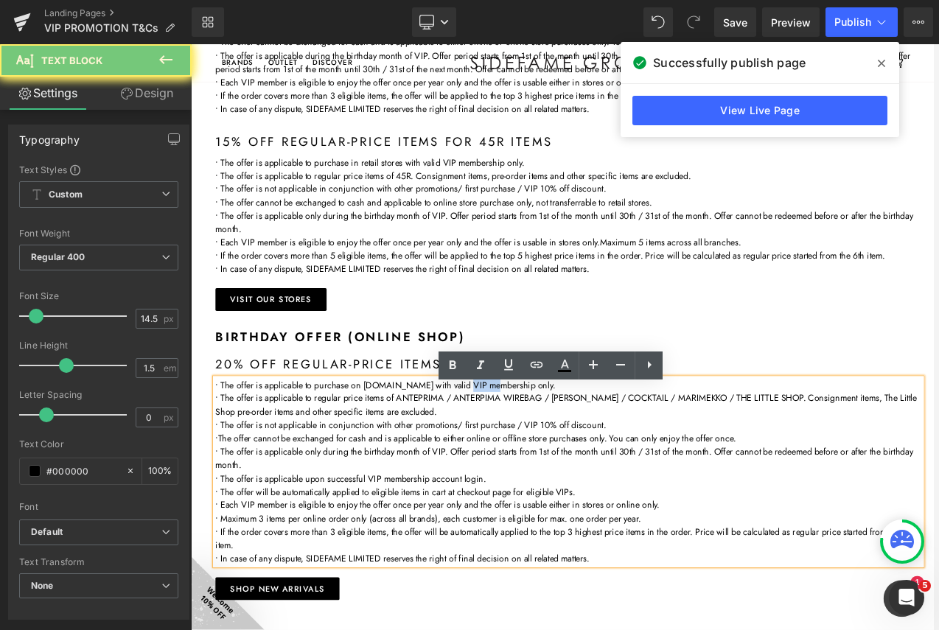
click at [536, 461] on p "• The offer is applicable to purchase on [DOMAIN_NAME] with valid VIP membershi…" at bounding box center [643, 454] width 847 height 16
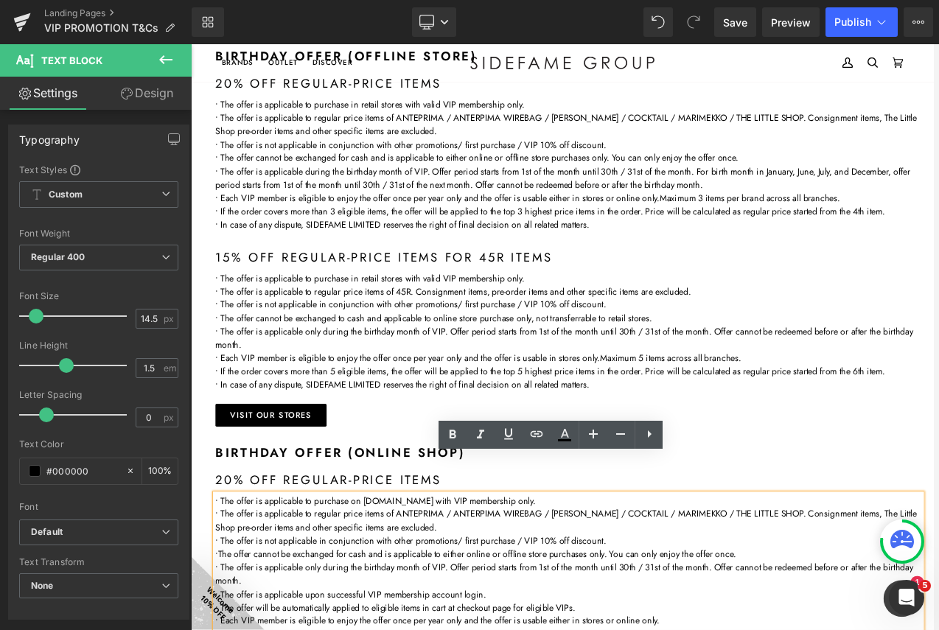
scroll to position [1916, 0]
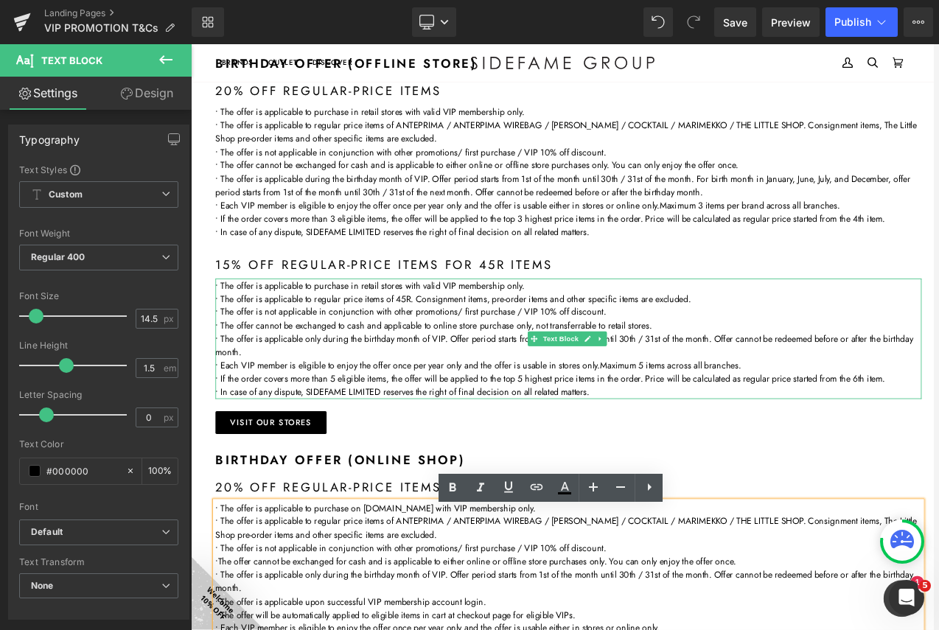
click at [481, 341] on p "• The offer is applicable to purchase in retail stores with valid VIP membershi…" at bounding box center [643, 334] width 847 height 16
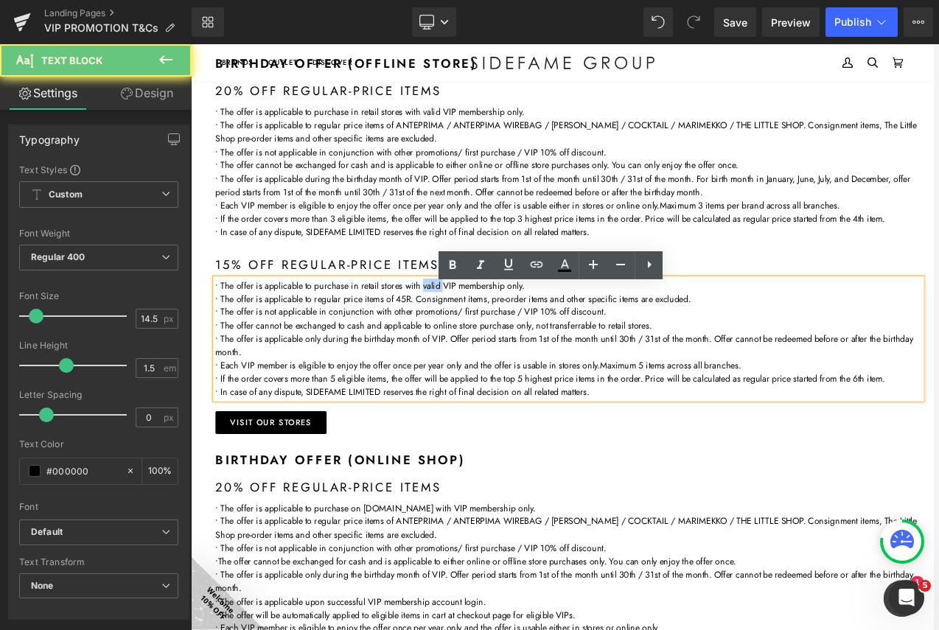
click at [481, 341] on p "• The offer is applicable to purchase in retail stores with valid VIP membershi…" at bounding box center [643, 334] width 847 height 16
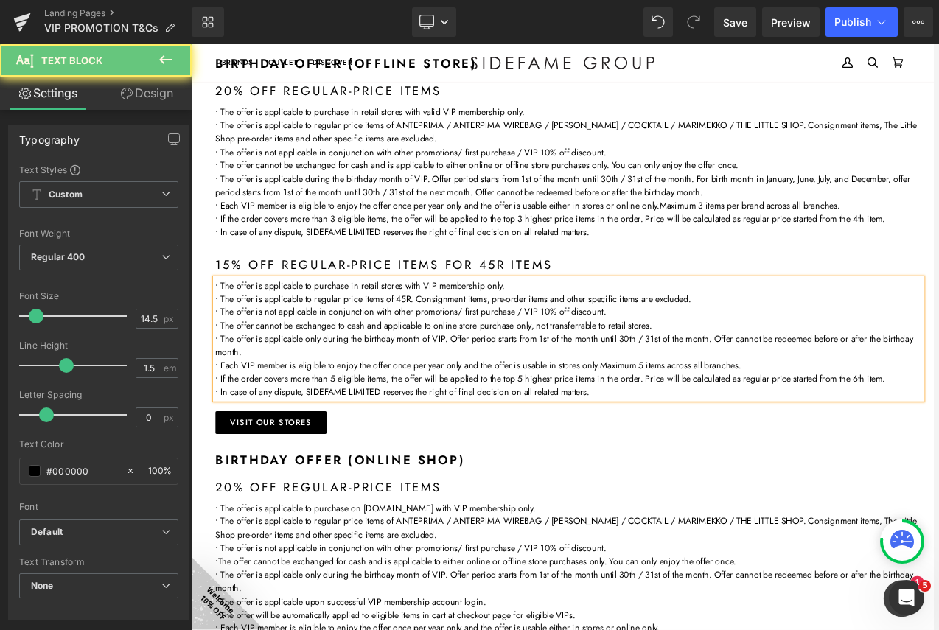
scroll to position [1768, 0]
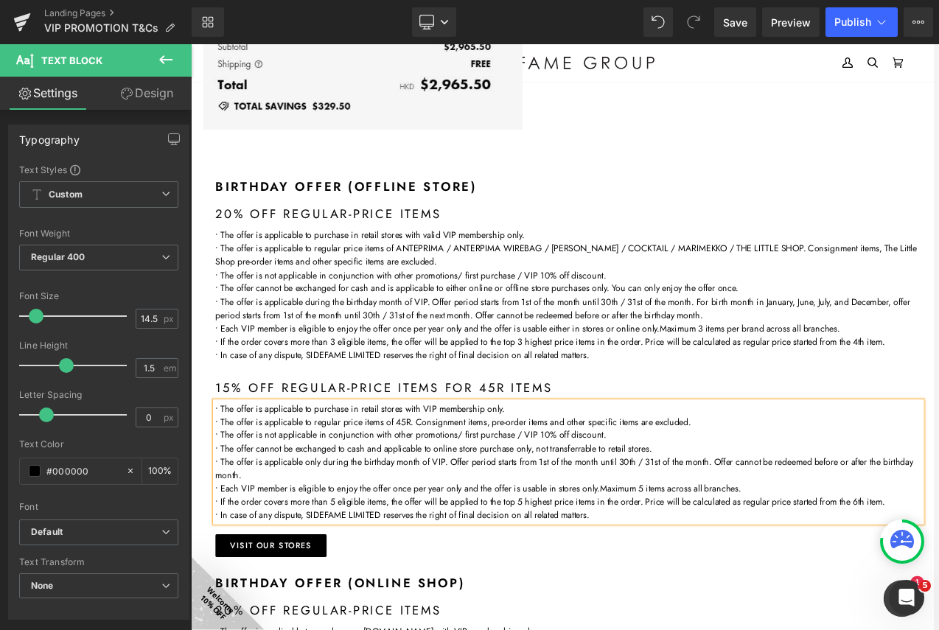
click at [476, 281] on p "• The offer is applicable to purchase in retail stores with valid VIP membershi…" at bounding box center [643, 273] width 847 height 16
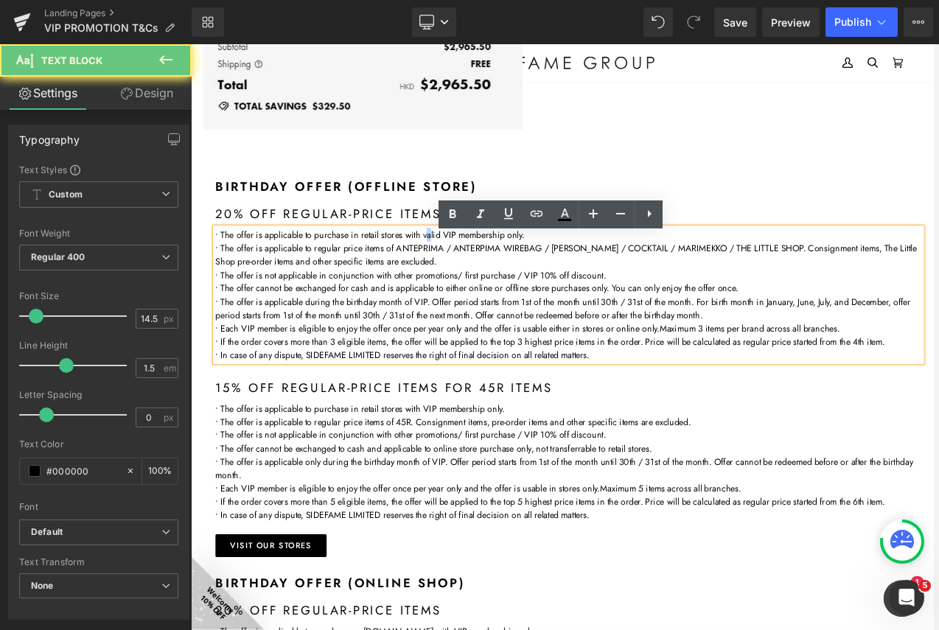
click at [476, 281] on p "• The offer is applicable to purchase in retail stores with valid VIP membershi…" at bounding box center [643, 273] width 847 height 16
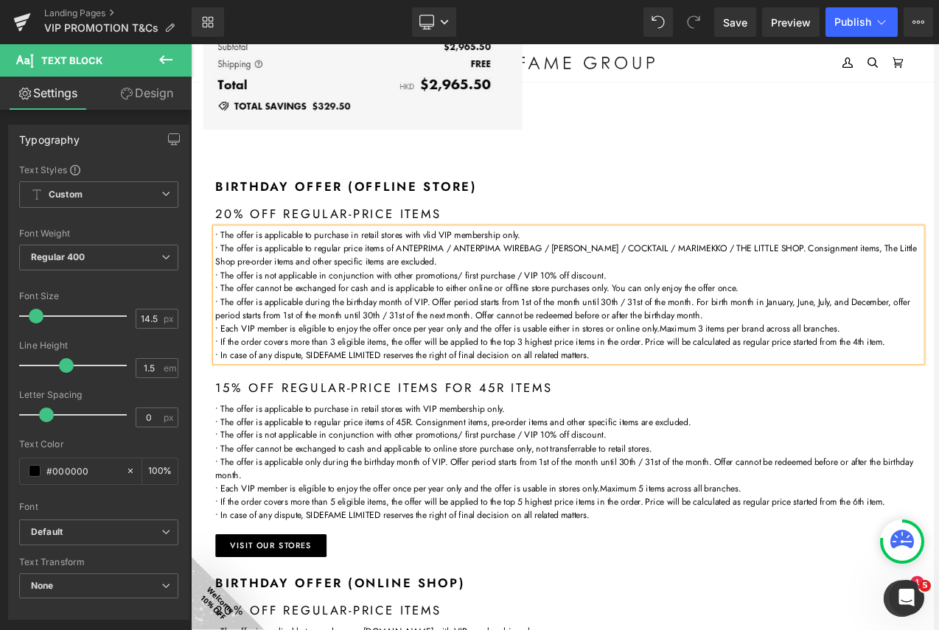
click at [475, 281] on p "• The offer is applicable to purchase in retail stores with vlid VIP membership…" at bounding box center [643, 273] width 847 height 16
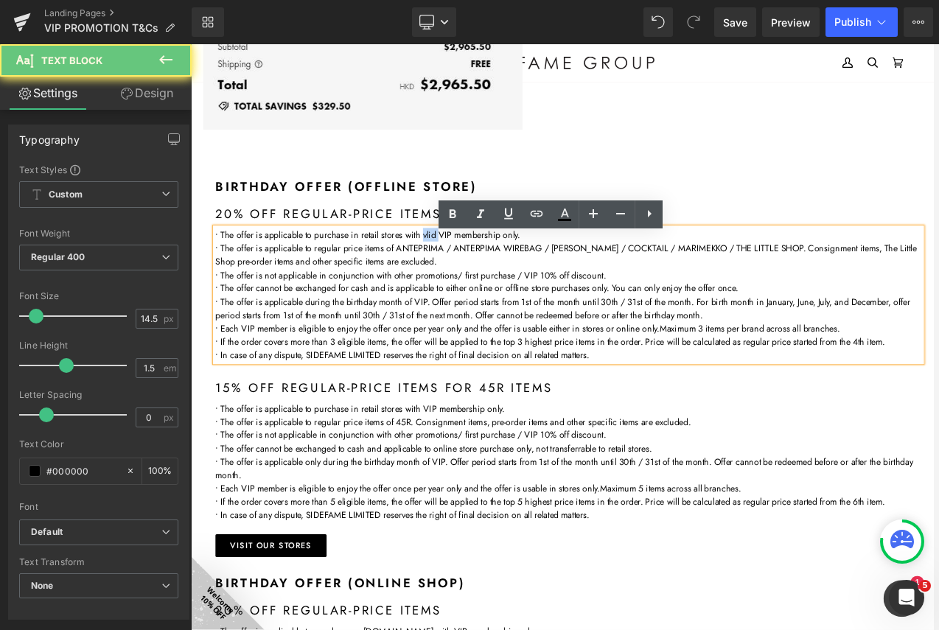
click at [475, 281] on p "• The offer is applicable to purchase in retail stores with vlid VIP membership…" at bounding box center [643, 273] width 847 height 16
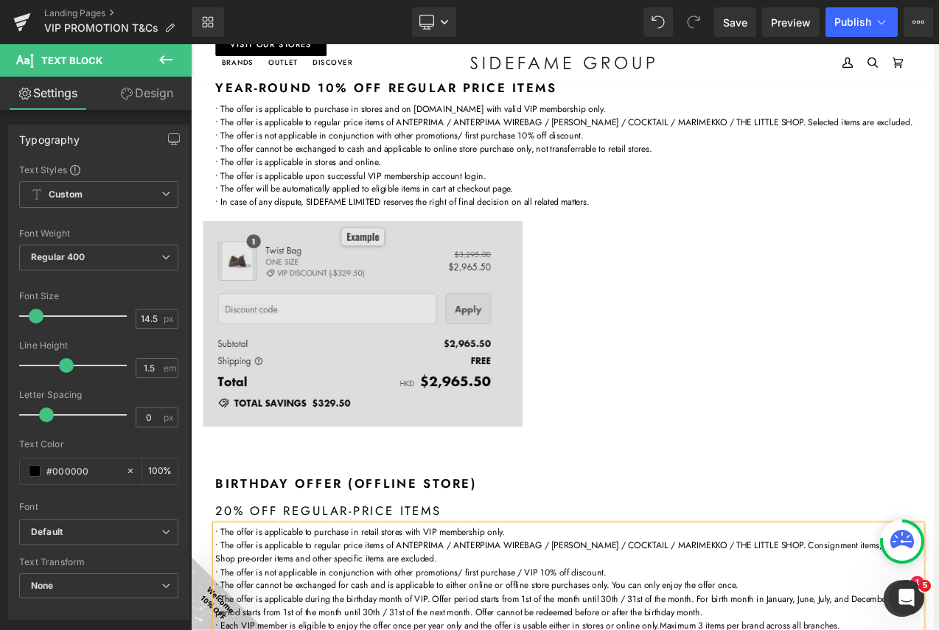
scroll to position [1253, 0]
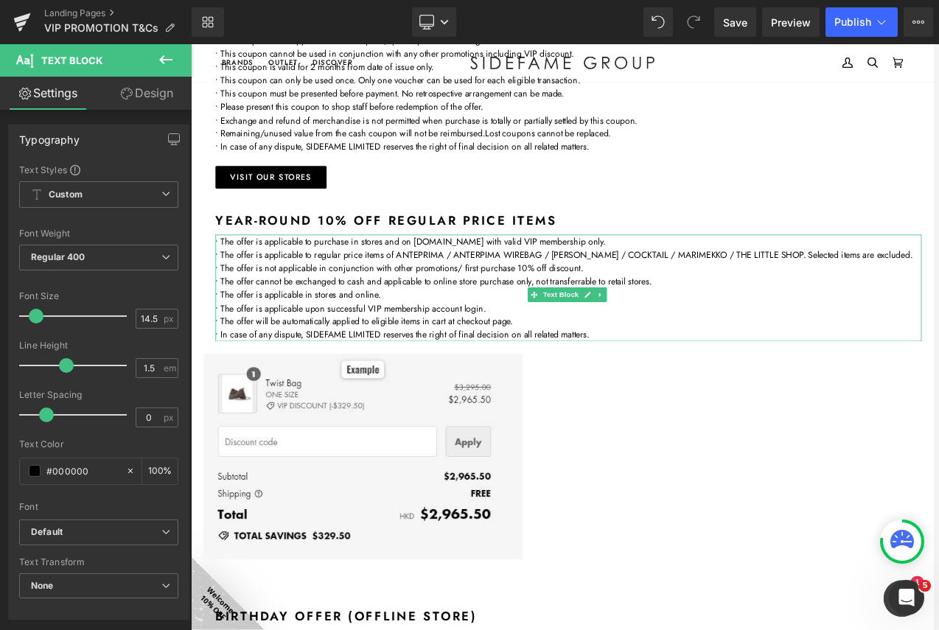
click at [589, 277] on p "• The offer is applicable to purchase in stores and on [DOMAIN_NAME] with valid…" at bounding box center [643, 281] width 847 height 16
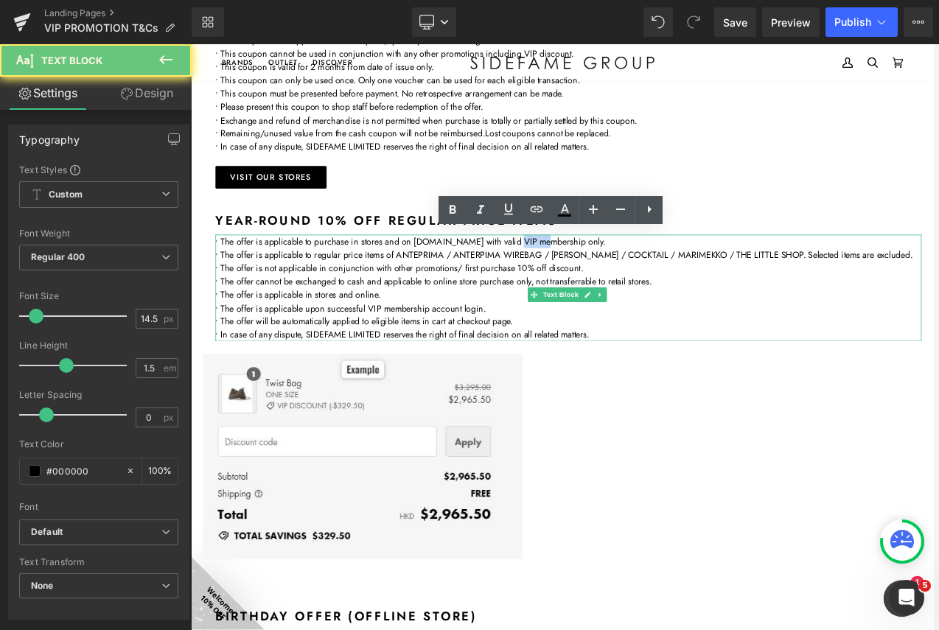
click at [589, 277] on p "• The offer is applicable to purchase in stores and on [DOMAIN_NAME] with valid…" at bounding box center [643, 281] width 847 height 16
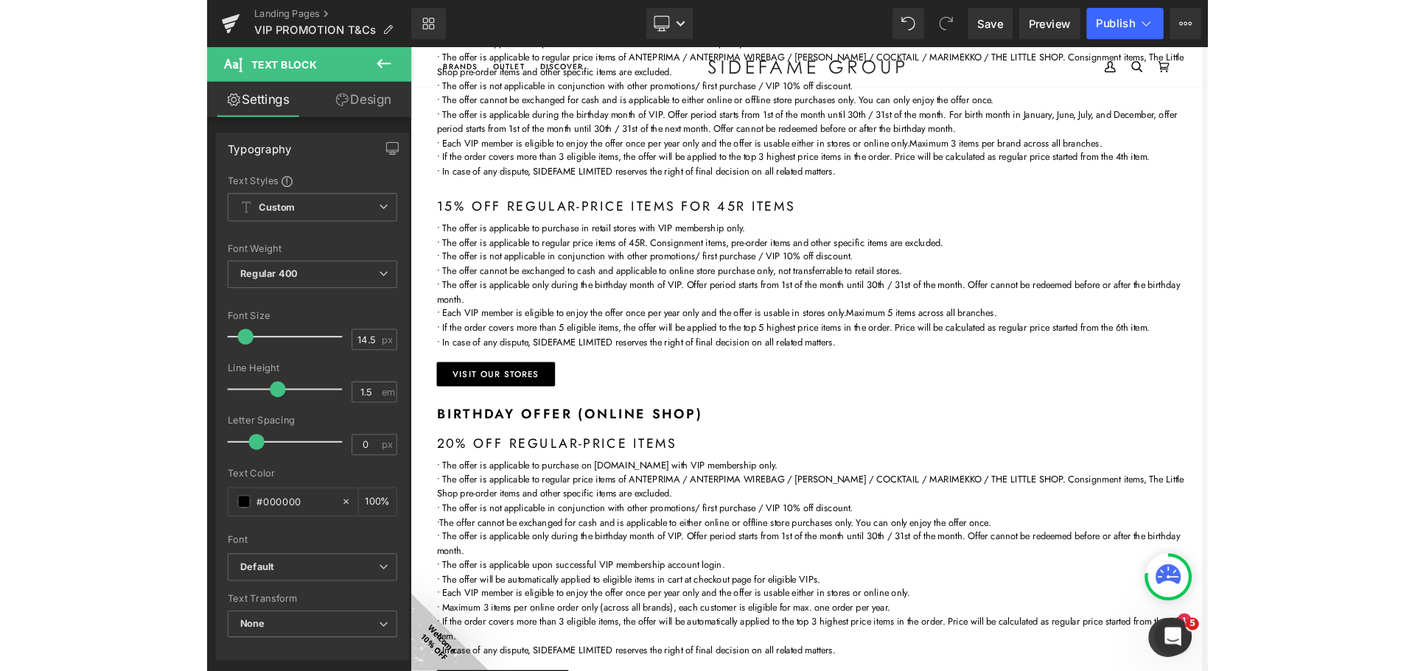
scroll to position [2211, 0]
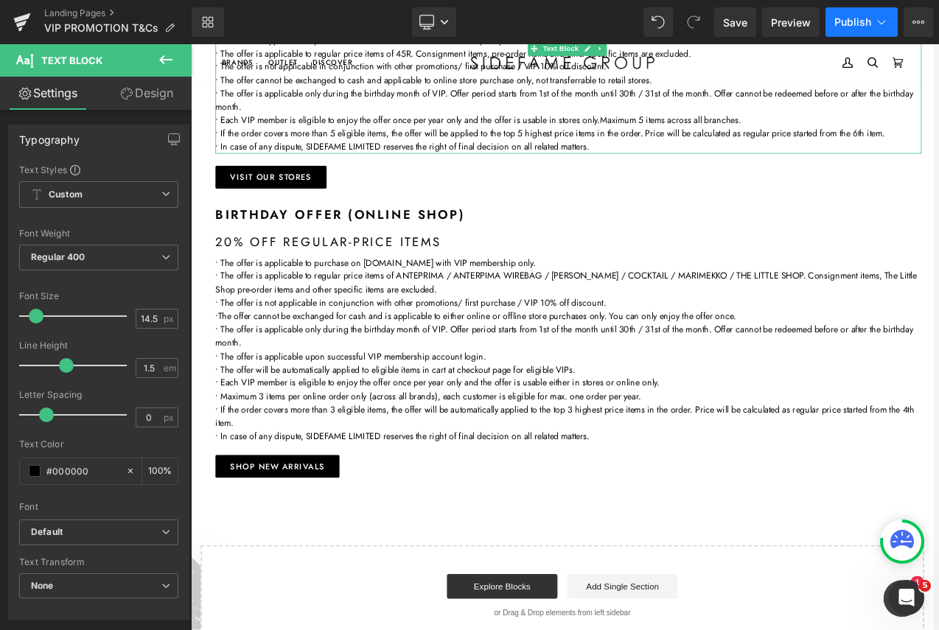
click at [845, 29] on button "Publish" at bounding box center [861, 21] width 72 height 29
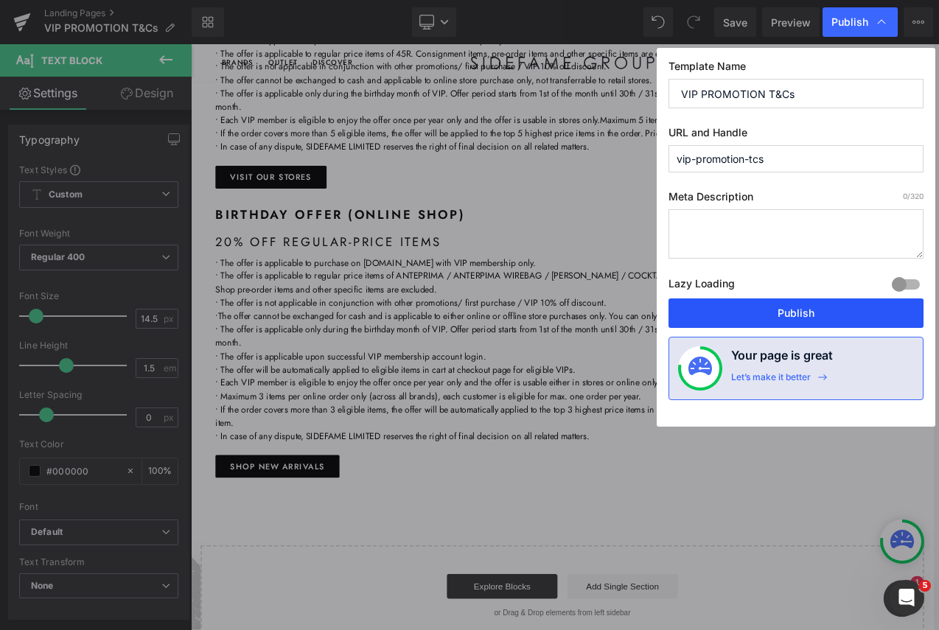
click at [837, 305] on button "Publish" at bounding box center [795, 312] width 255 height 29
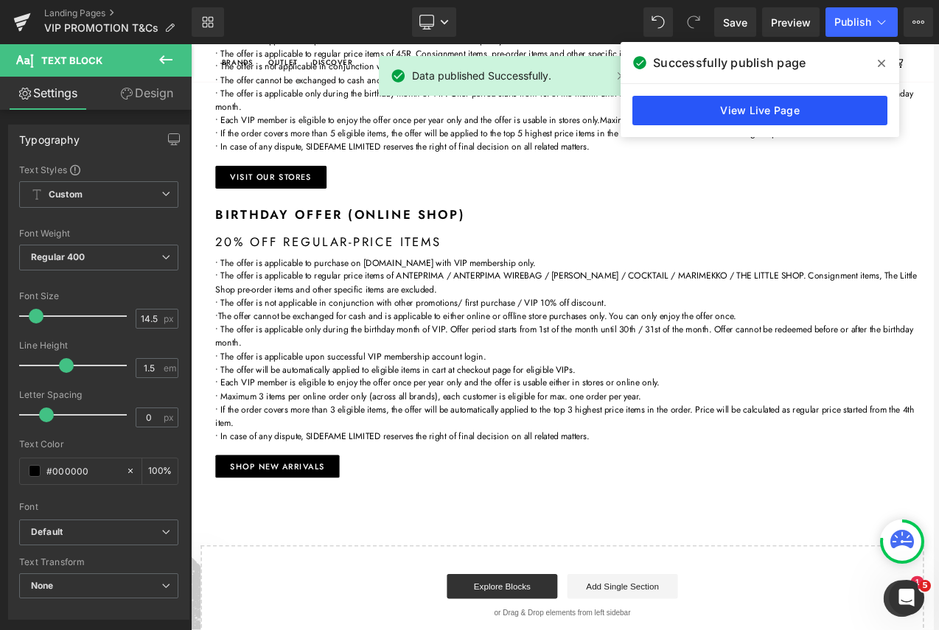
click at [766, 104] on link "View Live Page" at bounding box center [759, 110] width 255 height 29
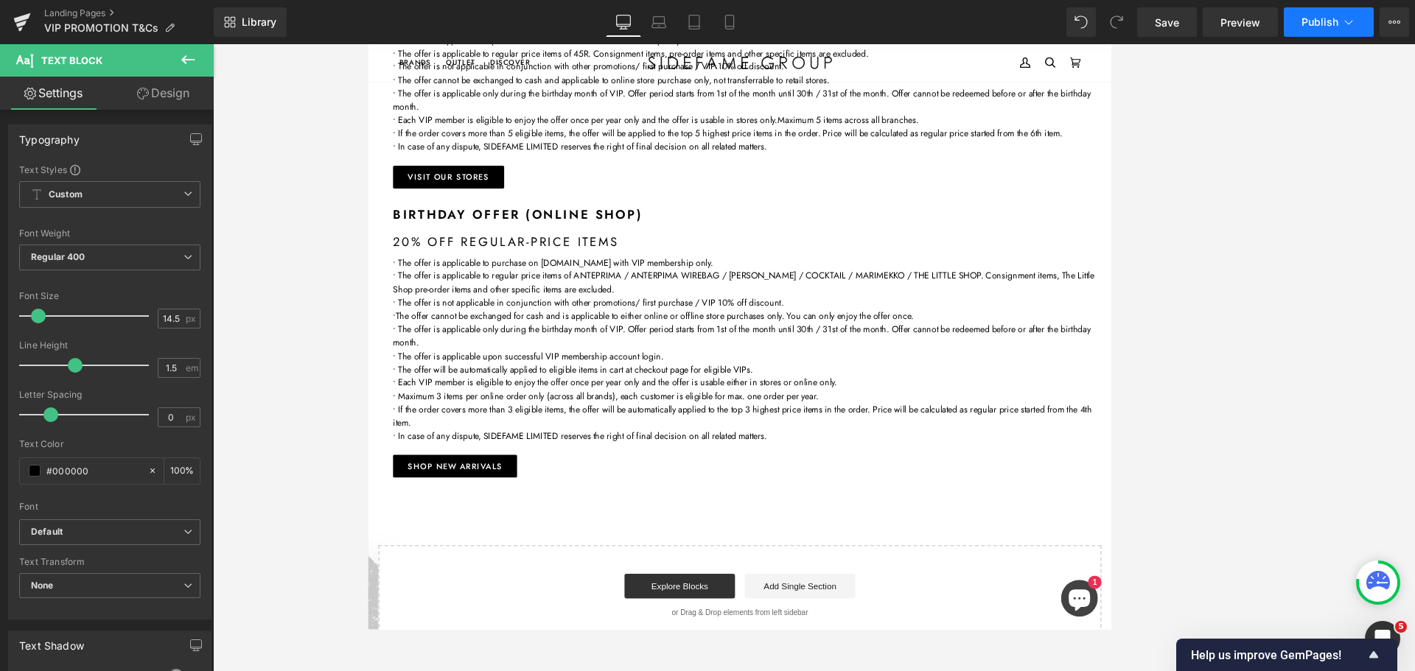
click at [933, 24] on icon at bounding box center [1348, 22] width 15 height 15
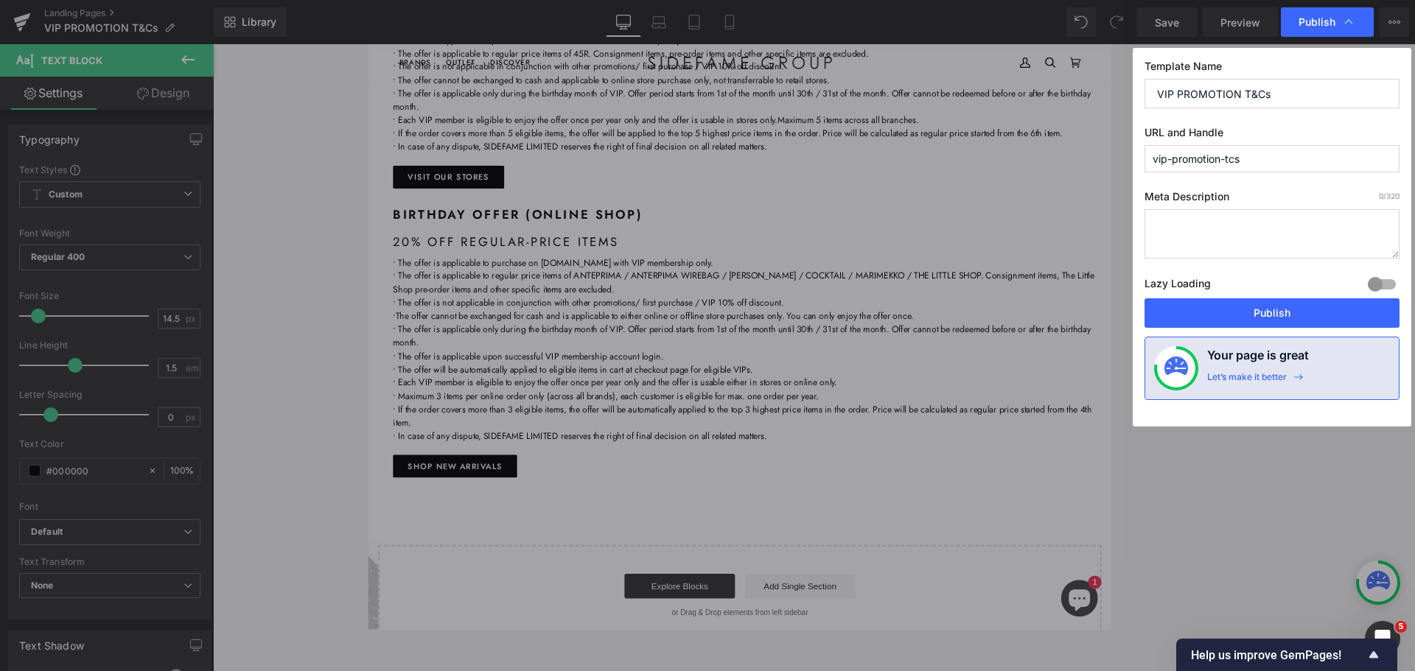
click at [933, 307] on button "Publish" at bounding box center [1271, 312] width 255 height 29
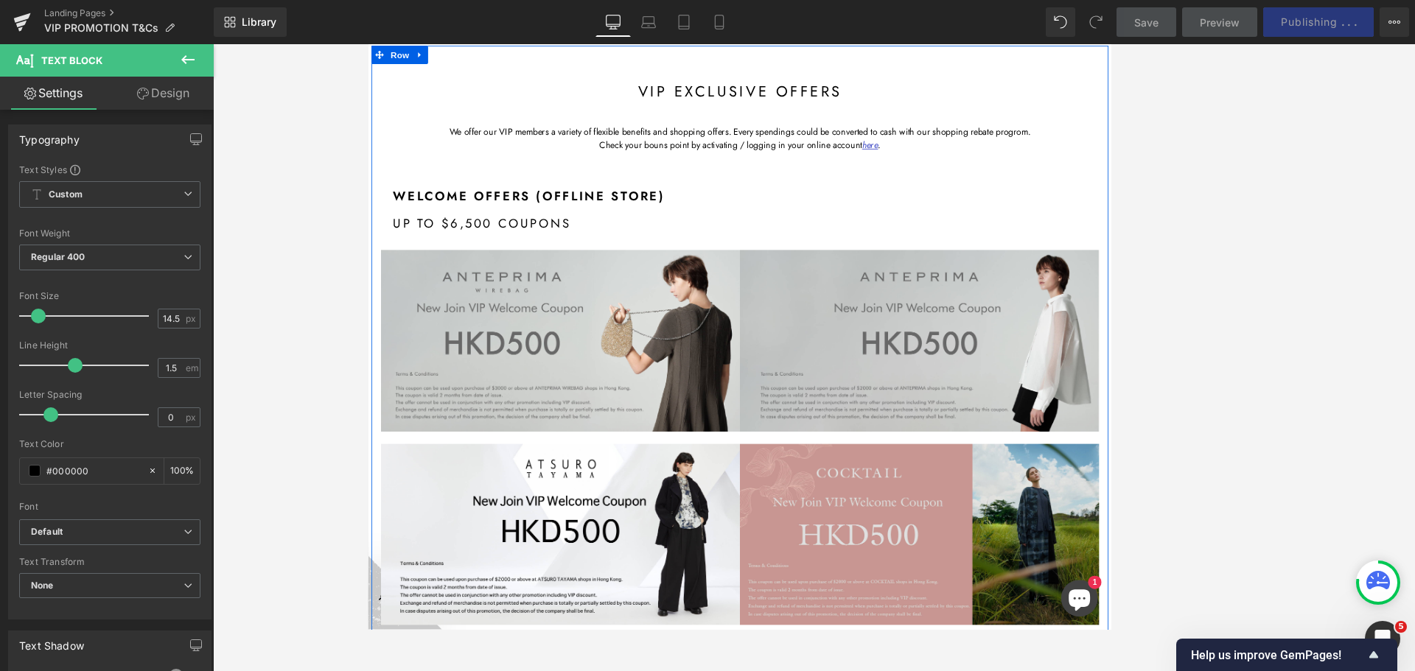
scroll to position [0, 0]
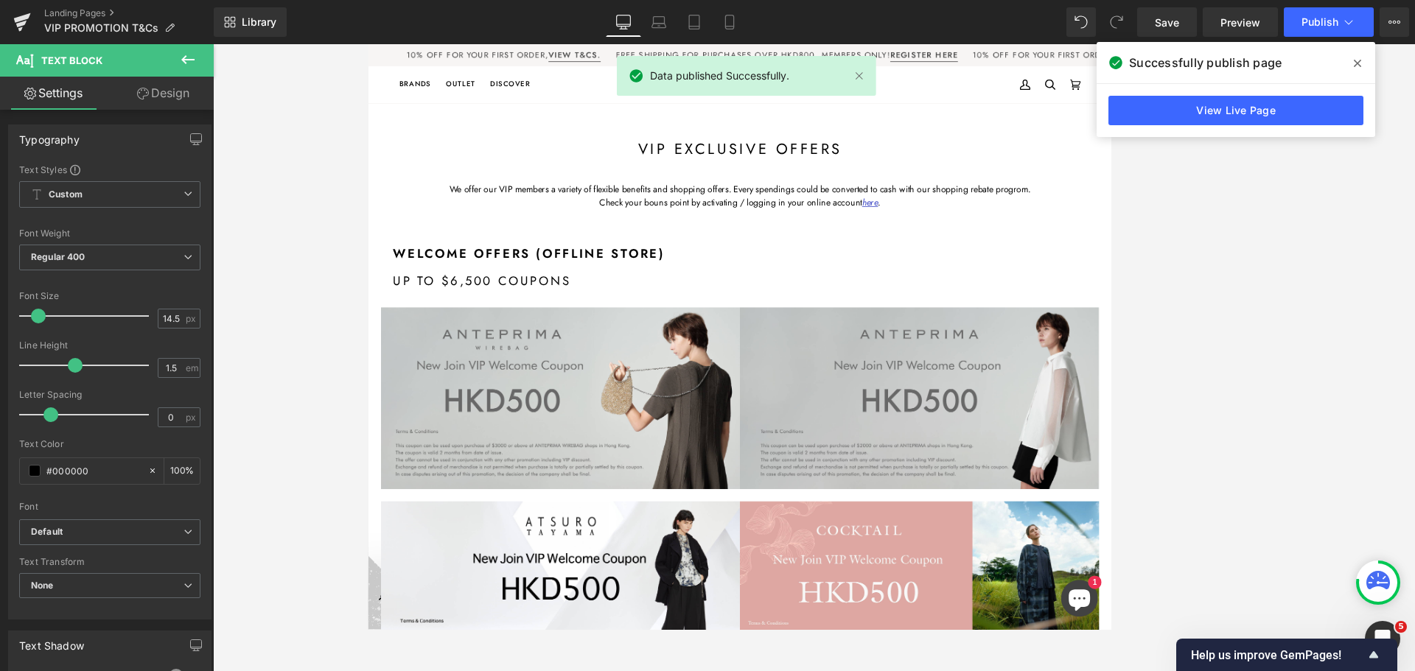
drag, startPoint x: 1356, startPoint y: 64, endPoint x: 1335, endPoint y: 7, distance: 60.4
click at [933, 64] on icon at bounding box center [1357, 63] width 7 height 12
